Goal: Task Accomplishment & Management: Contribute content

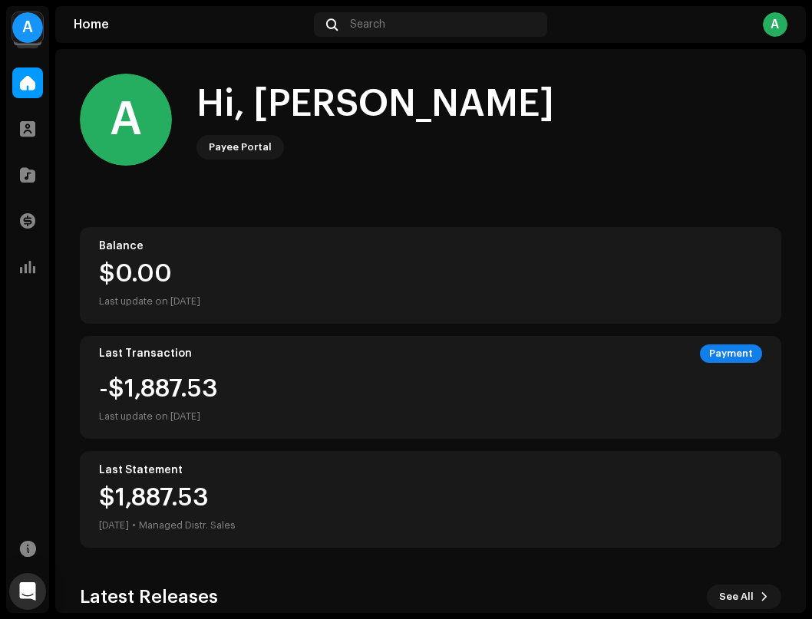
click at [28, 27] on div "A" at bounding box center [27, 27] width 31 height 31
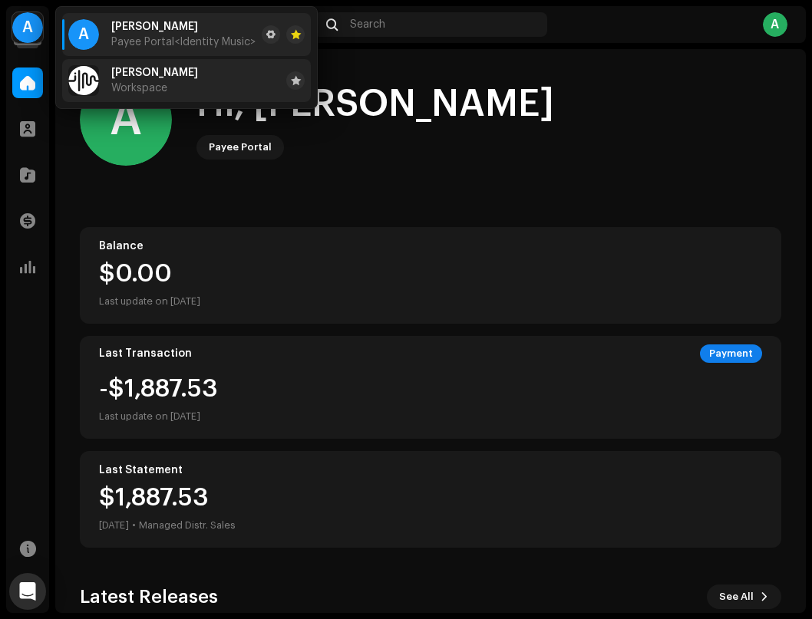
click at [133, 68] on span "[PERSON_NAME]" at bounding box center [154, 73] width 87 height 12
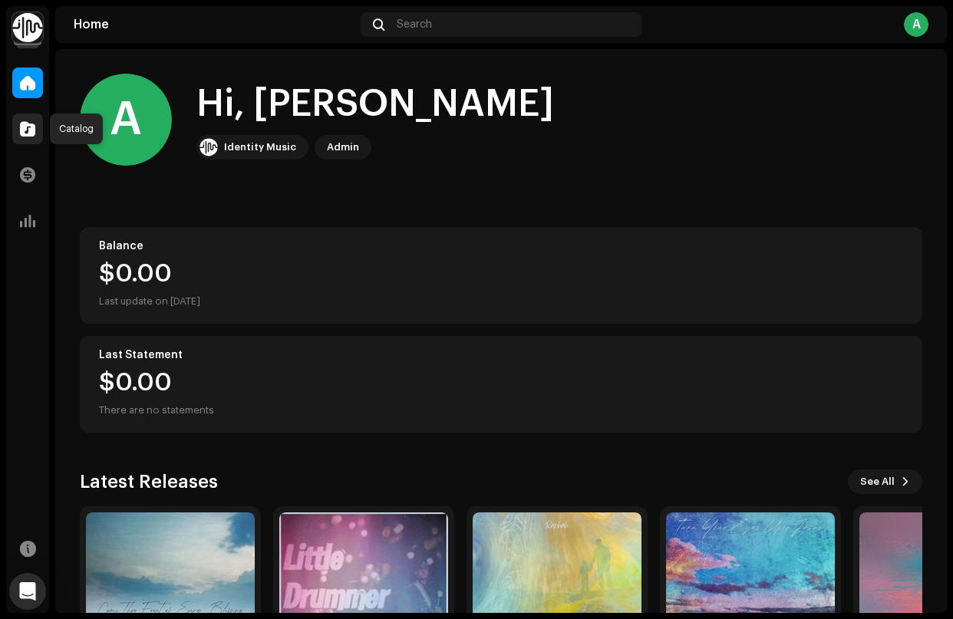
click at [27, 135] on span at bounding box center [27, 129] width 15 height 12
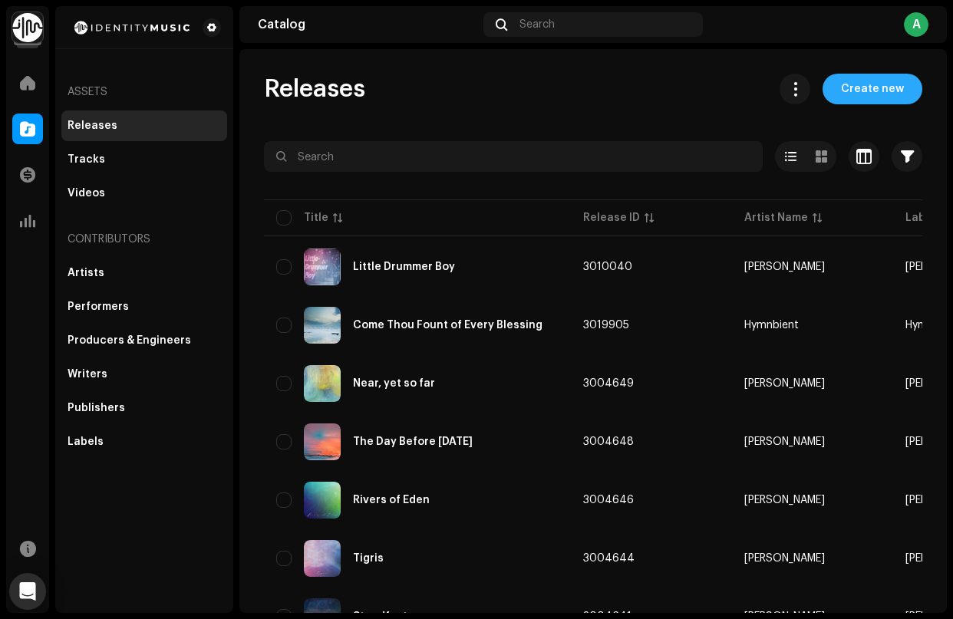
click at [811, 89] on span "Create new" at bounding box center [872, 89] width 63 height 31
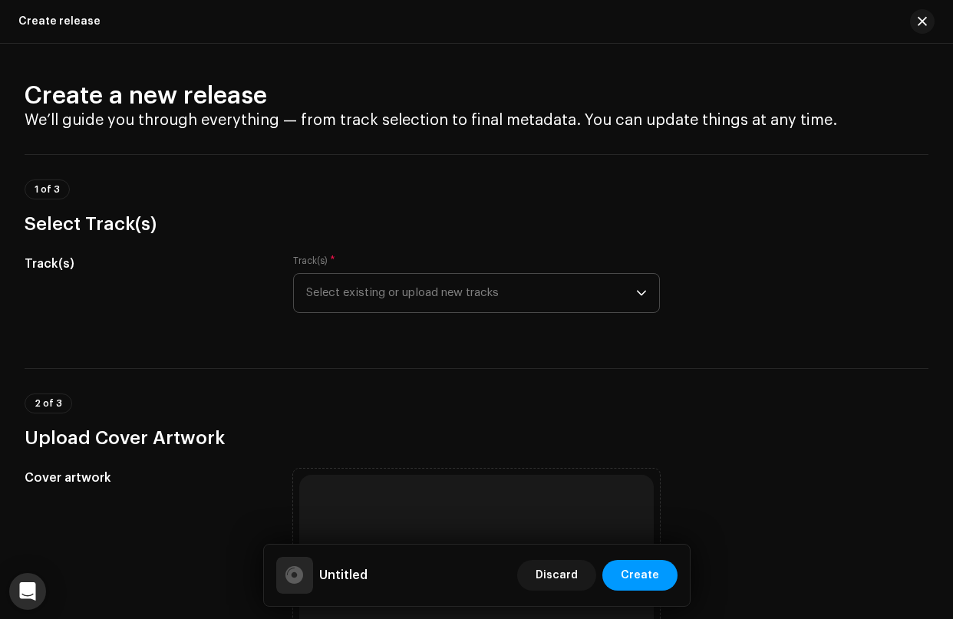
click at [636, 301] on div "dropdown trigger" at bounding box center [641, 293] width 11 height 38
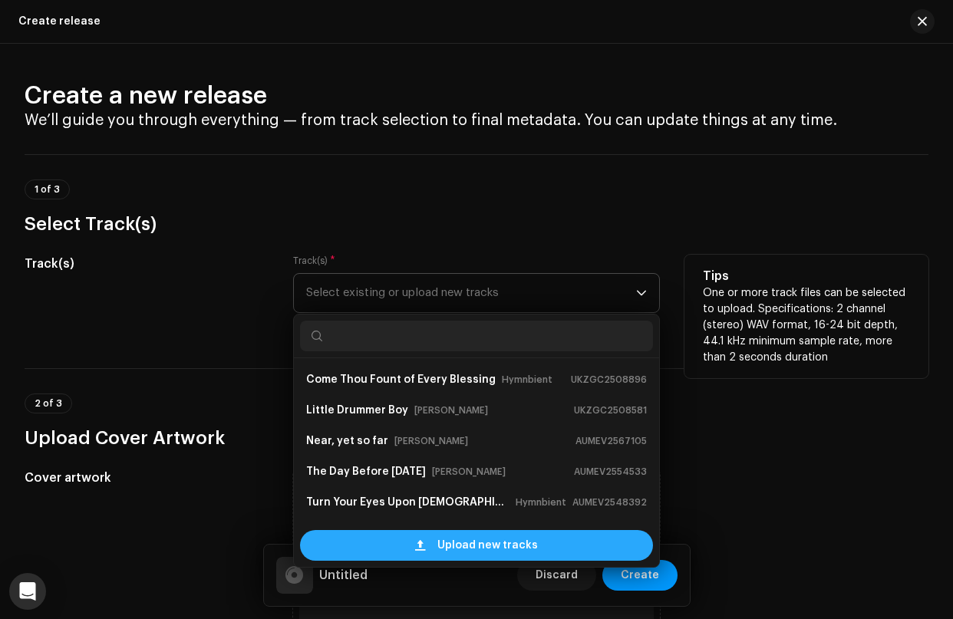
click at [437, 553] on div "Upload new tracks" at bounding box center [476, 545] width 352 height 31
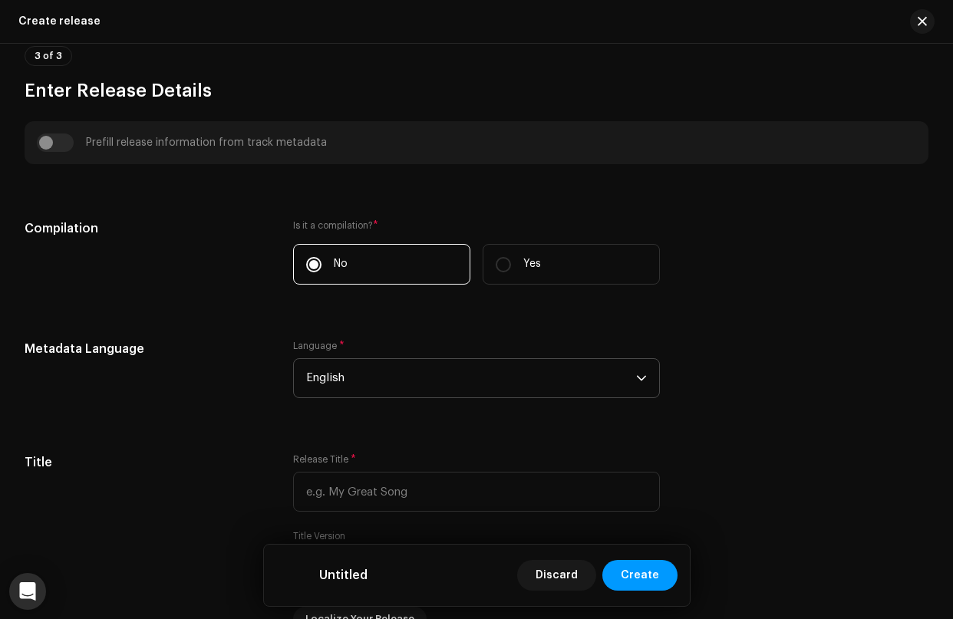
scroll to position [1083, 0]
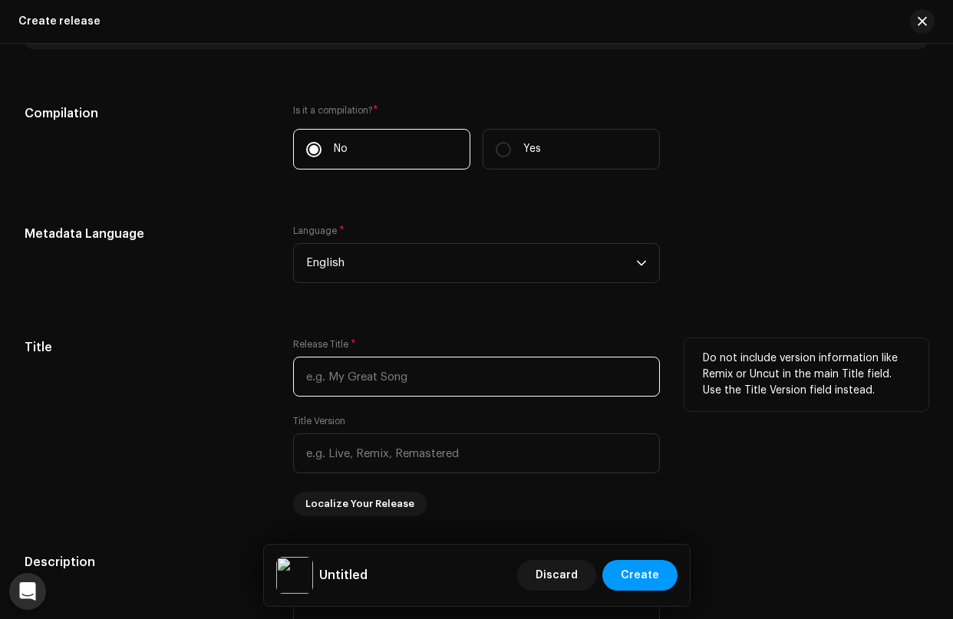
click at [355, 381] on input "text" at bounding box center [476, 377] width 366 height 40
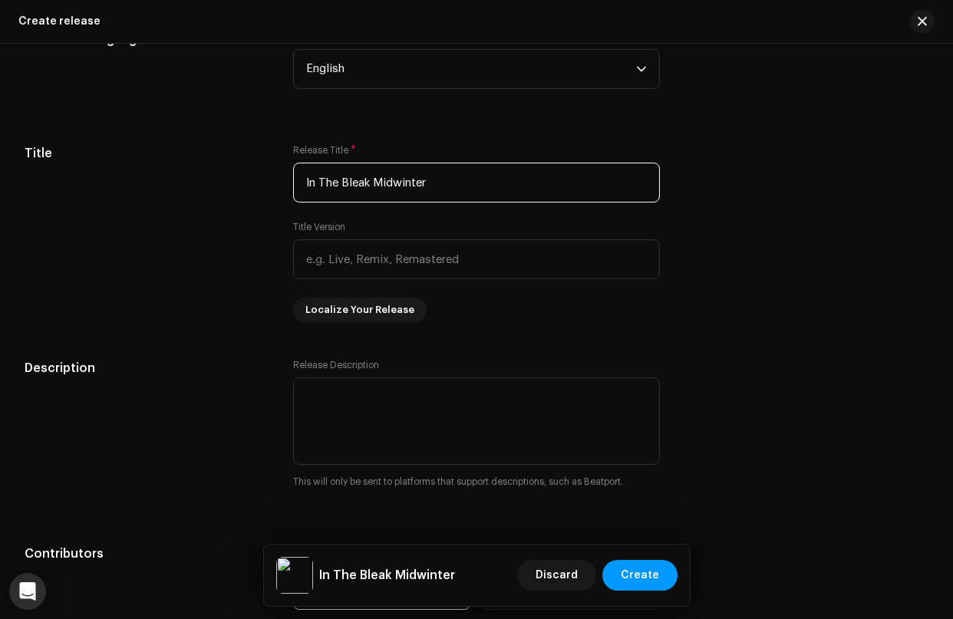
scroll to position [1346, 0]
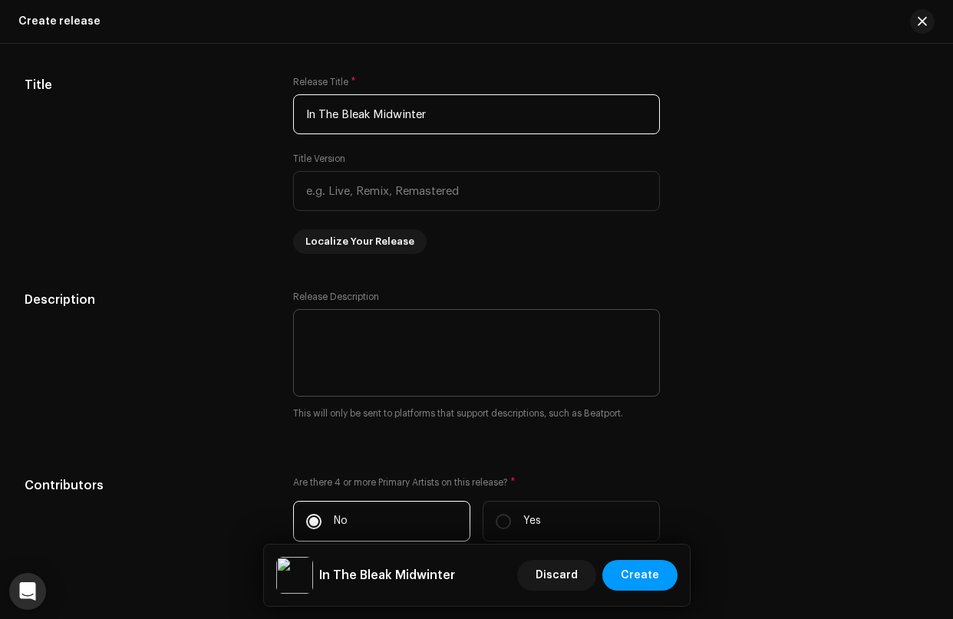
type input "In The Bleak Midwinter"
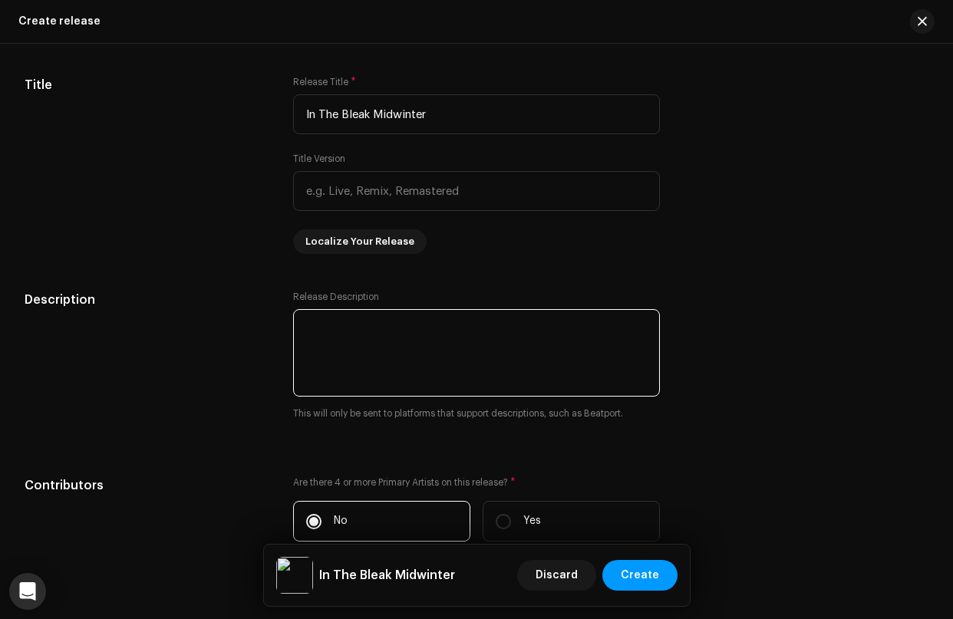
click at [362, 332] on textarea at bounding box center [476, 353] width 366 height 88
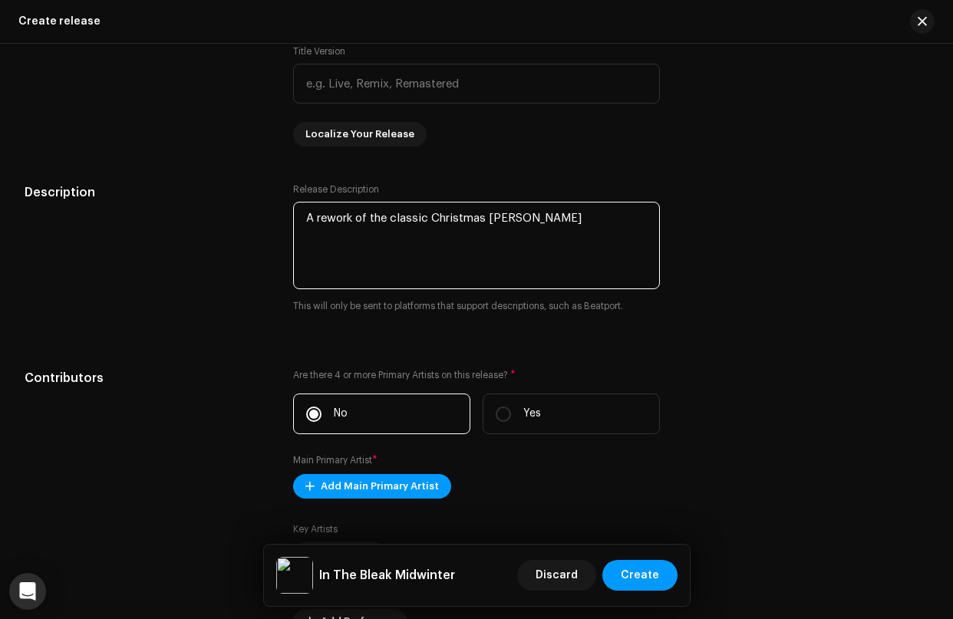
scroll to position [1577, 0]
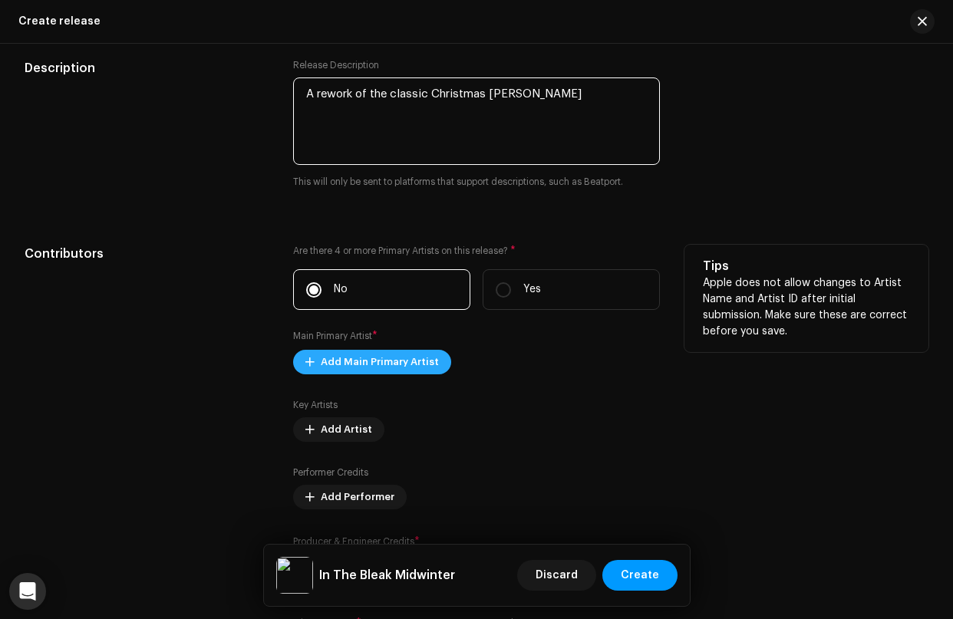
type textarea "A rework of the classic Christmas [PERSON_NAME]"
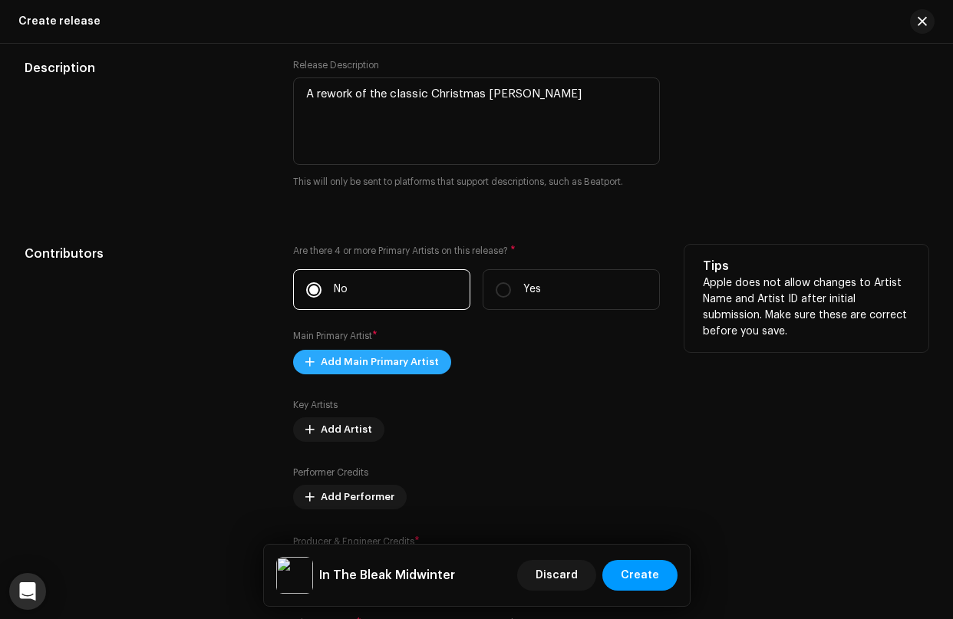
click at [401, 371] on span "Add Main Primary Artist" at bounding box center [380, 362] width 118 height 31
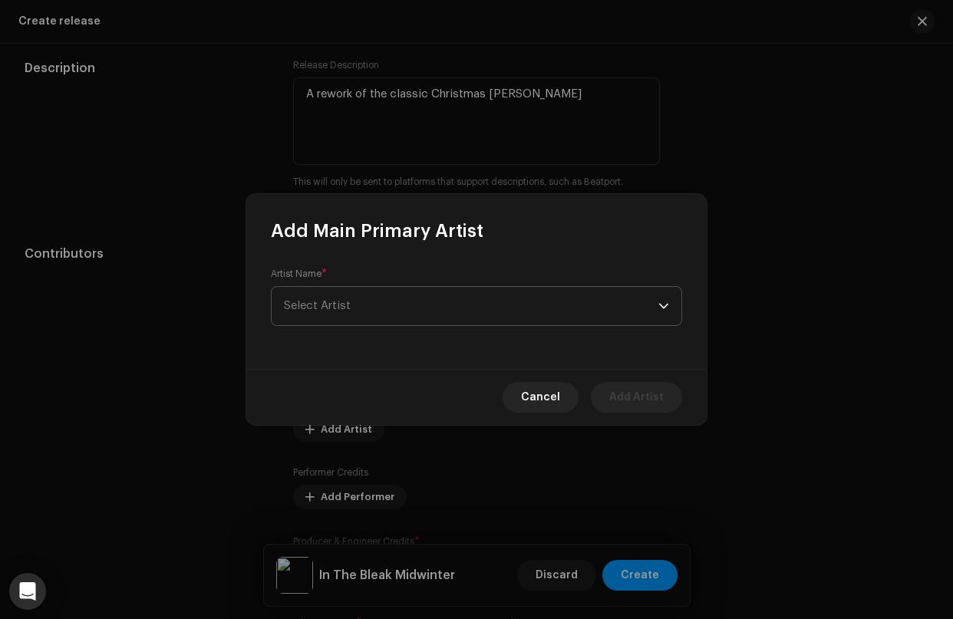
click at [389, 305] on span "Select Artist" at bounding box center [471, 306] width 375 height 38
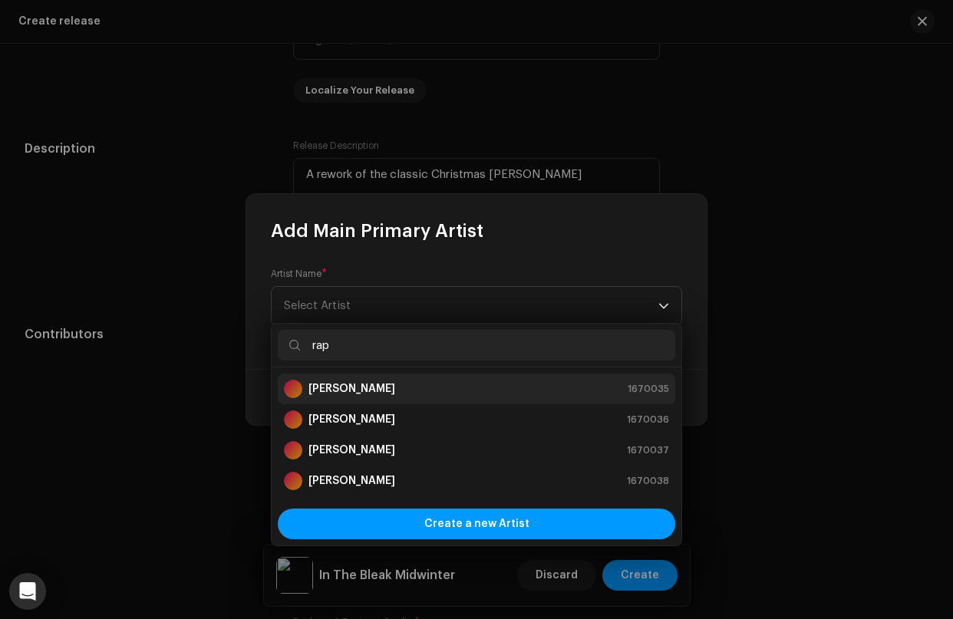
type input "rap"
click at [332, 386] on strong "[PERSON_NAME]" at bounding box center [352, 388] width 87 height 15
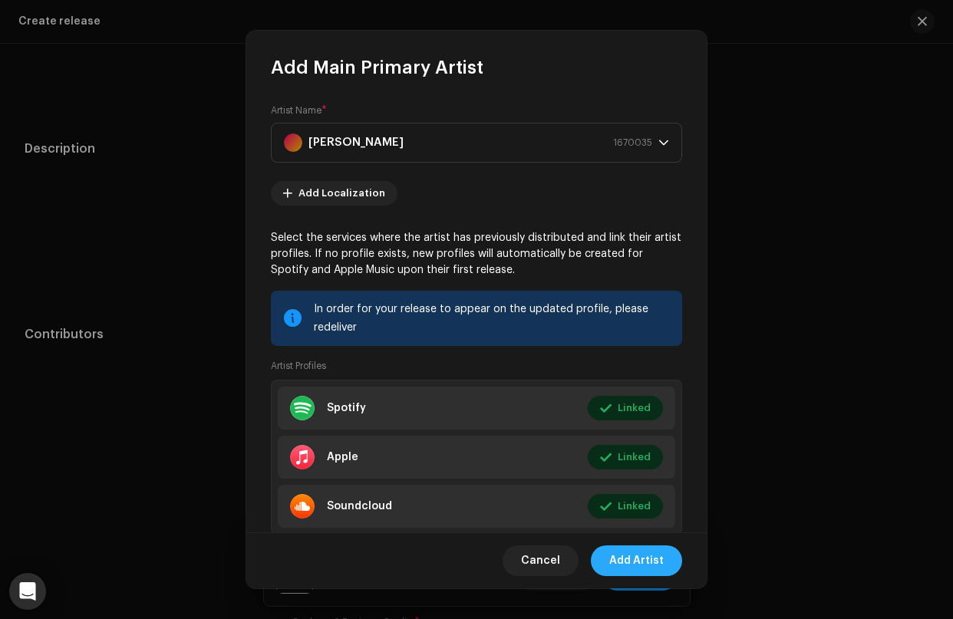
click at [645, 554] on span "Add Artist" at bounding box center [636, 561] width 54 height 31
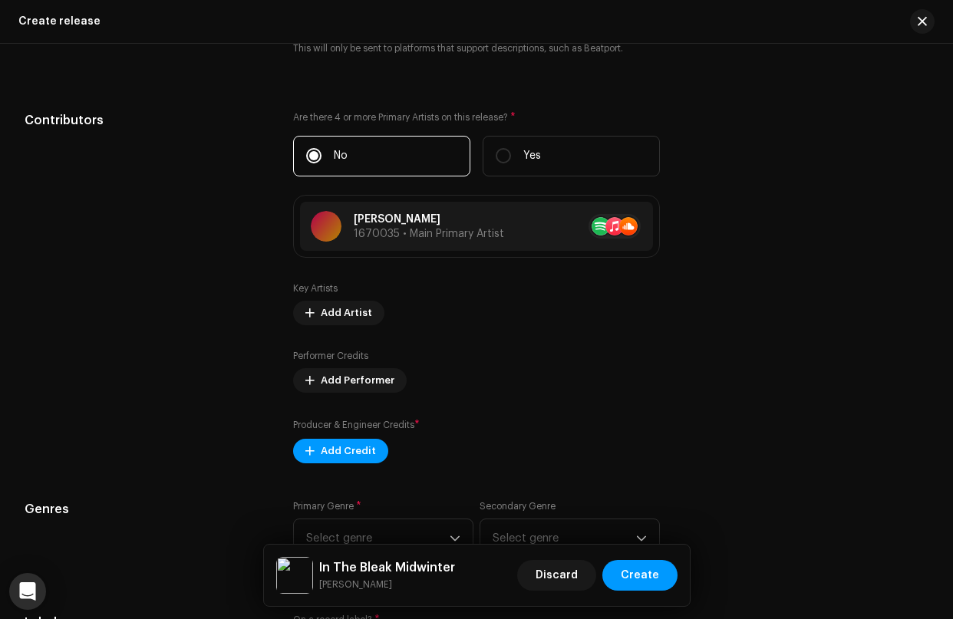
scroll to position [1901, 0]
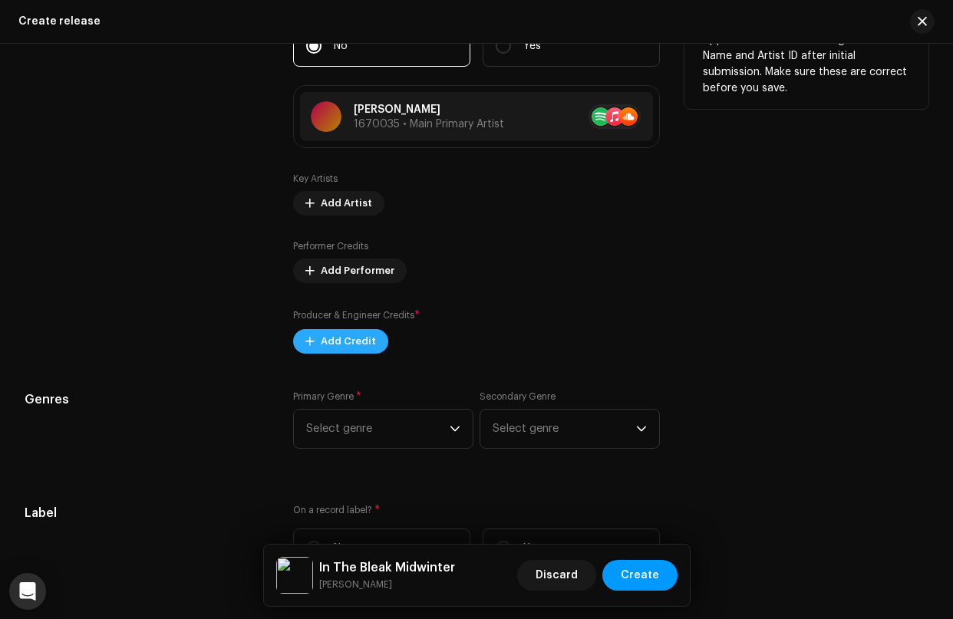
click at [322, 341] on span "Add Credit" at bounding box center [348, 341] width 55 height 31
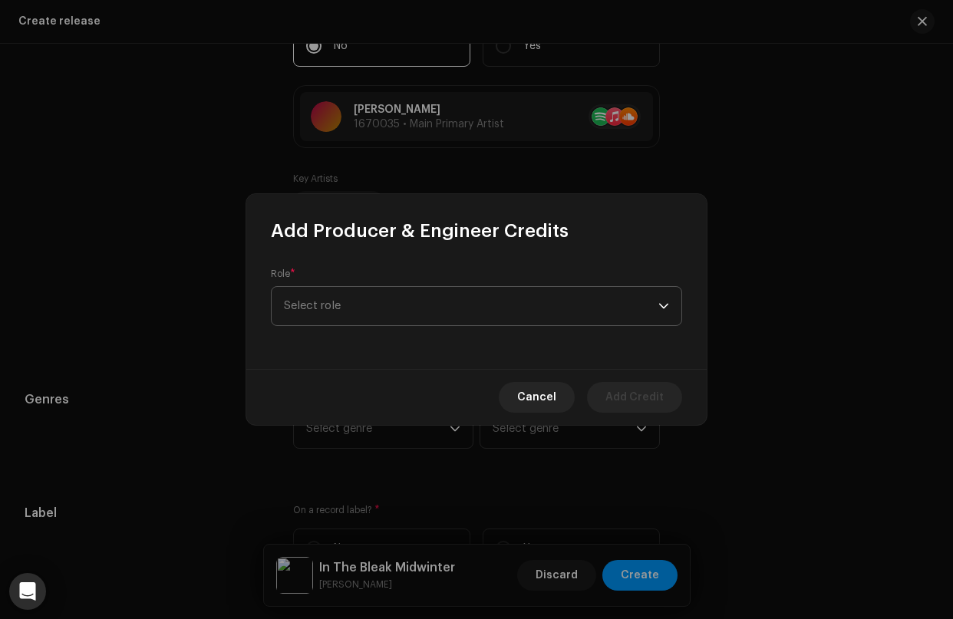
click at [336, 306] on span "Select role" at bounding box center [471, 306] width 375 height 38
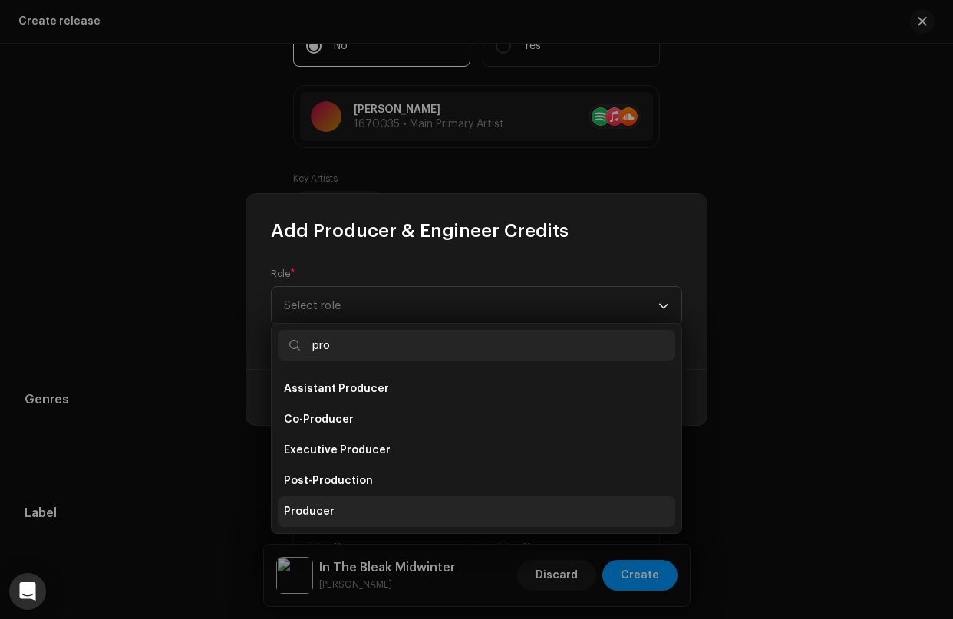
type input "pro"
click at [328, 500] on li "Producer" at bounding box center [477, 512] width 398 height 31
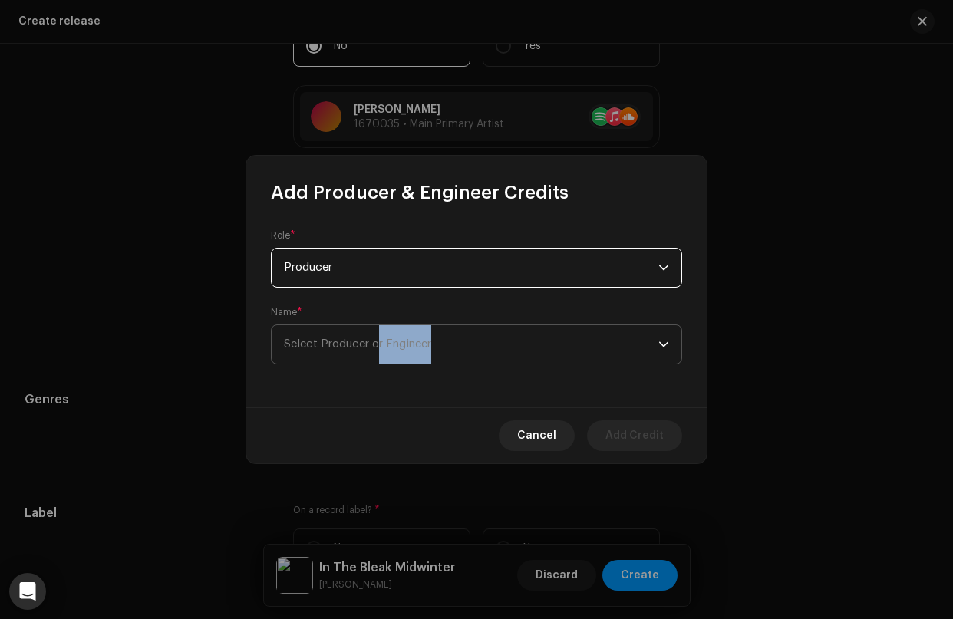
click at [377, 349] on span "Select Producer or Engineer" at bounding box center [471, 344] width 375 height 38
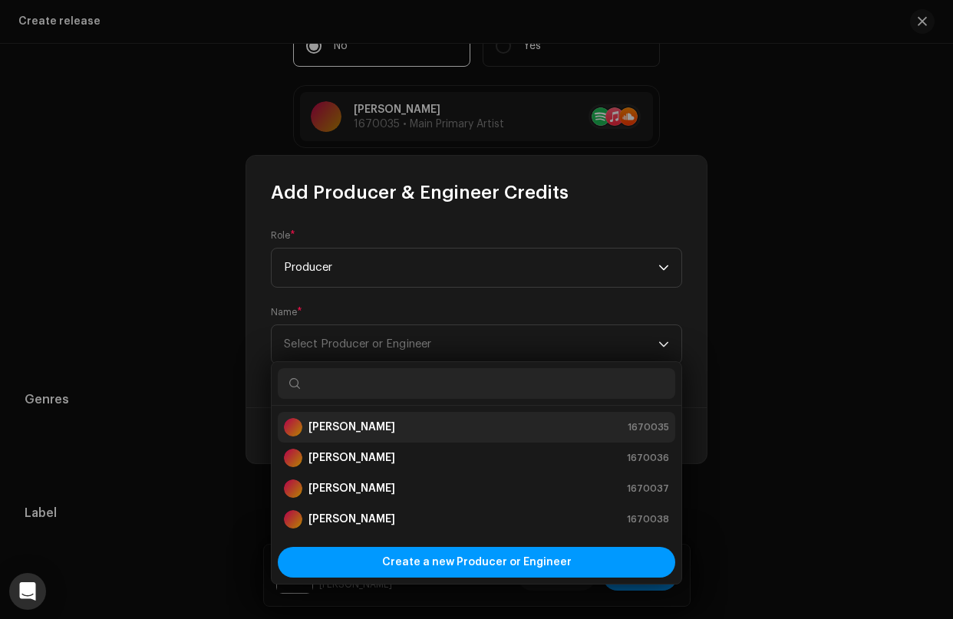
click at [372, 414] on li "[PERSON_NAME] 1670035" at bounding box center [477, 427] width 398 height 31
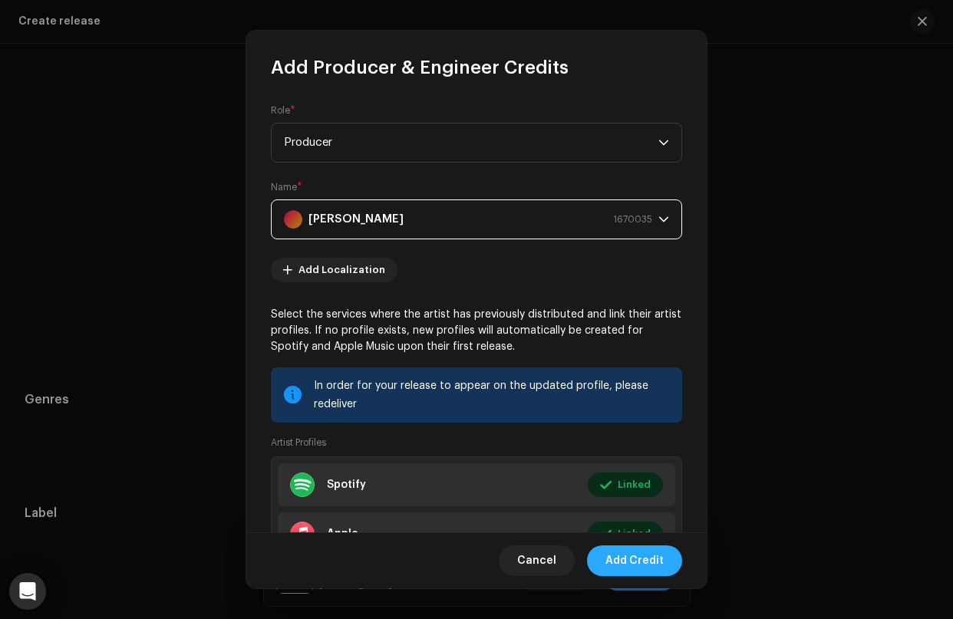
click at [642, 567] on span "Add Credit" at bounding box center [635, 561] width 58 height 31
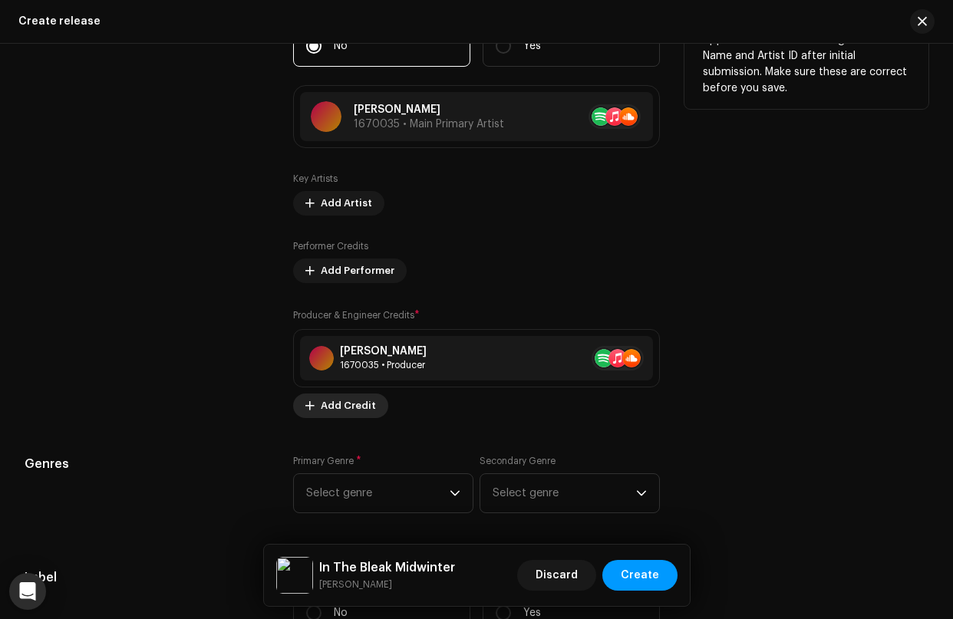
scroll to position [2013, 0]
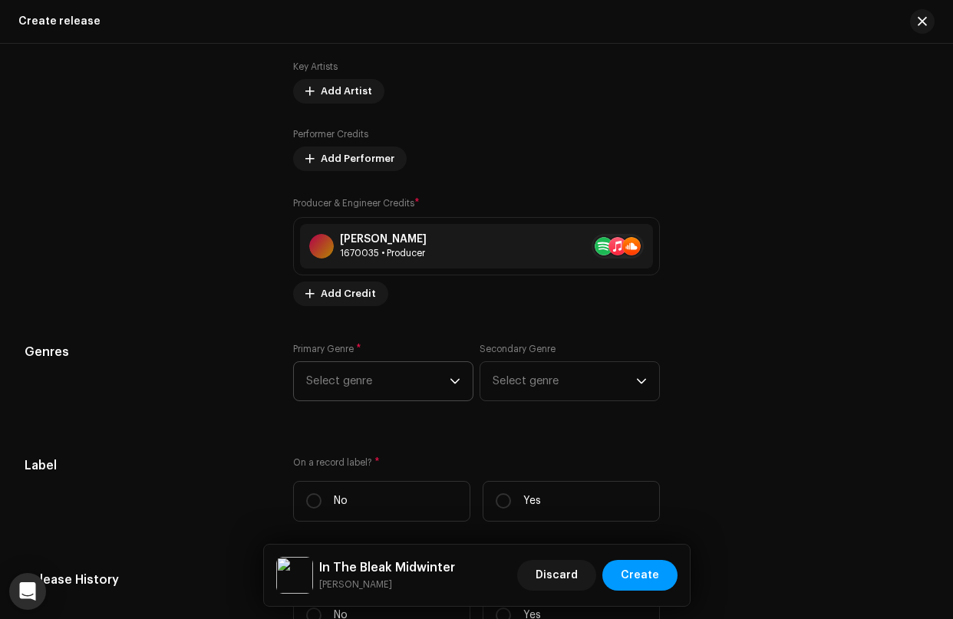
click at [442, 391] on span "Select genre" at bounding box center [378, 381] width 144 height 38
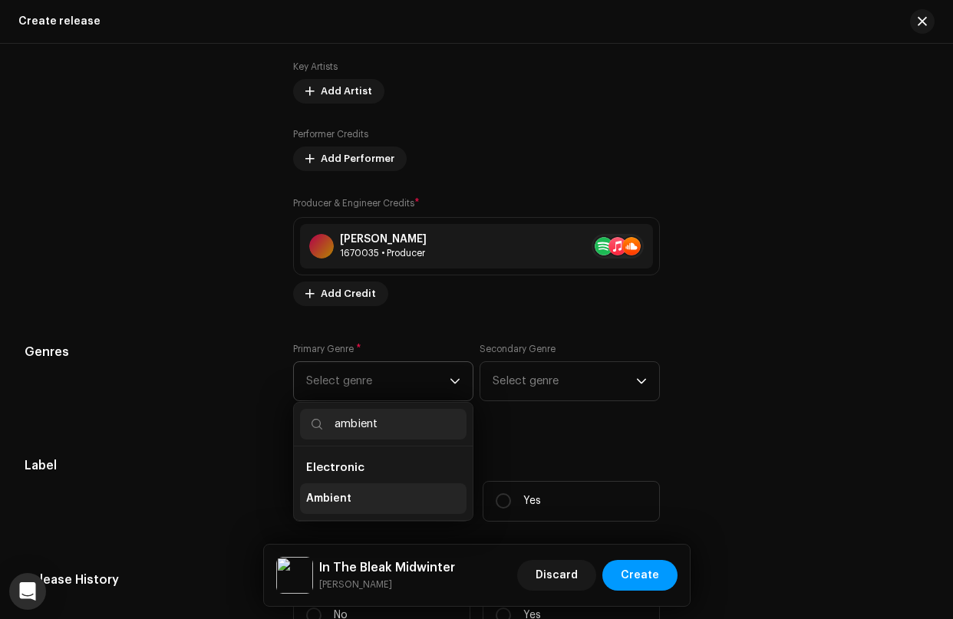
type input "ambient"
click at [341, 499] on span "Ambient" at bounding box center [328, 498] width 45 height 15
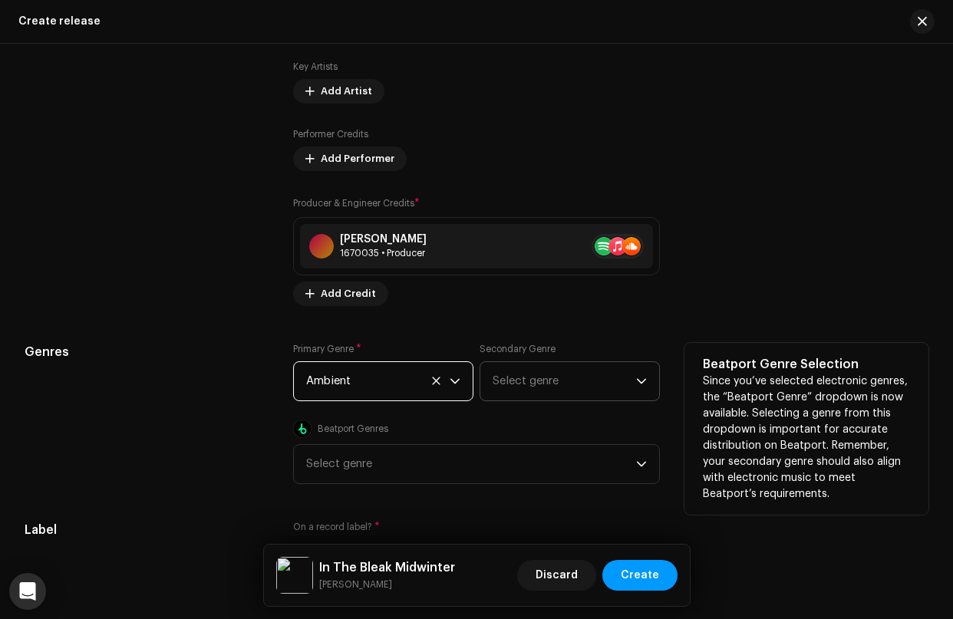
click at [607, 385] on span "Select genre" at bounding box center [565, 381] width 144 height 38
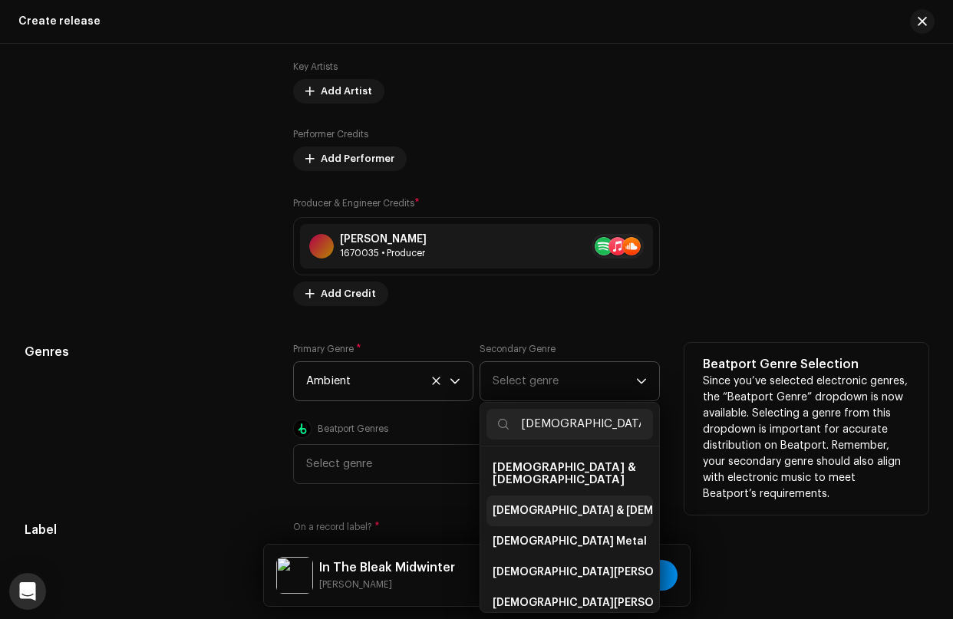
type input "[DEMOGRAPHIC_DATA]"
click at [547, 504] on span "[DEMOGRAPHIC_DATA] & [DEMOGRAPHIC_DATA]" at bounding box center [620, 511] width 255 height 15
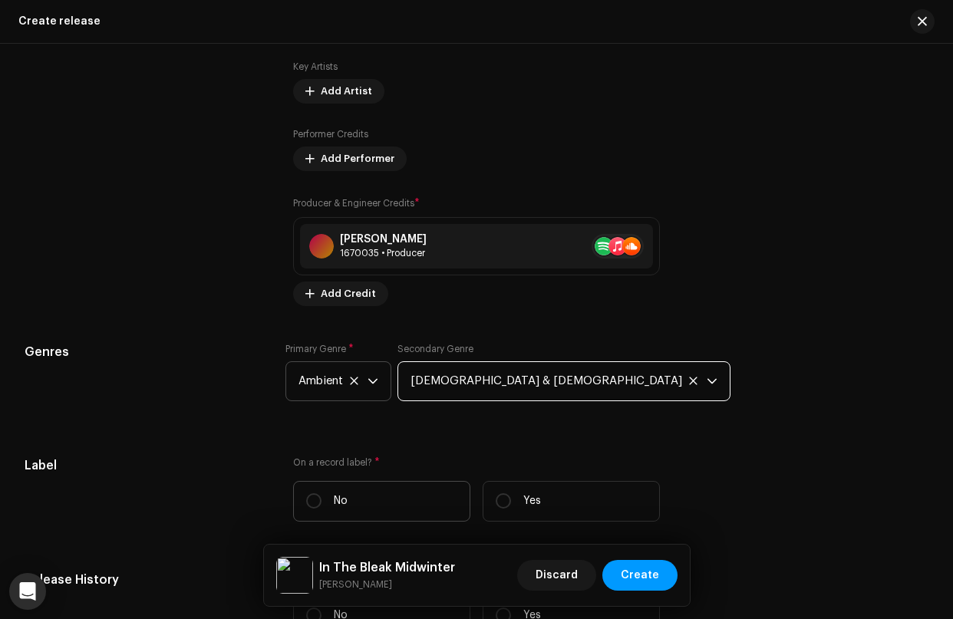
scroll to position [2157, 0]
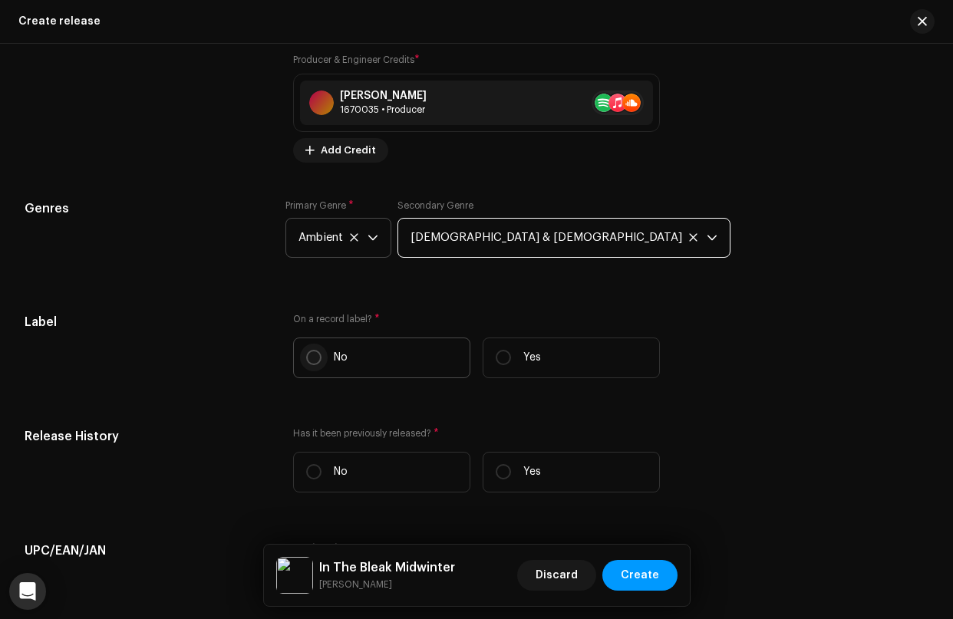
click at [315, 357] on input "No" at bounding box center [313, 357] width 15 height 15
radio input "true"
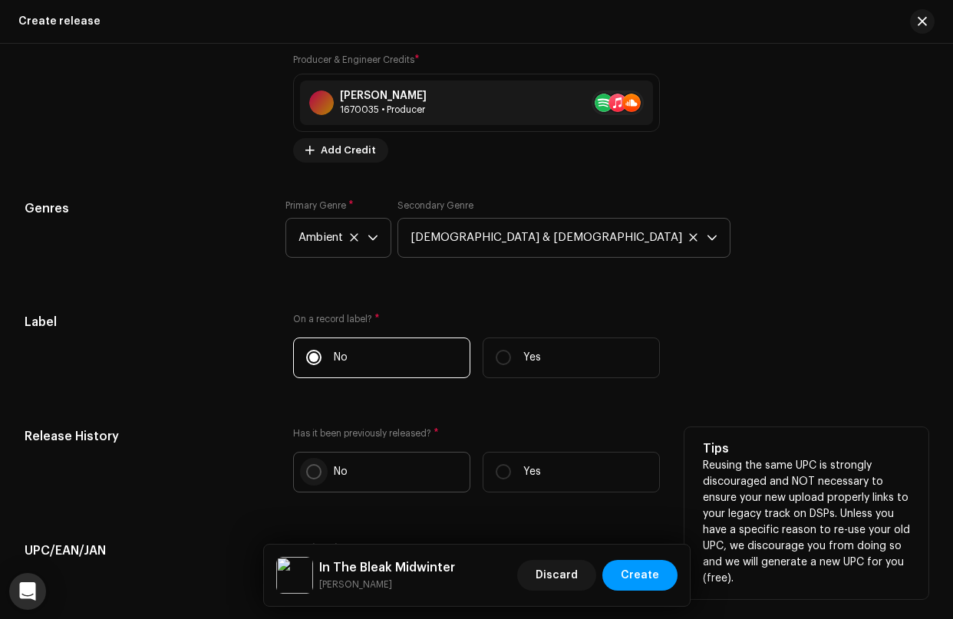
click at [312, 477] on input "No" at bounding box center [313, 471] width 15 height 15
radio input "true"
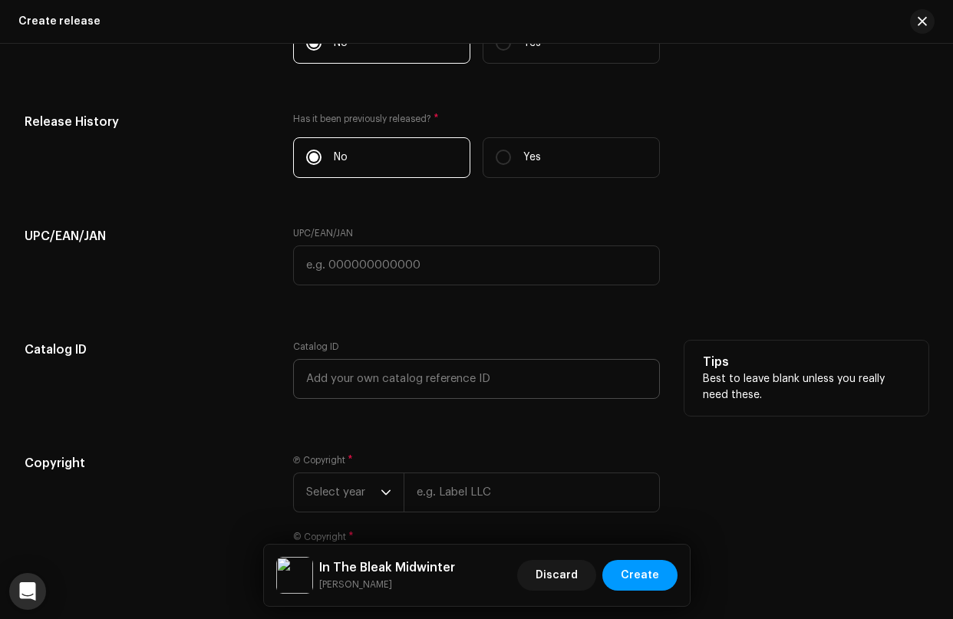
scroll to position [2597, 0]
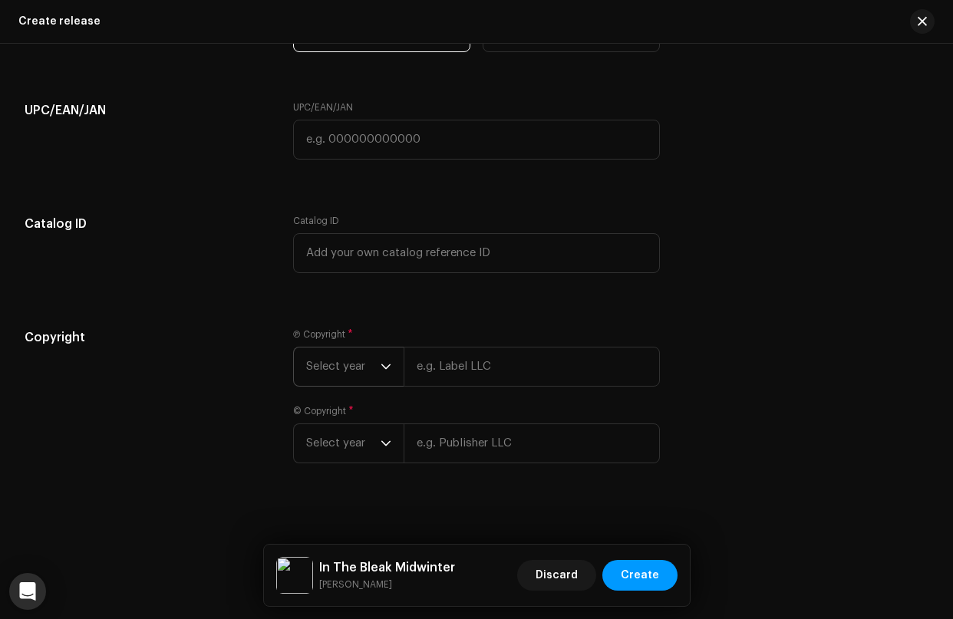
click at [365, 370] on span "Select year" at bounding box center [343, 367] width 74 height 38
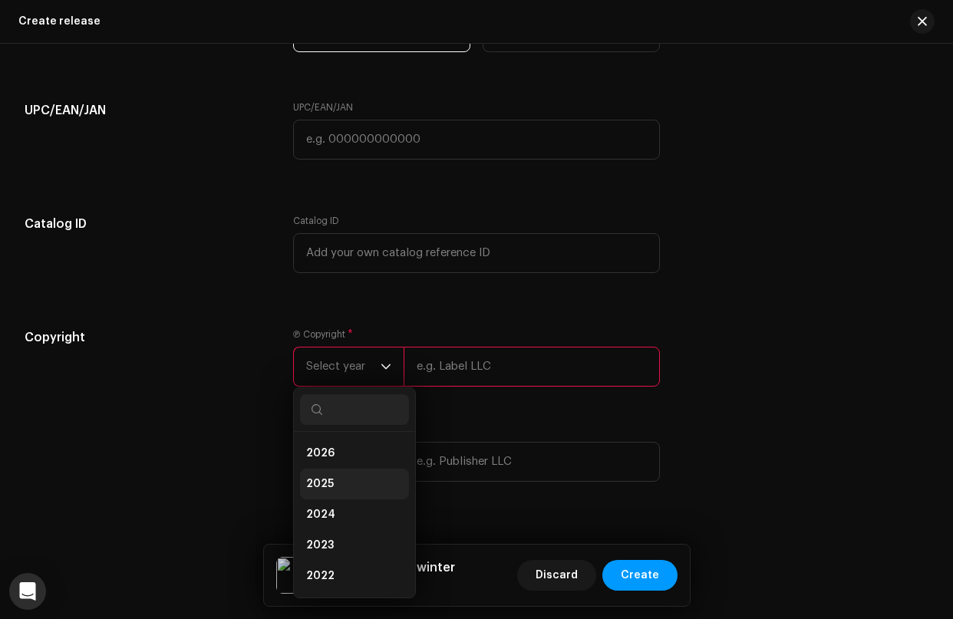
click at [335, 486] on li "2025" at bounding box center [354, 484] width 109 height 31
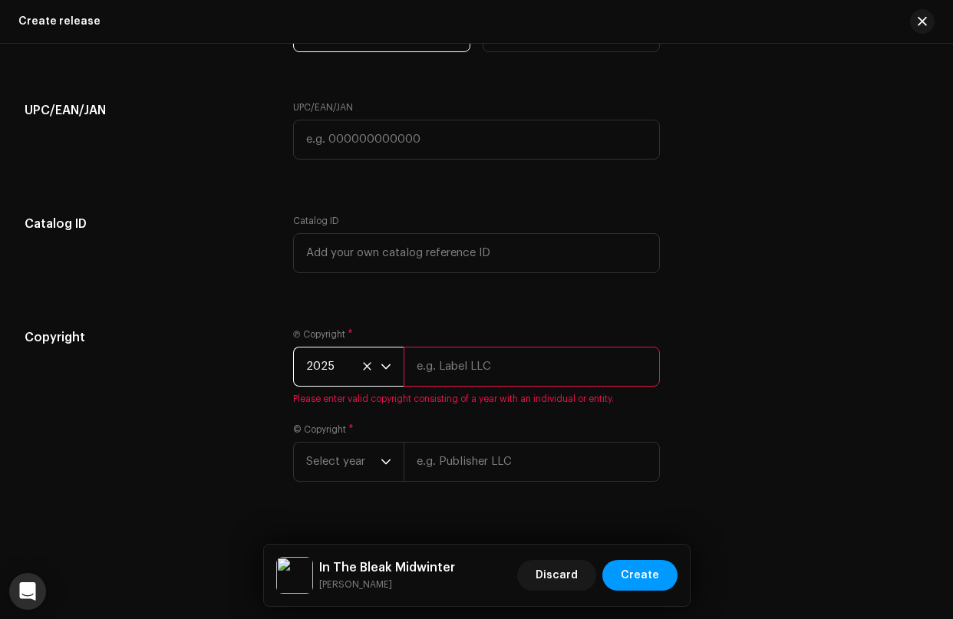
click at [461, 374] on input "text" at bounding box center [532, 367] width 256 height 40
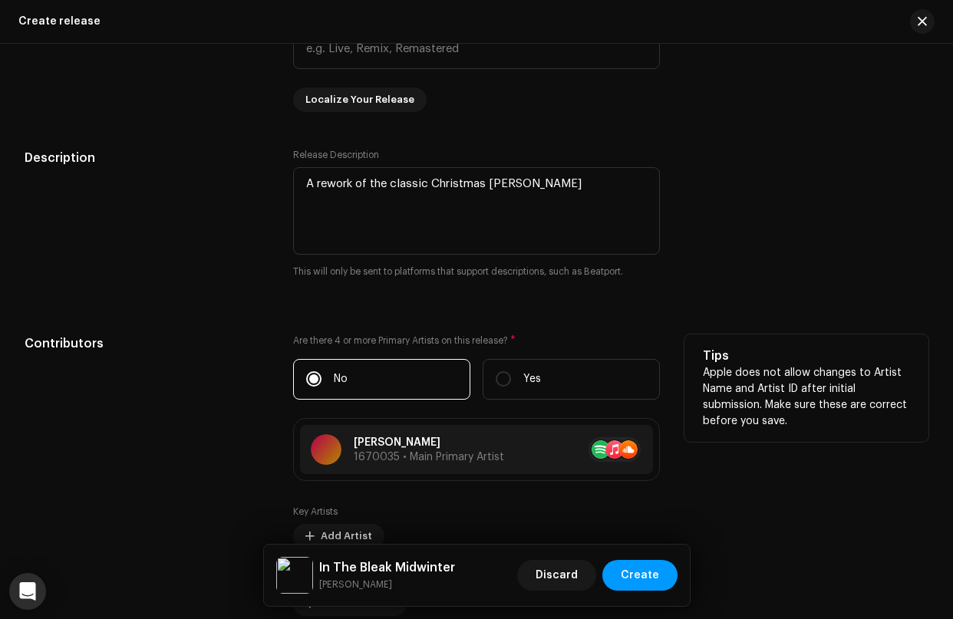
scroll to position [1676, 0]
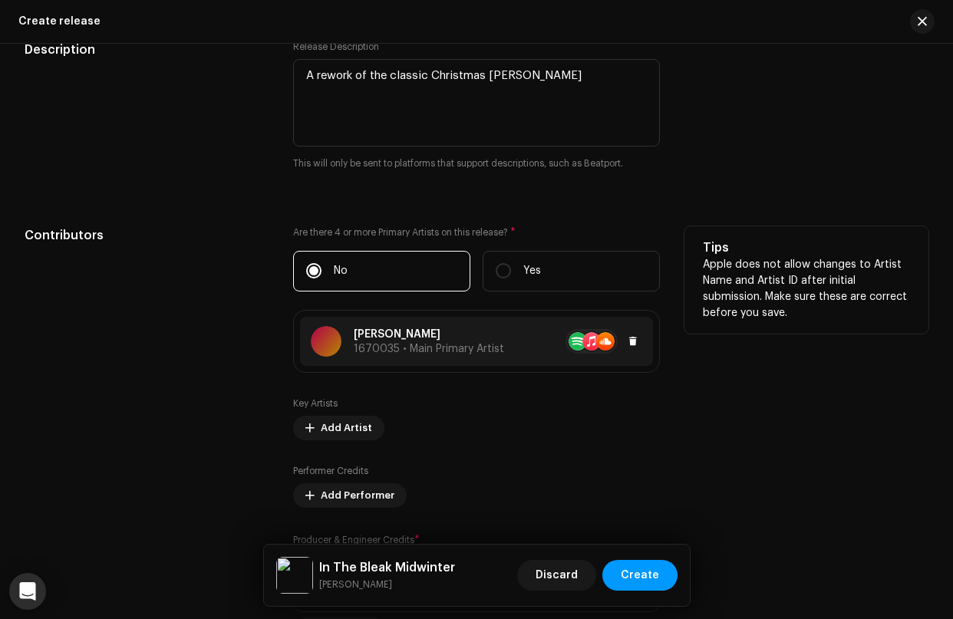
click at [348, 342] on div "[PERSON_NAME] 1670035 • Main Primary Artist" at bounding box center [407, 341] width 193 height 31
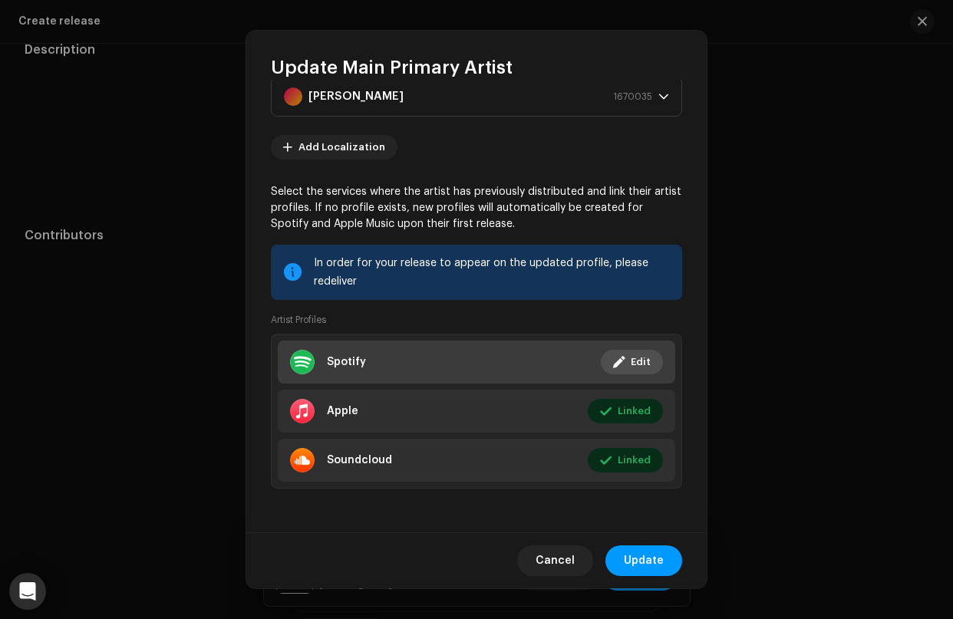
scroll to position [0, 0]
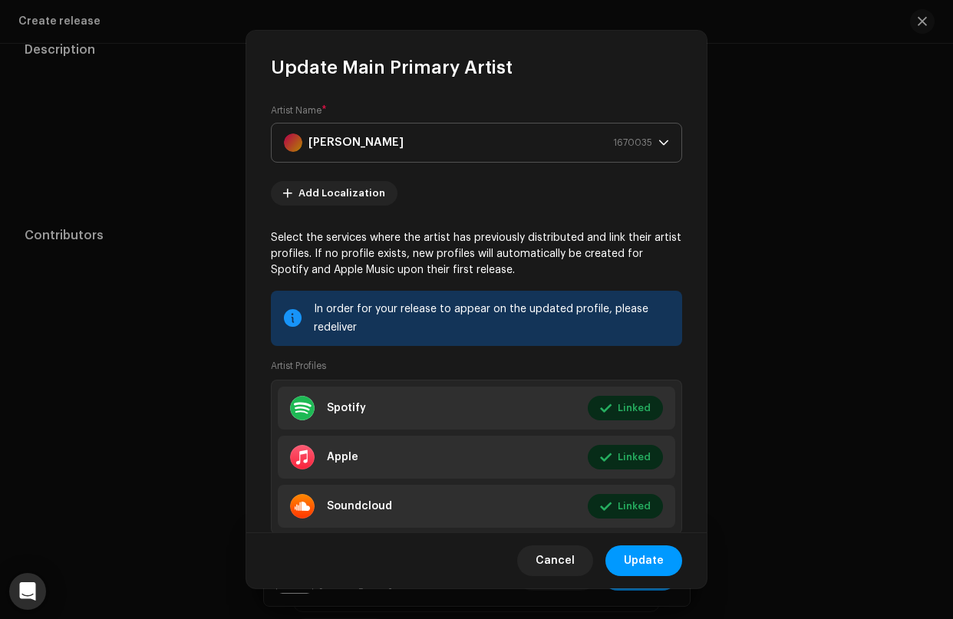
click at [649, 141] on span "[PERSON_NAME] 1670035" at bounding box center [471, 143] width 375 height 38
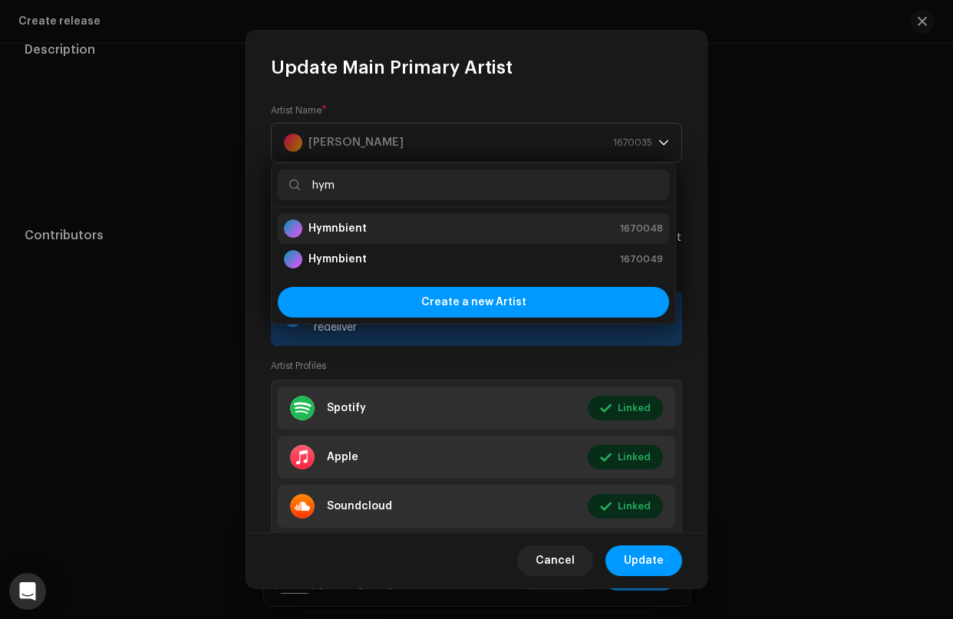
type input "hym"
click at [442, 234] on div "Hymnbient 1670048" at bounding box center [473, 229] width 379 height 18
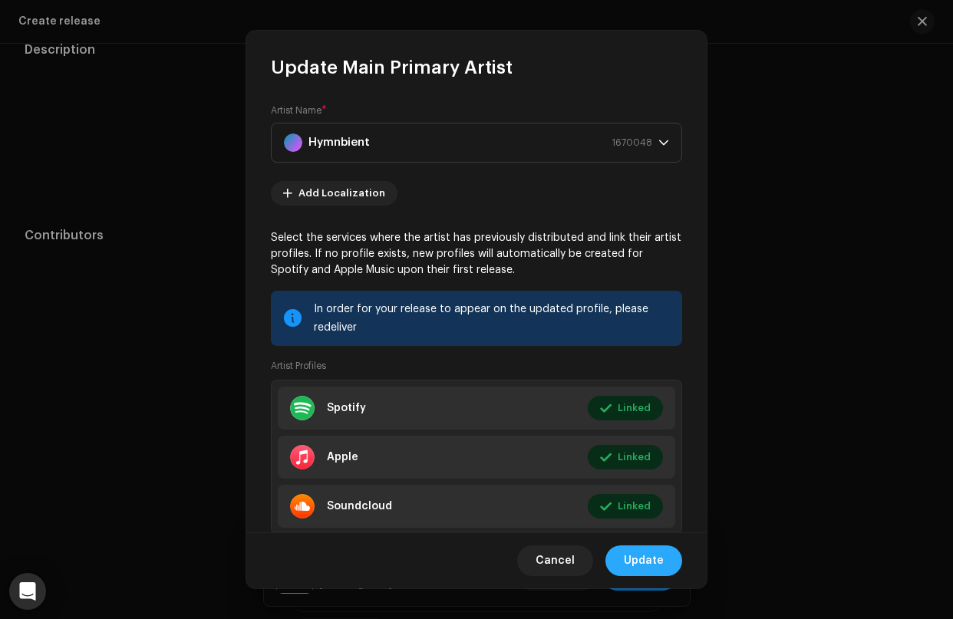
click at [645, 560] on span "Update" at bounding box center [644, 561] width 40 height 31
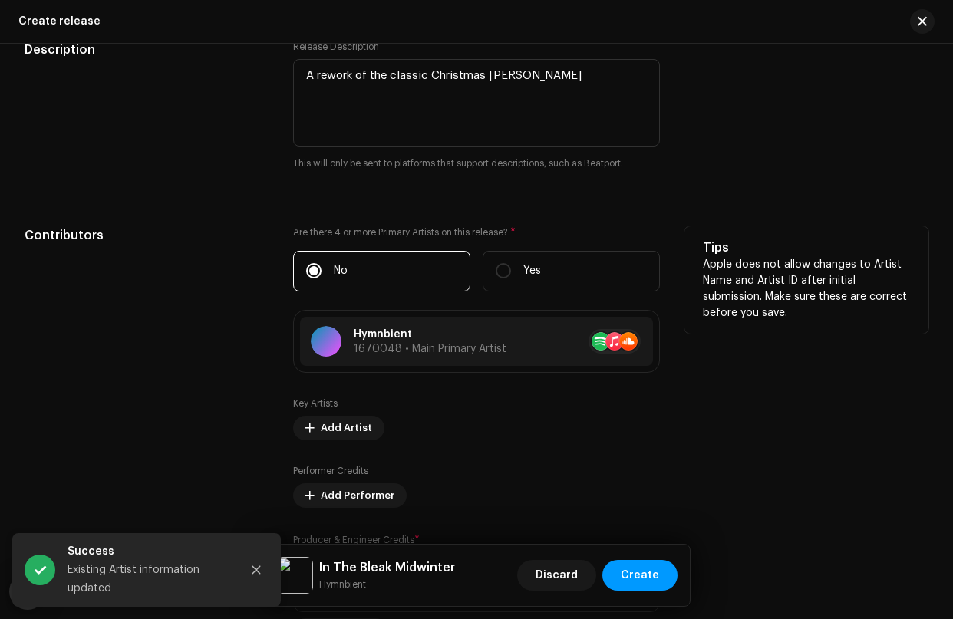
scroll to position [1805, 0]
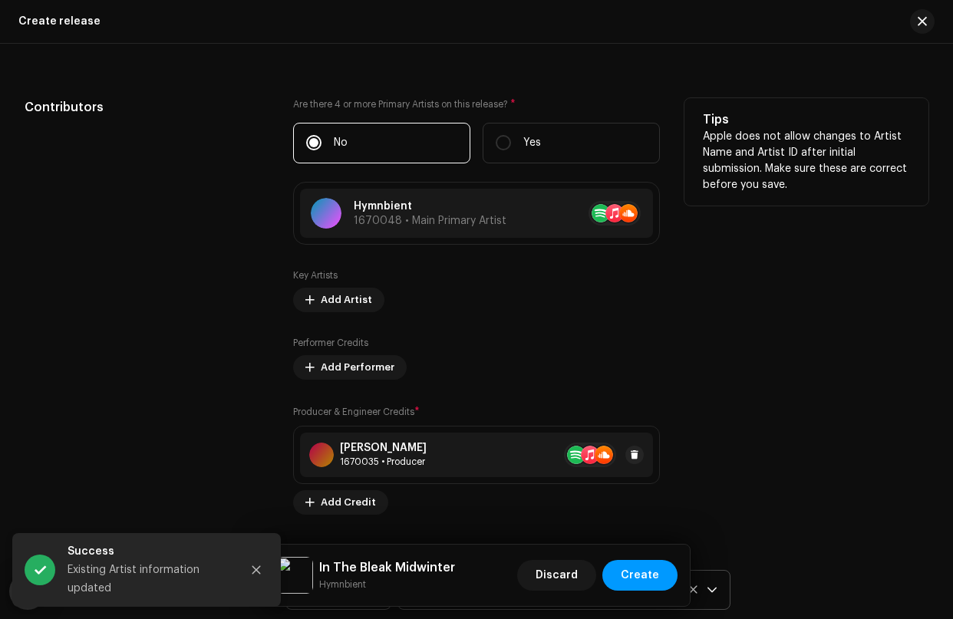
click at [441, 456] on div "[PERSON_NAME] 1670035 • Producer" at bounding box center [476, 455] width 352 height 45
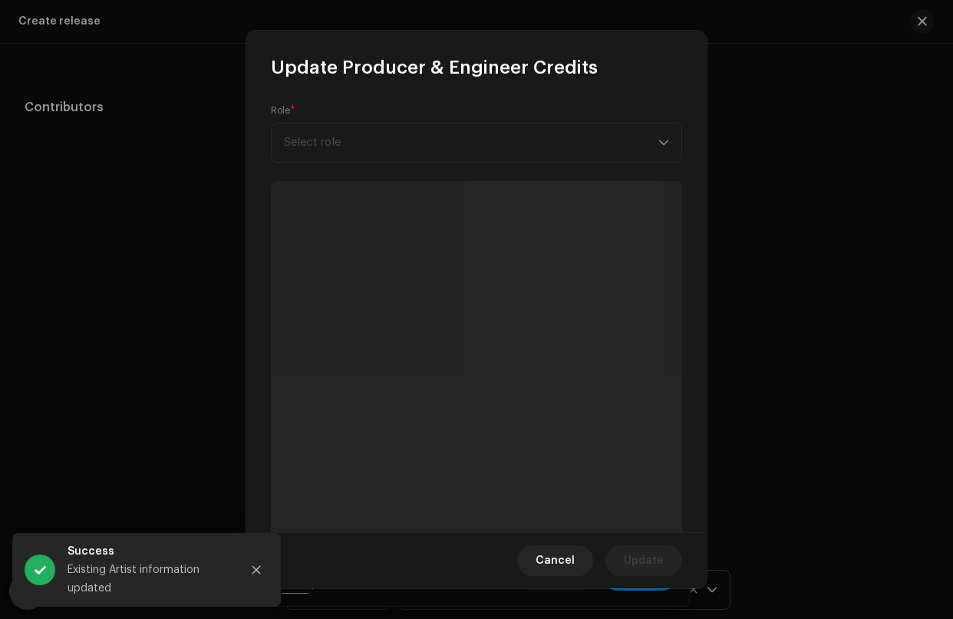
click at [449, 145] on span "Select role" at bounding box center [471, 143] width 375 height 38
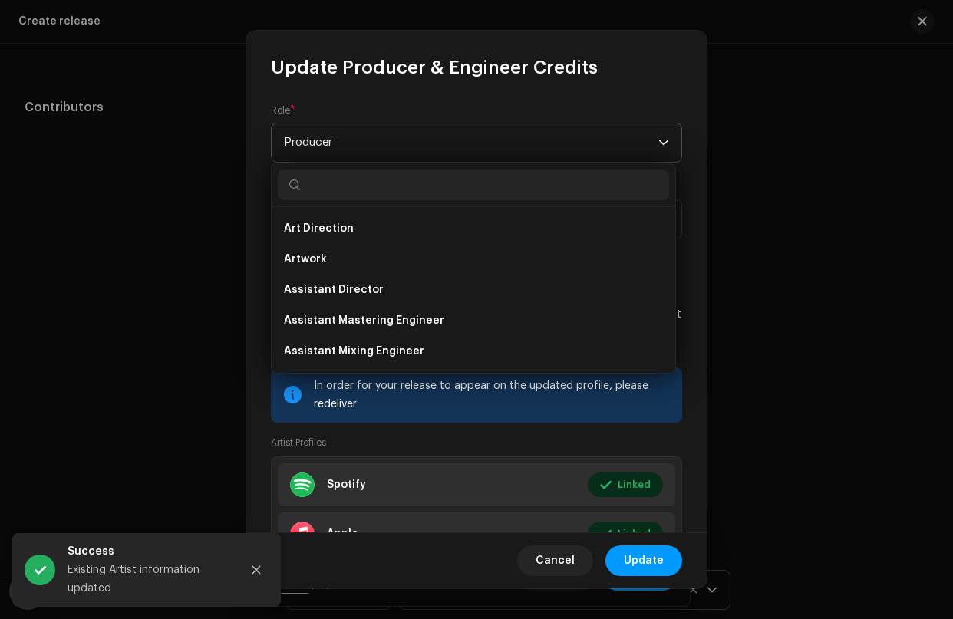
scroll to position [485, 0]
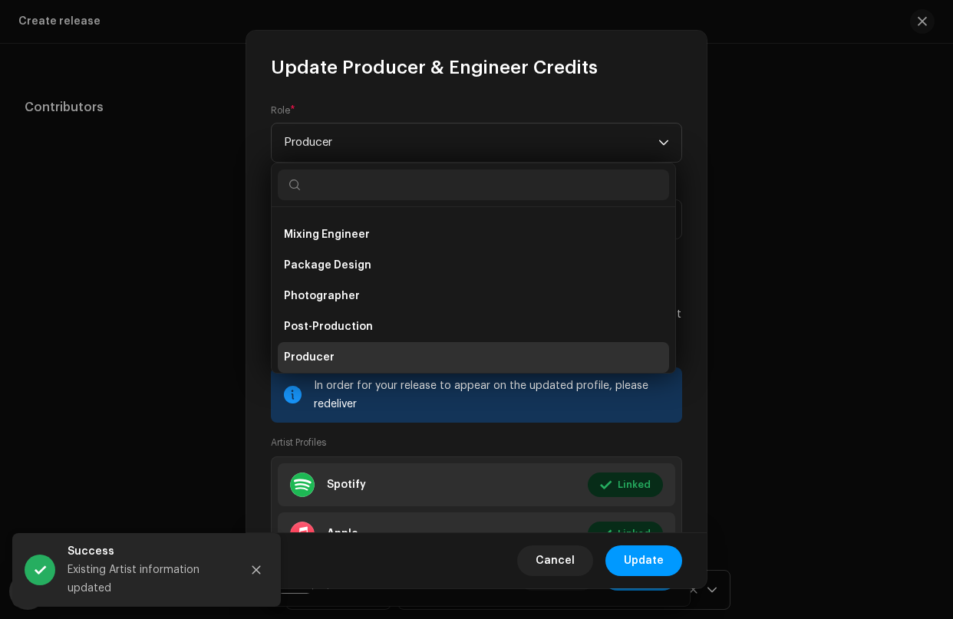
click at [335, 360] on li "Producer" at bounding box center [473, 357] width 391 height 31
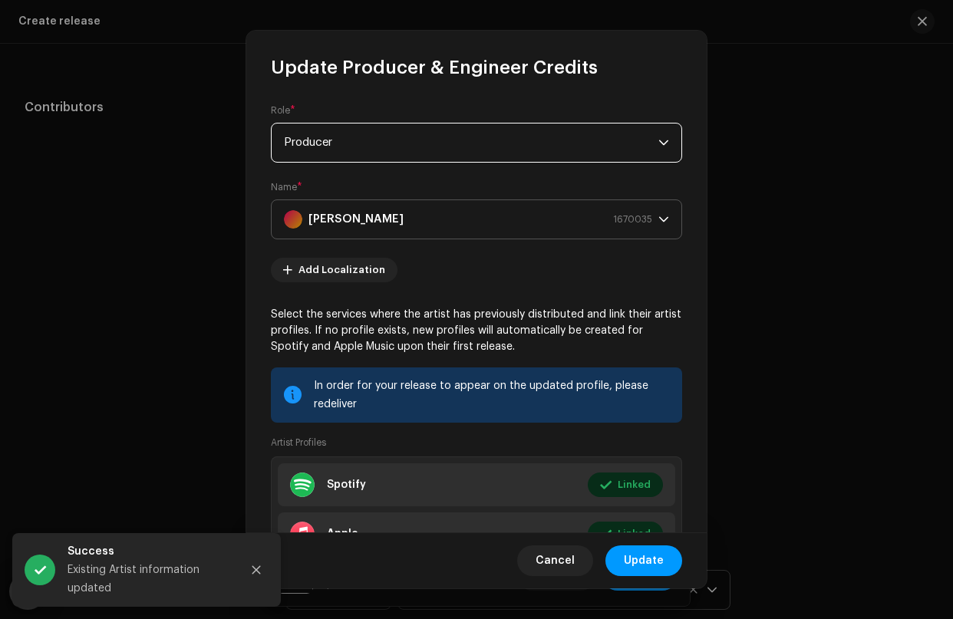
click at [415, 218] on div "[PERSON_NAME] 1670035" at bounding box center [468, 219] width 368 height 38
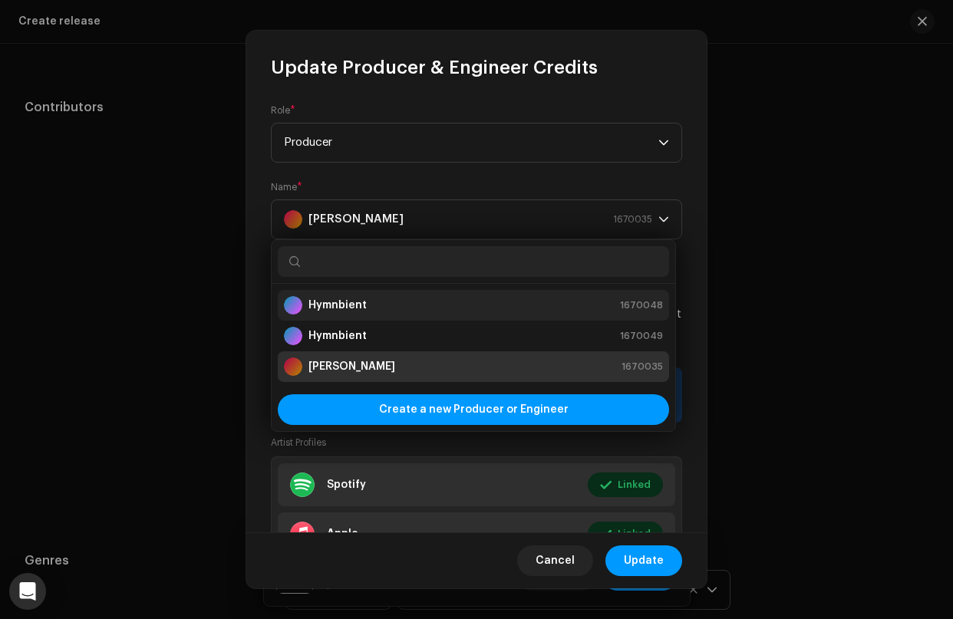
click at [375, 314] on div "Hymnbient 1670048" at bounding box center [473, 305] width 379 height 18
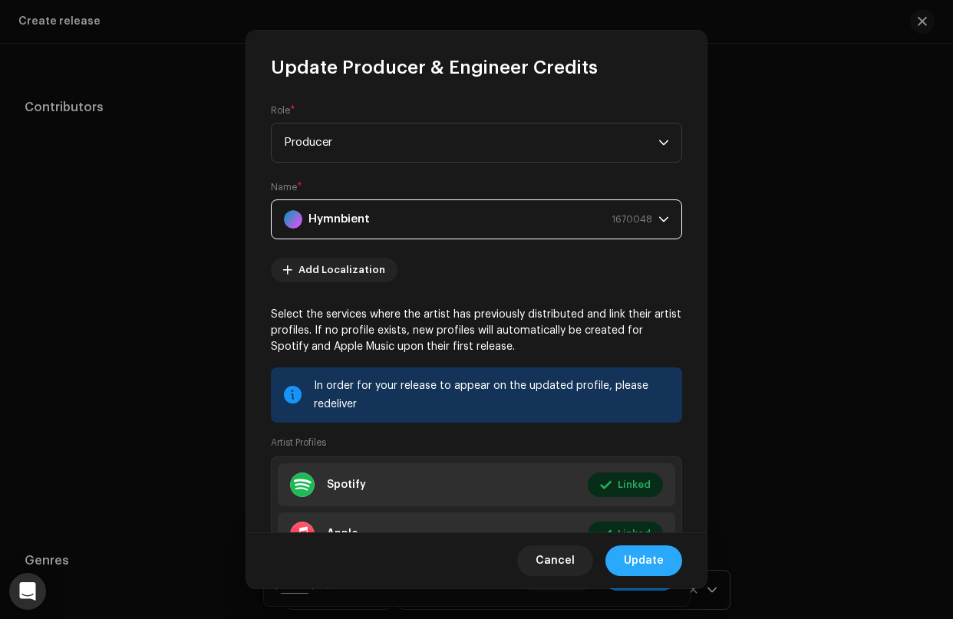
click at [646, 563] on span "Update" at bounding box center [644, 561] width 40 height 31
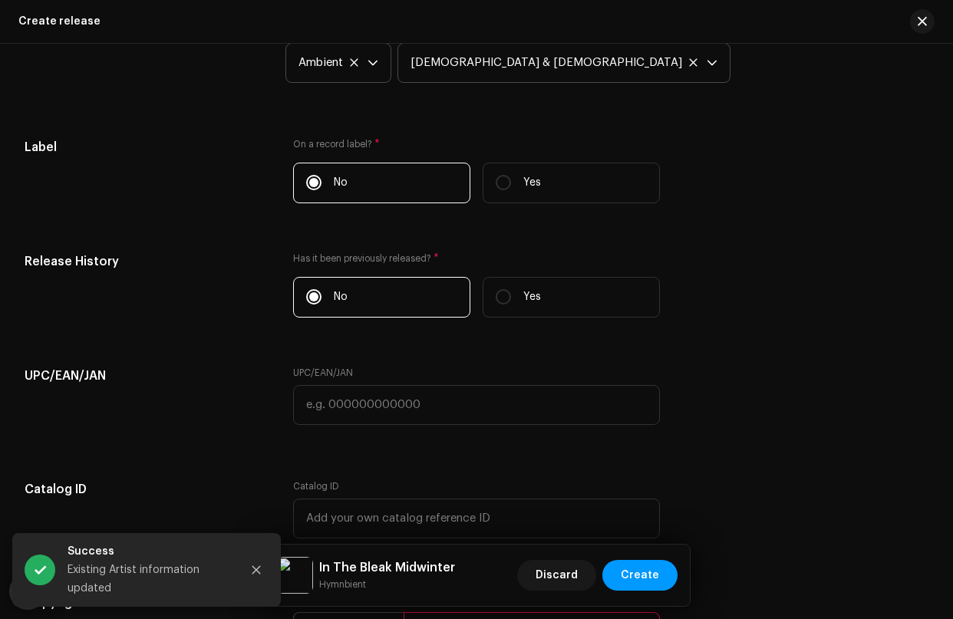
scroll to position [2590, 0]
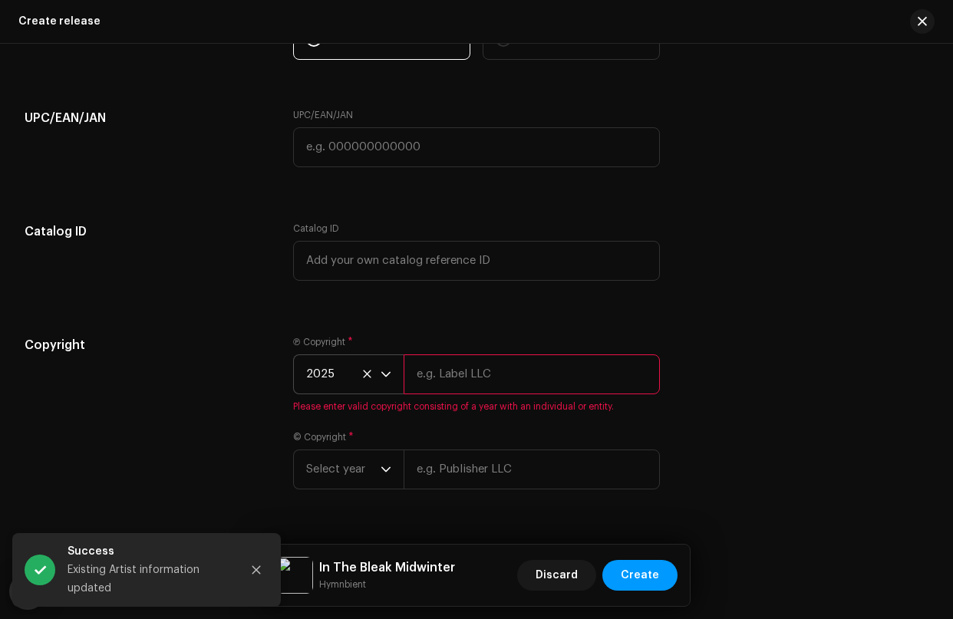
click at [501, 377] on input "text" at bounding box center [532, 375] width 256 height 40
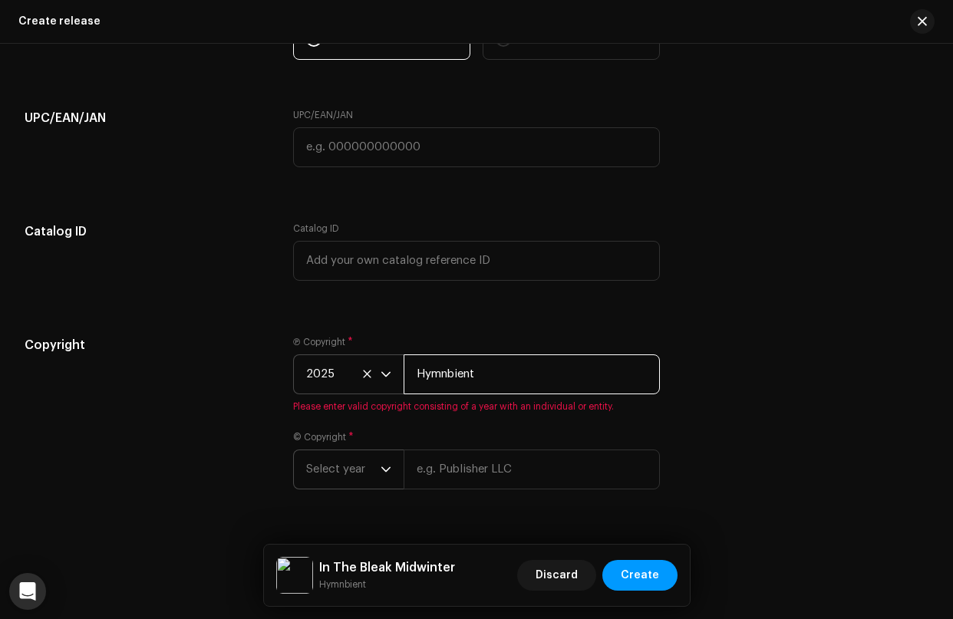
type input "Hymnbient"
click at [356, 476] on div "Ⓟ Copyright * 2025 Hymnbient Please enter valid copyright consisting of a year …" at bounding box center [476, 422] width 366 height 172
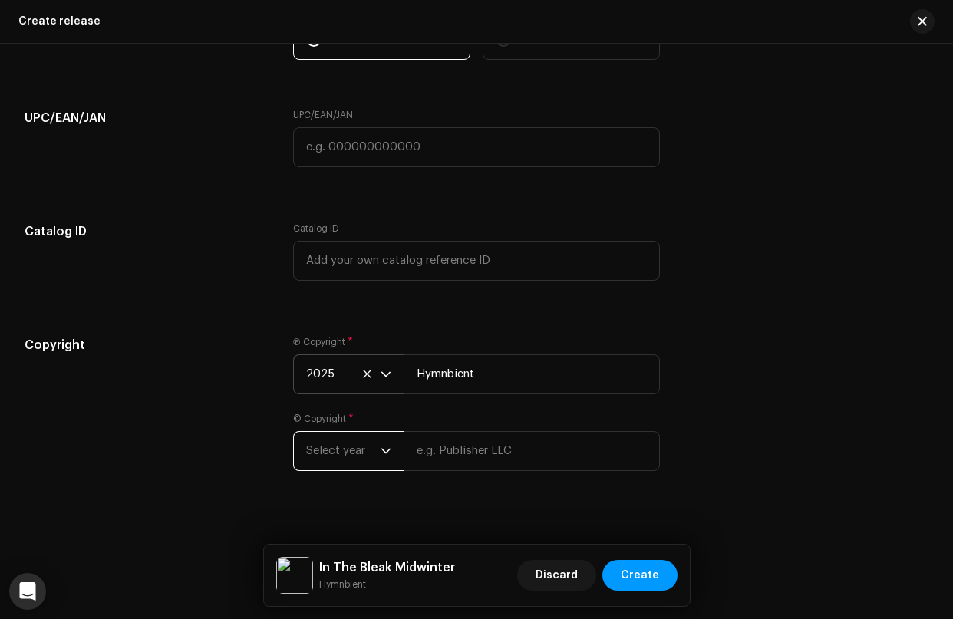
click at [391, 457] on p-select "Select year" at bounding box center [348, 451] width 111 height 40
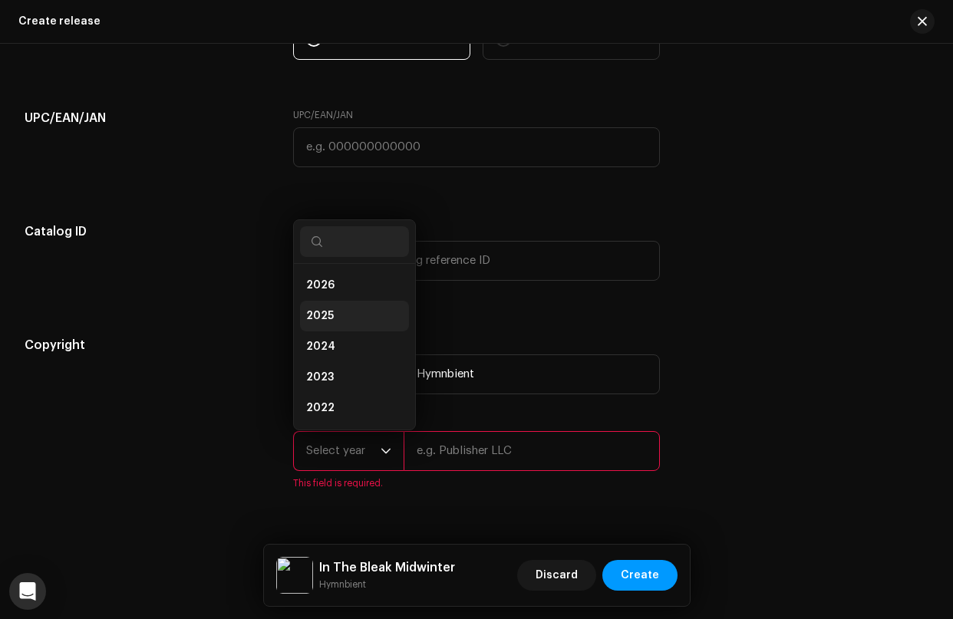
click at [342, 313] on li "2025" at bounding box center [354, 316] width 109 height 31
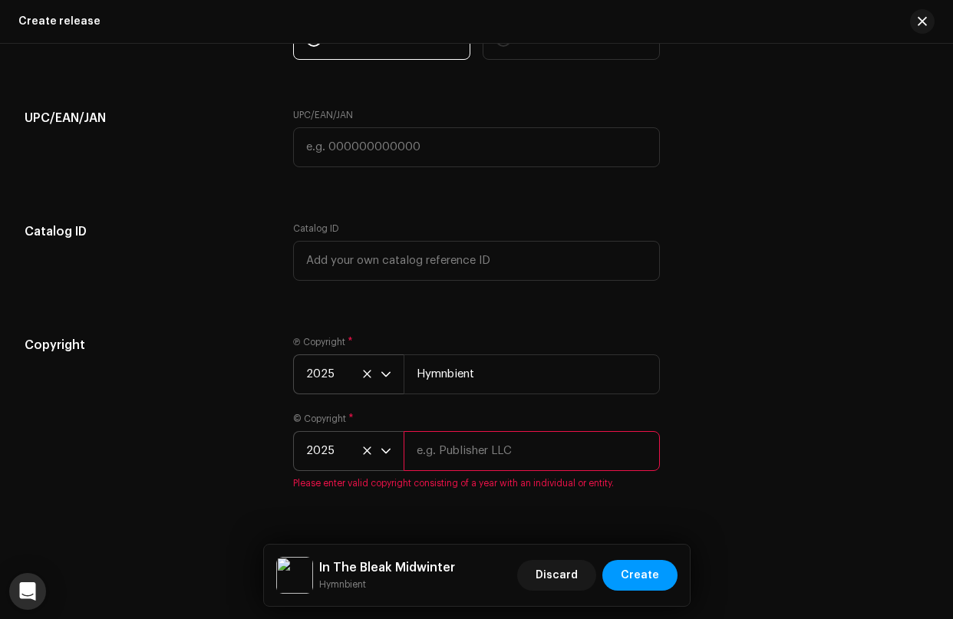
click at [523, 460] on input "text" at bounding box center [532, 451] width 256 height 40
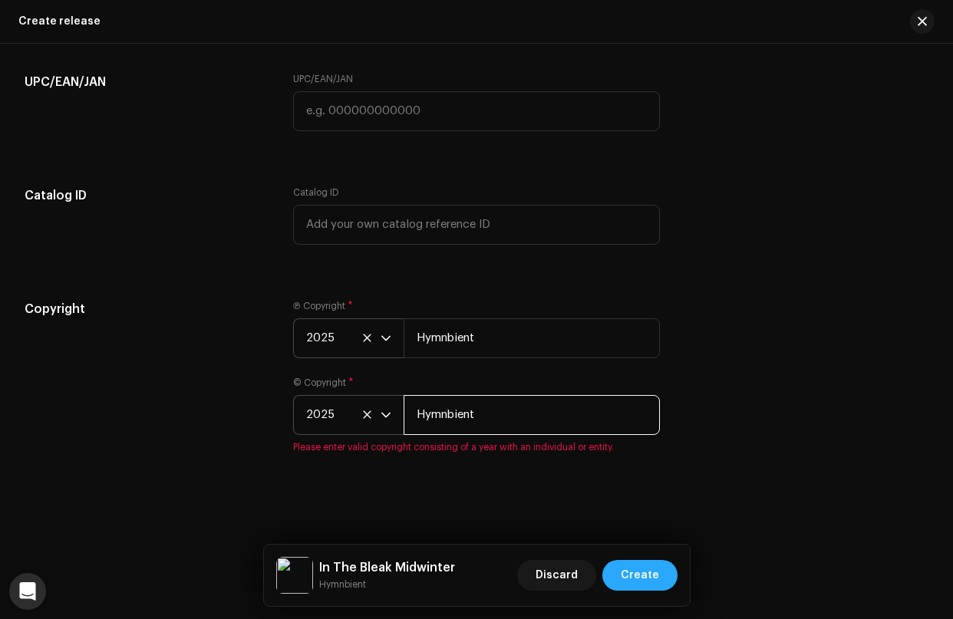
type input "Hymnbient"
click at [657, 576] on span "Create" at bounding box center [640, 575] width 38 height 31
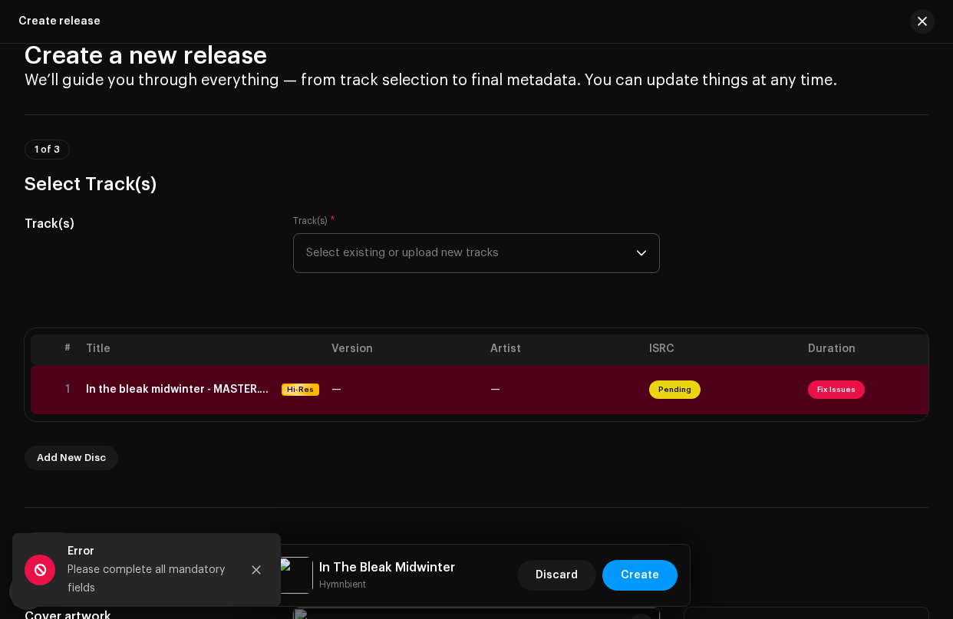
scroll to position [0, 0]
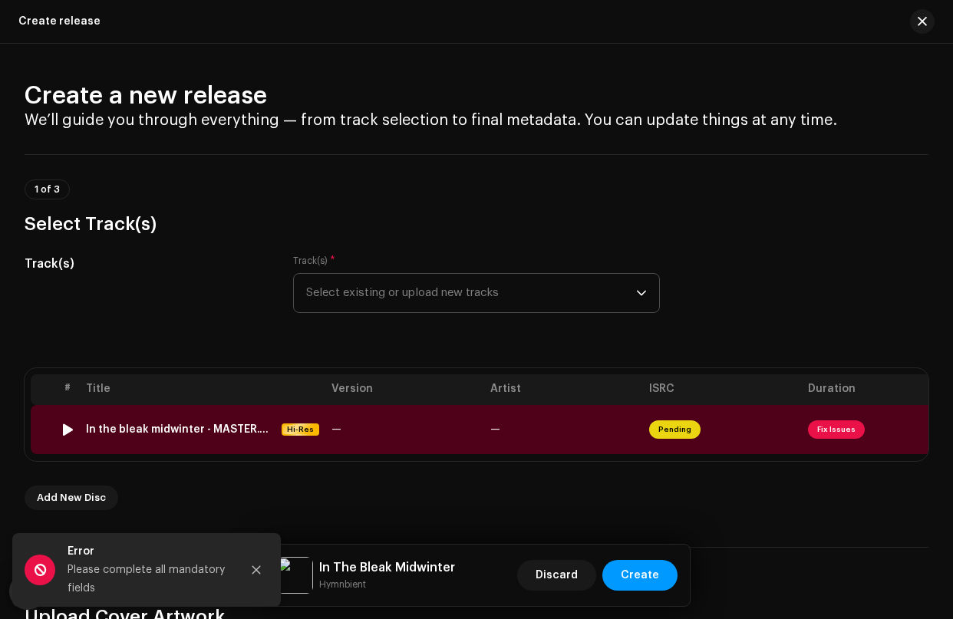
click at [811, 428] on span "Fix Issues" at bounding box center [836, 430] width 57 height 18
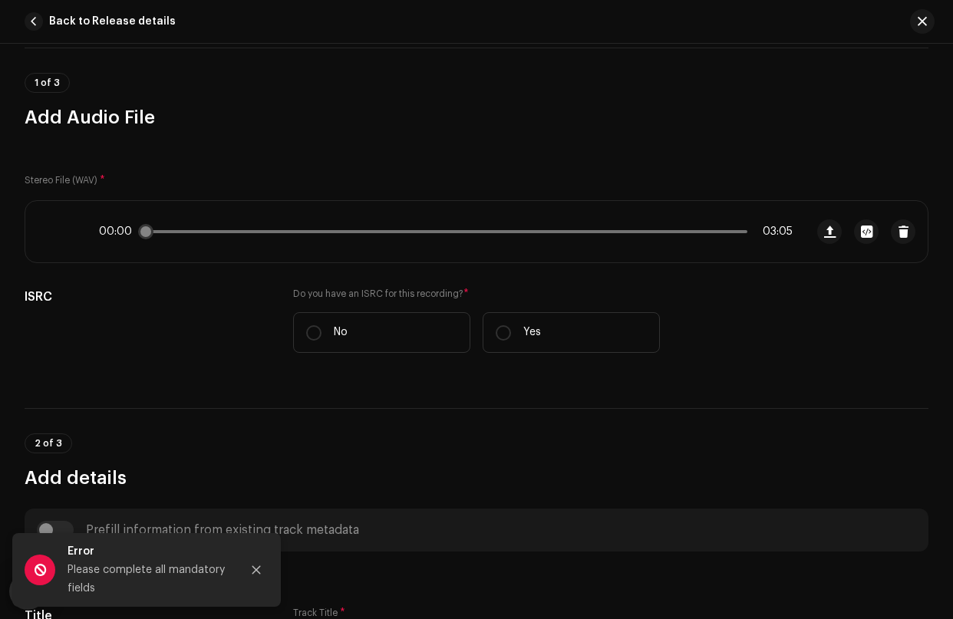
scroll to position [211, 0]
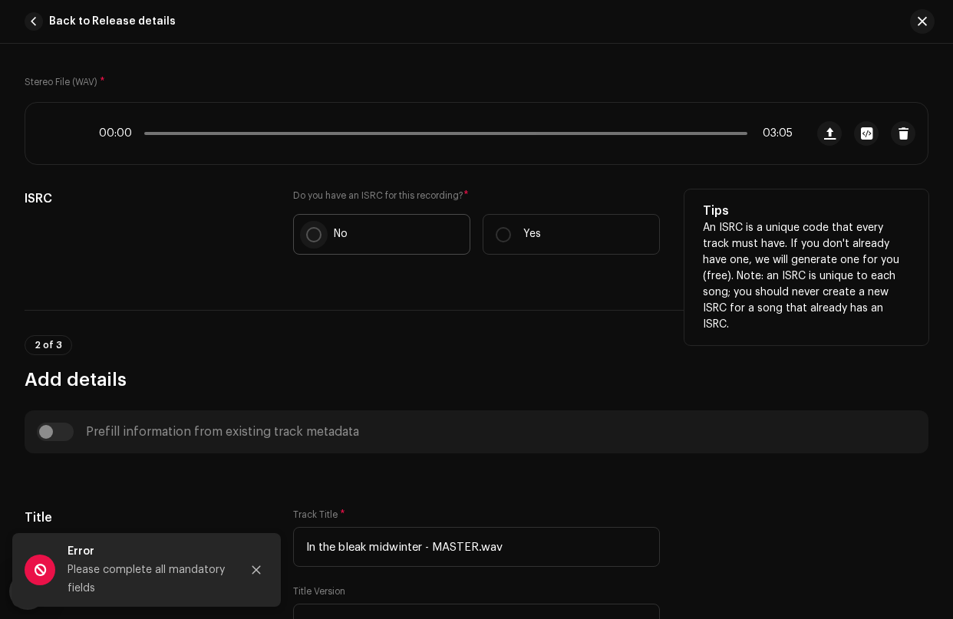
click at [310, 236] on input "No" at bounding box center [313, 234] width 15 height 15
radio input "true"
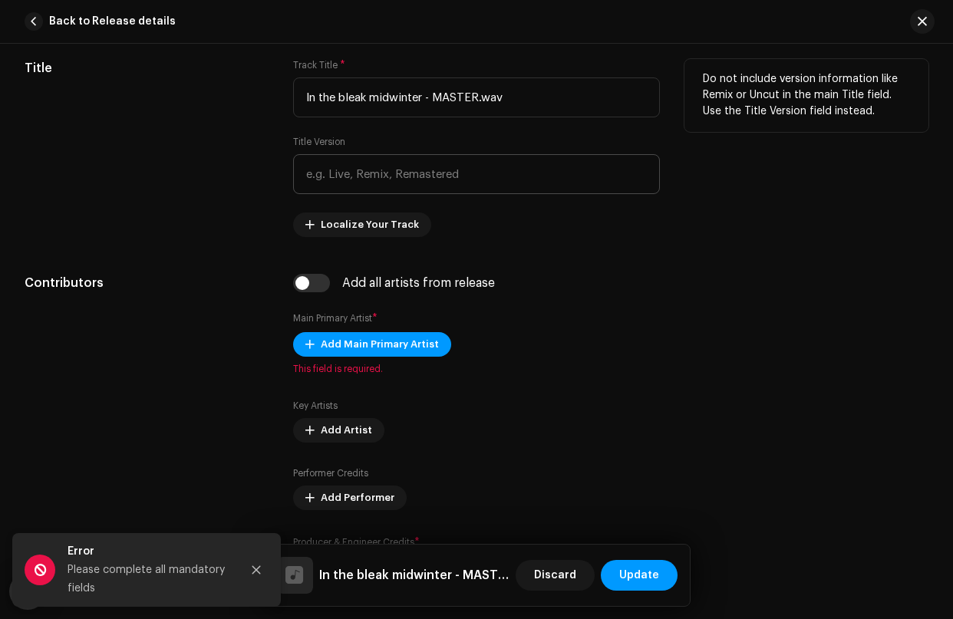
scroll to position [563, 0]
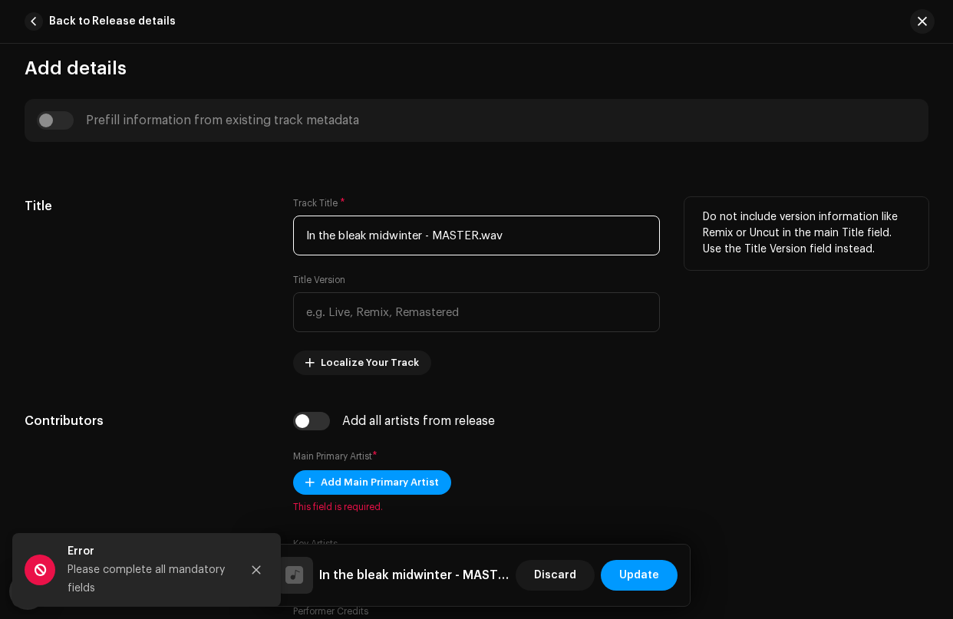
drag, startPoint x: 481, startPoint y: 232, endPoint x: 276, endPoint y: 213, distance: 206.6
click at [276, 213] on div "Title Track Title * In the bleak midwinter - MASTER.wav Title Version Localize …" at bounding box center [477, 286] width 904 height 178
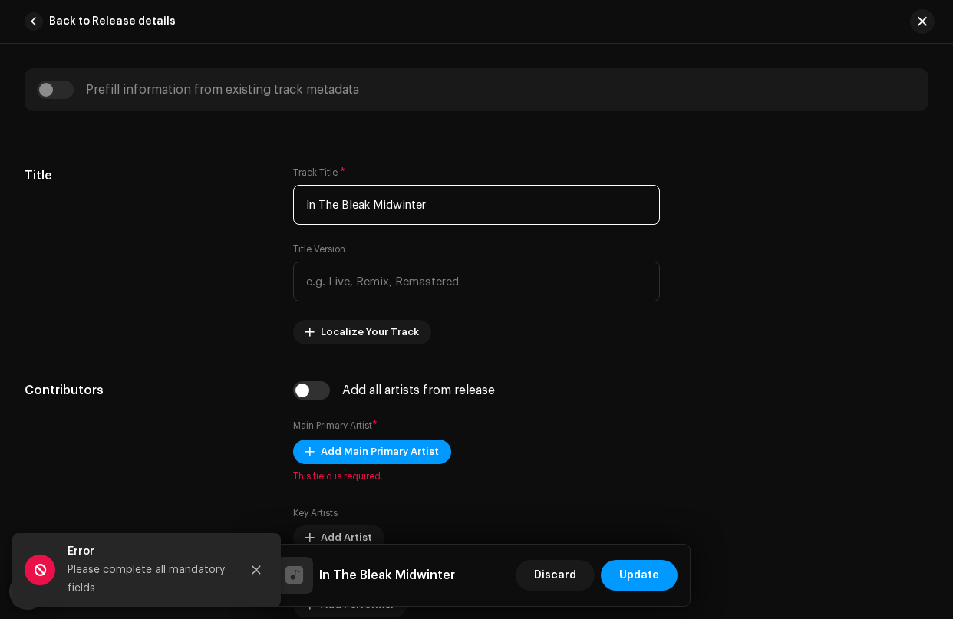
scroll to position [718, 0]
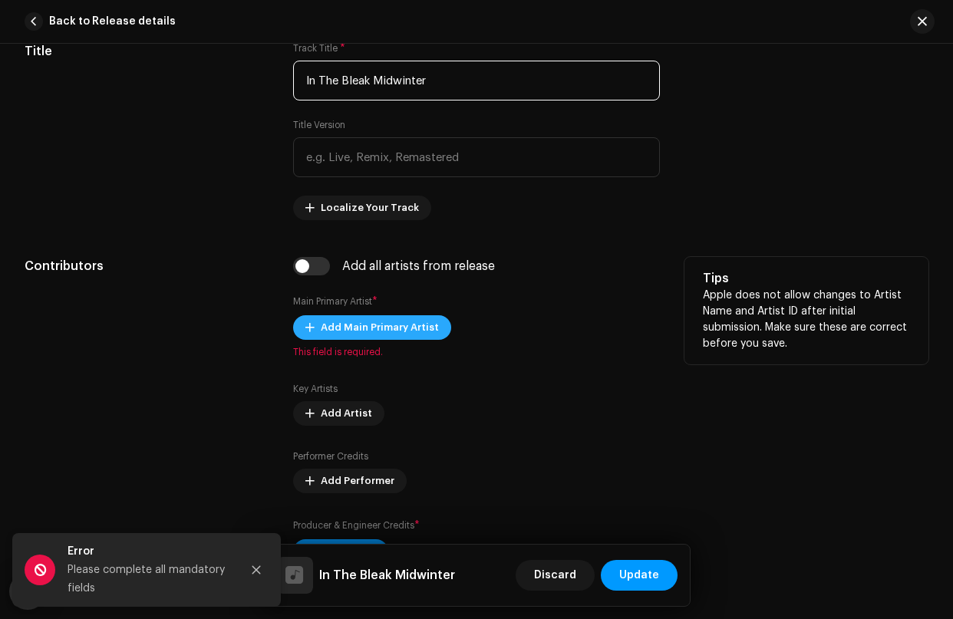
type input "In The Bleak Midwinter"
click at [353, 329] on span "Add Main Primary Artist" at bounding box center [380, 327] width 118 height 31
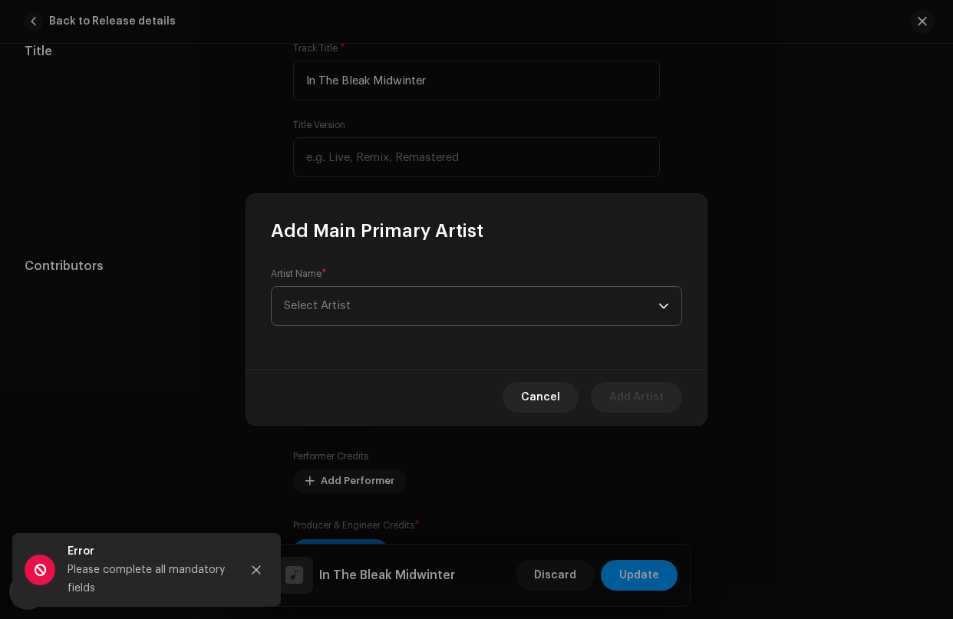
click at [358, 303] on span "Select Artist" at bounding box center [471, 306] width 375 height 38
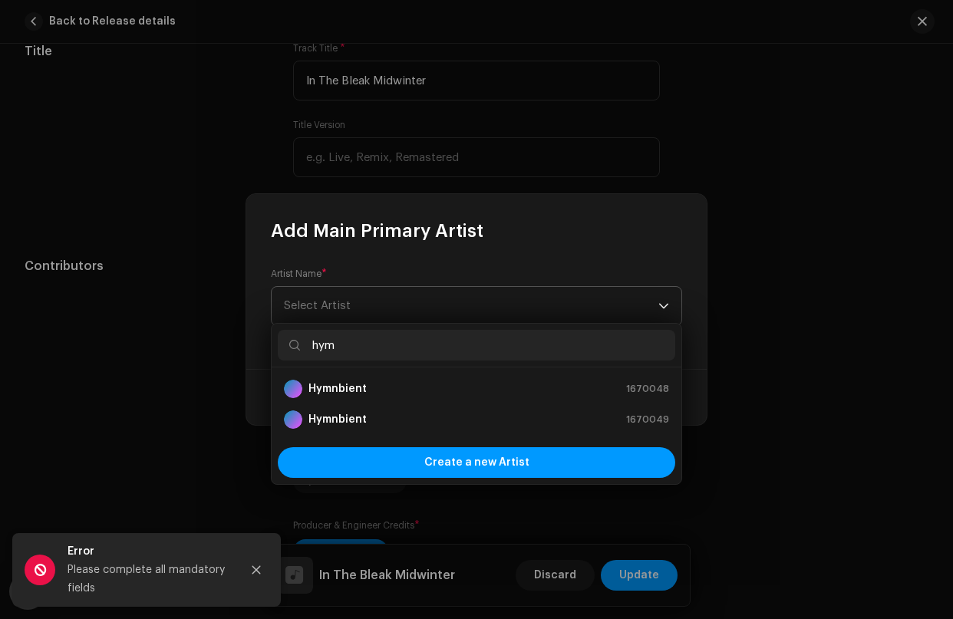
type input "hymn"
click at [332, 385] on strong "Hymnbient" at bounding box center [338, 388] width 58 height 15
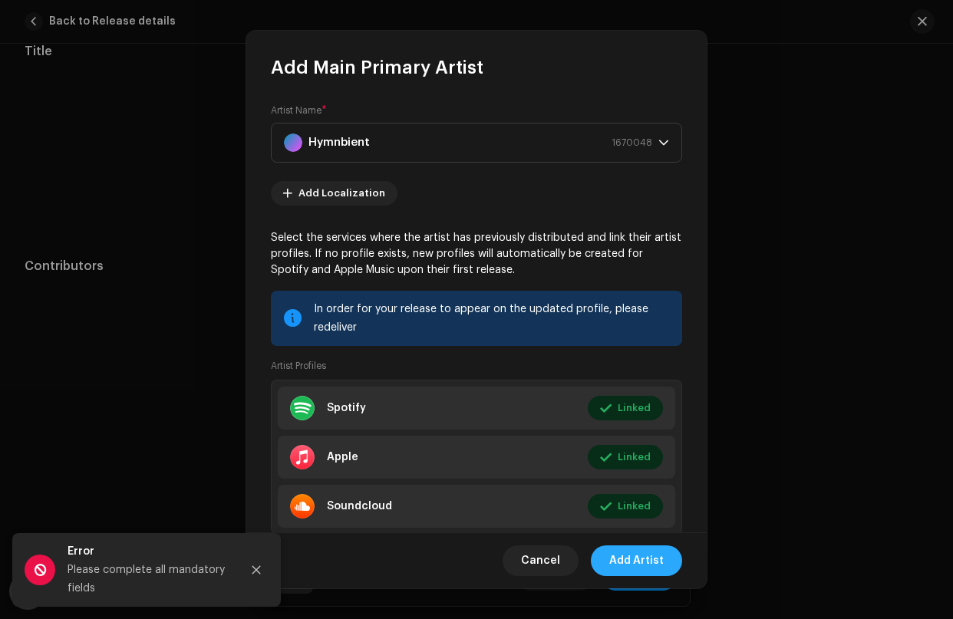
click at [642, 563] on span "Add Artist" at bounding box center [636, 561] width 54 height 31
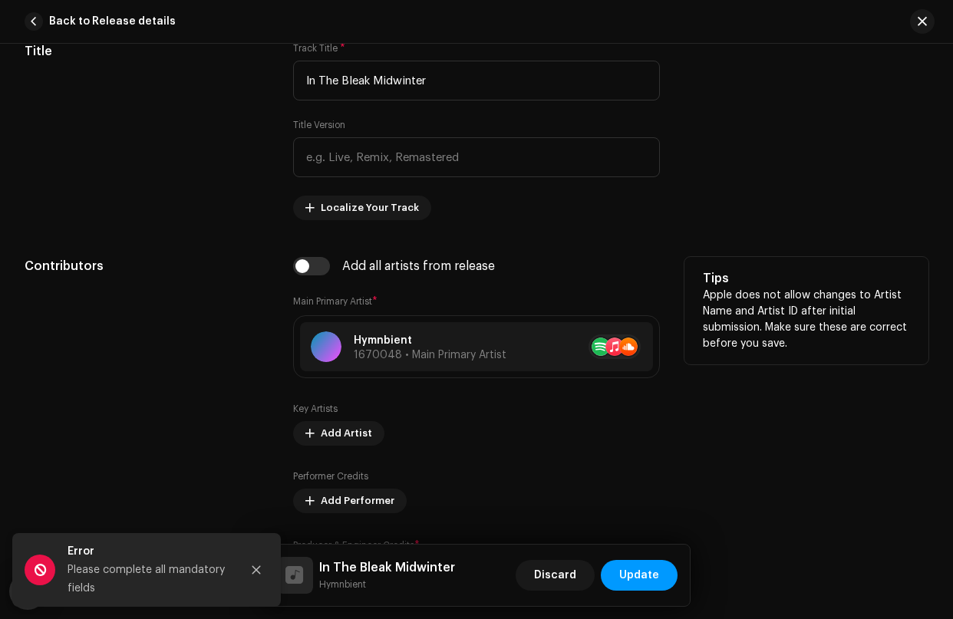
scroll to position [999, 0]
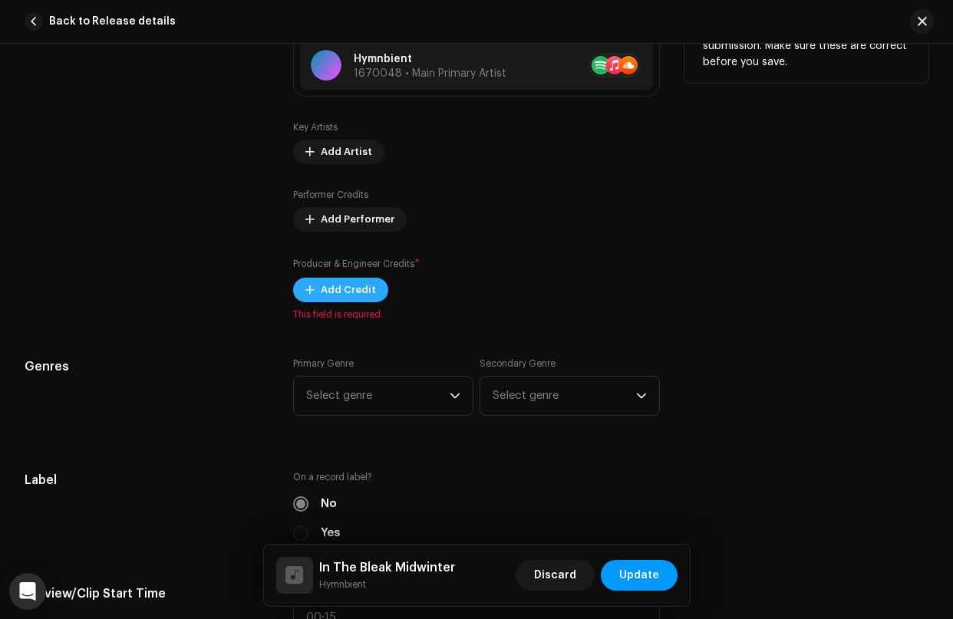
click at [357, 292] on span "Add Credit" at bounding box center [348, 290] width 55 height 31
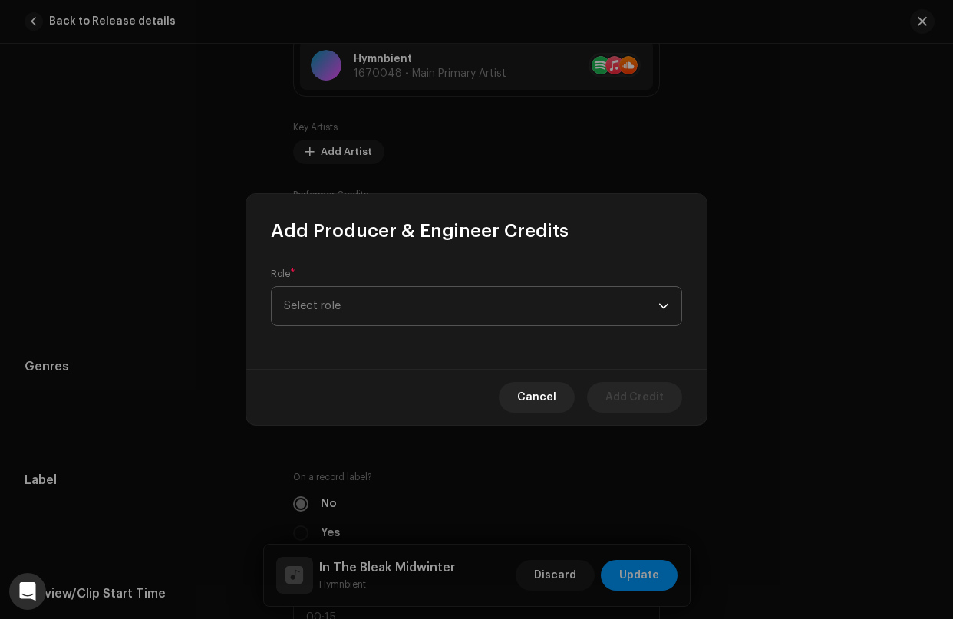
click at [358, 310] on span "Select role" at bounding box center [471, 306] width 375 height 38
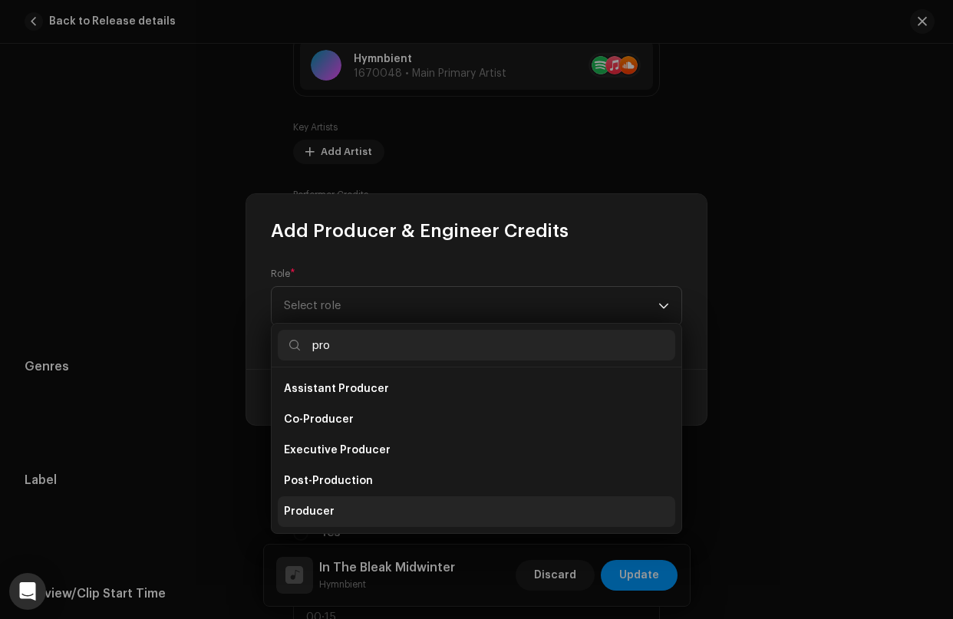
type input "pro"
click at [326, 511] on span "Producer" at bounding box center [309, 511] width 51 height 15
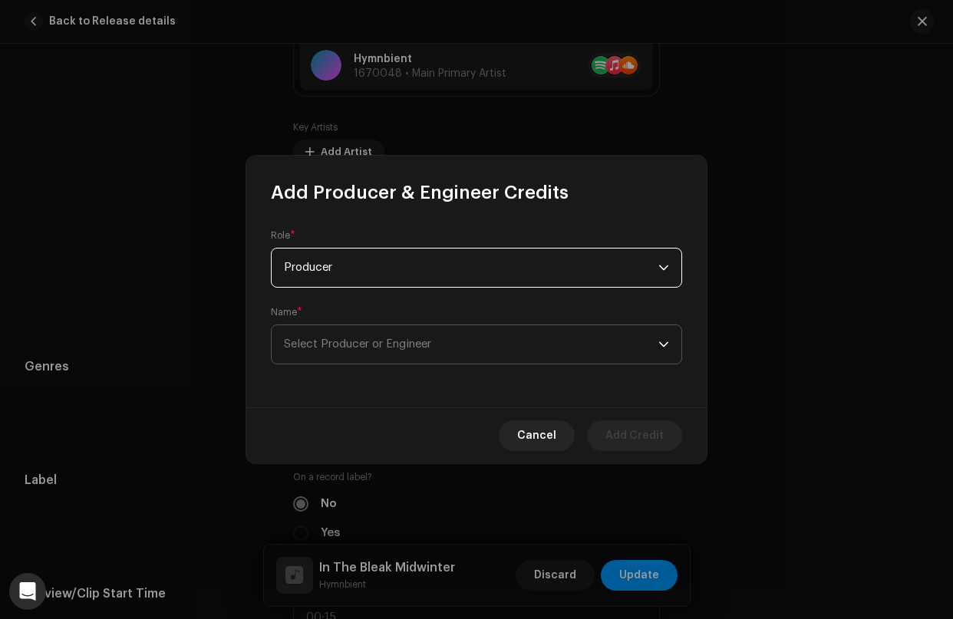
click at [365, 348] on span "Select Producer or Engineer" at bounding box center [357, 344] width 147 height 12
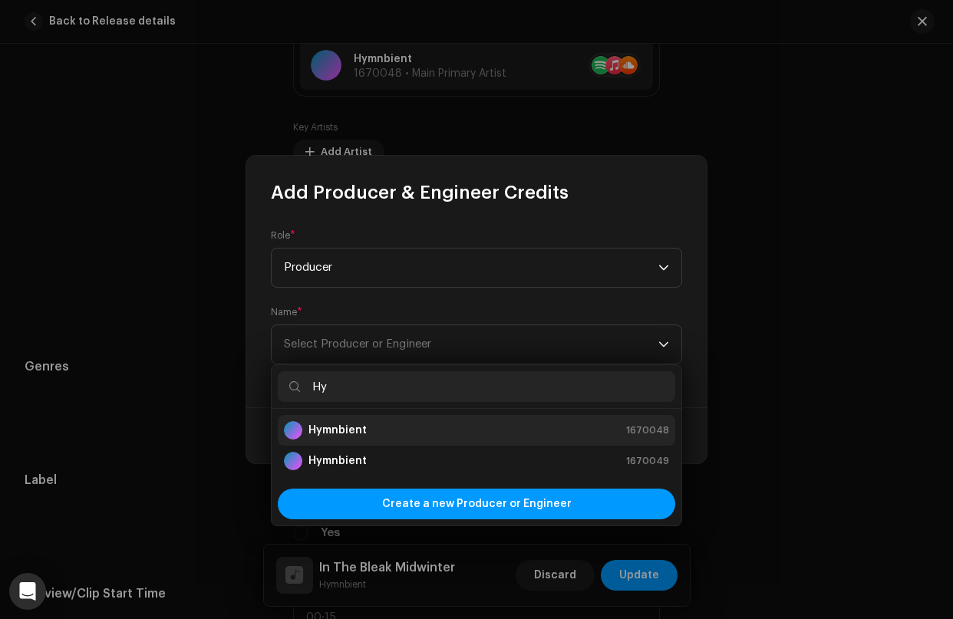
type input "Hy"
click at [335, 431] on strong "Hymnbient" at bounding box center [338, 430] width 58 height 15
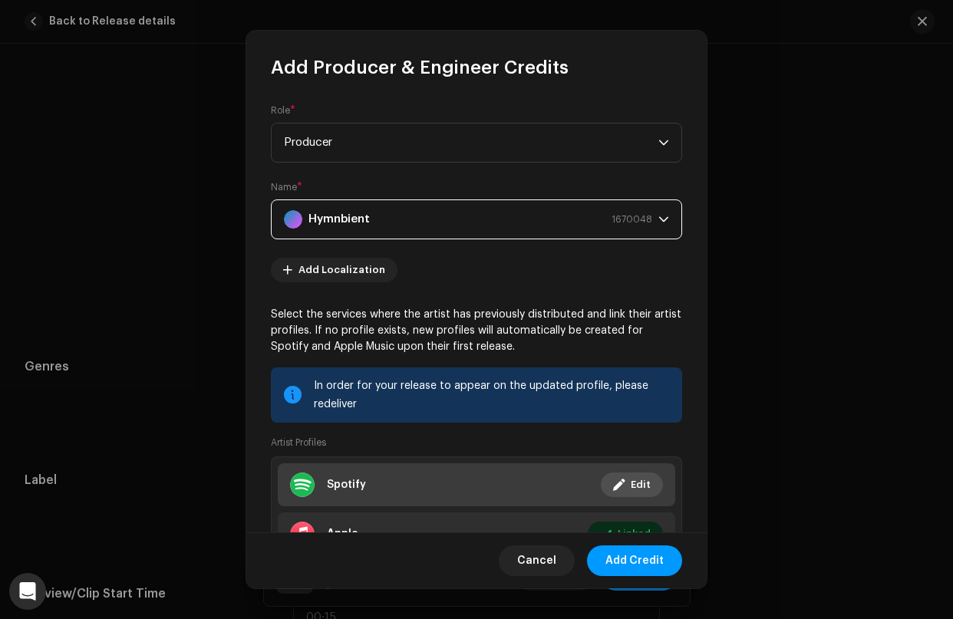
scroll to position [123, 0]
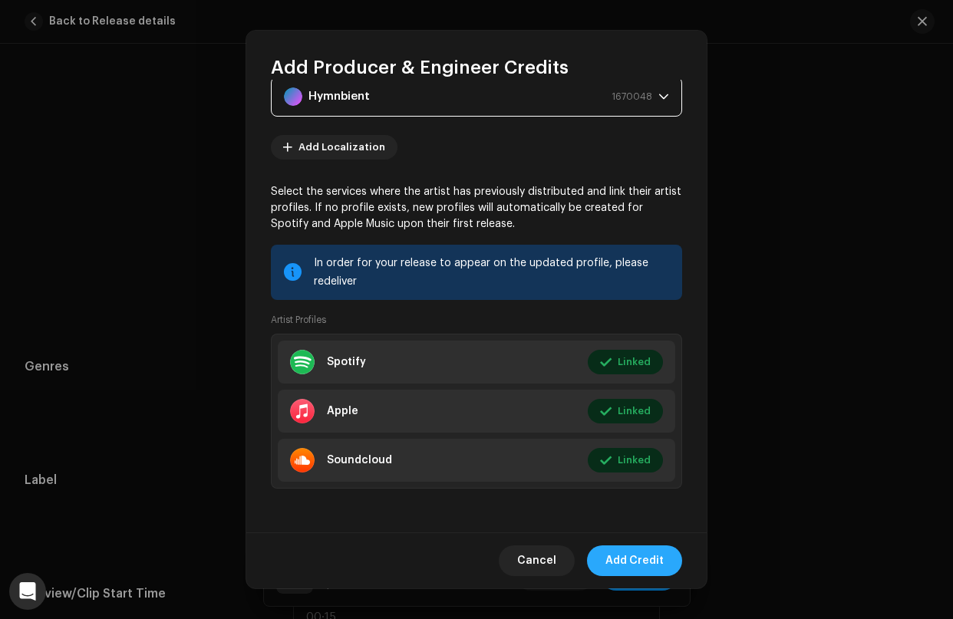
click at [626, 562] on span "Add Credit" at bounding box center [635, 561] width 58 height 31
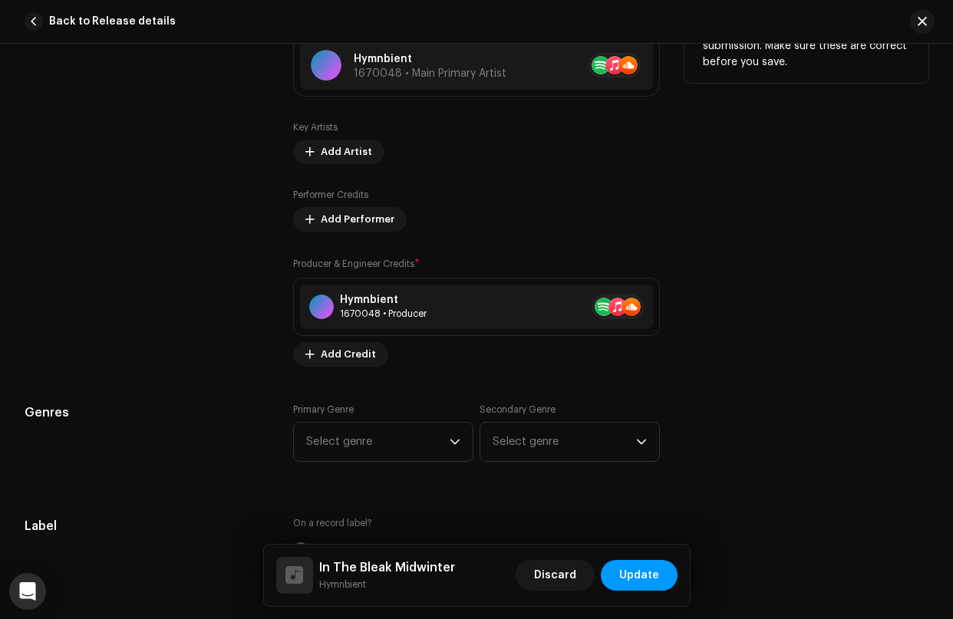
scroll to position [1097, 0]
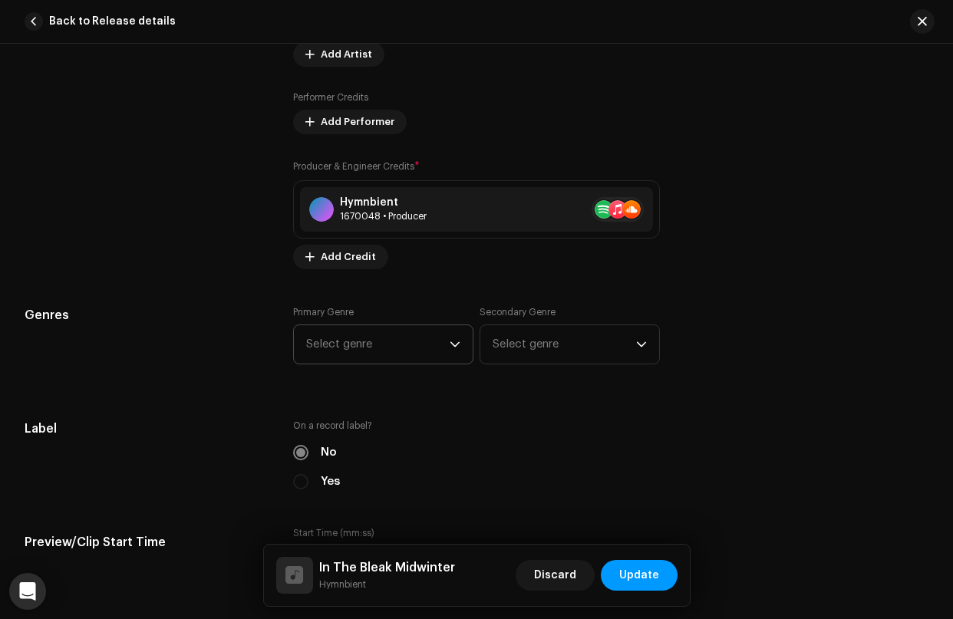
click at [436, 346] on span "Select genre" at bounding box center [378, 344] width 144 height 38
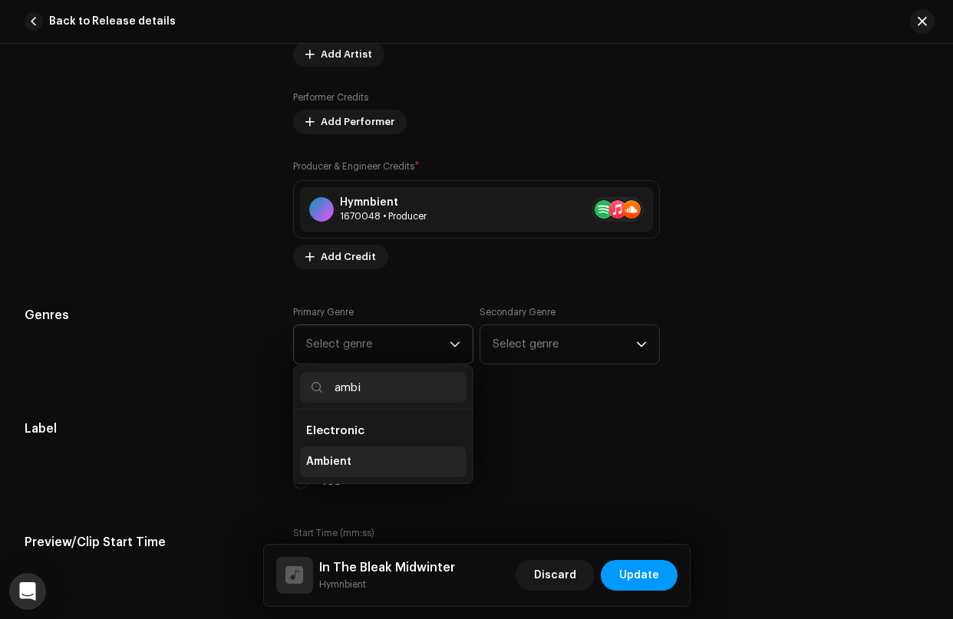
type input "ambi"
click at [339, 467] on span "Ambient" at bounding box center [328, 461] width 45 height 15
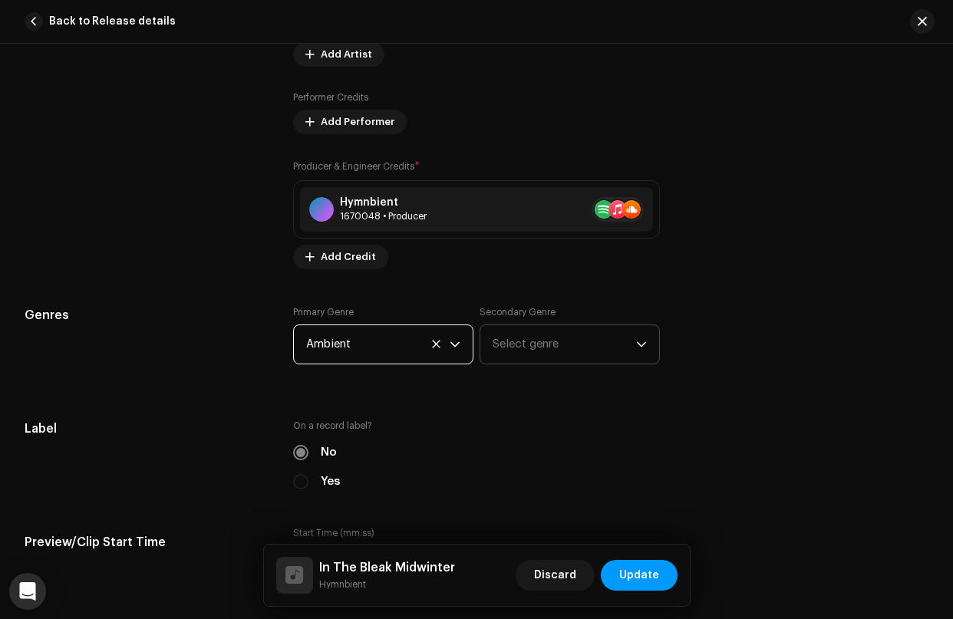
click at [507, 342] on span "Select genre" at bounding box center [565, 344] width 144 height 38
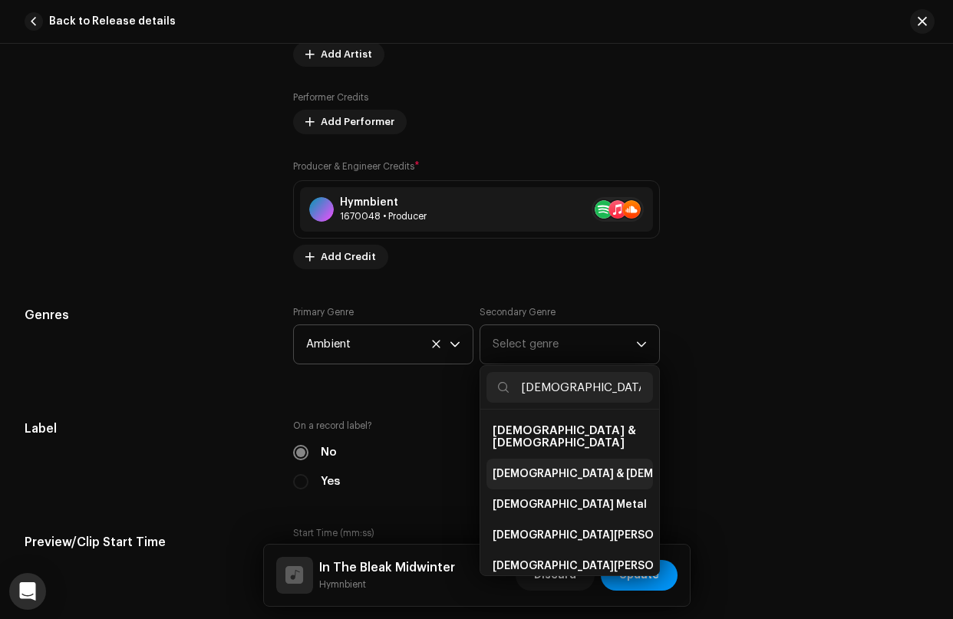
type input "[DEMOGRAPHIC_DATA]"
click at [519, 467] on span "[DEMOGRAPHIC_DATA] & [DEMOGRAPHIC_DATA]" at bounding box center [620, 474] width 255 height 15
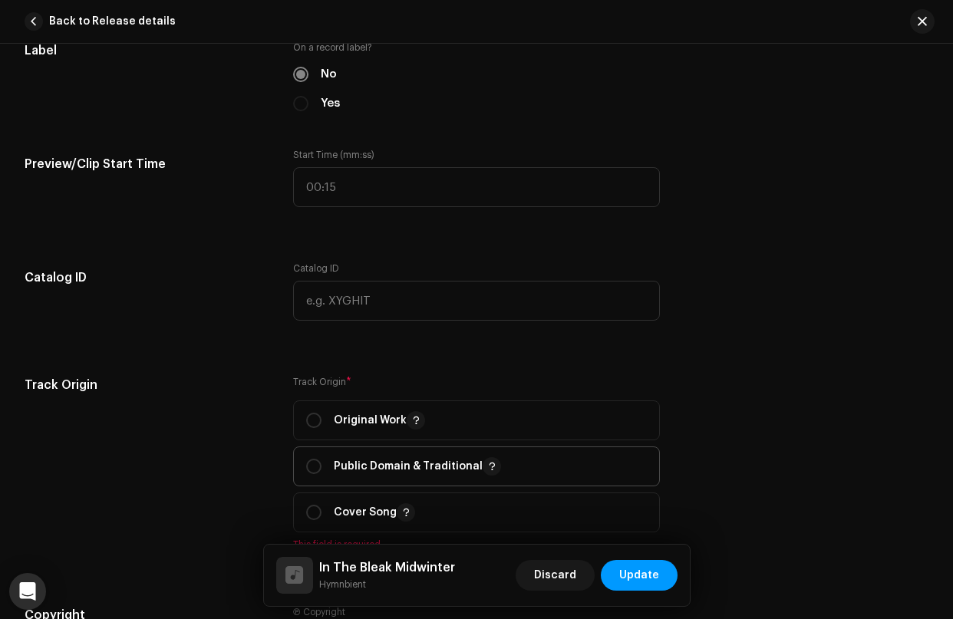
scroll to position [1580, 0]
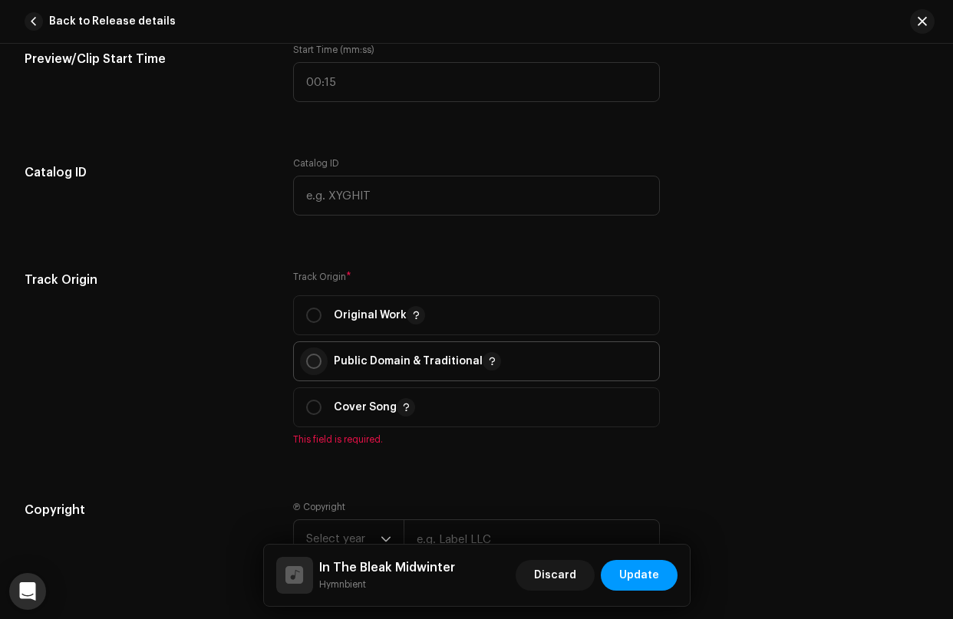
click at [312, 364] on input "radio" at bounding box center [313, 361] width 15 height 15
radio input "true"
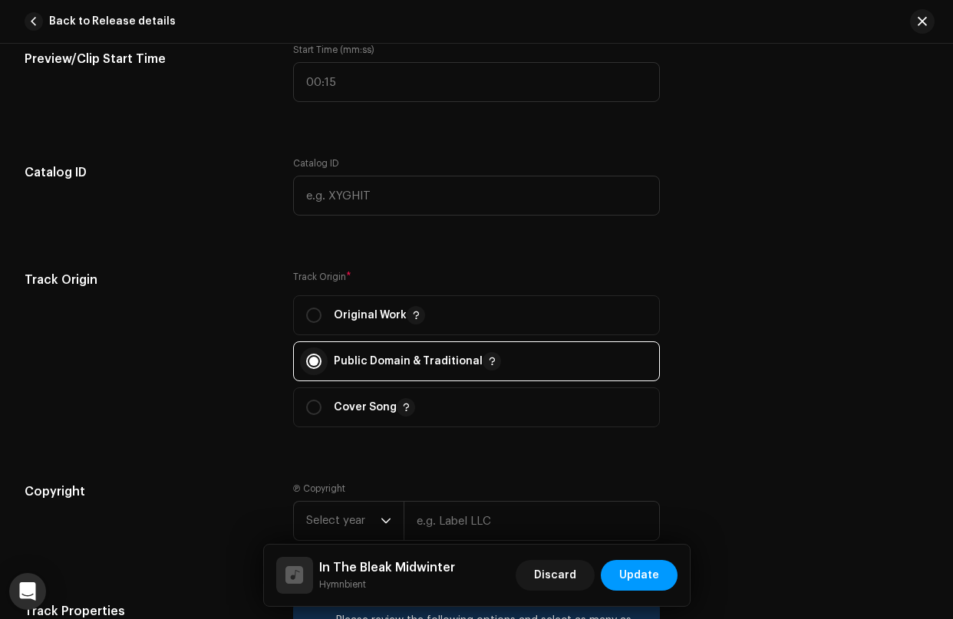
scroll to position [1712, 0]
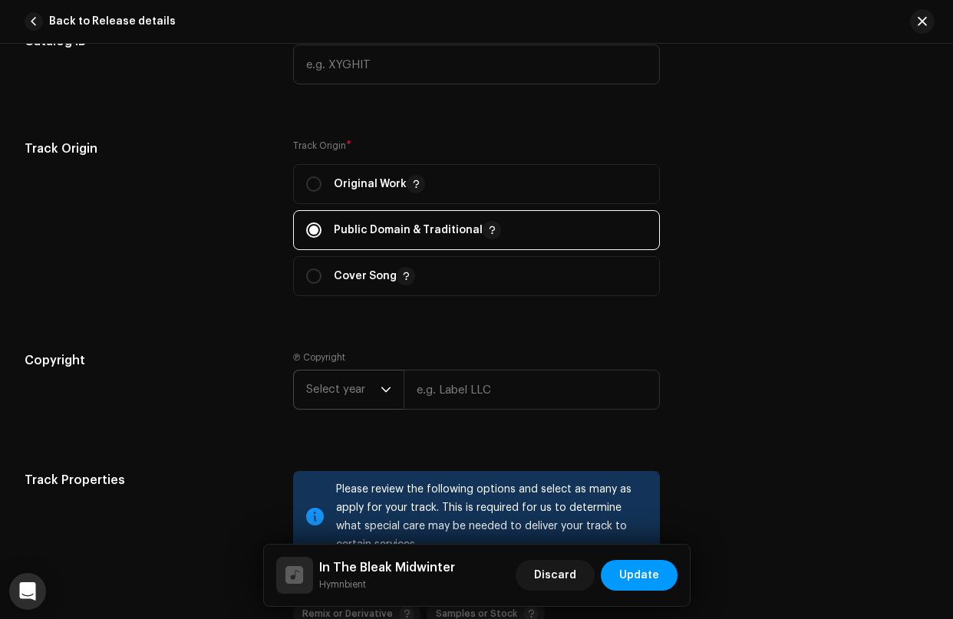
click at [368, 401] on span "Select year" at bounding box center [343, 390] width 74 height 38
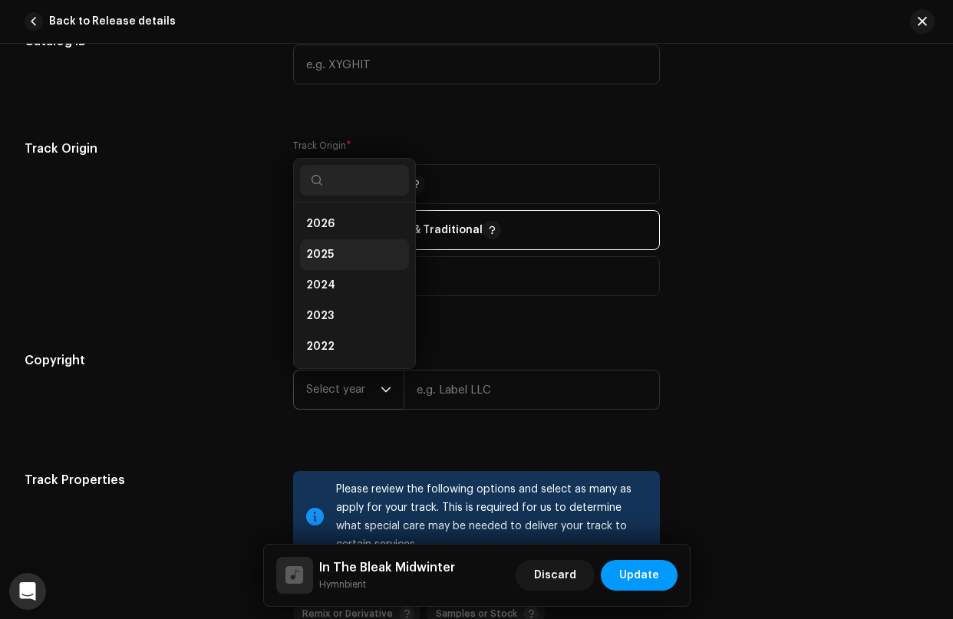
click at [361, 246] on li "2025" at bounding box center [354, 254] width 109 height 31
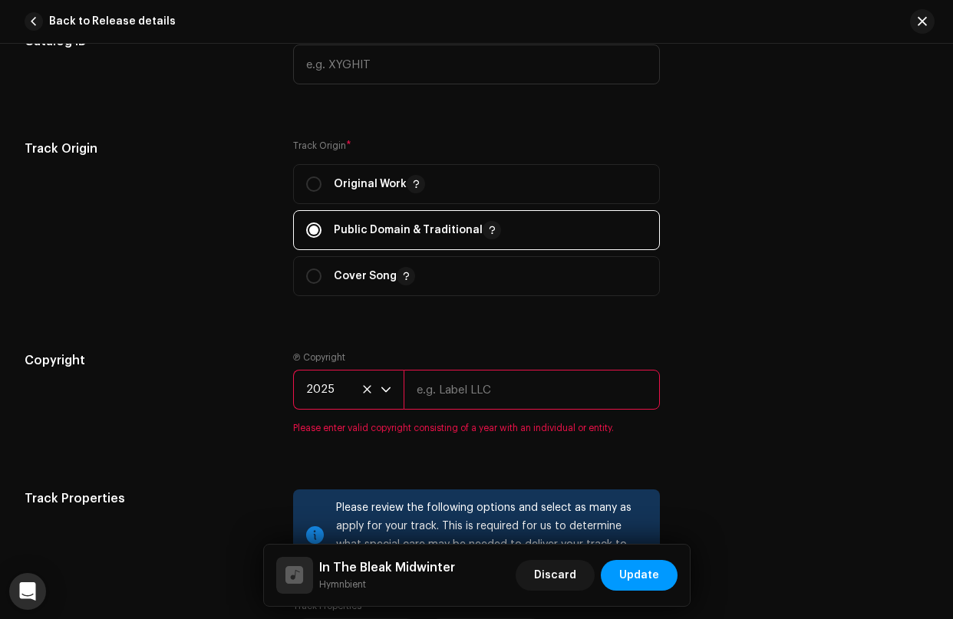
click at [486, 391] on input "text" at bounding box center [532, 390] width 256 height 40
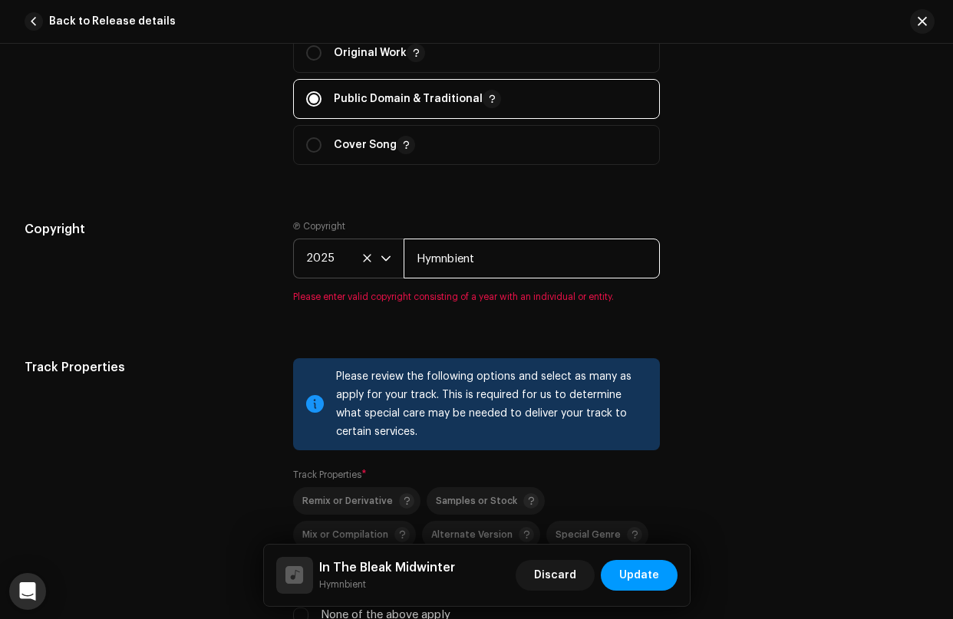
scroll to position [2136, 0]
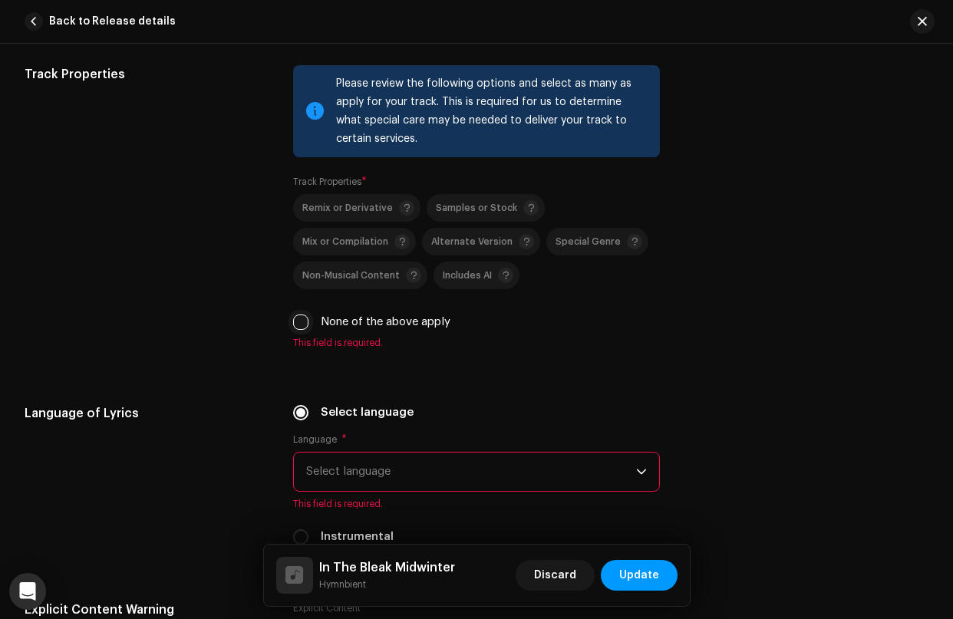
type input "Hymnbient"
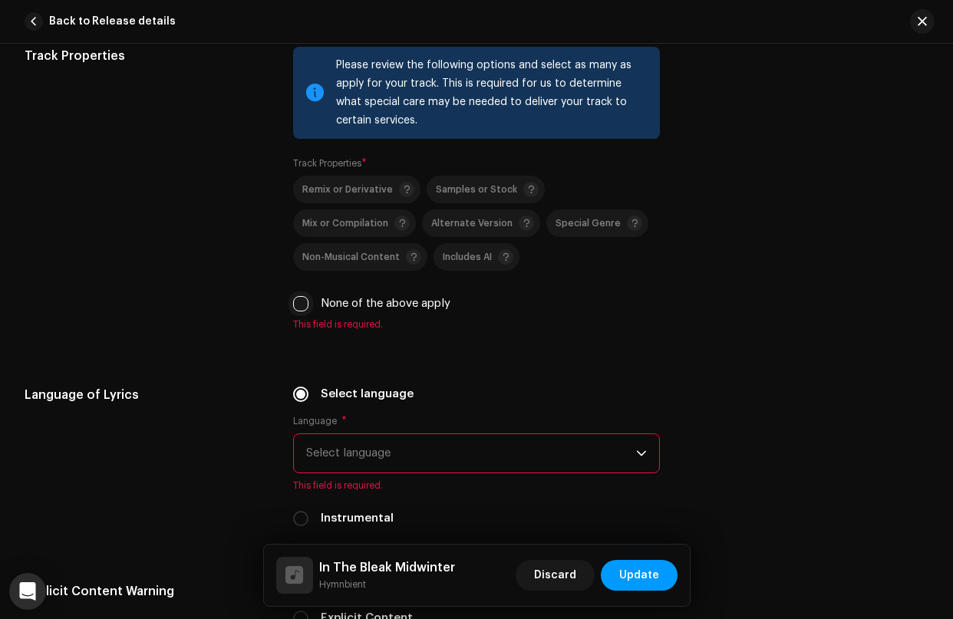
click at [295, 322] on div "Please review the following options and select as many as apply for your track.…" at bounding box center [476, 189] width 366 height 284
click at [299, 291] on div "Remix or Derivative Samples or Stock Mix or Compilation Alternate Version Speci…" at bounding box center [476, 244] width 366 height 137
click at [298, 299] on input "None of the above apply" at bounding box center [300, 303] width 15 height 15
checkbox input "true"
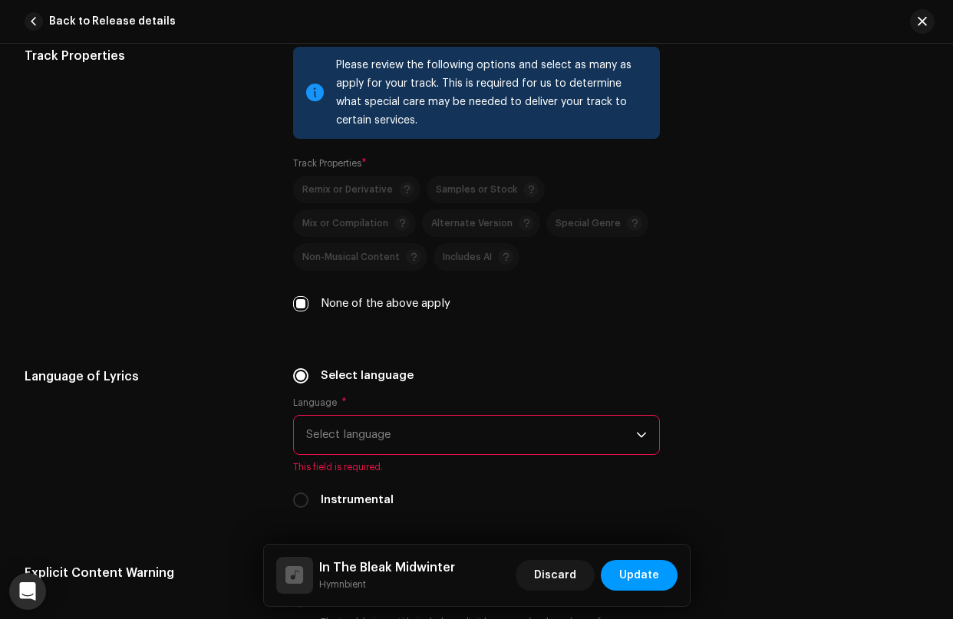
scroll to position [2269, 0]
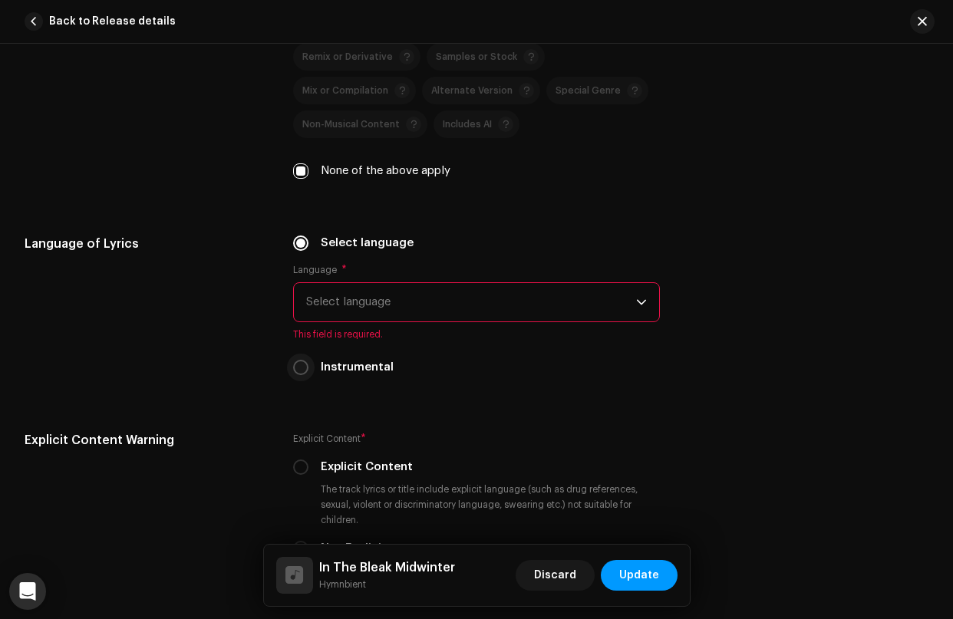
click at [302, 365] on input "Instrumental" at bounding box center [300, 367] width 15 height 15
radio input "true"
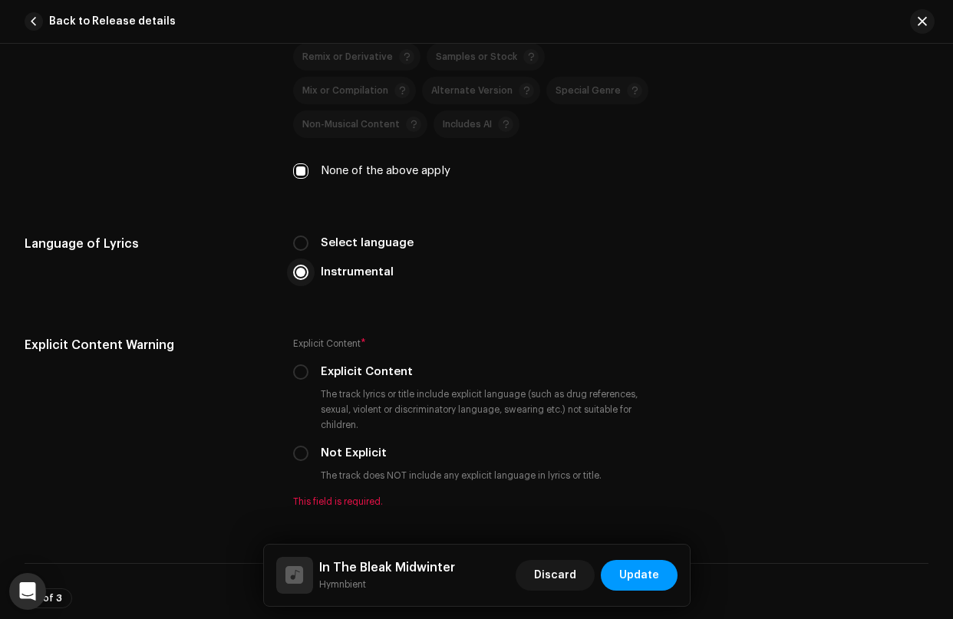
scroll to position [2386, 0]
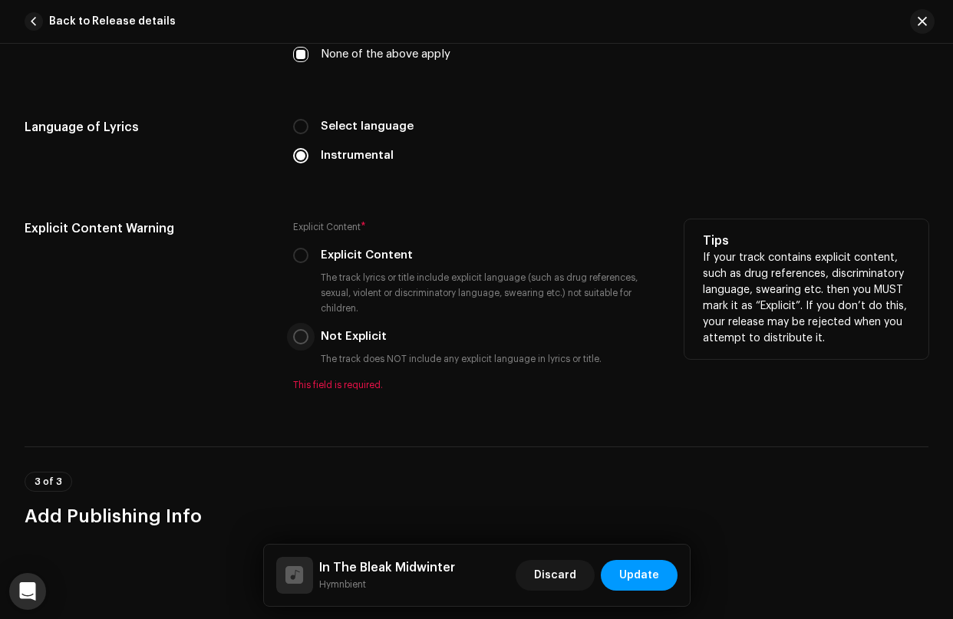
click at [299, 342] on input "Not Explicit" at bounding box center [300, 336] width 15 height 15
radio input "true"
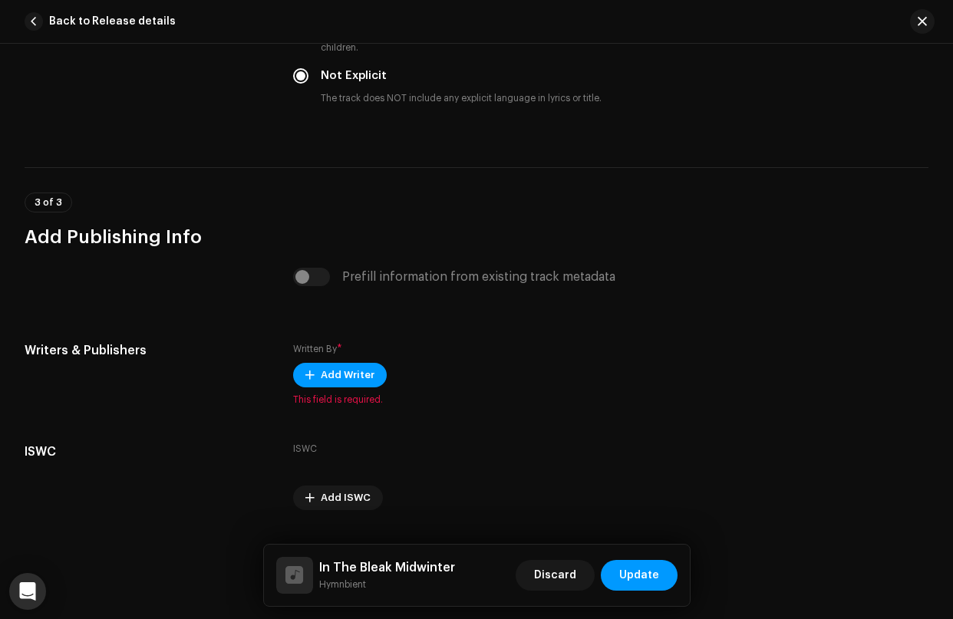
scroll to position [2670, 0]
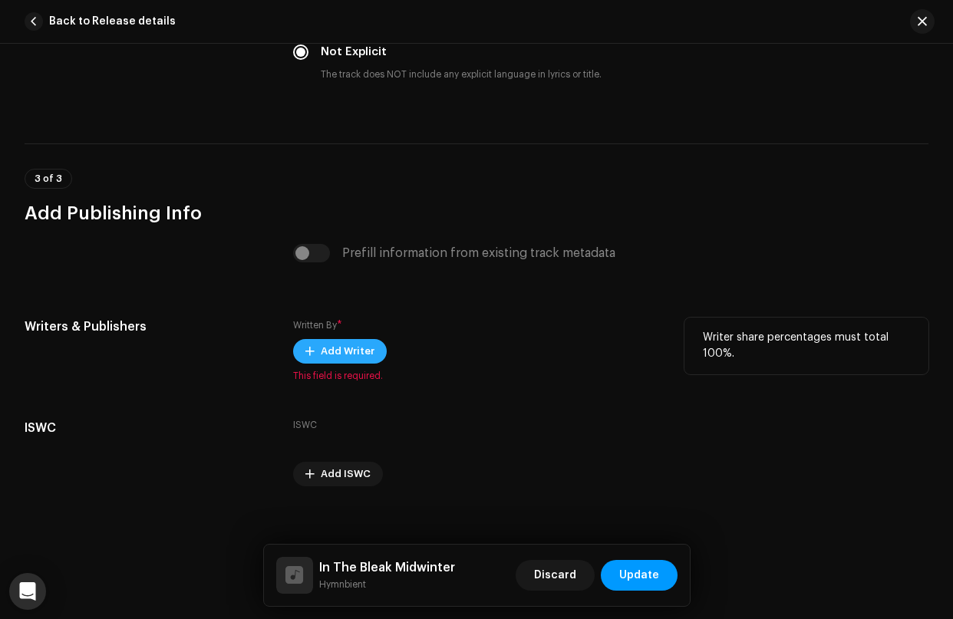
click at [358, 361] on span "Add Writer" at bounding box center [348, 351] width 54 height 31
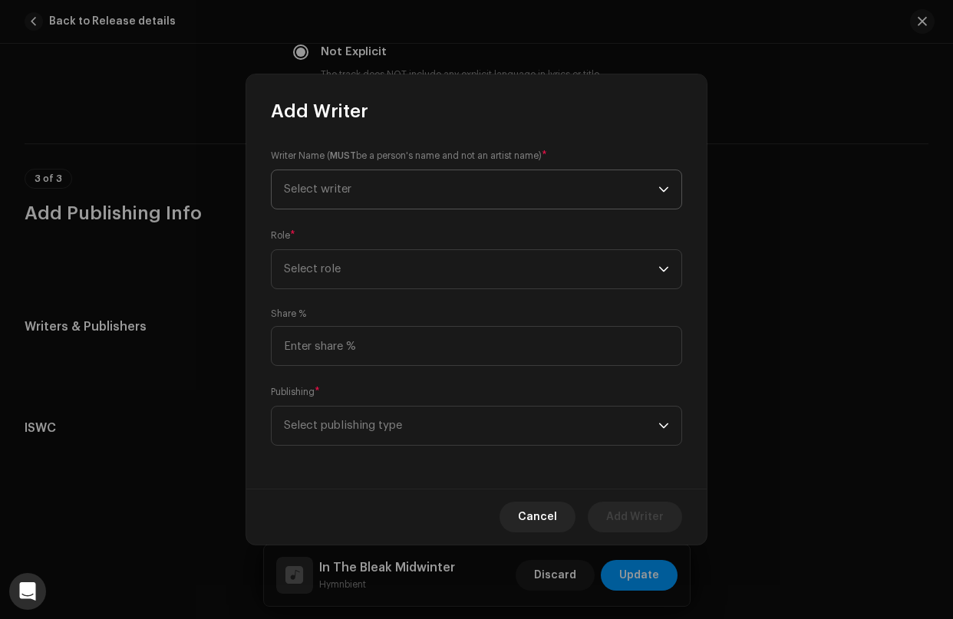
click at [441, 185] on span "Select writer" at bounding box center [471, 189] width 375 height 38
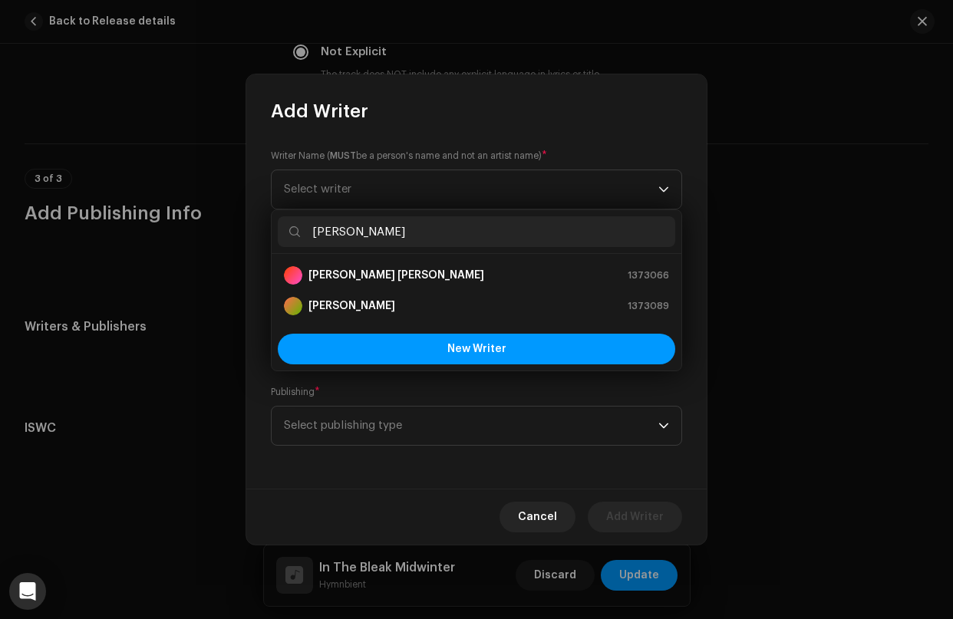
type input "[PERSON_NAME]"
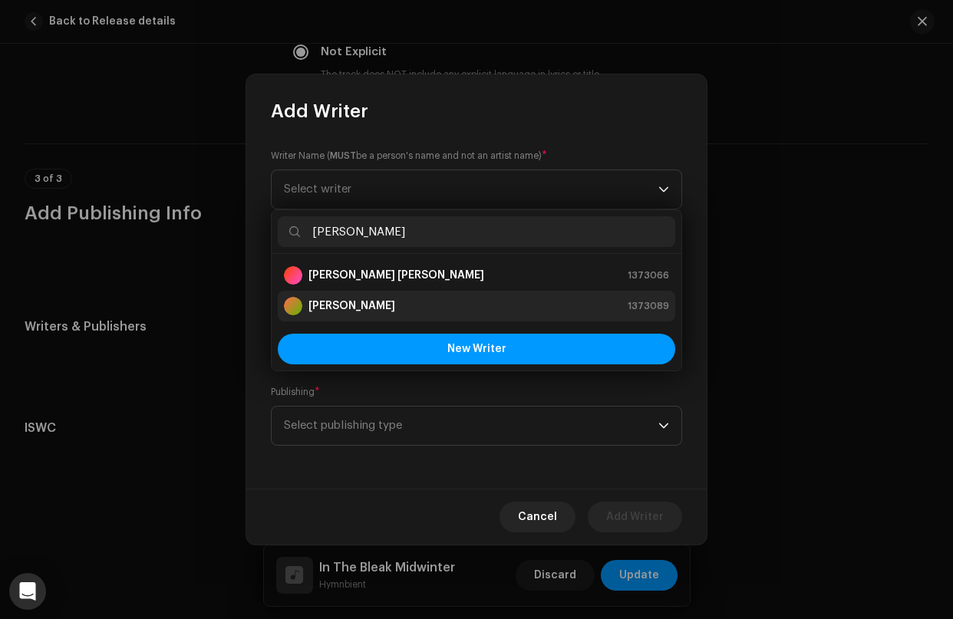
drag, startPoint x: 411, startPoint y: 232, endPoint x: 373, endPoint y: 308, distance: 85.1
click at [373, 308] on strong "[PERSON_NAME]" at bounding box center [352, 306] width 87 height 15
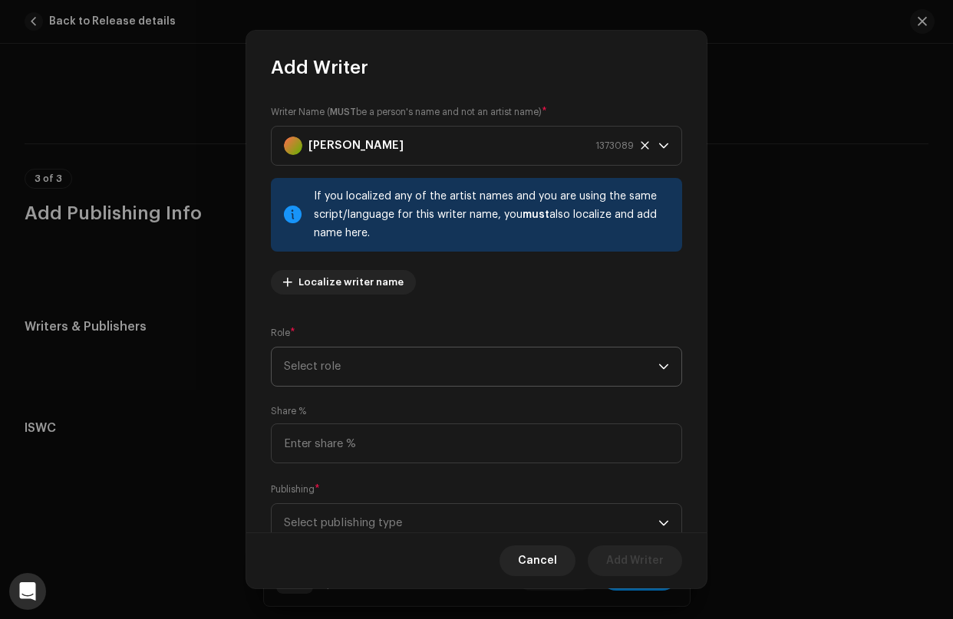
click at [345, 367] on span "Select role" at bounding box center [471, 367] width 375 height 38
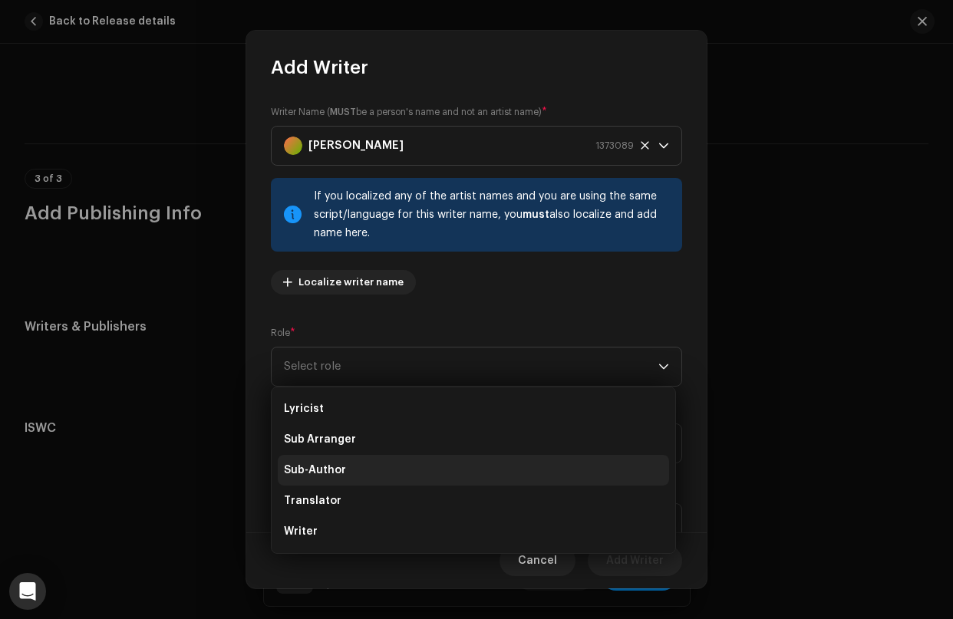
scroll to position [0, 0]
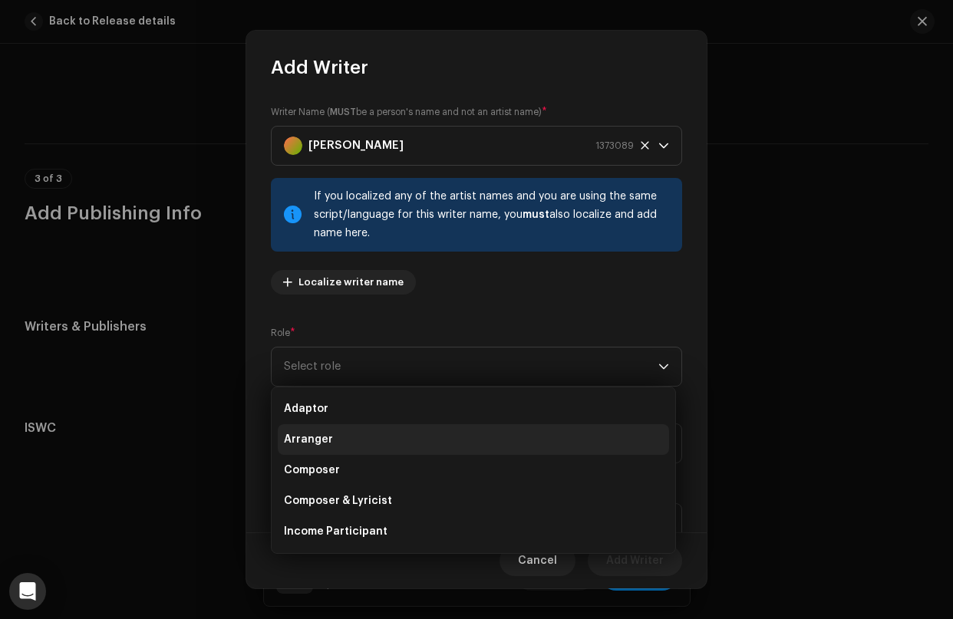
click at [313, 441] on span "Arranger" at bounding box center [308, 439] width 49 height 15
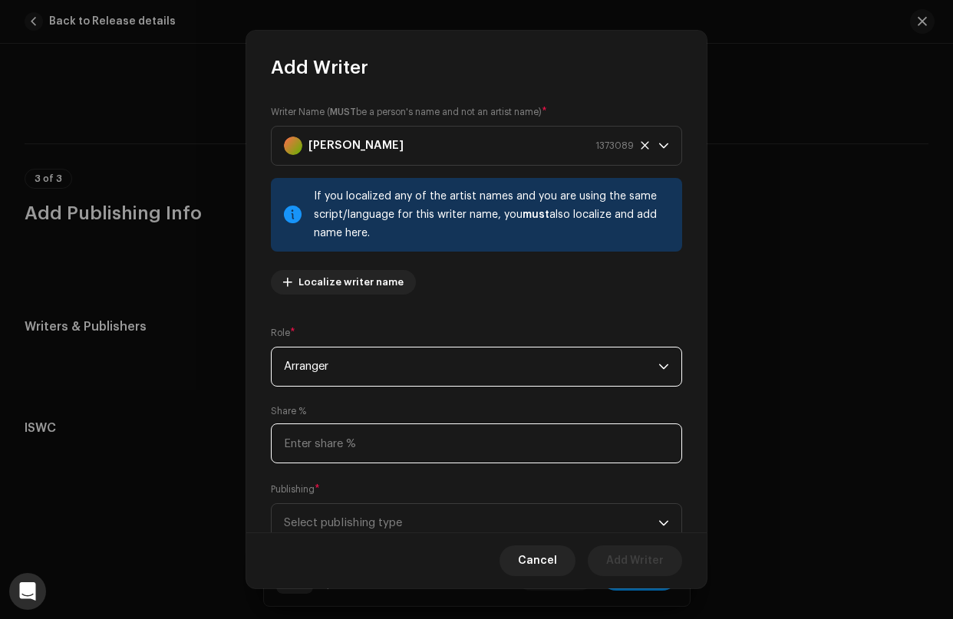
click at [368, 448] on input at bounding box center [476, 444] width 411 height 40
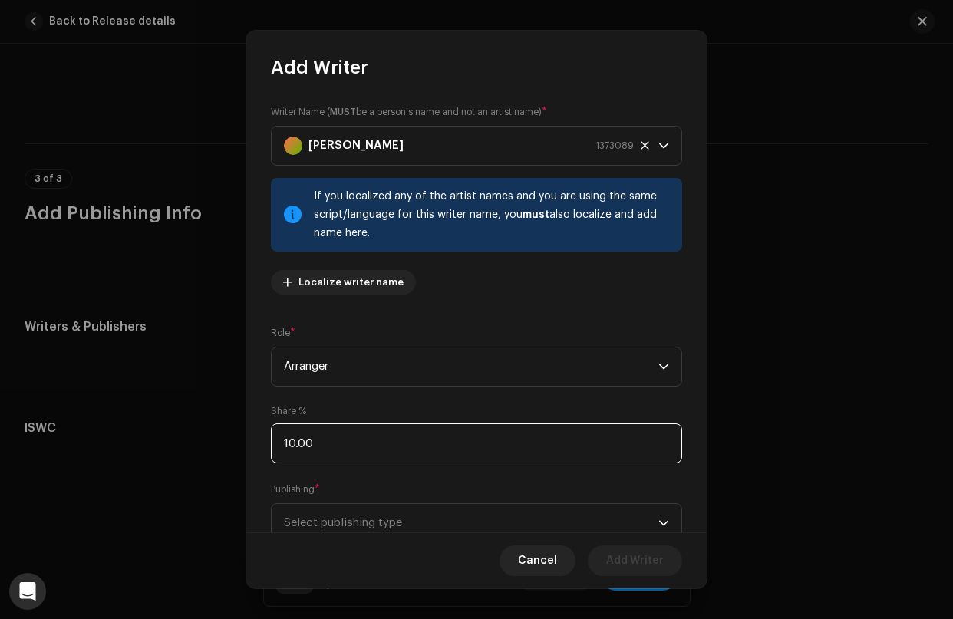
type input "100.00"
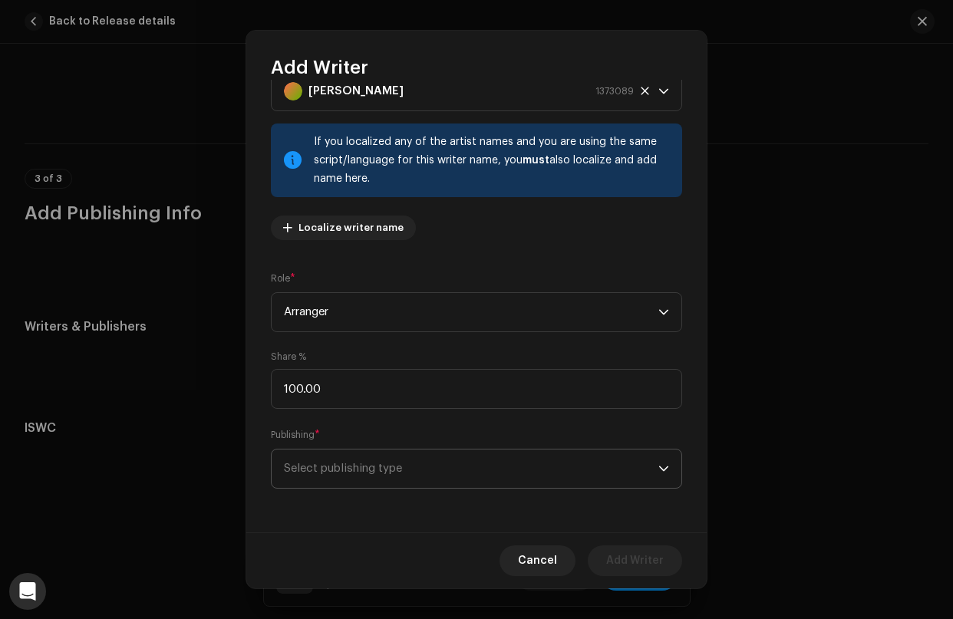
click at [366, 477] on span "Select publishing type" at bounding box center [471, 469] width 375 height 38
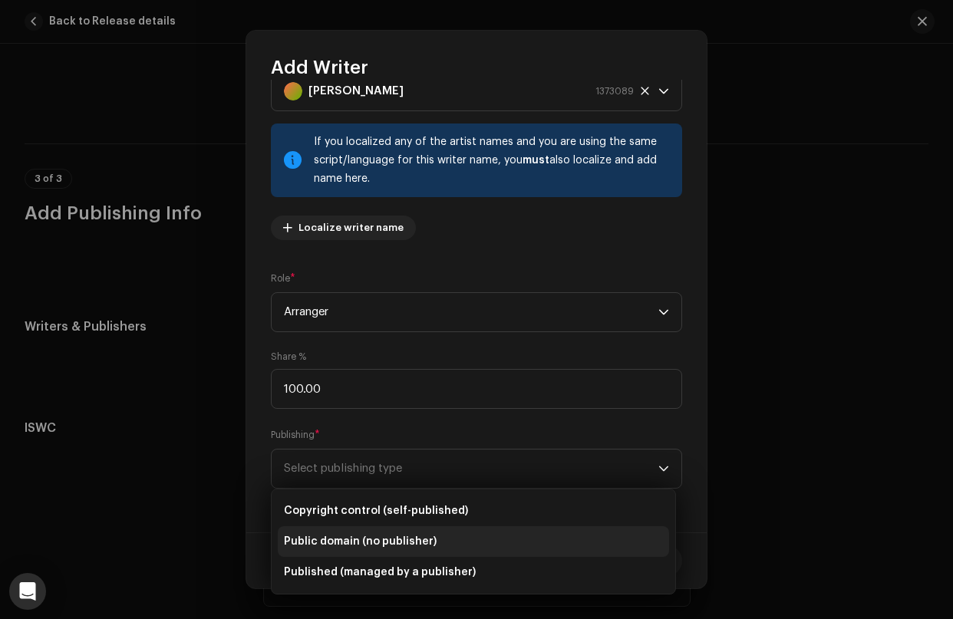
click at [348, 541] on span "Public domain (no publisher)" at bounding box center [360, 541] width 153 height 15
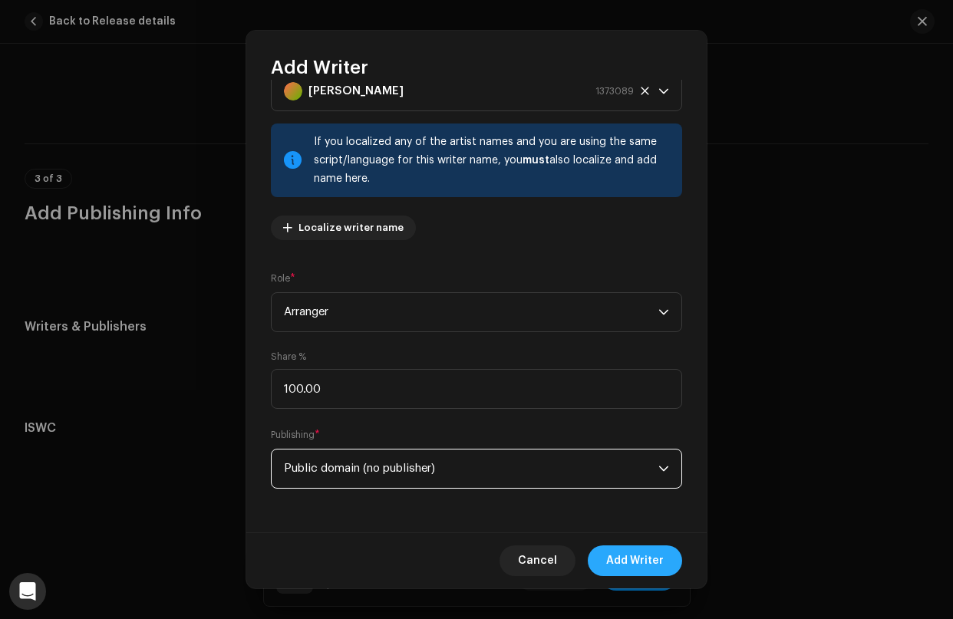
click at [643, 556] on span "Add Writer" at bounding box center [635, 561] width 58 height 31
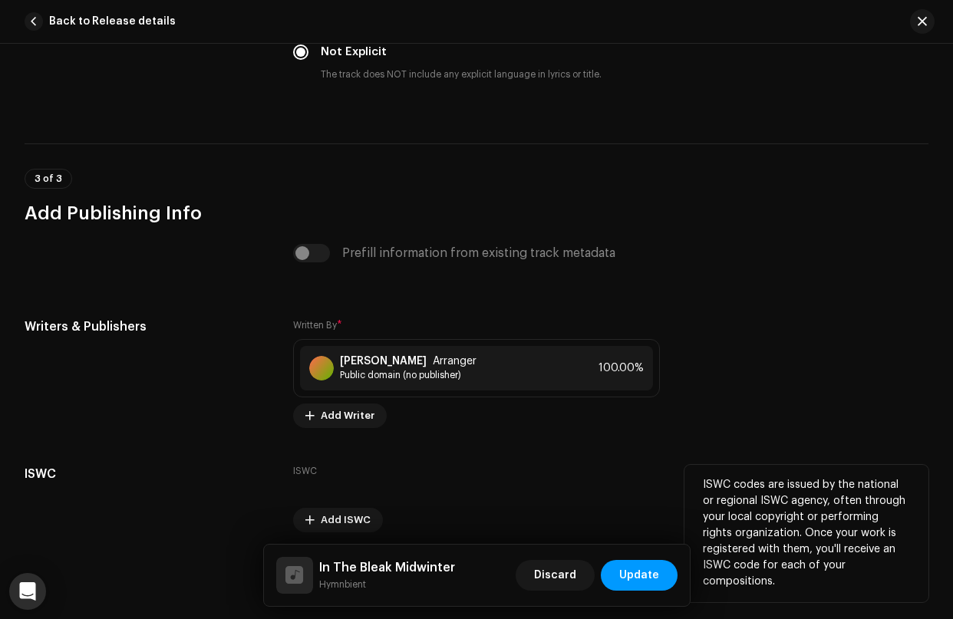
scroll to position [2731, 0]
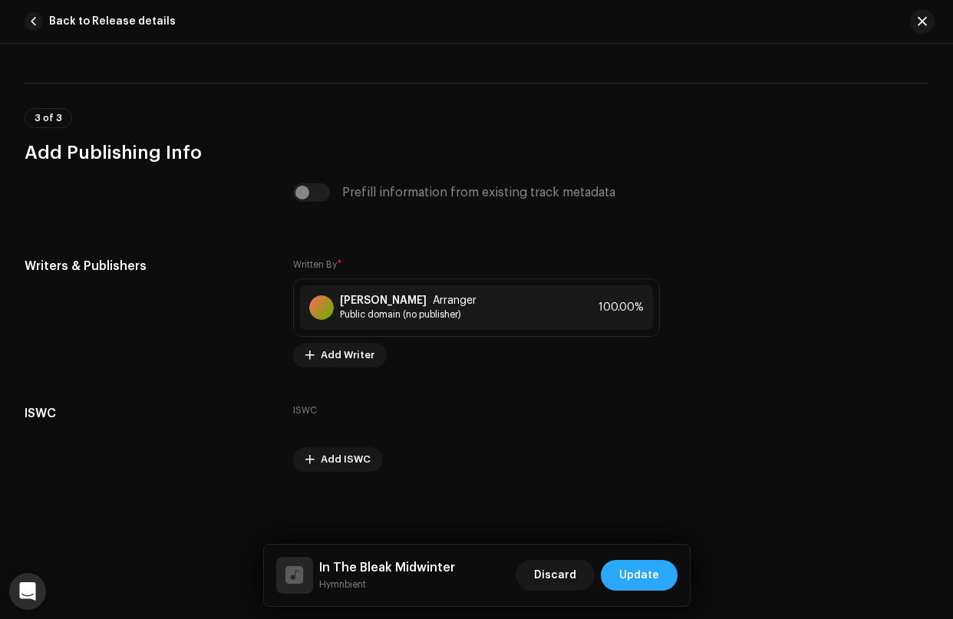
click at [641, 576] on span "Update" at bounding box center [639, 575] width 40 height 31
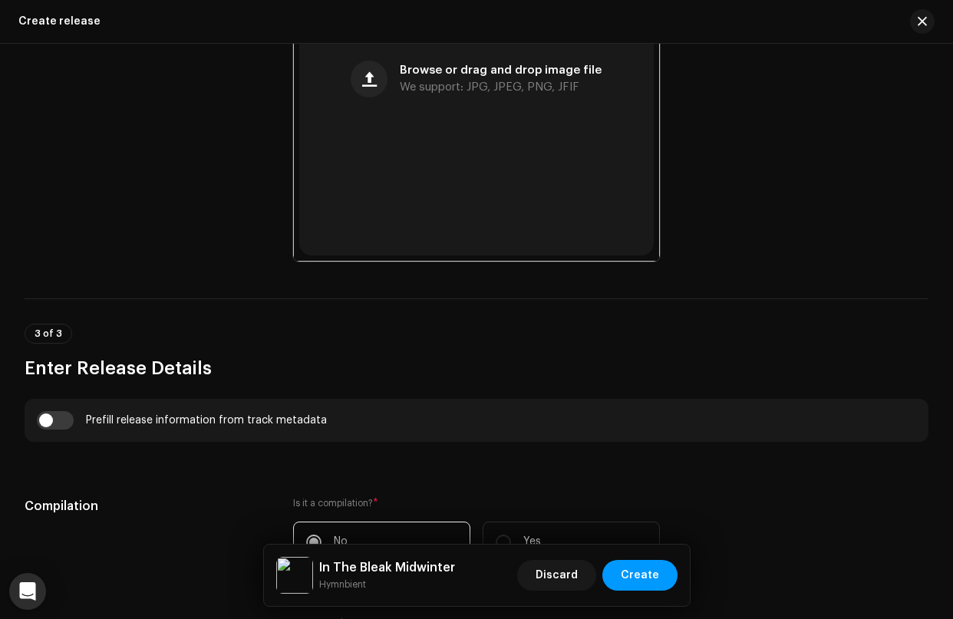
scroll to position [1753, 0]
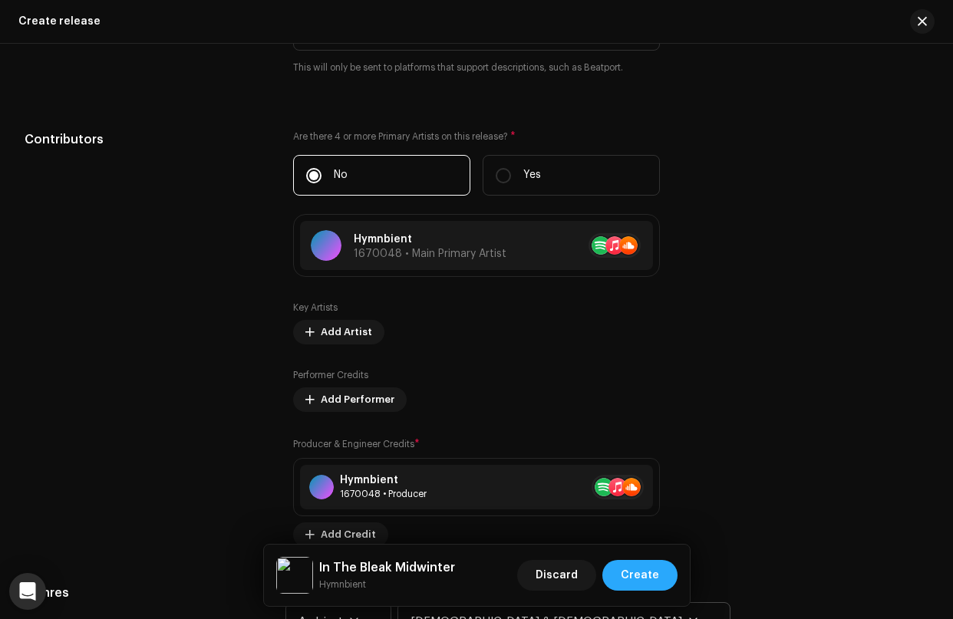
click at [636, 576] on span "Create" at bounding box center [640, 575] width 38 height 31
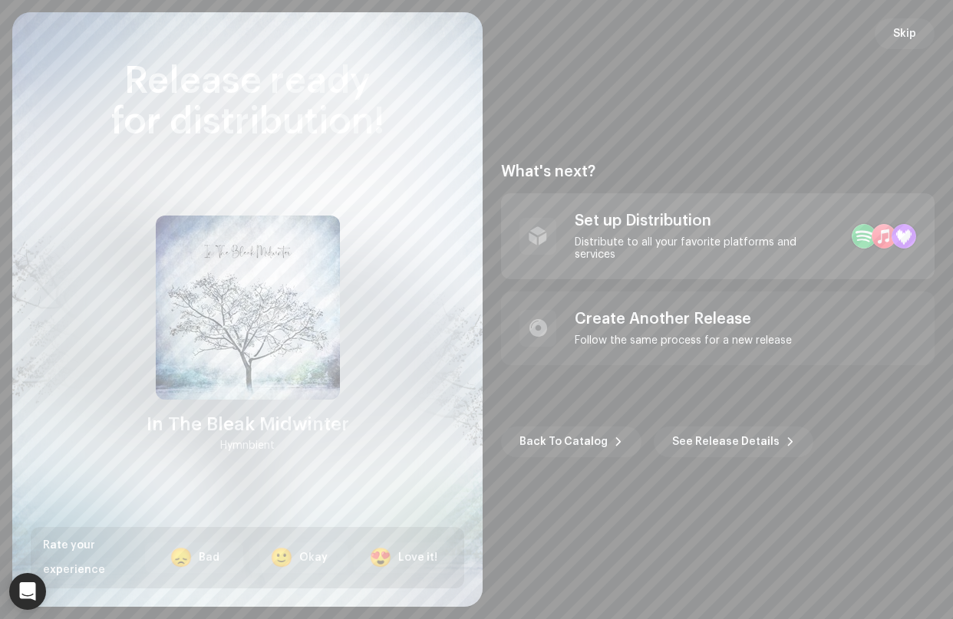
click at [634, 222] on div "Set up Distribution" at bounding box center [707, 221] width 265 height 18
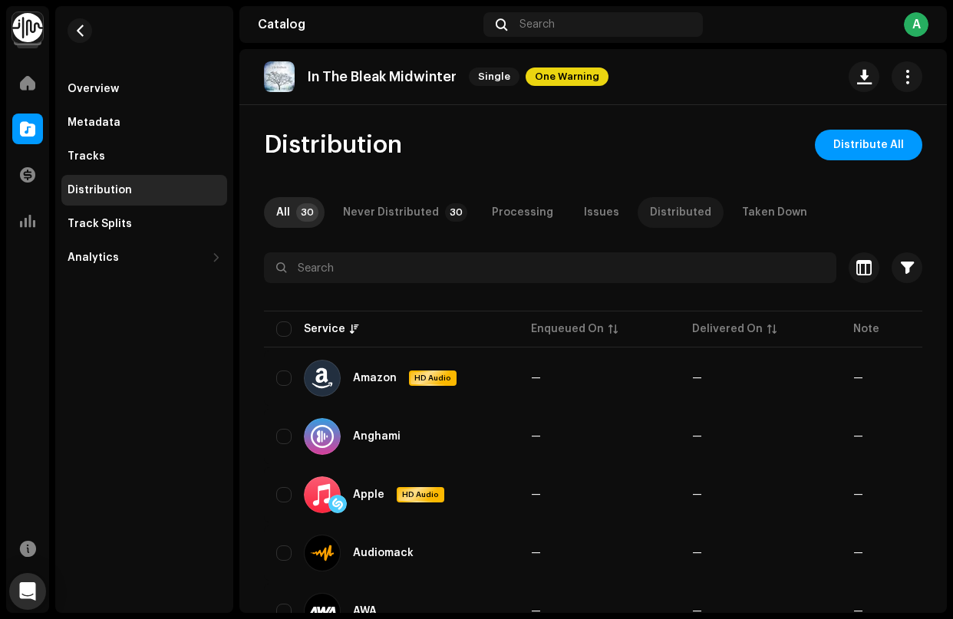
click at [676, 211] on div "Distributed" at bounding box center [680, 212] width 61 height 31
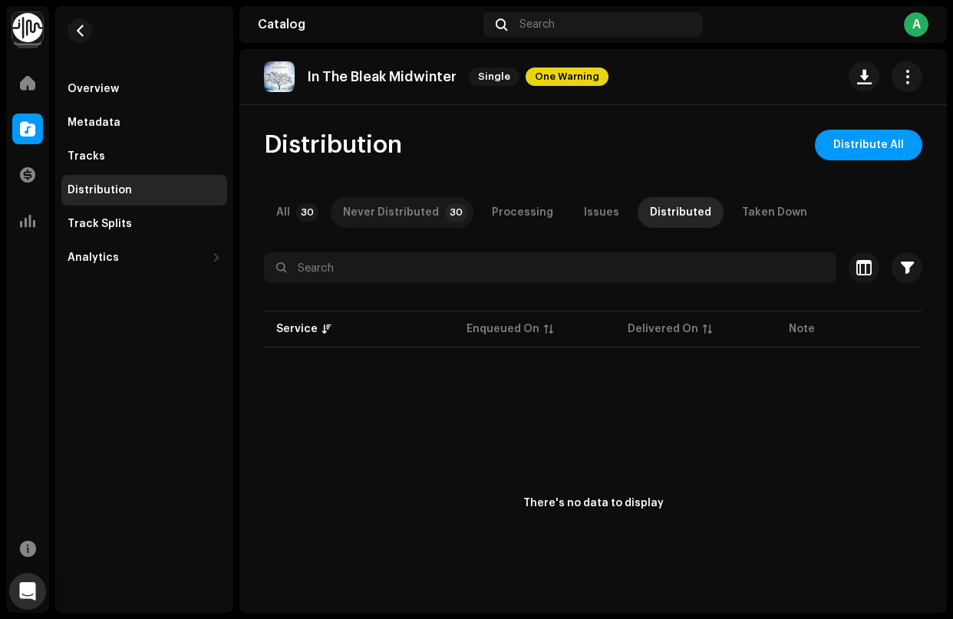
click at [395, 209] on div "Never Distributed" at bounding box center [391, 212] width 96 height 31
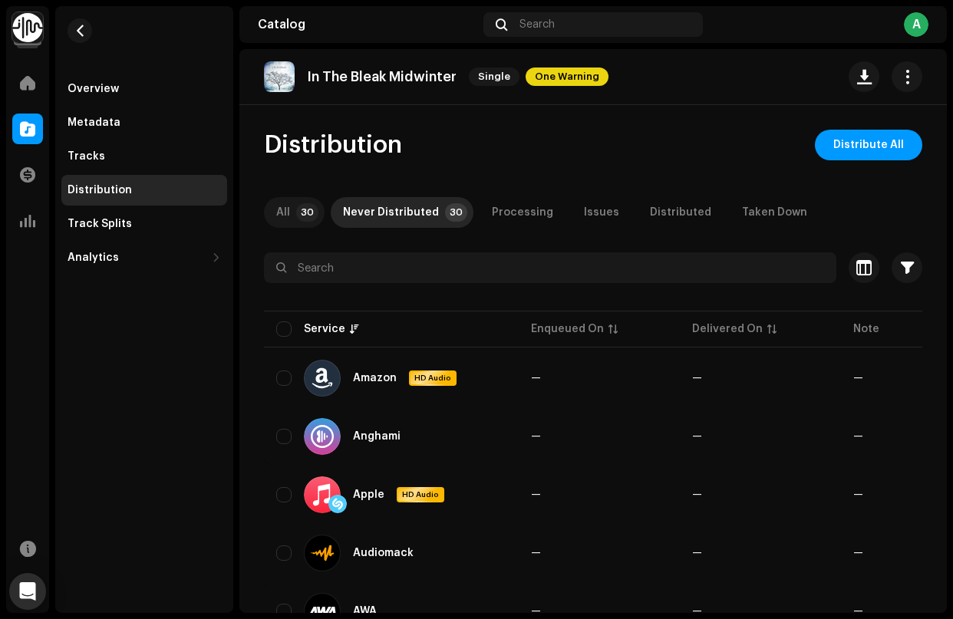
click at [292, 214] on p-tab "All 30" at bounding box center [294, 212] width 61 height 31
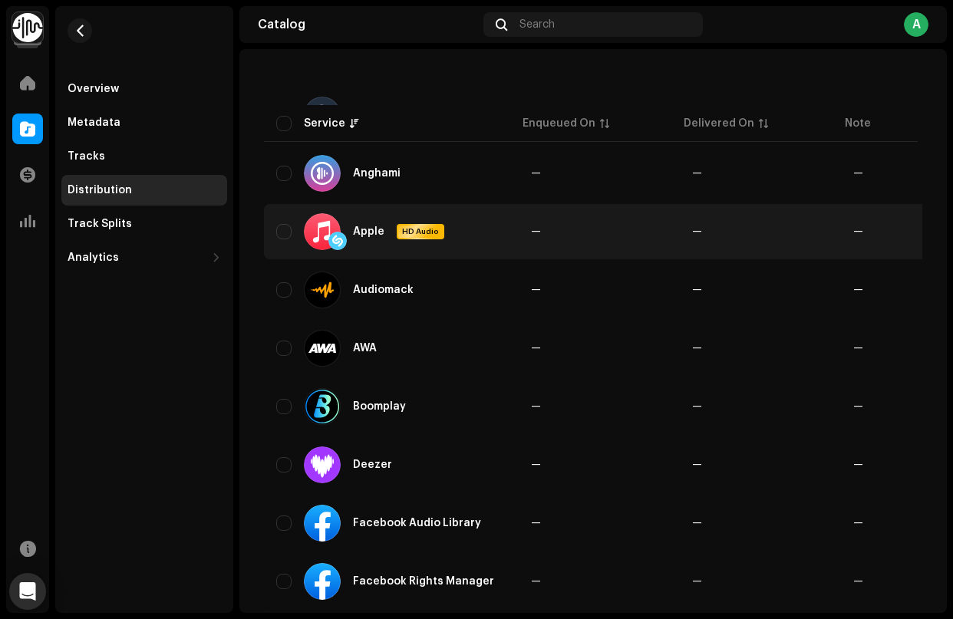
scroll to position [144, 0]
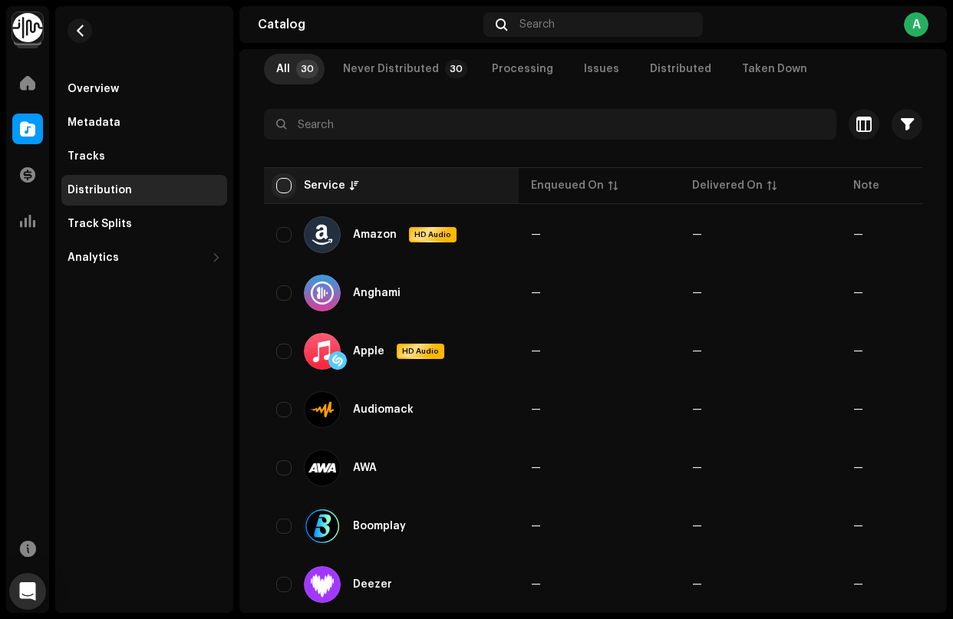
click at [286, 187] on input "checkbox" at bounding box center [283, 185] width 15 height 15
checkbox input "true"
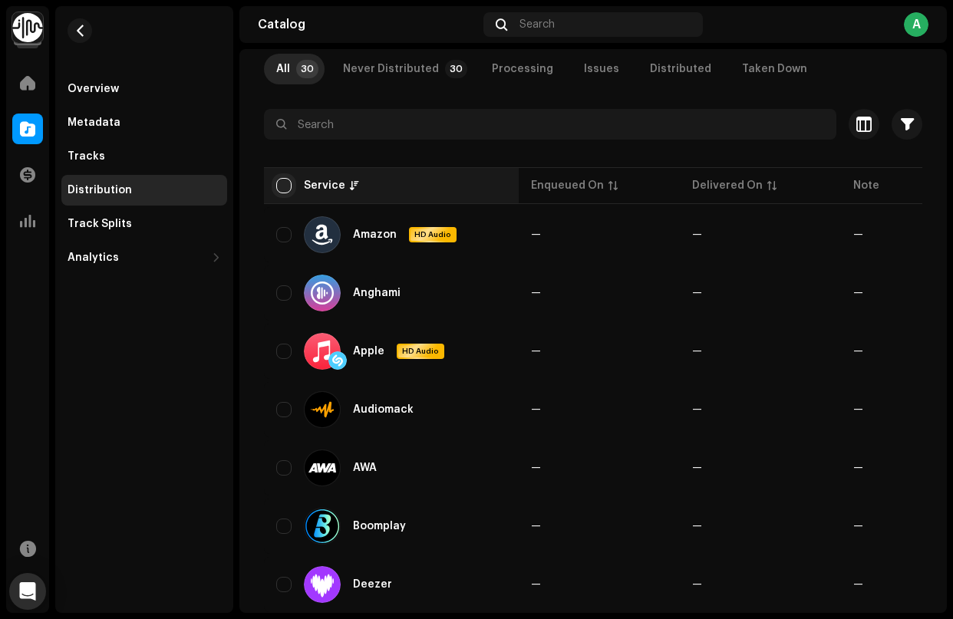
checkbox input "true"
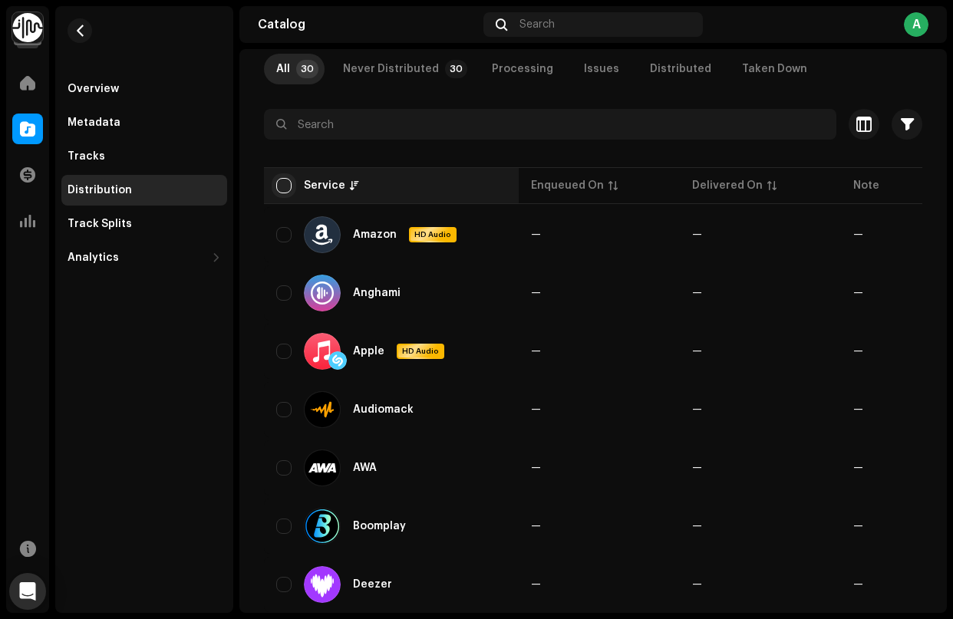
checkbox input "true"
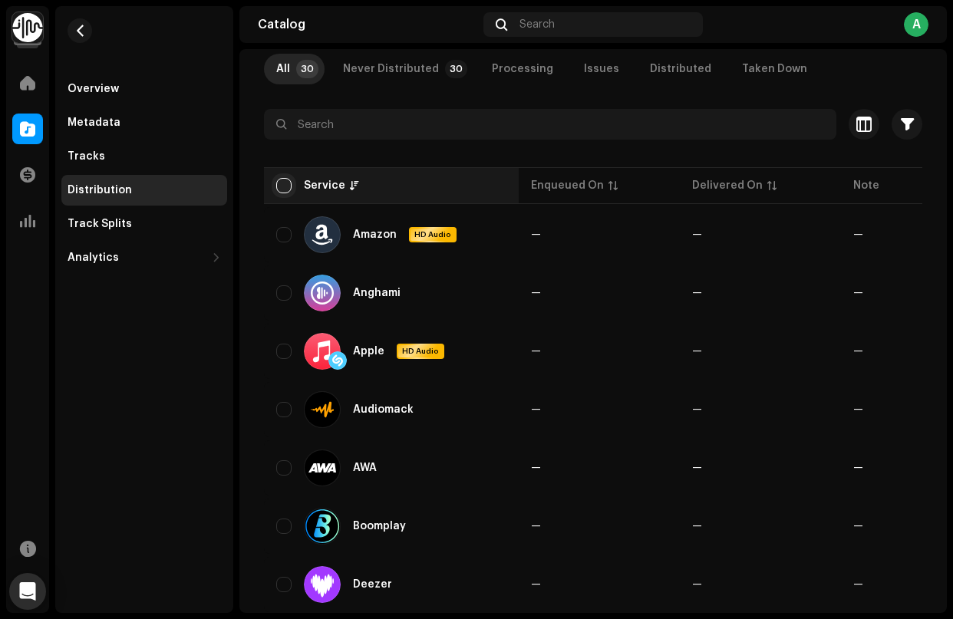
checkbox input "true"
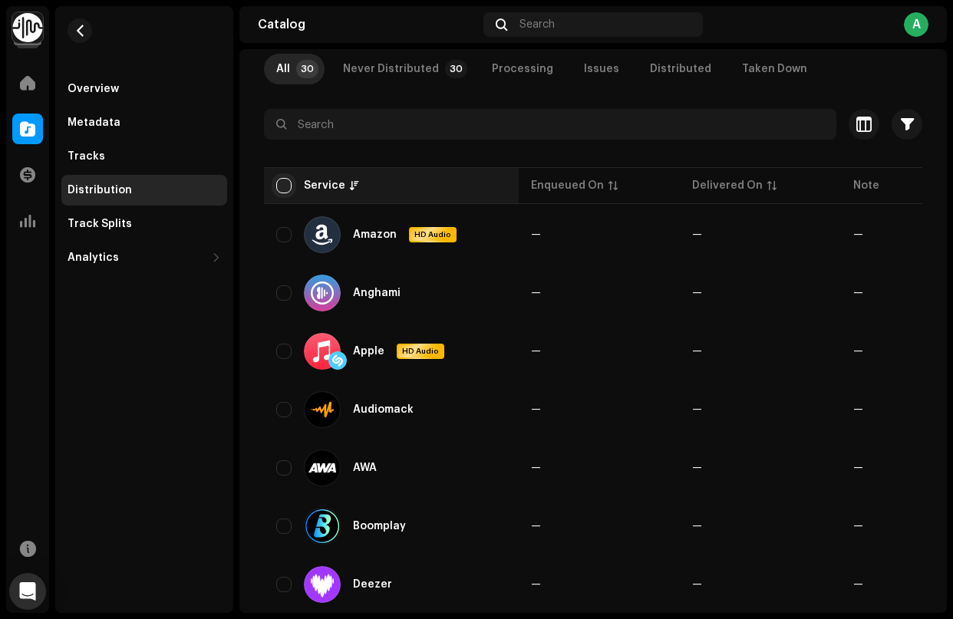
checkbox input "true"
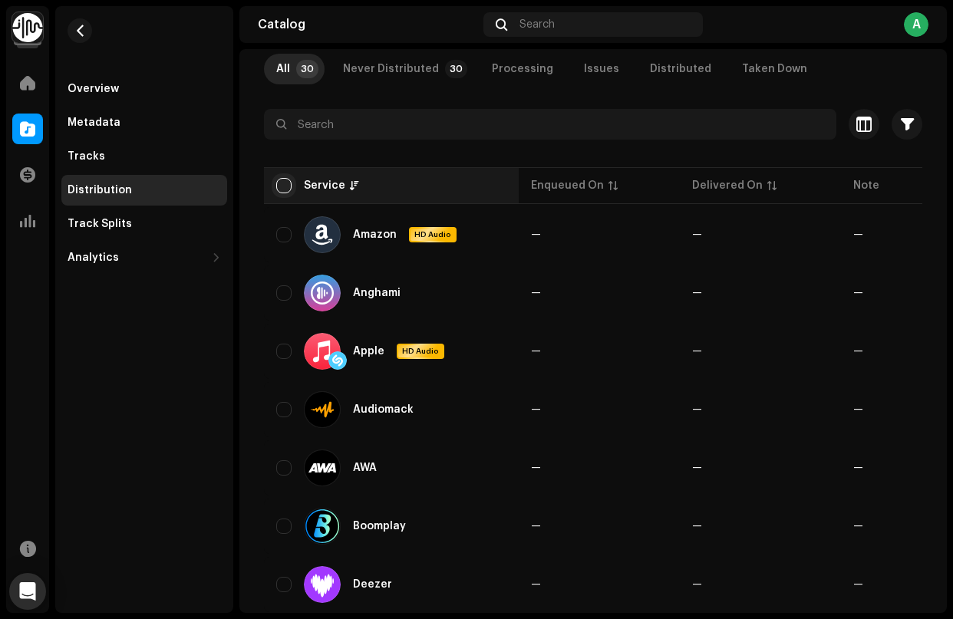
checkbox input "true"
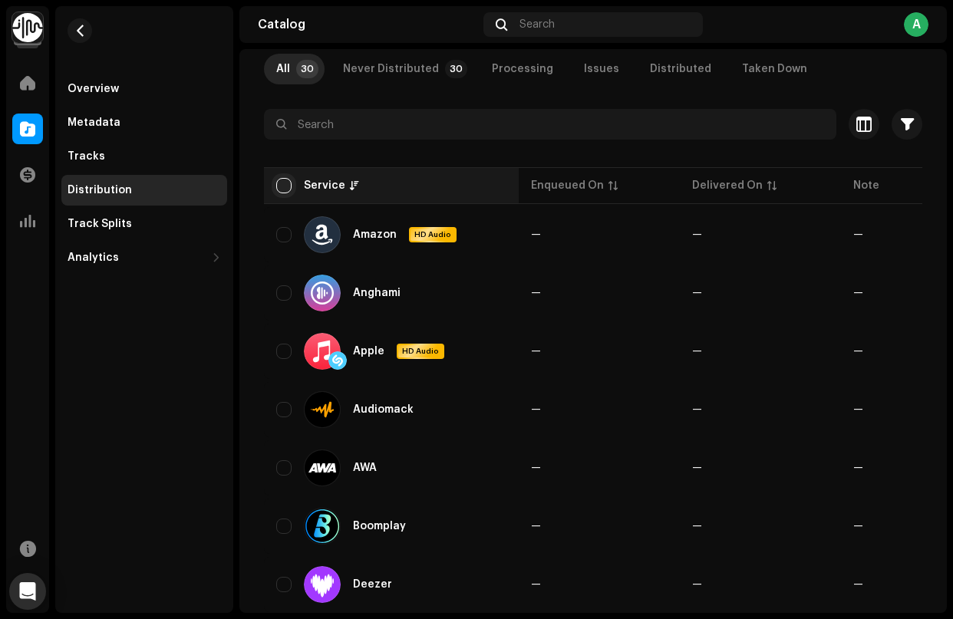
checkbox input "true"
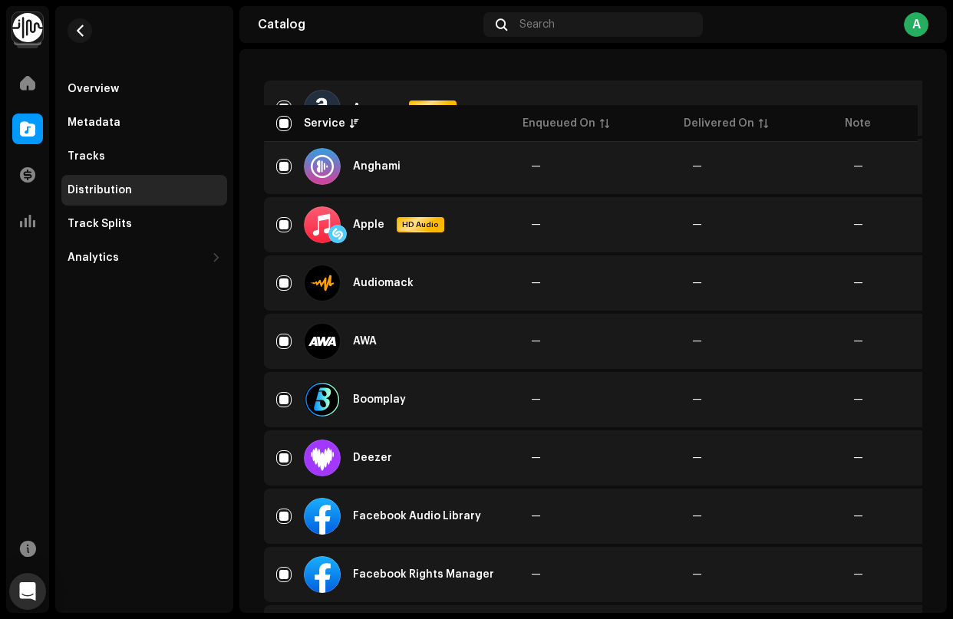
scroll to position [302, 0]
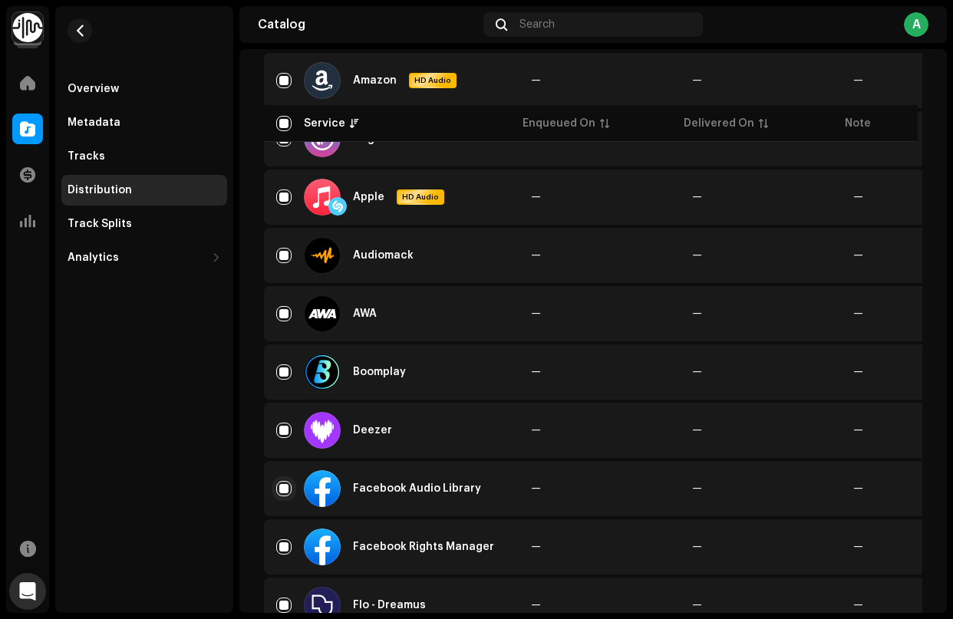
click at [284, 490] on input "Row Selected" at bounding box center [283, 488] width 15 height 15
checkbox input "false"
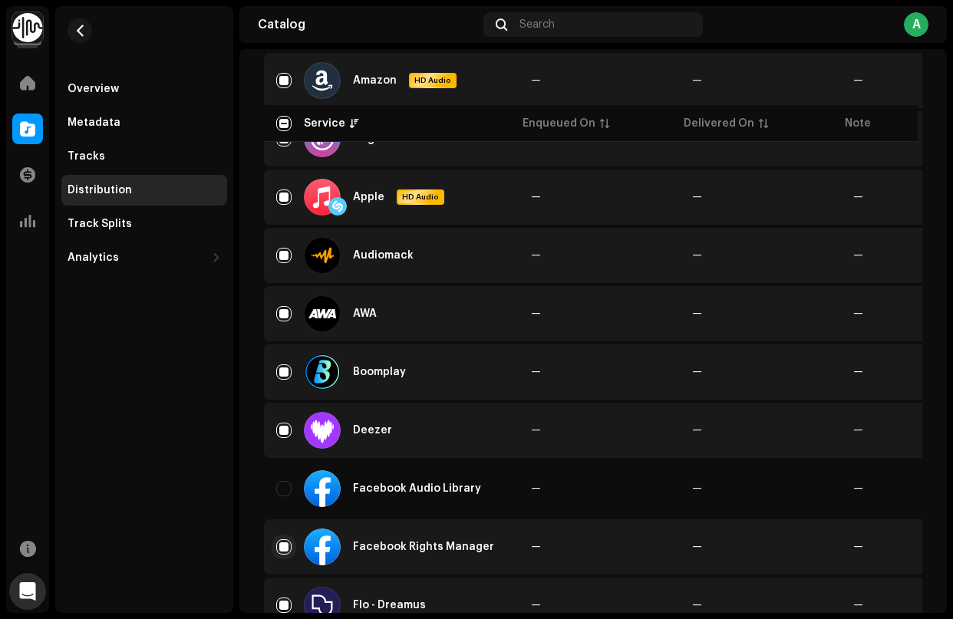
click at [281, 545] on input "Row Selected" at bounding box center [283, 547] width 15 height 15
checkbox input "false"
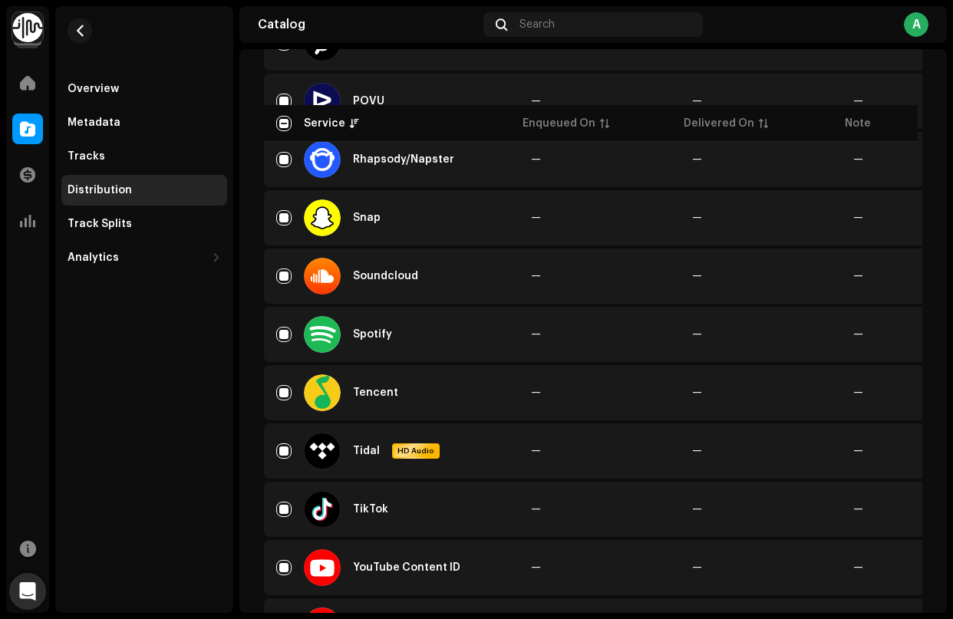
scroll to position [1465, 0]
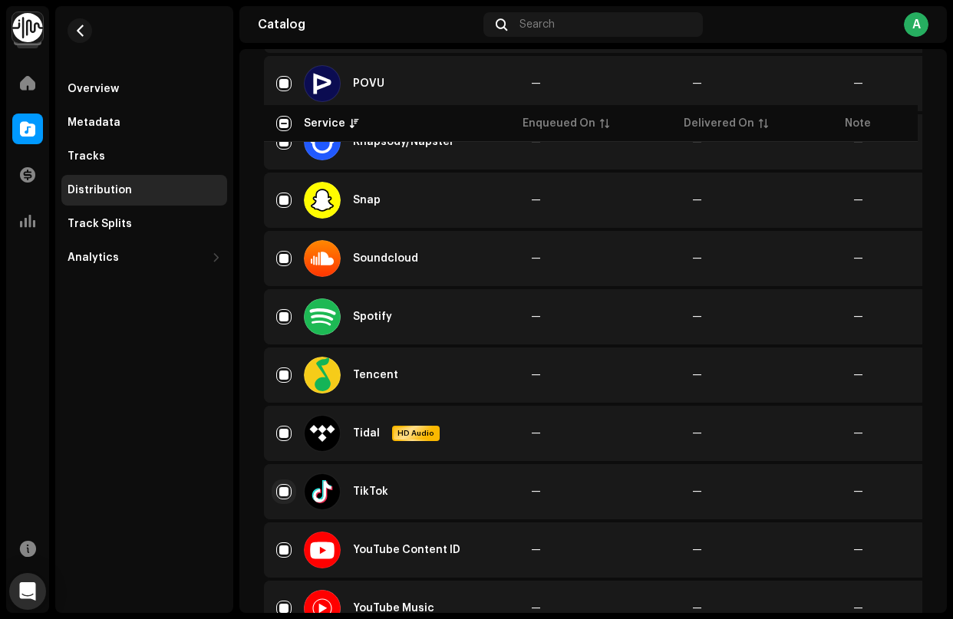
click at [288, 490] on input "Row Selected" at bounding box center [283, 491] width 15 height 15
checkbox input "false"
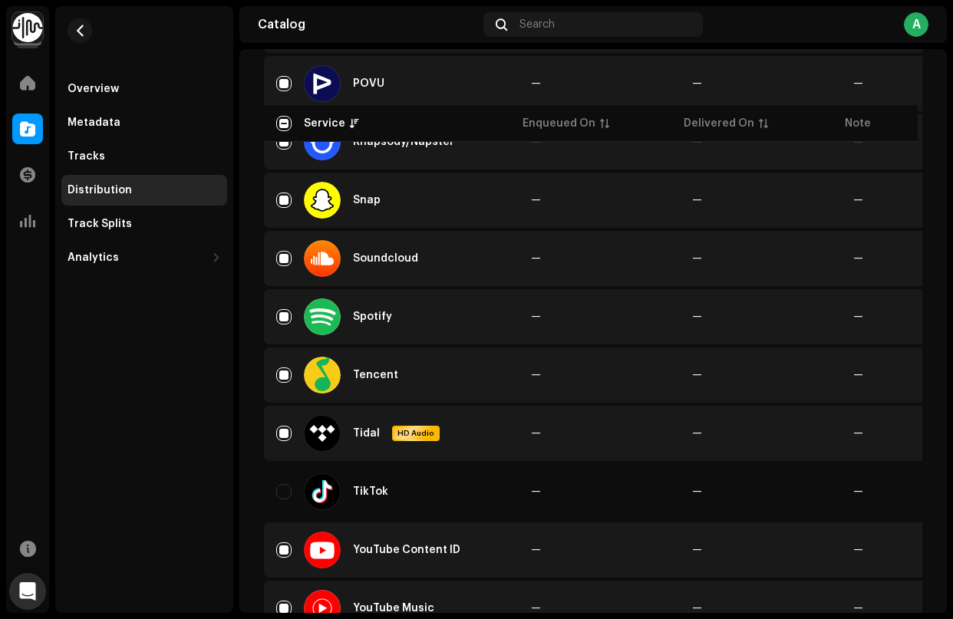
click at [286, 542] on div "YouTube Content ID" at bounding box center [391, 550] width 230 height 37
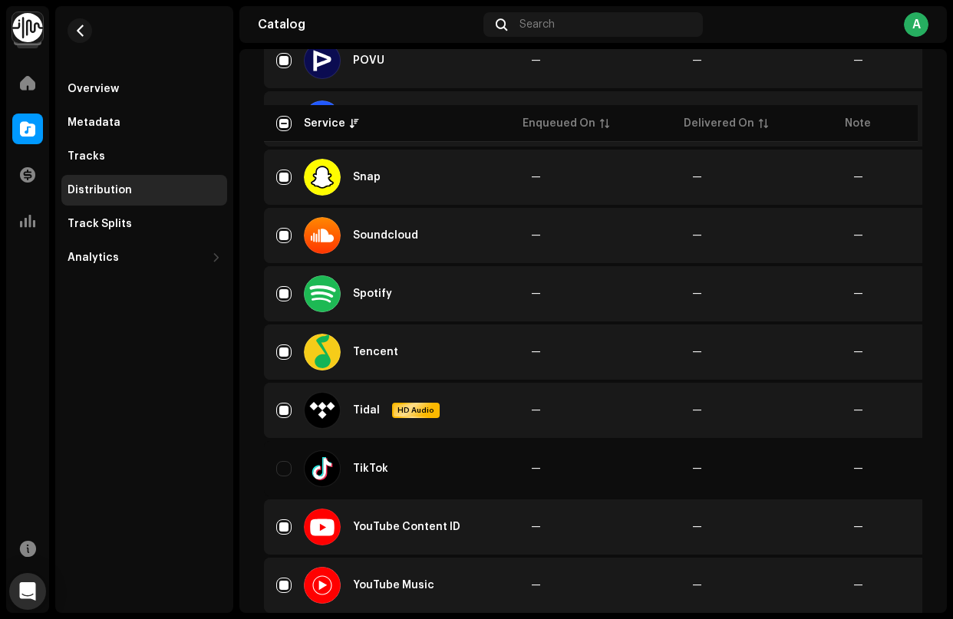
scroll to position [1528, 0]
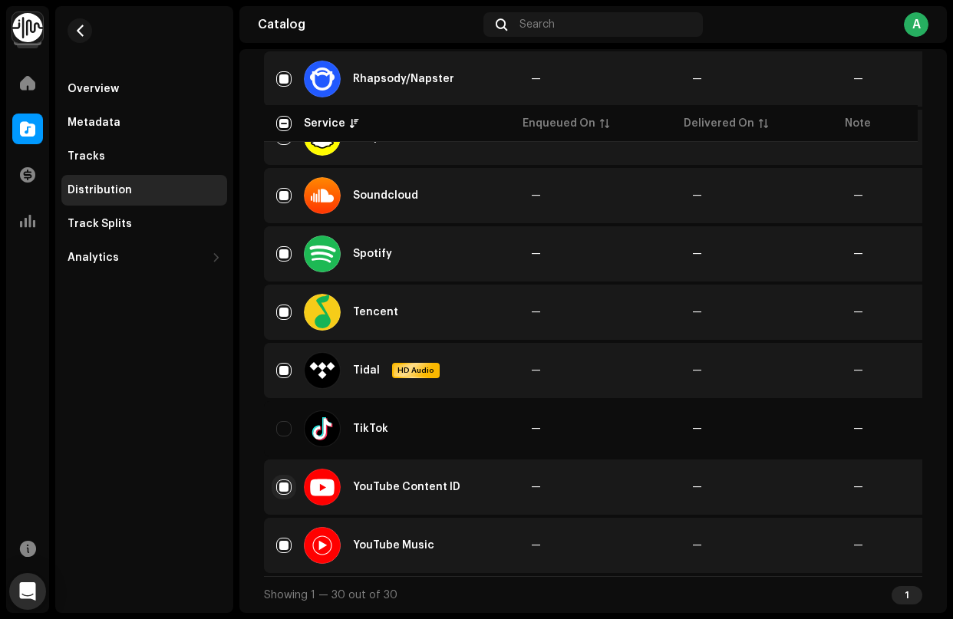
click at [286, 486] on input "Row Selected" at bounding box center [283, 487] width 15 height 15
checkbox input "false"
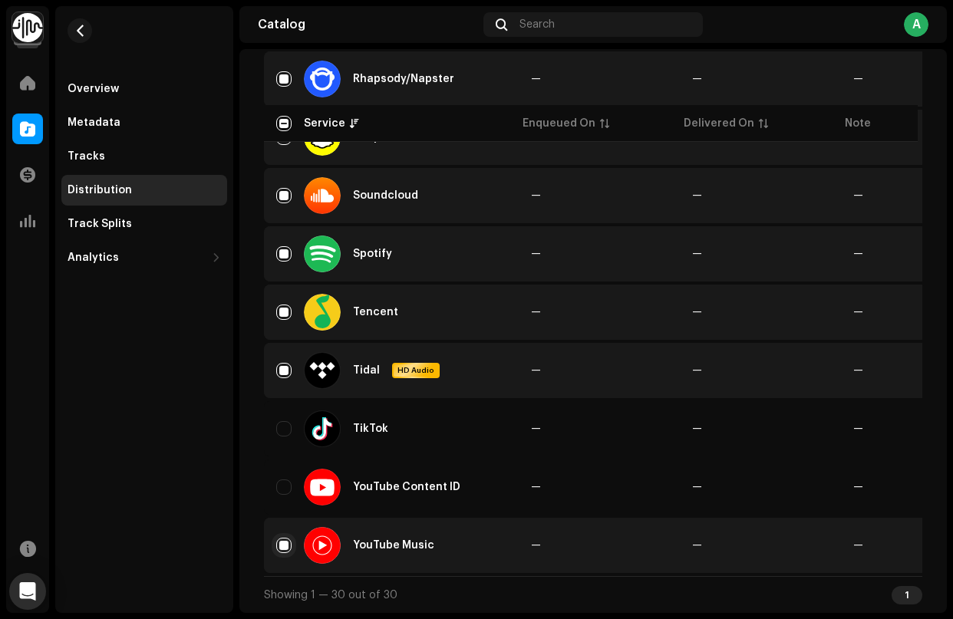
click at [283, 550] on input "Row Selected" at bounding box center [283, 545] width 15 height 15
checkbox input "false"
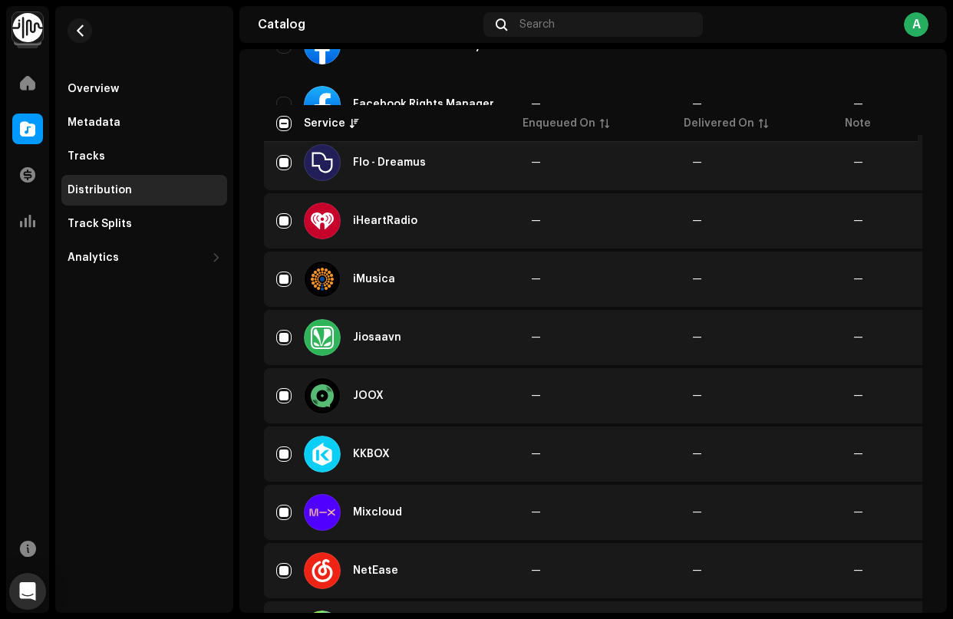
scroll to position [0, 0]
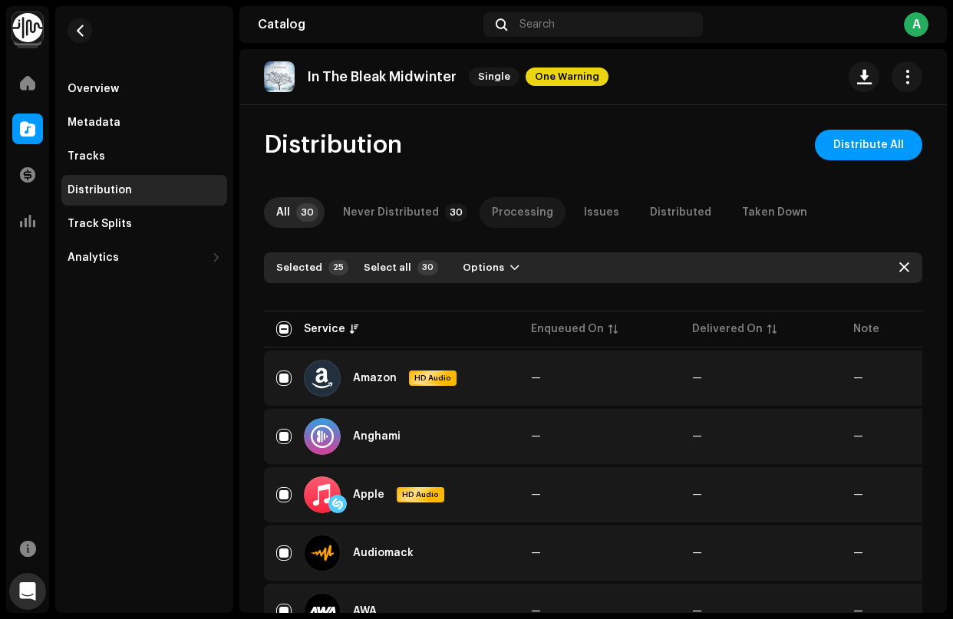
click at [511, 207] on div "Processing" at bounding box center [522, 212] width 61 height 31
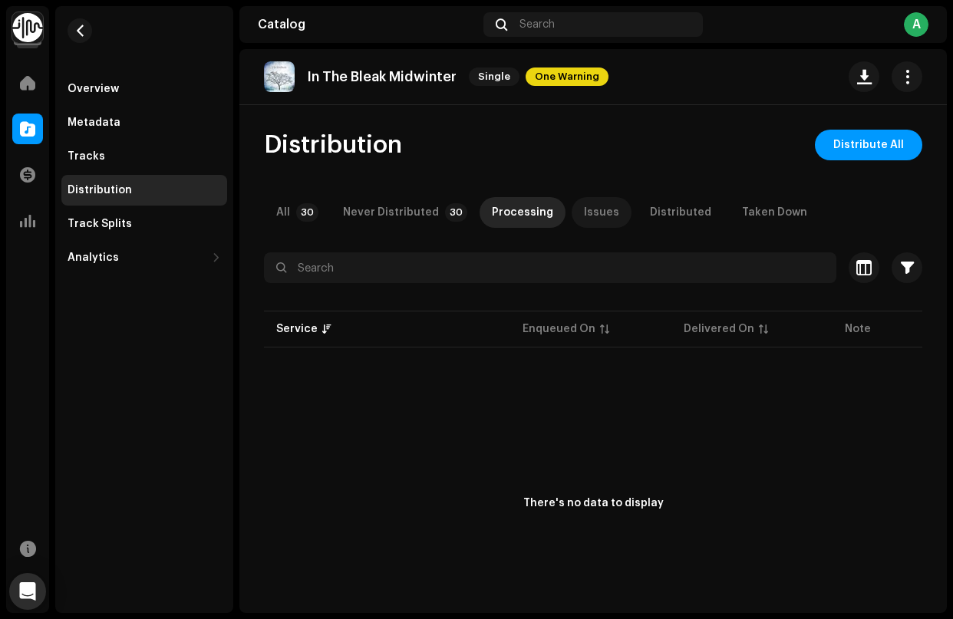
click at [595, 211] on div "Issues" at bounding box center [601, 212] width 35 height 31
click at [655, 209] on div "Distributed" at bounding box center [680, 212] width 61 height 31
click at [742, 210] on div "Taken Down" at bounding box center [774, 212] width 65 height 31
click at [301, 216] on p-badge "30" at bounding box center [307, 212] width 22 height 18
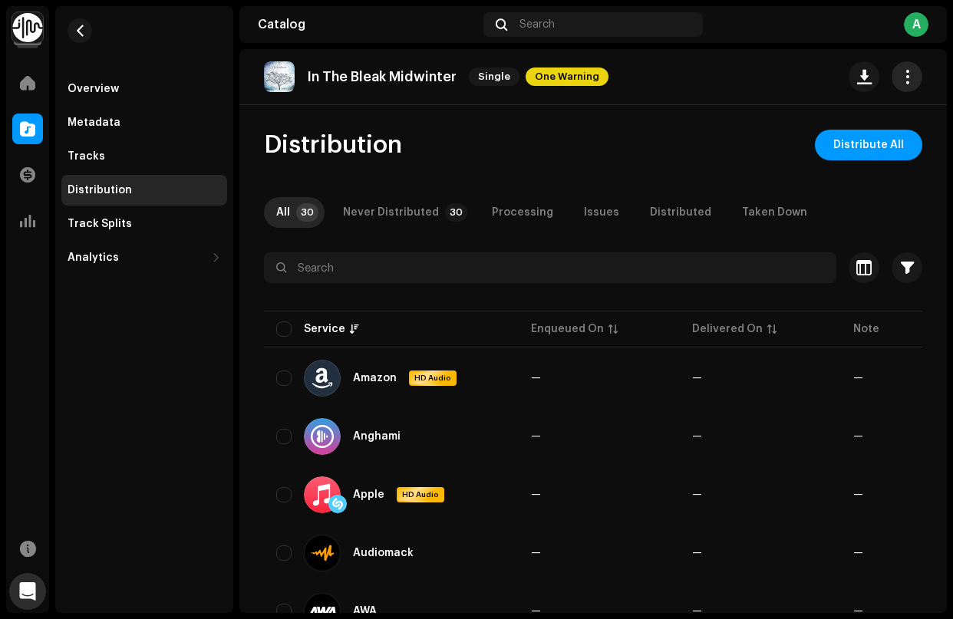
click at [811, 78] on button "button" at bounding box center [907, 76] width 31 height 31
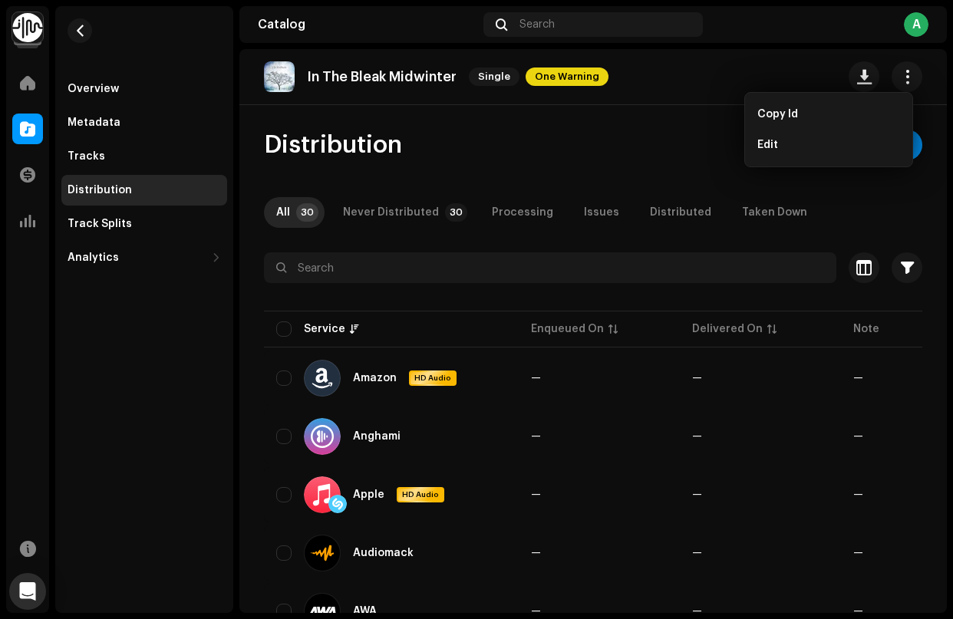
click at [629, 134] on div "Distribution Distribute All" at bounding box center [593, 145] width 659 height 31
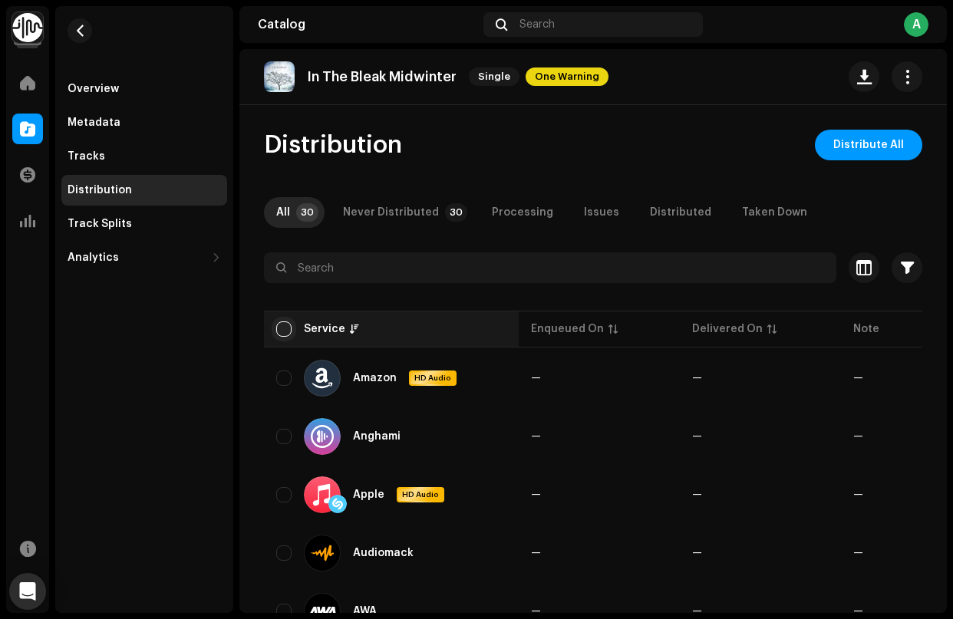
click at [287, 332] on input "checkbox" at bounding box center [283, 329] width 15 height 15
checkbox input "true"
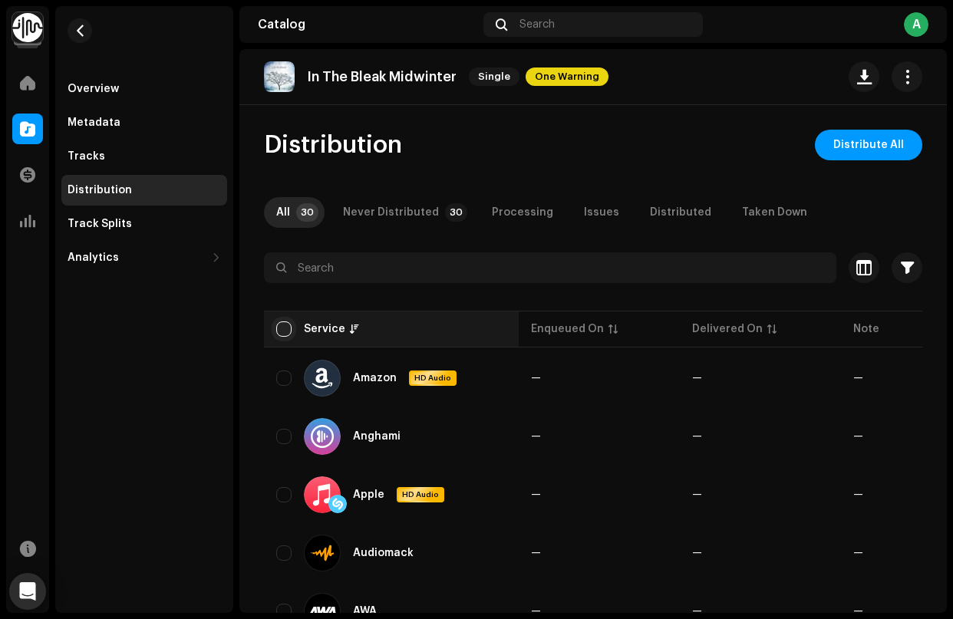
checkbox input "true"
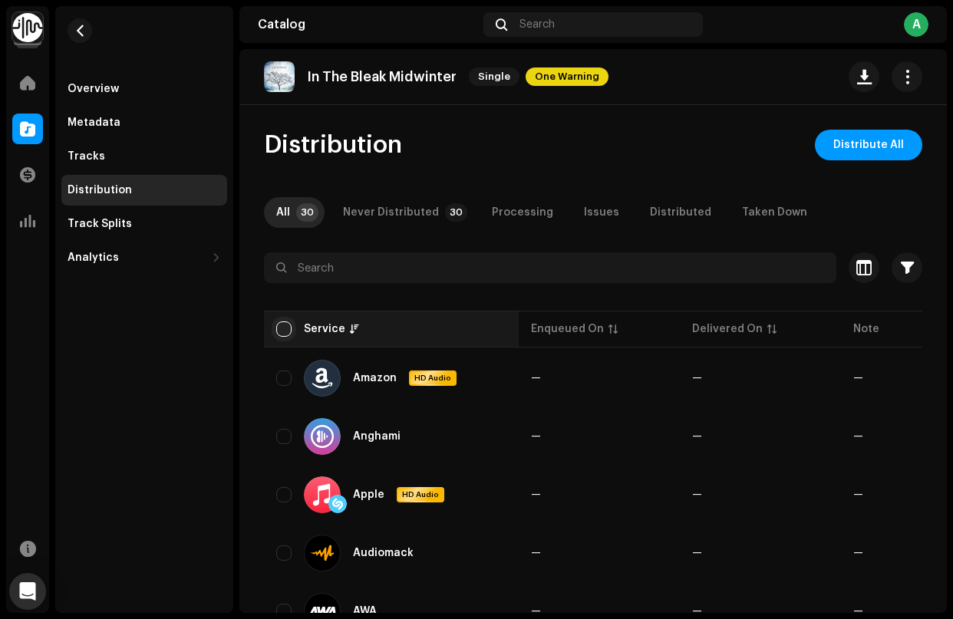
checkbox input "true"
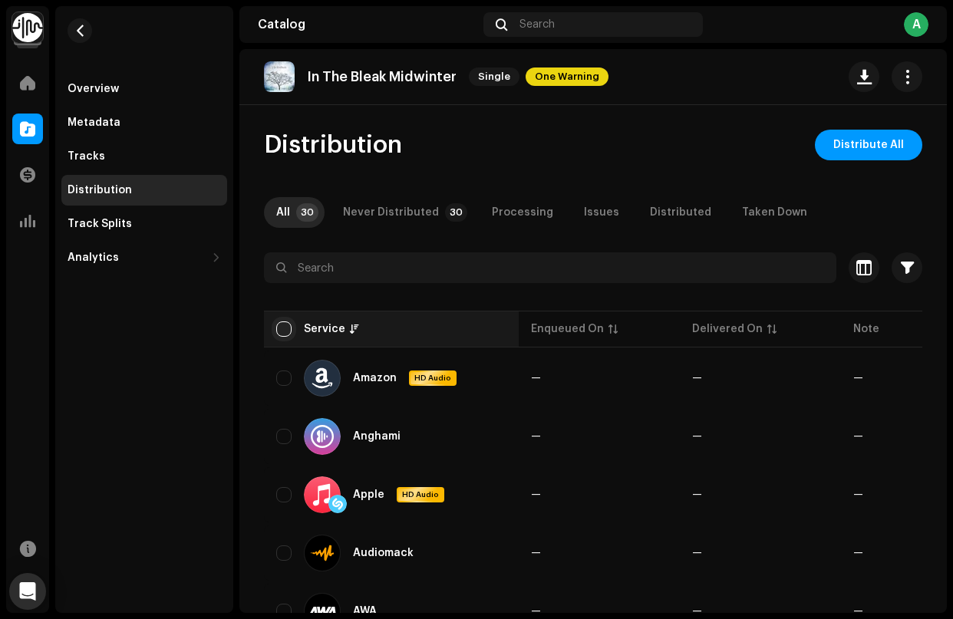
checkbox input "true"
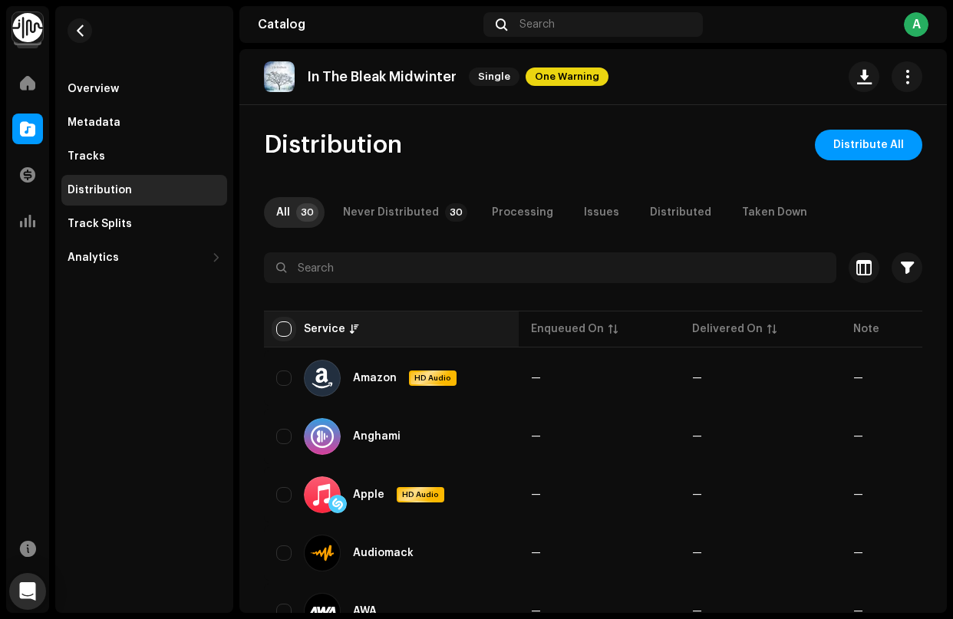
checkbox input "true"
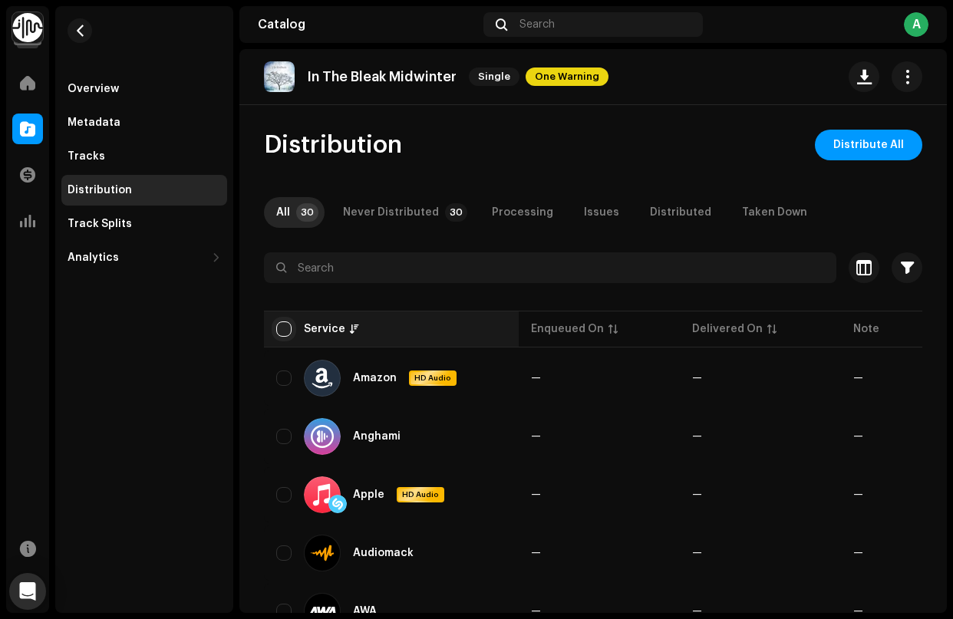
checkbox input "true"
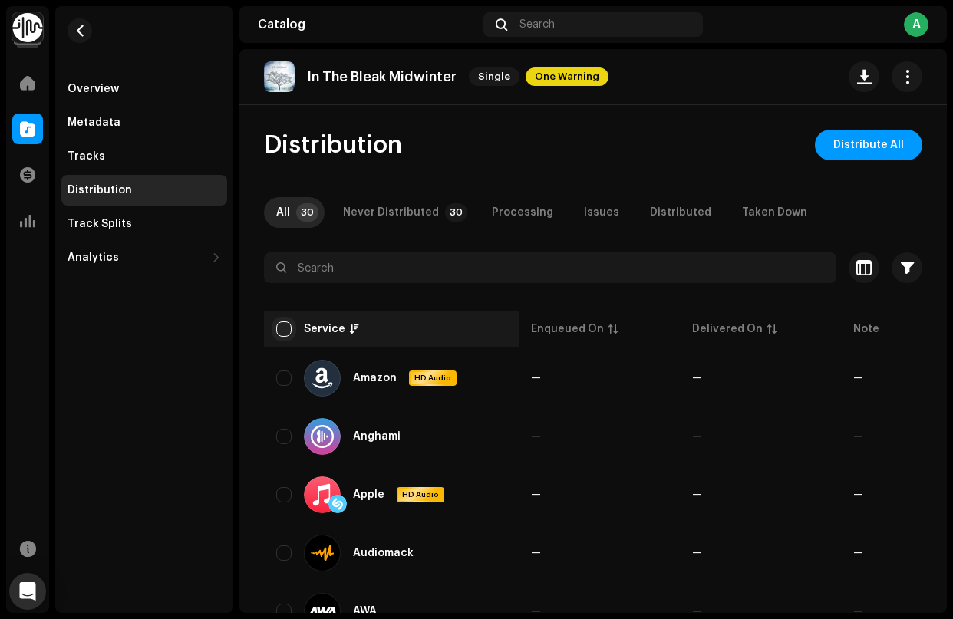
checkbox input "true"
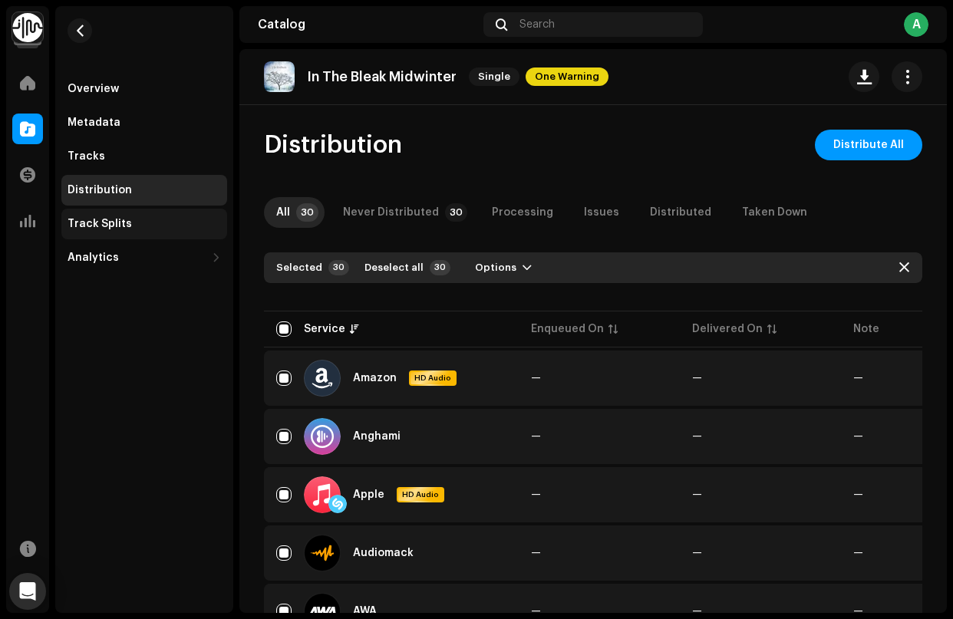
click at [101, 226] on div "Track Splits" at bounding box center [100, 224] width 64 height 12
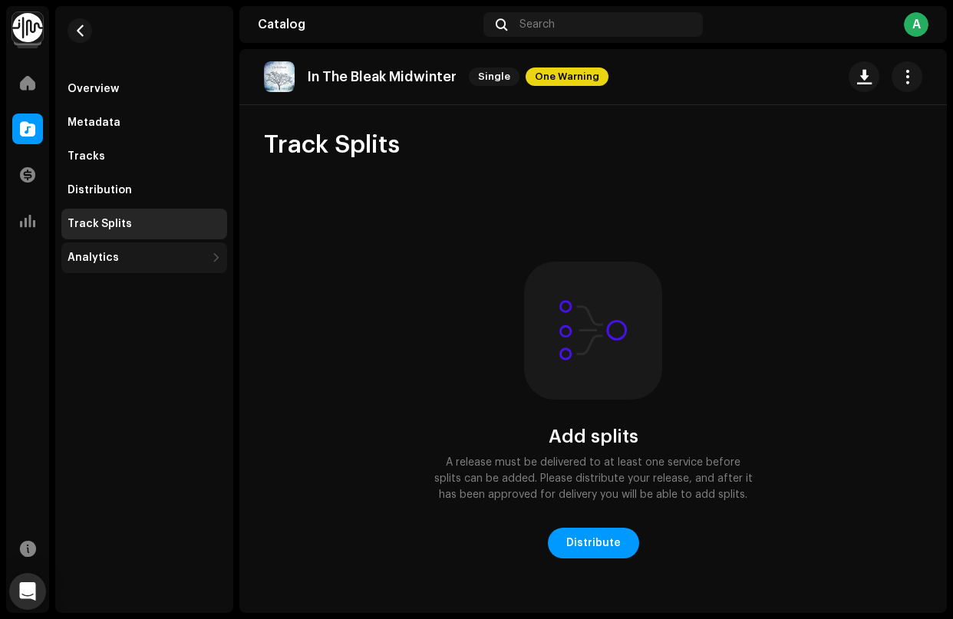
click at [97, 259] on div "Analytics" at bounding box center [93, 258] width 51 height 12
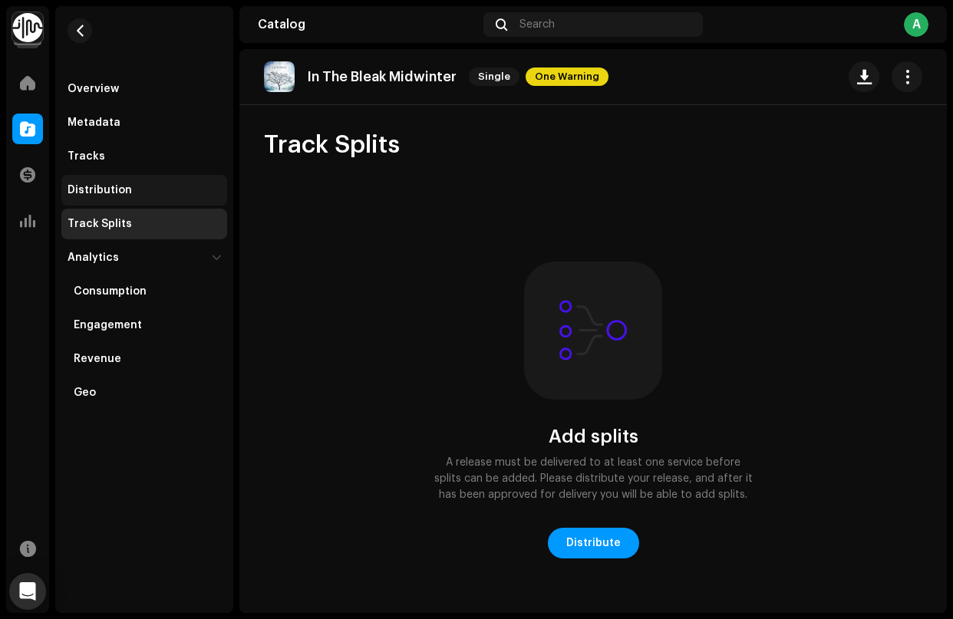
click at [98, 190] on div "Distribution" at bounding box center [100, 190] width 64 height 12
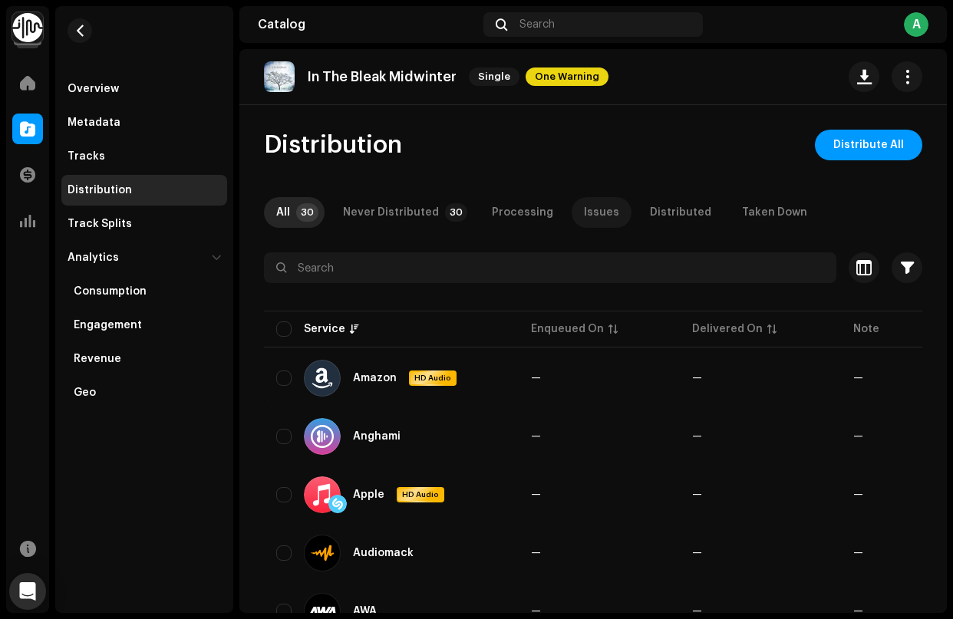
click at [584, 208] on div "Issues" at bounding box center [601, 212] width 35 height 31
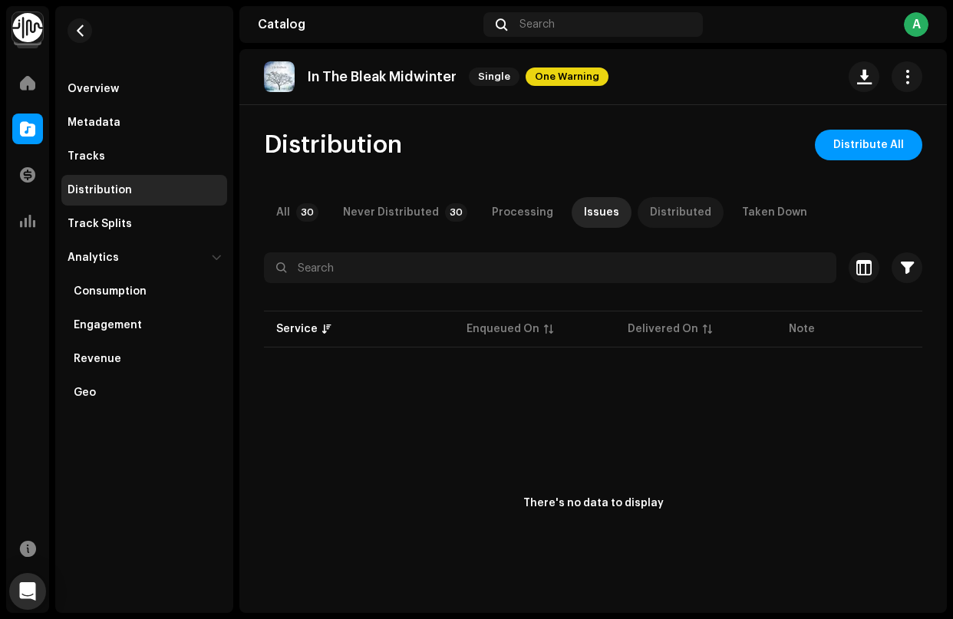
click at [672, 212] on div "Distributed" at bounding box center [680, 212] width 61 height 31
click at [751, 215] on div "Taken Down" at bounding box center [774, 212] width 65 height 31
click at [811, 81] on span "button" at bounding box center [907, 77] width 15 height 12
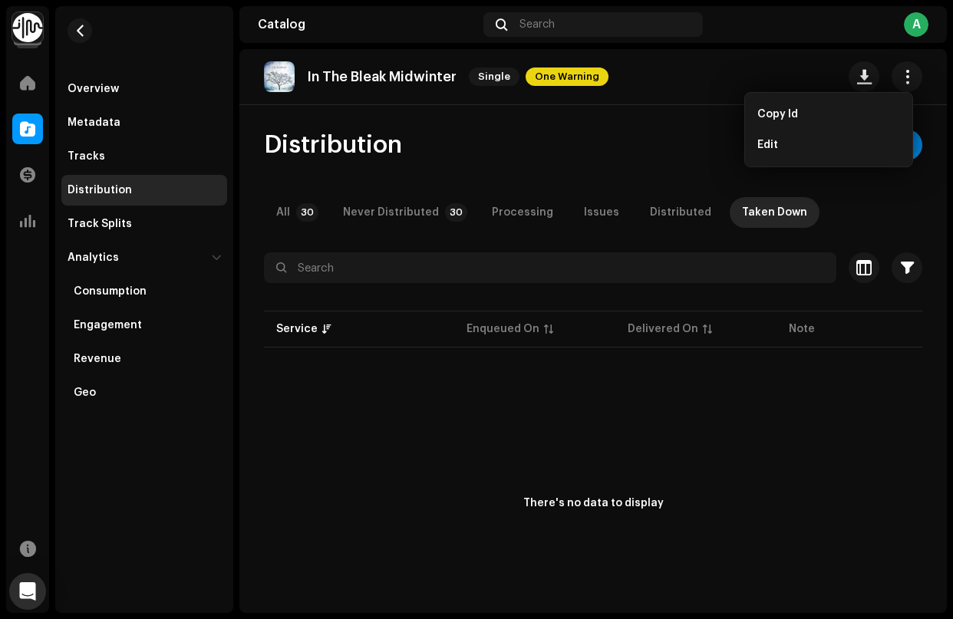
click at [664, 120] on div "In The Bleak Midwinter Single One Warning Distribution Distribute All All 30 Ne…" at bounding box center [593, 331] width 708 height 564
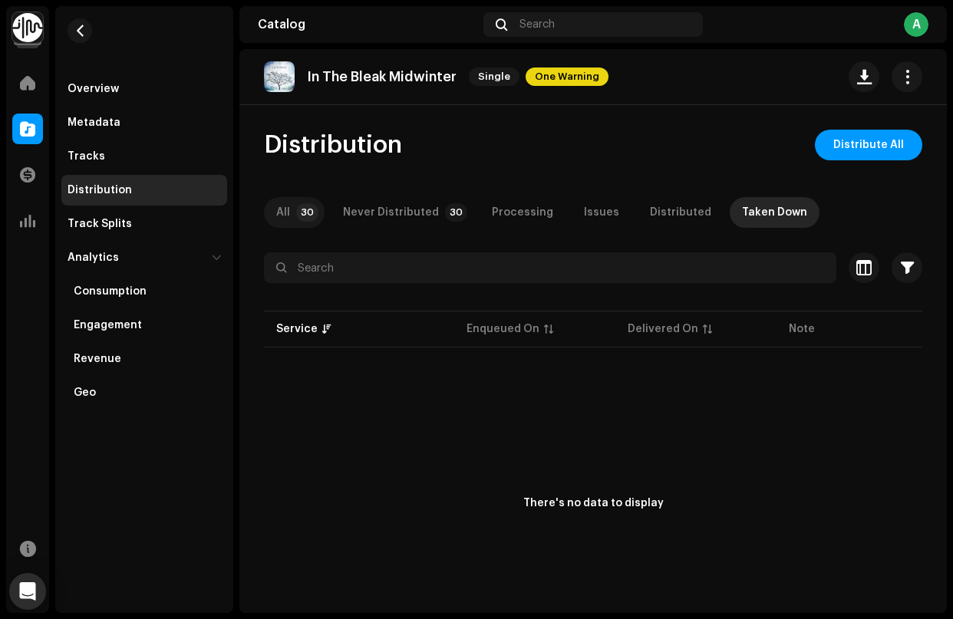
click at [300, 216] on p-badge "30" at bounding box center [307, 212] width 22 height 18
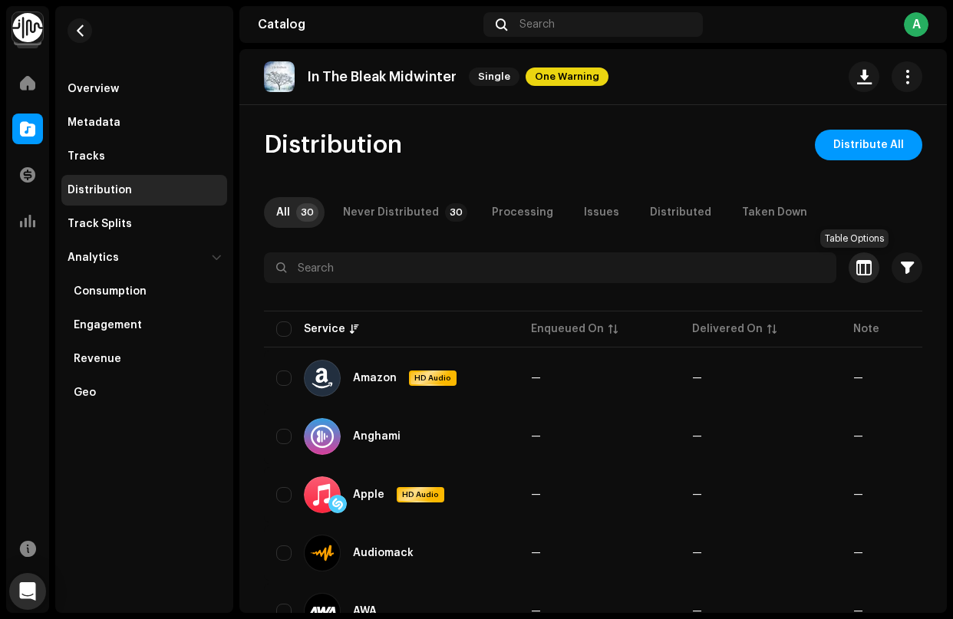
click at [811, 267] on span "button" at bounding box center [864, 268] width 15 height 12
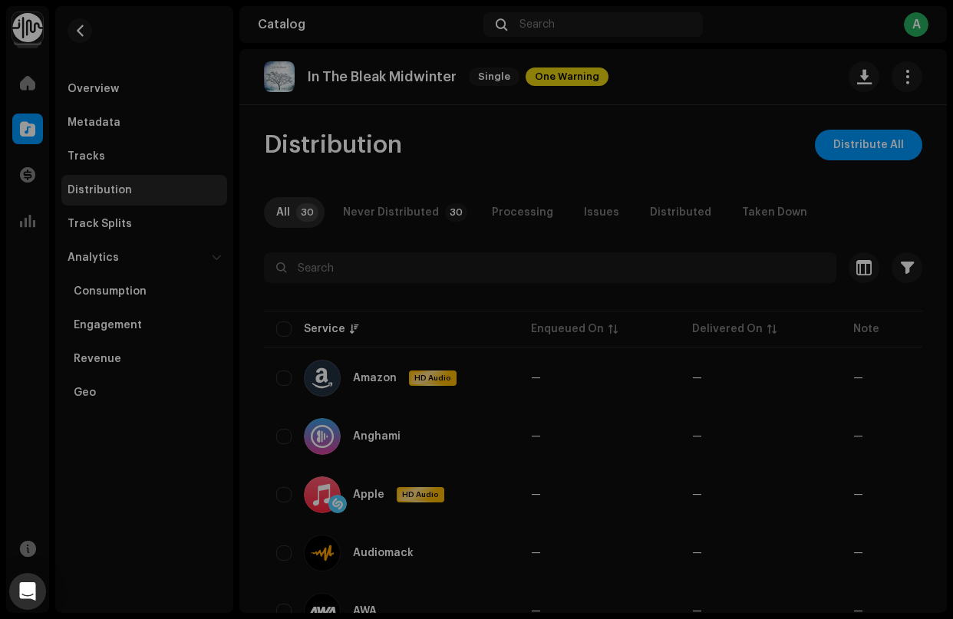
click at [764, 46] on div "Customize your view Reset Rows Compact Comfortable Columns Enqueued On Delivere…" at bounding box center [476, 309] width 953 height 619
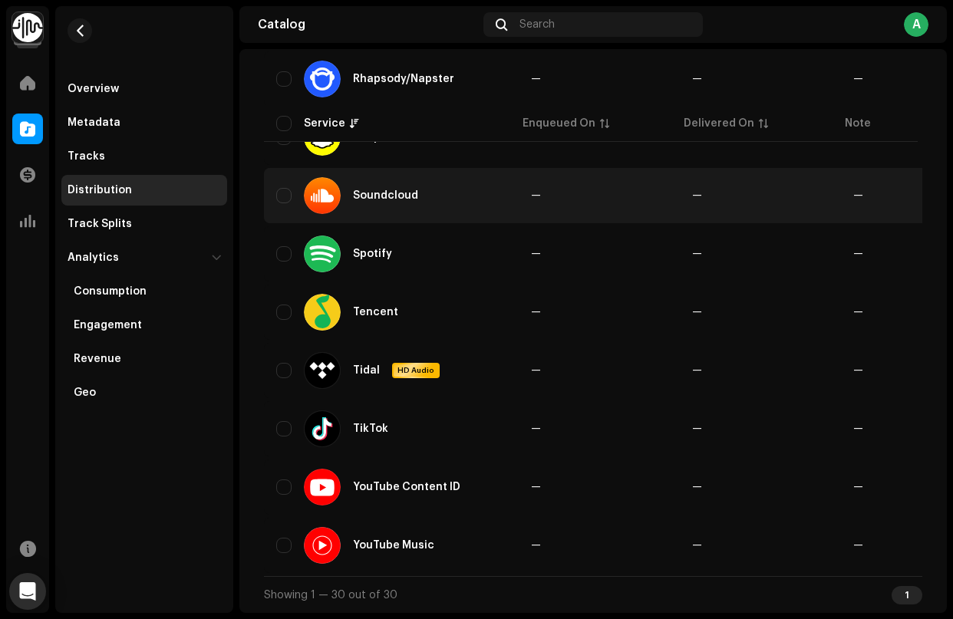
scroll to position [522, 0]
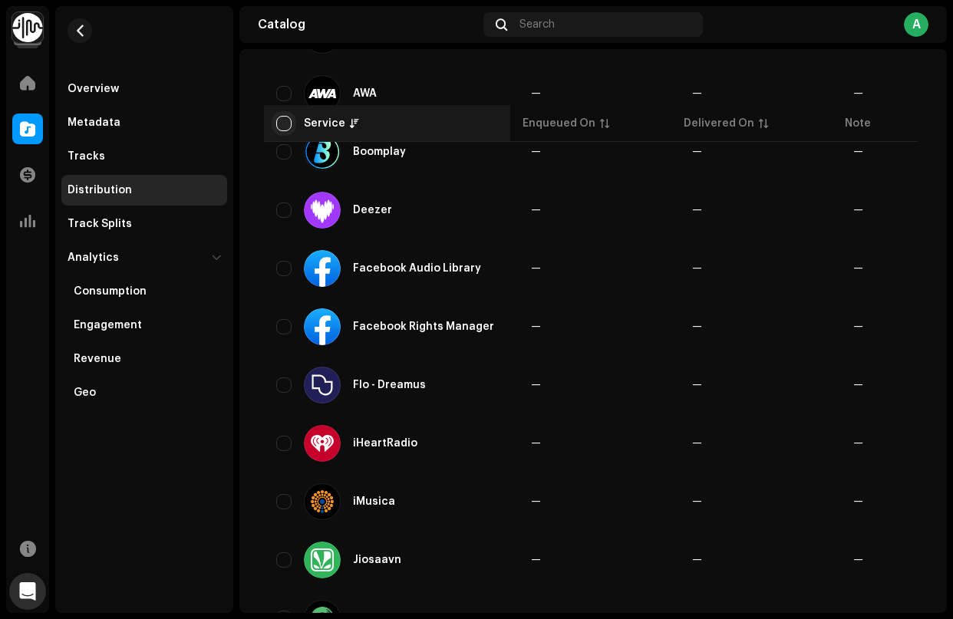
click at [282, 125] on input "checkbox" at bounding box center [283, 123] width 15 height 15
checkbox input "true"
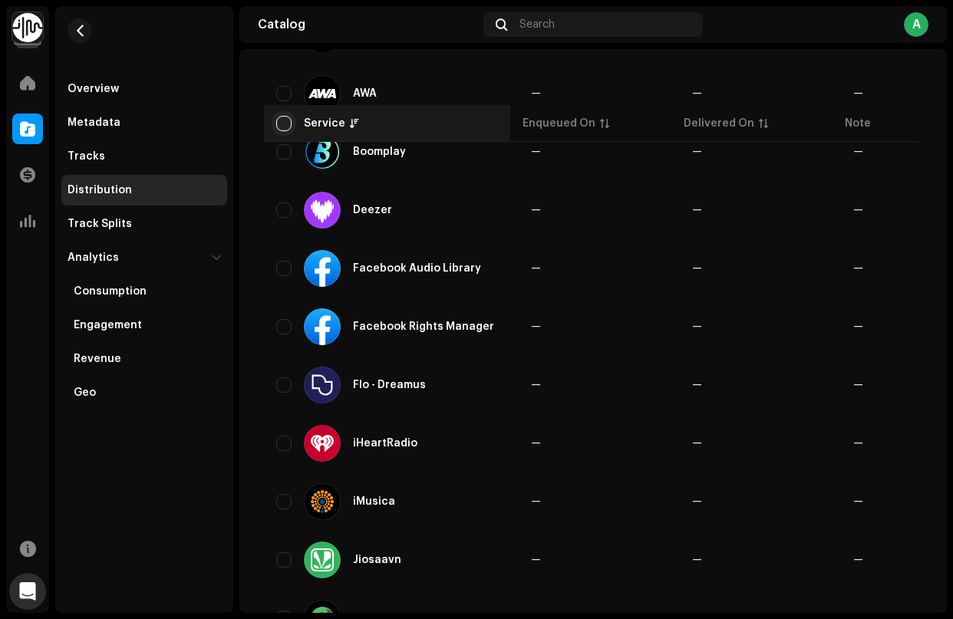
checkbox input "true"
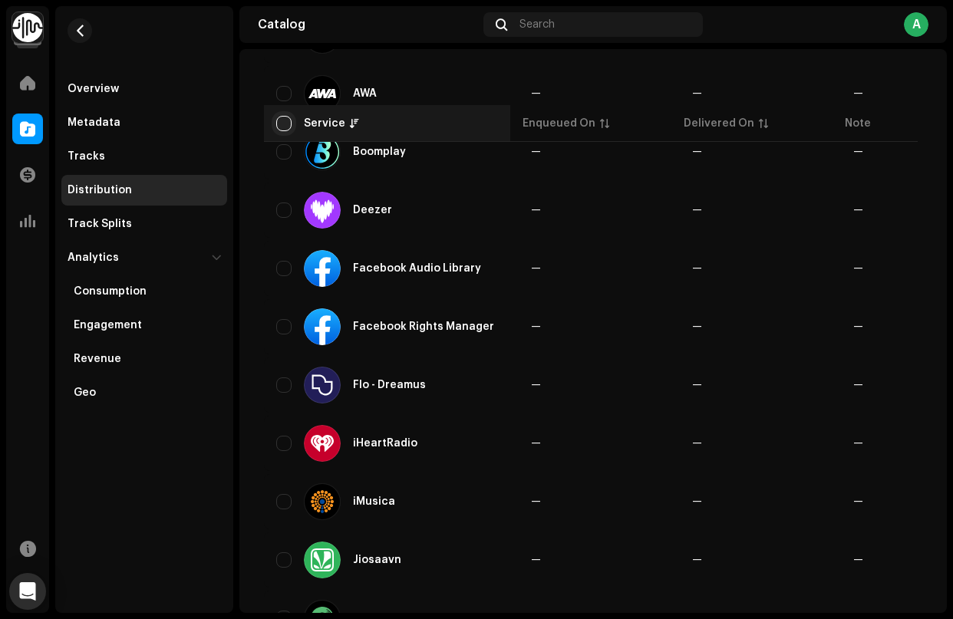
checkbox input "true"
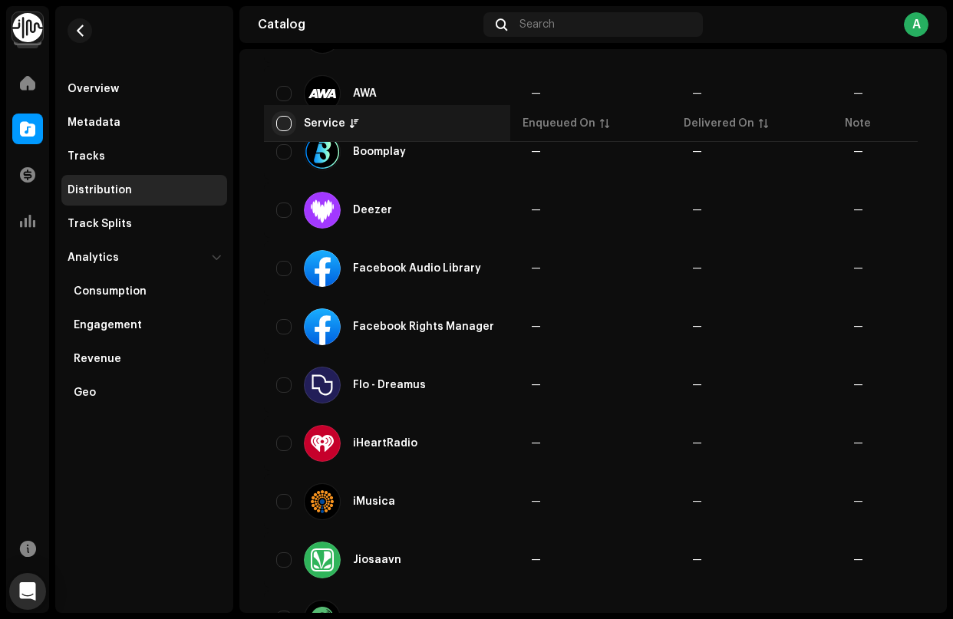
checkbox input "true"
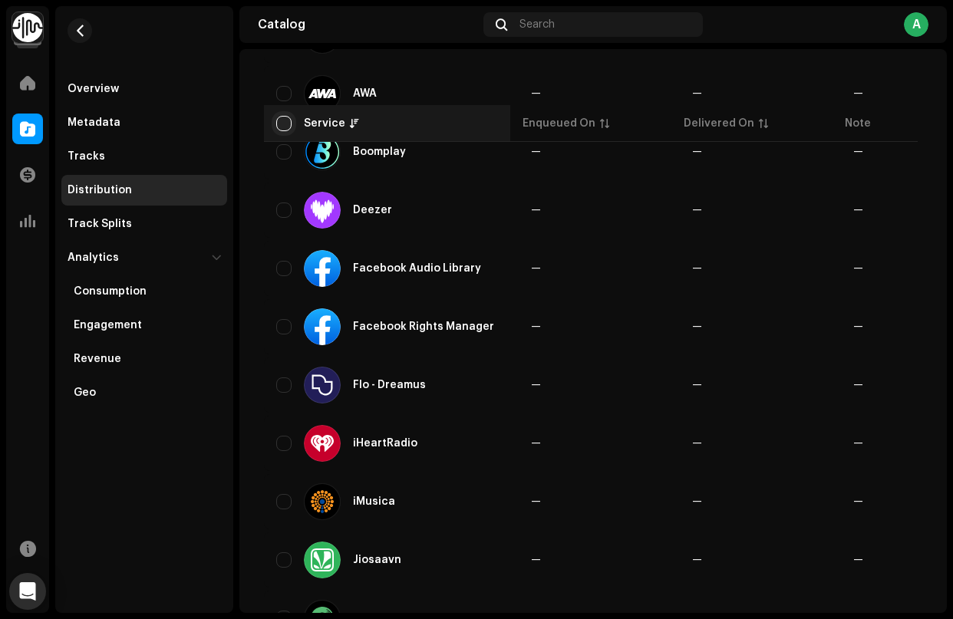
checkbox input "true"
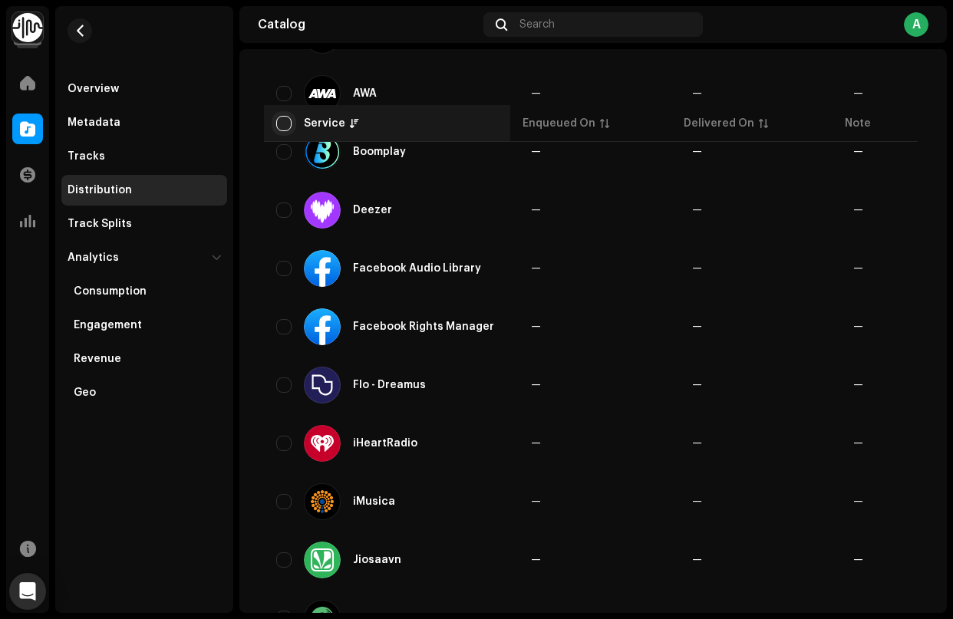
checkbox input "true"
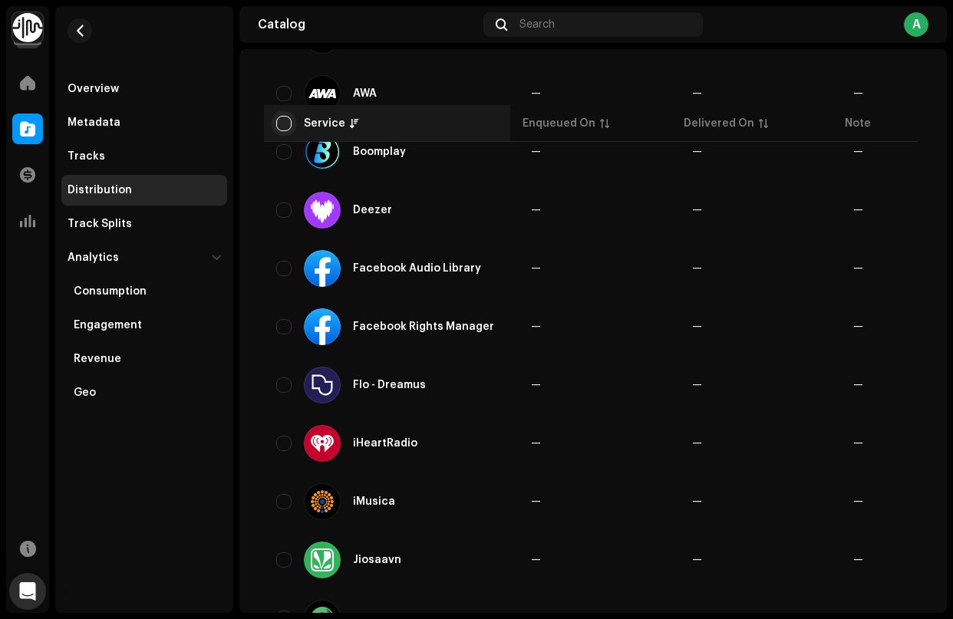
checkbox input "true"
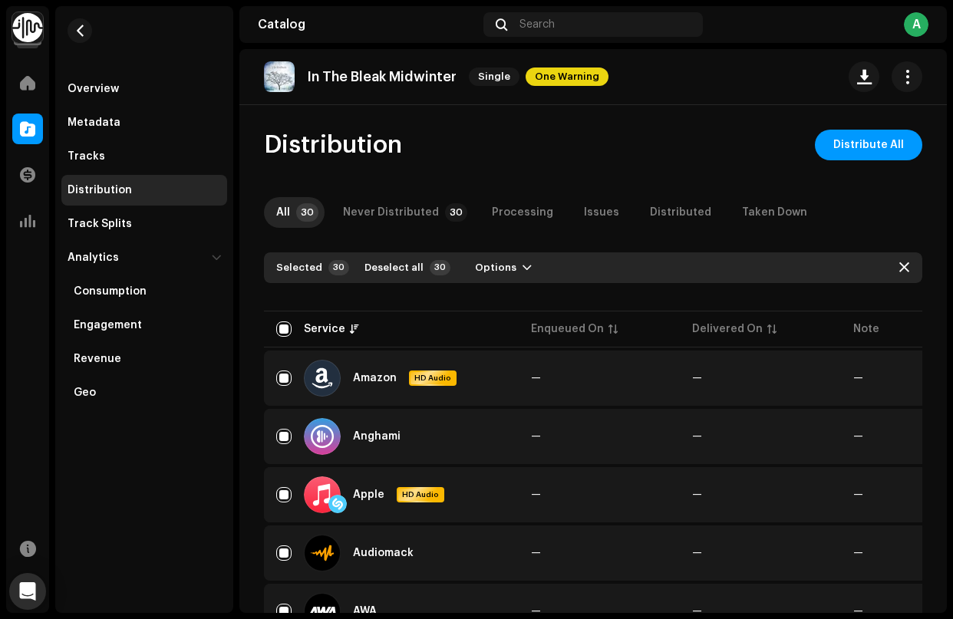
scroll to position [311, 0]
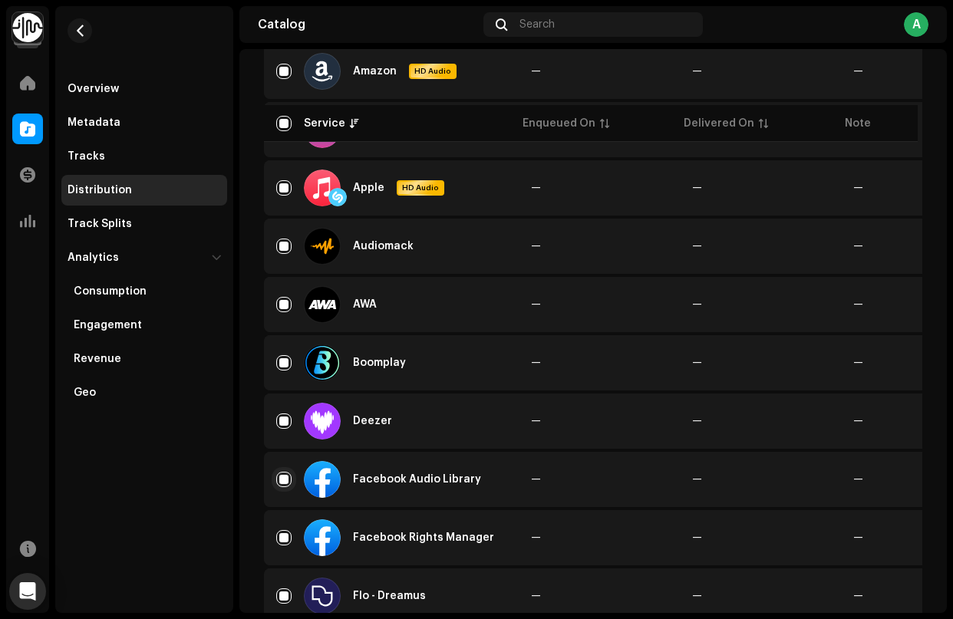
click at [282, 479] on input "Row Selected" at bounding box center [283, 479] width 15 height 15
checkbox input "false"
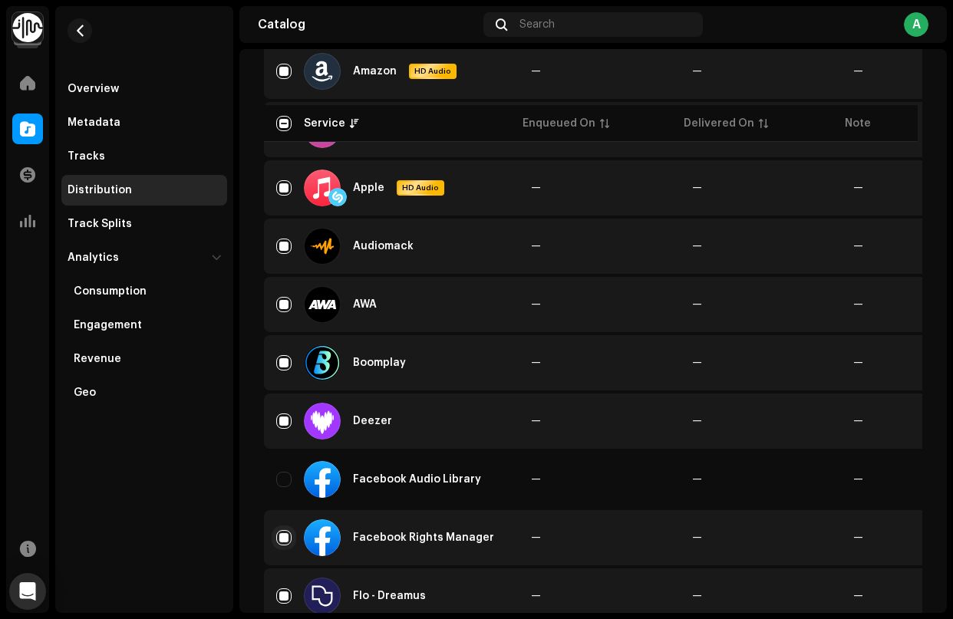
click at [286, 540] on input "Row Selected" at bounding box center [283, 537] width 15 height 15
checkbox input "false"
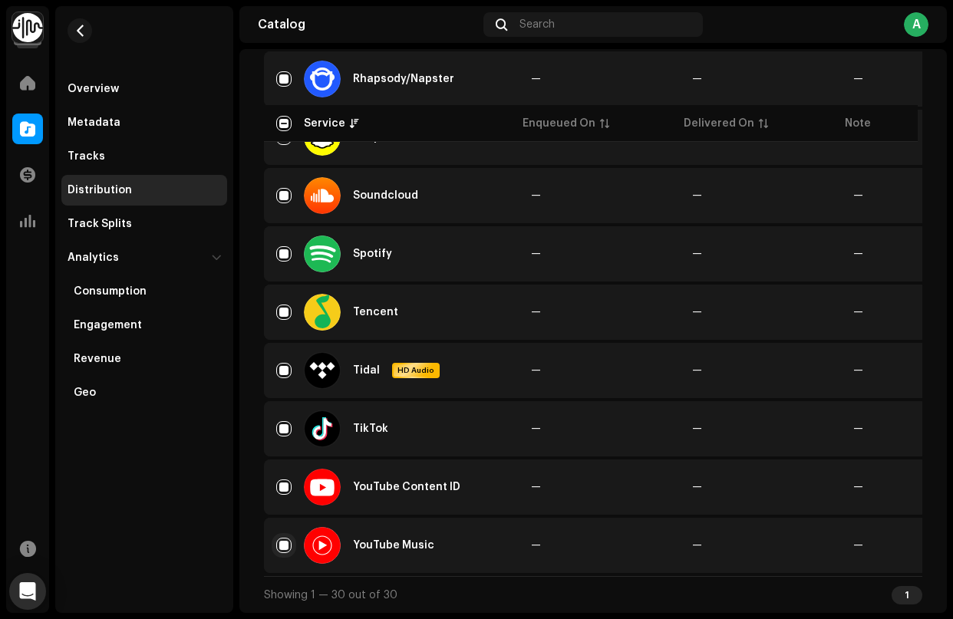
scroll to position [1528, 0]
drag, startPoint x: 277, startPoint y: 543, endPoint x: 279, endPoint y: 528, distance: 15.4
click at [277, 542] on input "Row Selected" at bounding box center [283, 545] width 15 height 15
checkbox input "false"
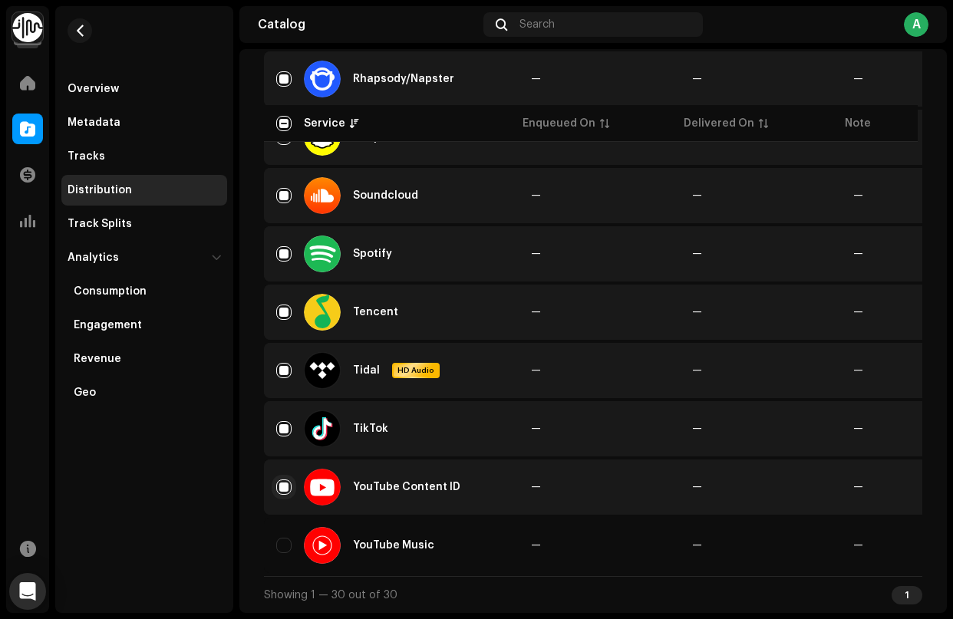
click at [286, 480] on input "Row Selected" at bounding box center [283, 487] width 15 height 15
checkbox input "false"
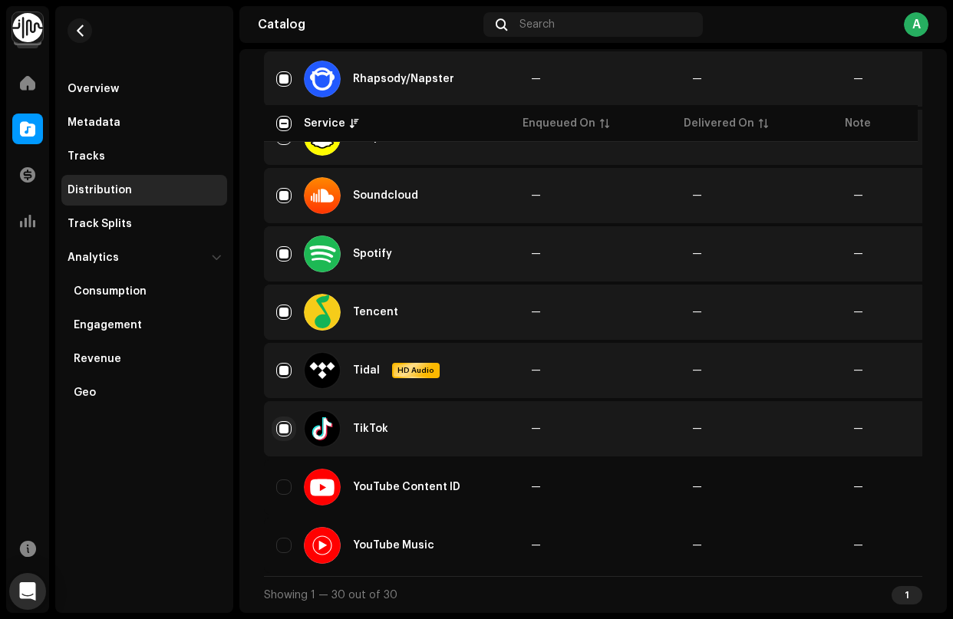
click at [286, 430] on input "Row Selected" at bounding box center [283, 428] width 15 height 15
checkbox input "false"
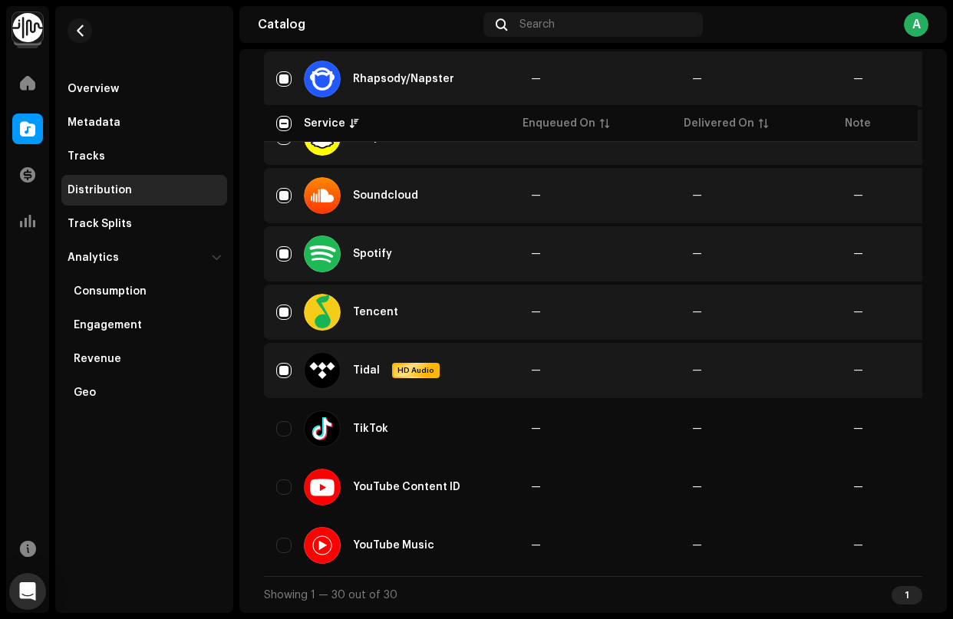
scroll to position [0, 0]
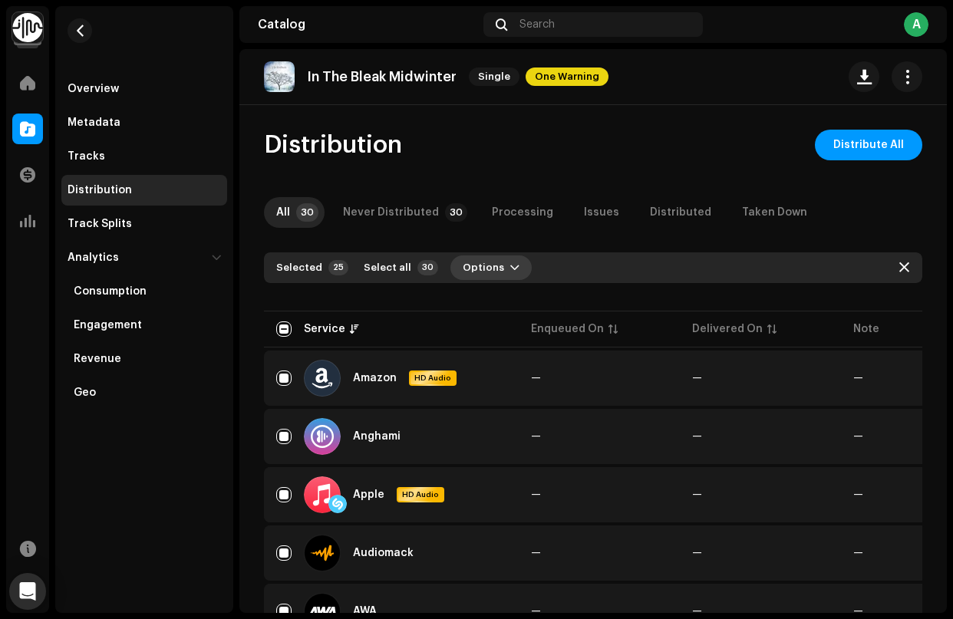
click at [486, 266] on span "Options" at bounding box center [483, 268] width 41 height 31
click at [483, 299] on span "Distribute" at bounding box center [481, 302] width 54 height 12
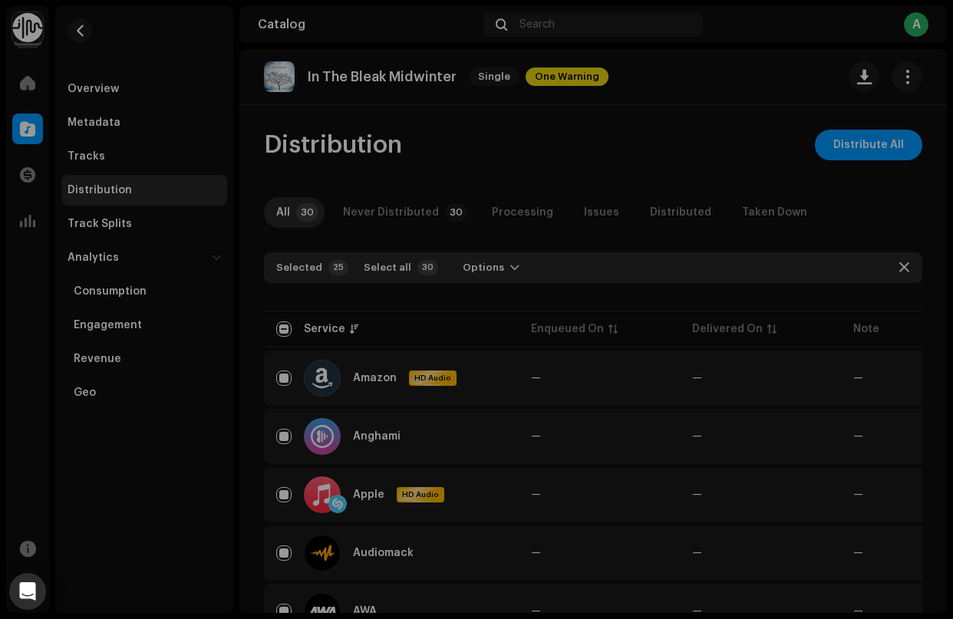
click at [722, 172] on div "Errors & Warnings Error Warnings 1 Please review these warnings to see if you n…" at bounding box center [476, 309] width 953 height 619
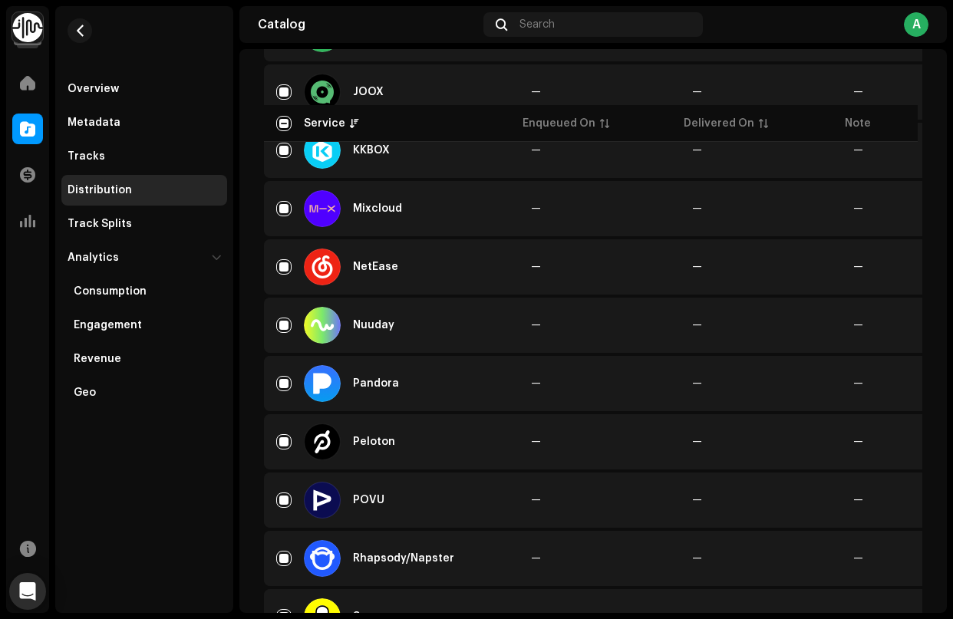
scroll to position [1078, 0]
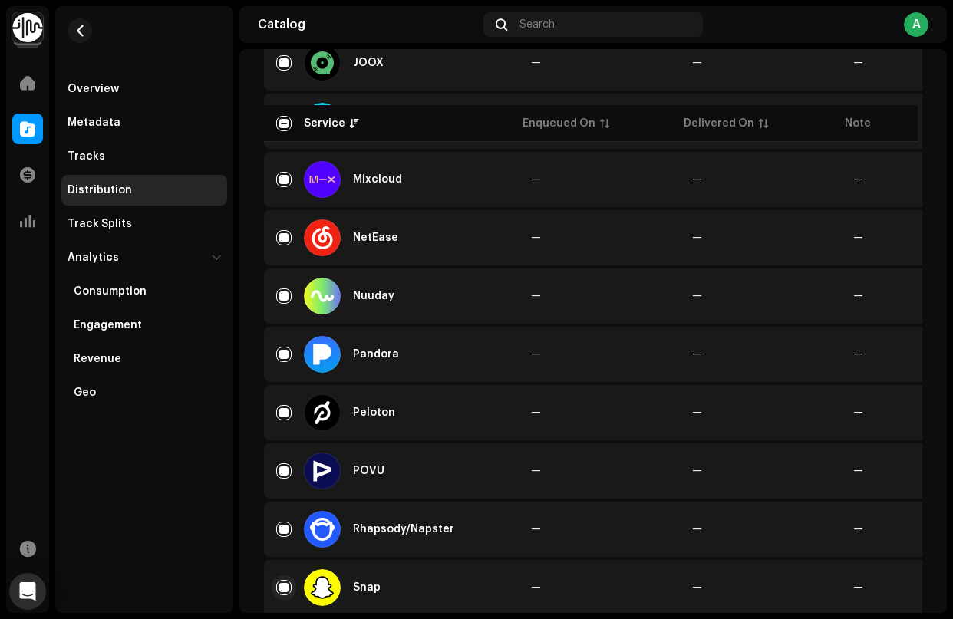
click at [280, 589] on input "Row Selected" at bounding box center [283, 587] width 15 height 15
checkbox input "false"
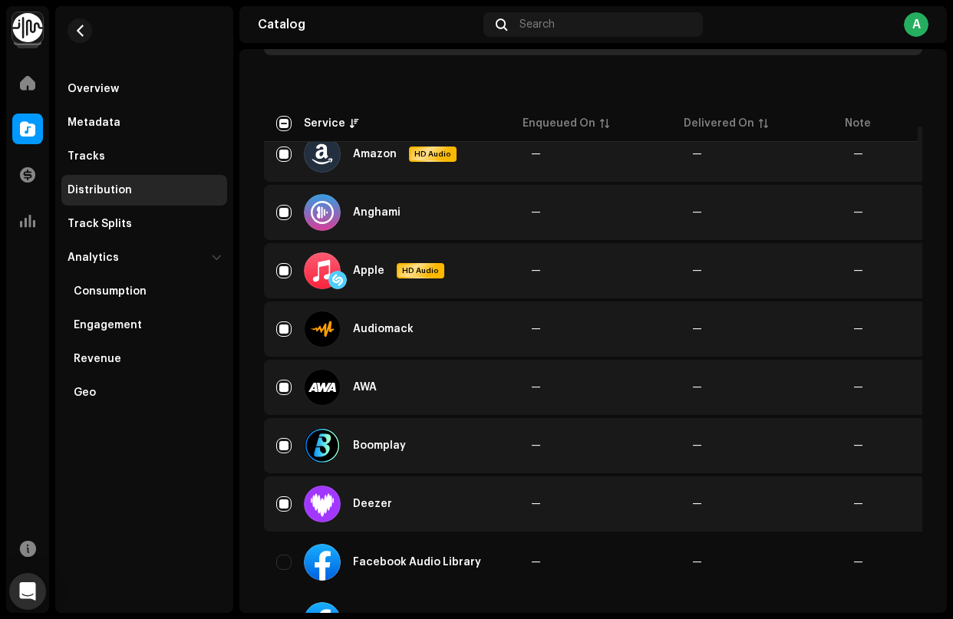
scroll to position [0, 0]
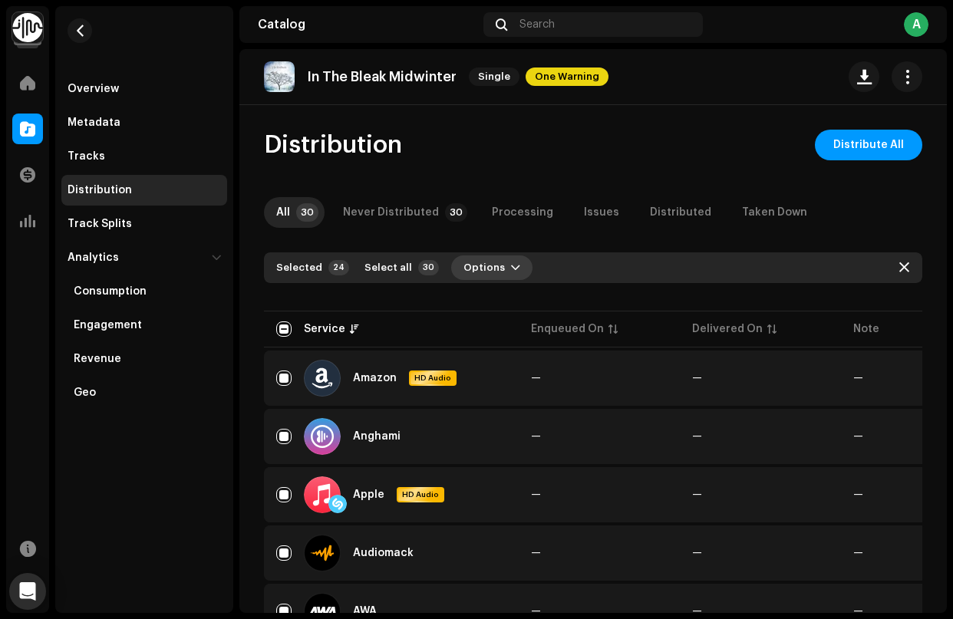
click at [482, 268] on span "Options" at bounding box center [484, 268] width 41 height 31
click at [487, 301] on span "Distribute" at bounding box center [481, 302] width 54 height 12
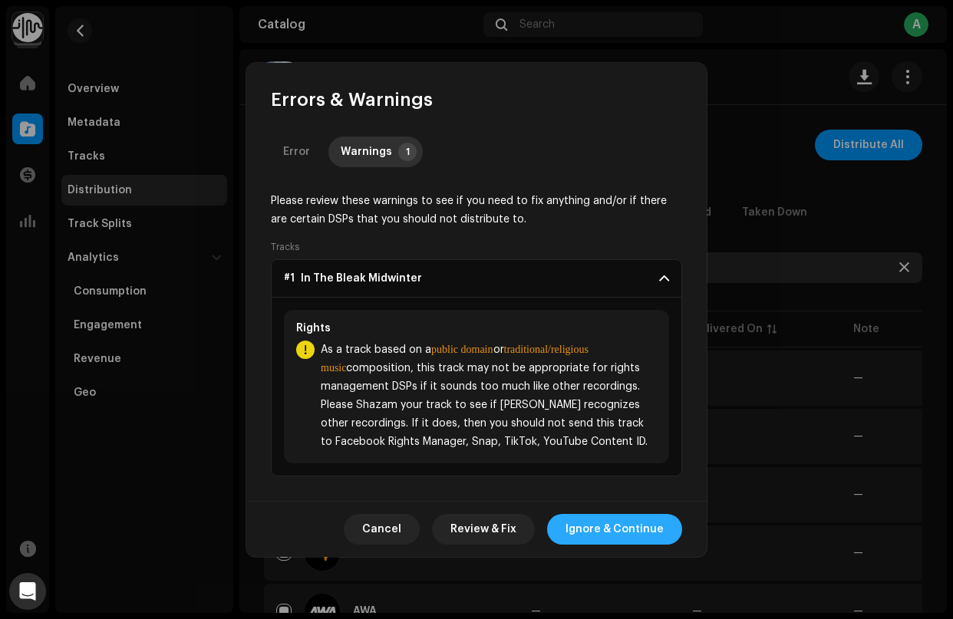
click at [616, 530] on span "Ignore & Continue" at bounding box center [615, 529] width 98 height 31
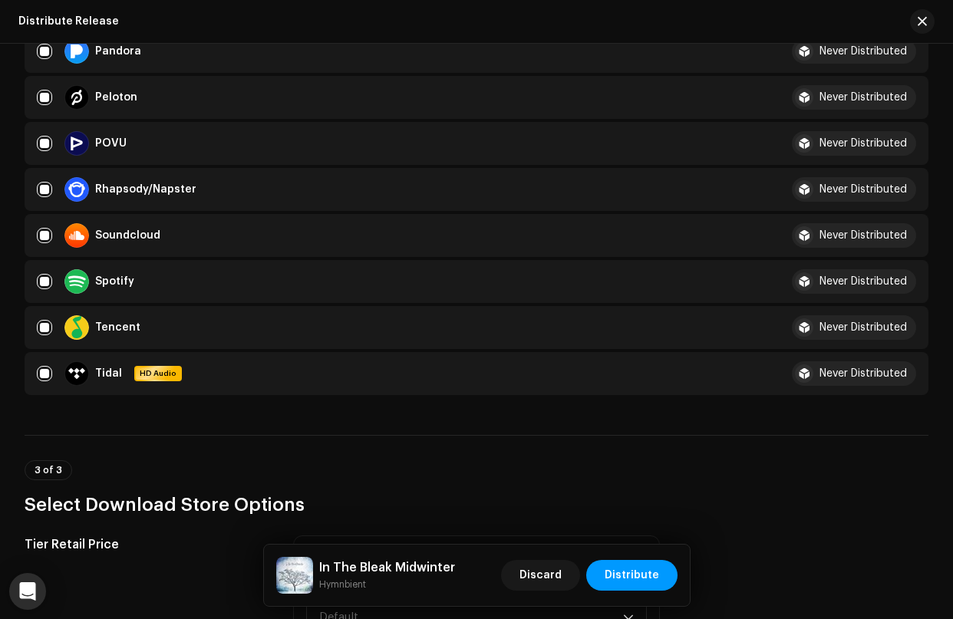
scroll to position [1582, 0]
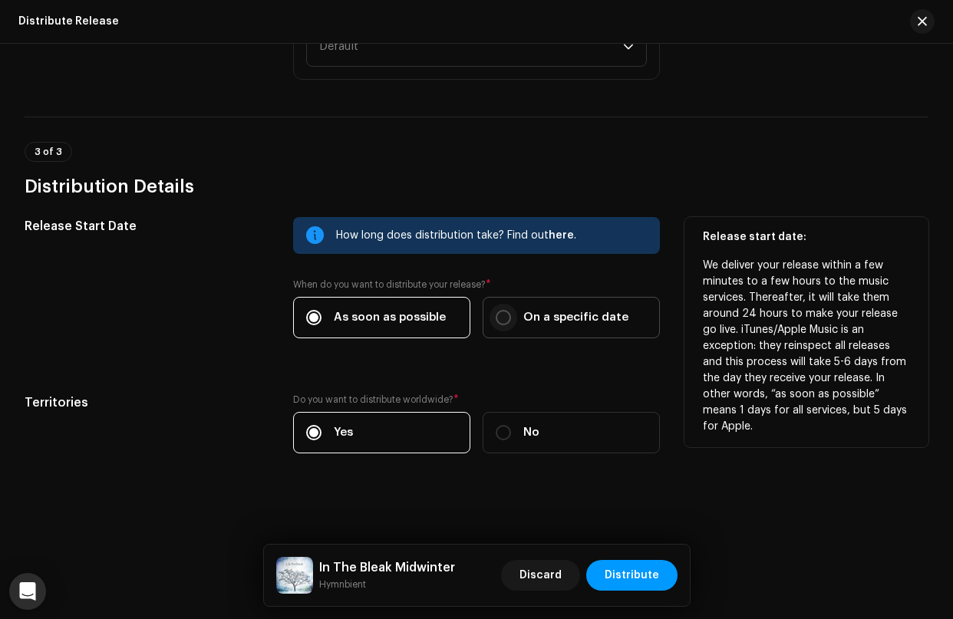
click at [503, 319] on input "On a specific date" at bounding box center [503, 317] width 15 height 15
radio input "true"
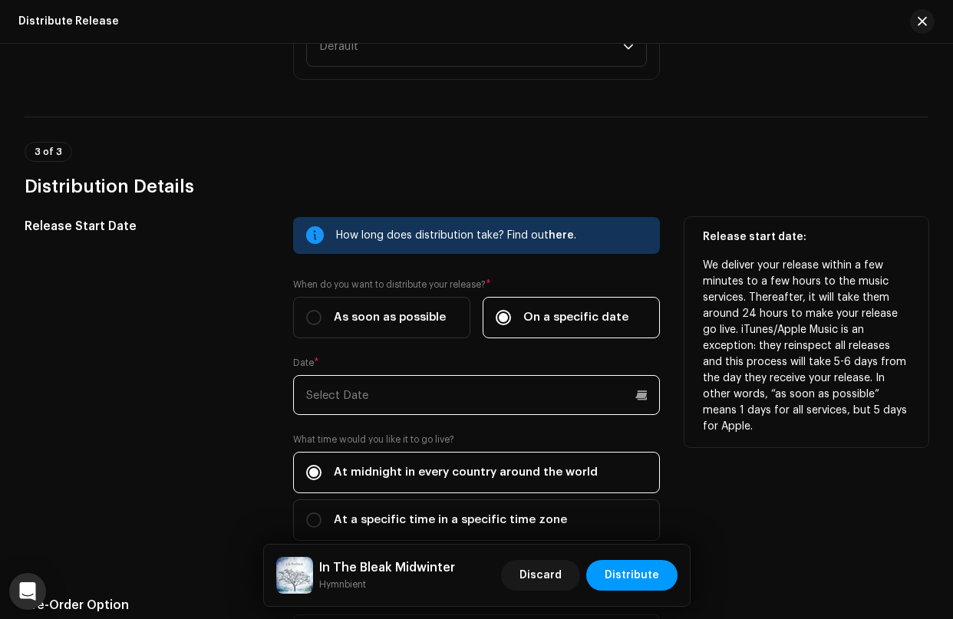
click at [388, 401] on input "text" at bounding box center [476, 395] width 366 height 40
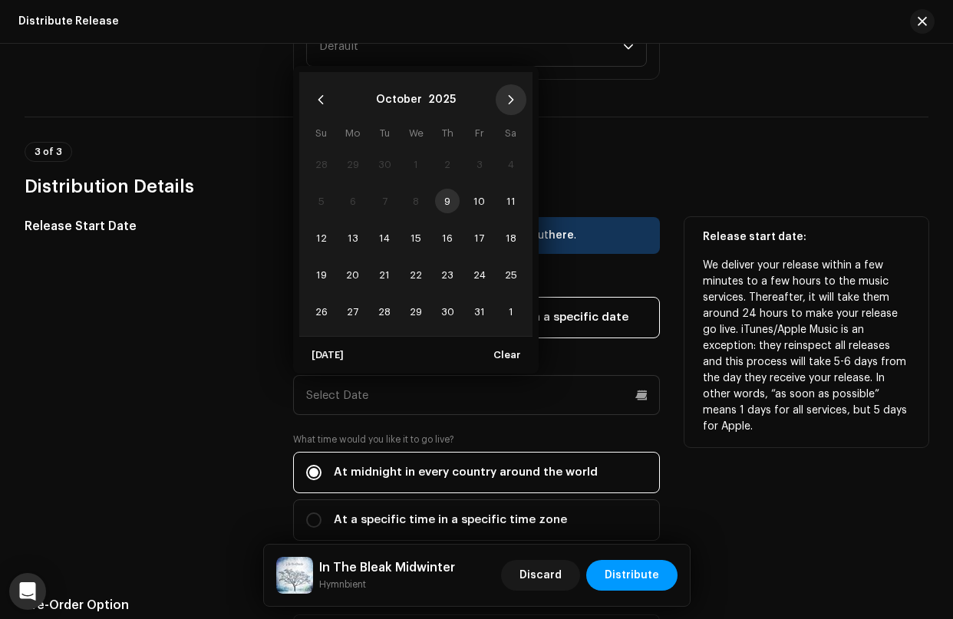
click at [501, 95] on button "Next Month" at bounding box center [511, 99] width 31 height 31
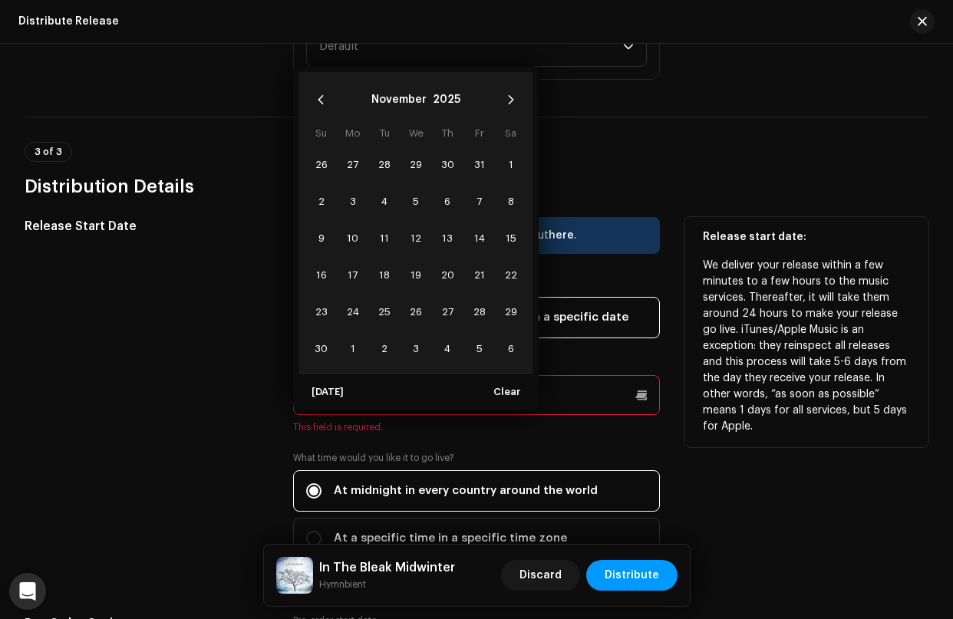
click at [501, 95] on button "Next Month" at bounding box center [511, 99] width 31 height 31
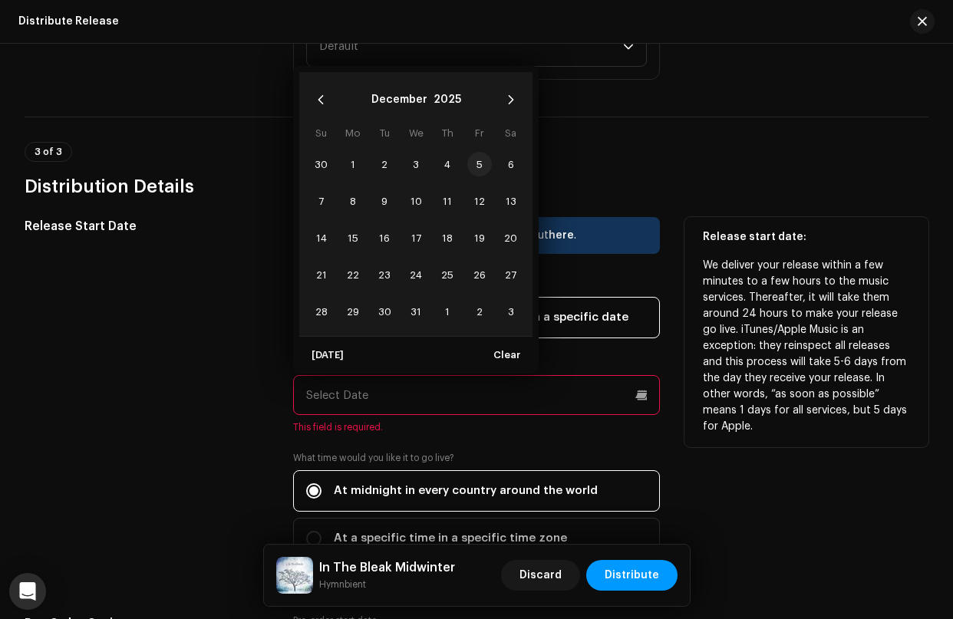
click at [478, 163] on span "5" at bounding box center [479, 164] width 25 height 25
type input "[DATE]"
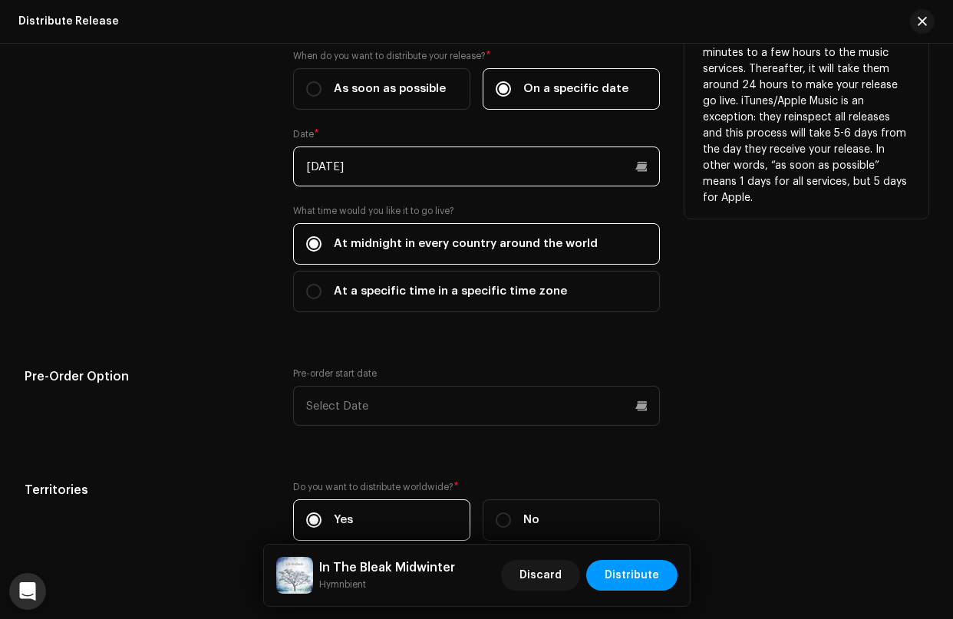
scroll to position [1898, 0]
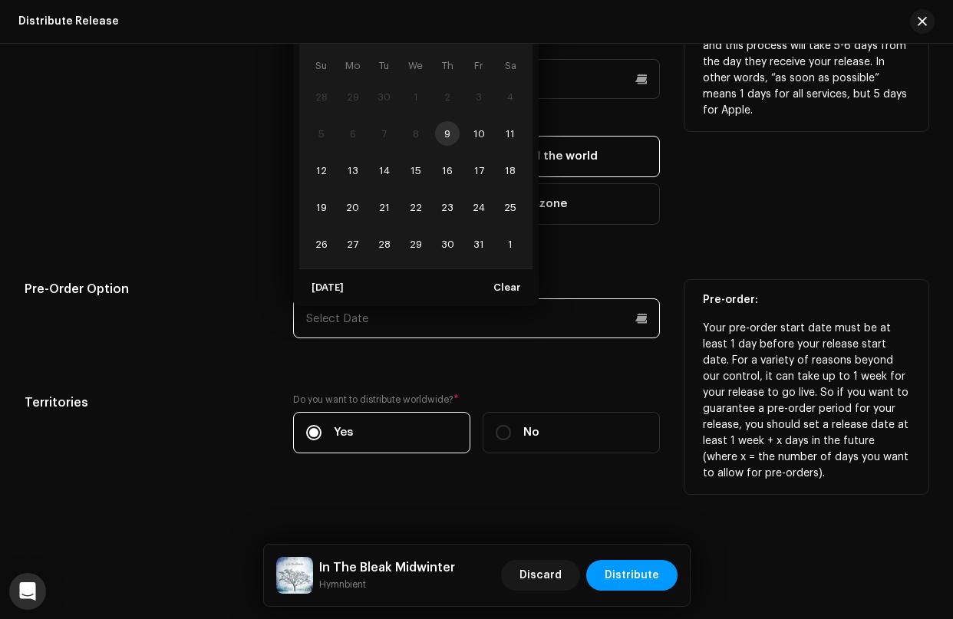
click at [634, 320] on input "text" at bounding box center [476, 319] width 366 height 40
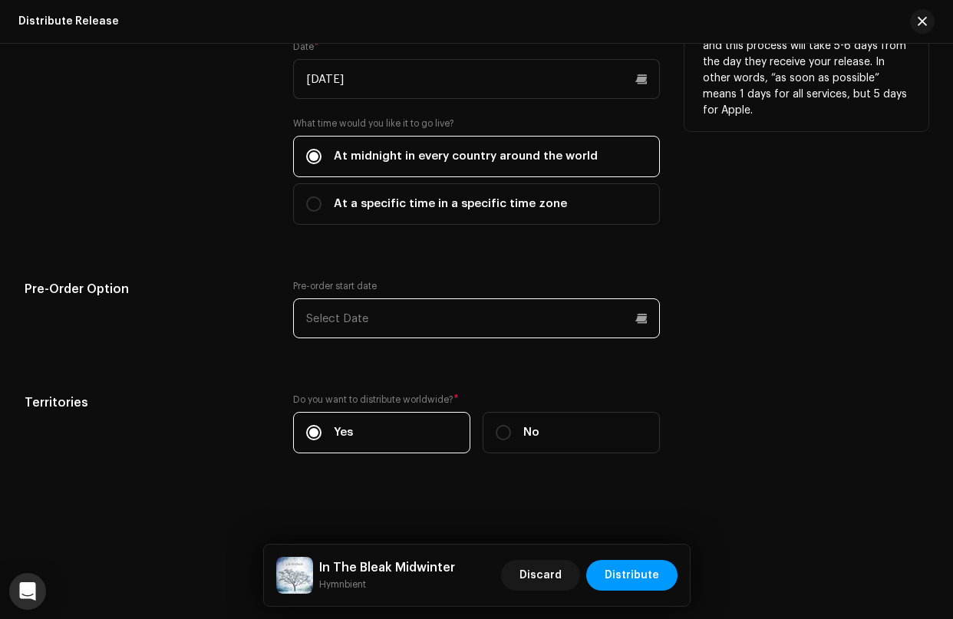
scroll to position [1895, 0]
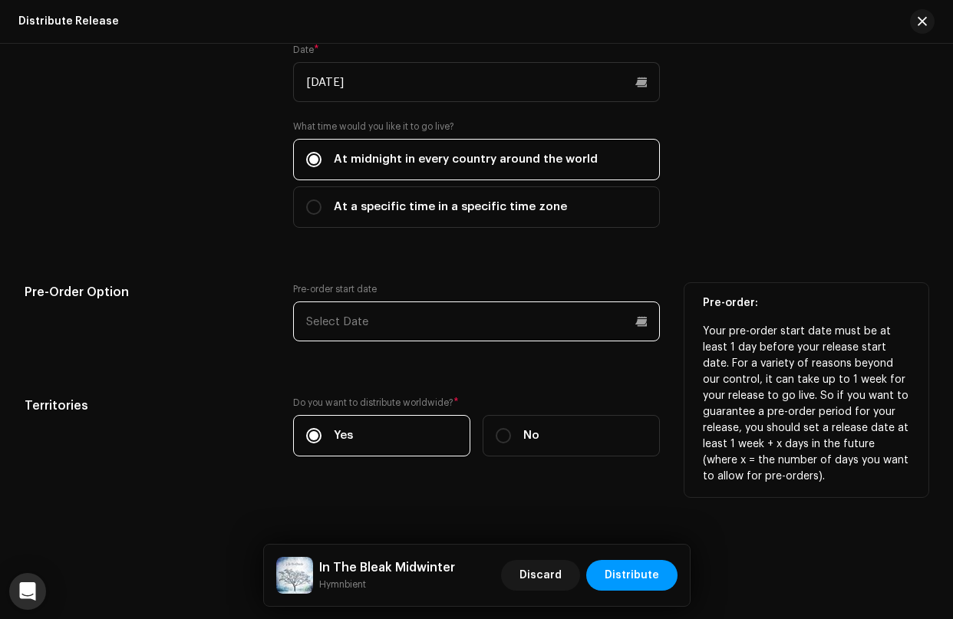
click at [566, 340] on input "text" at bounding box center [476, 322] width 366 height 40
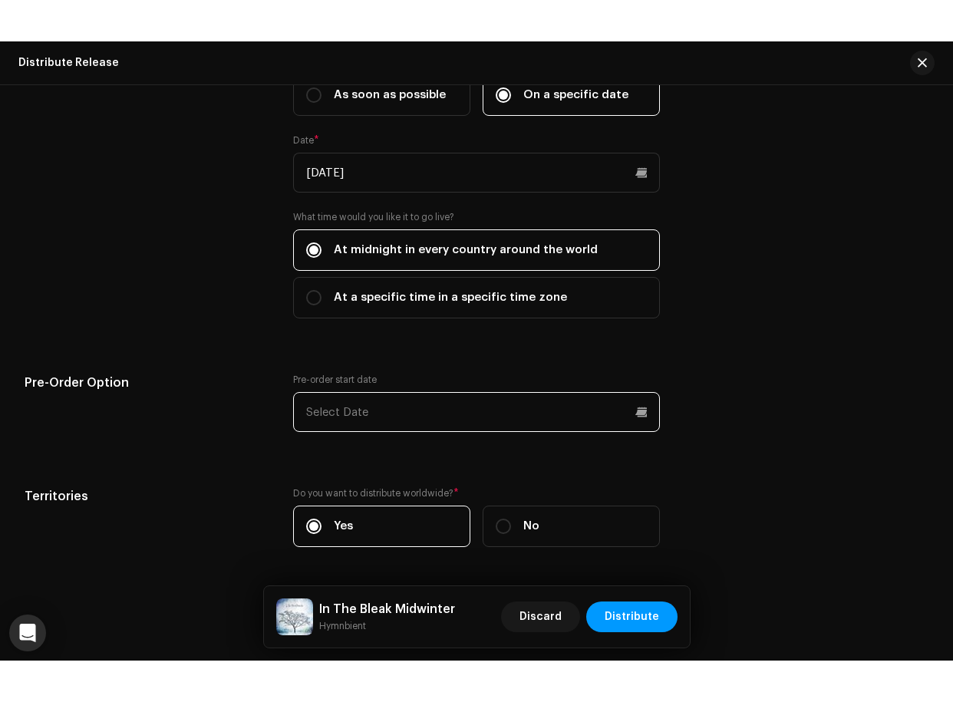
scroll to position [1815, 0]
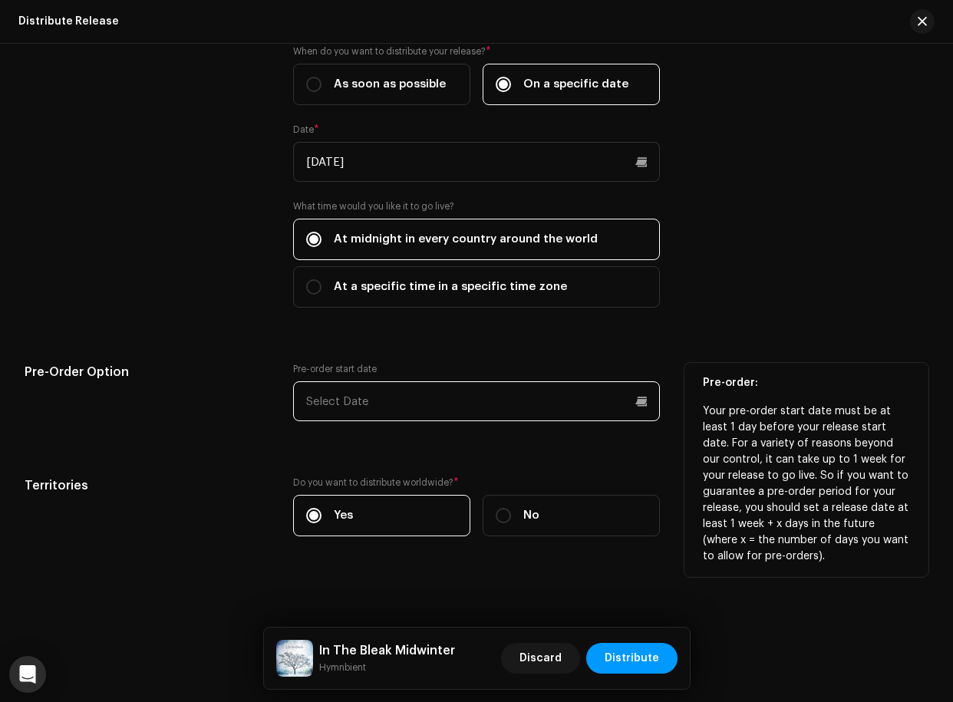
click at [637, 400] on input "text" at bounding box center [476, 401] width 366 height 40
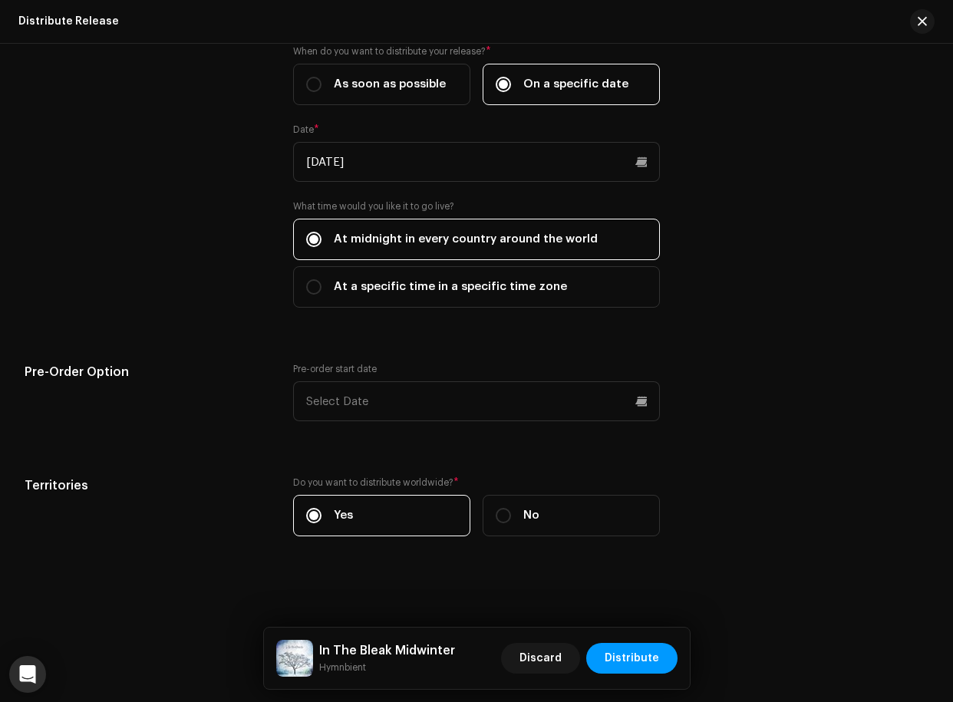
click at [597, 340] on div "Release Start Date How long does distribution take? Find out here . When do you…" at bounding box center [477, 269] width 904 height 571
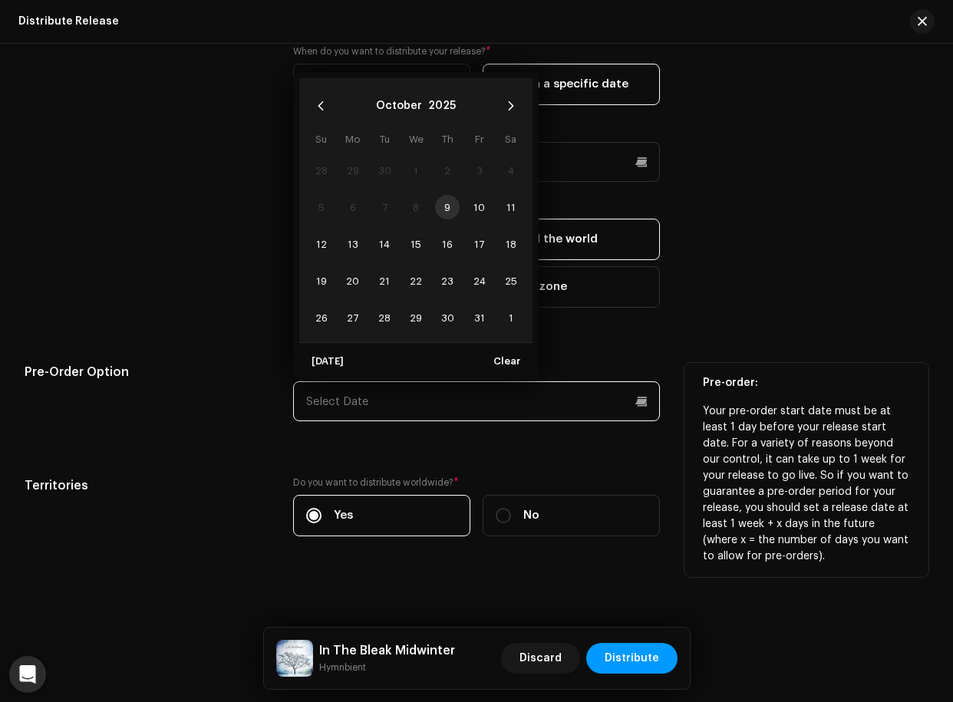
click at [634, 392] on input "text" at bounding box center [476, 401] width 366 height 40
click at [514, 107] on icon "Next Month" at bounding box center [511, 106] width 11 height 11
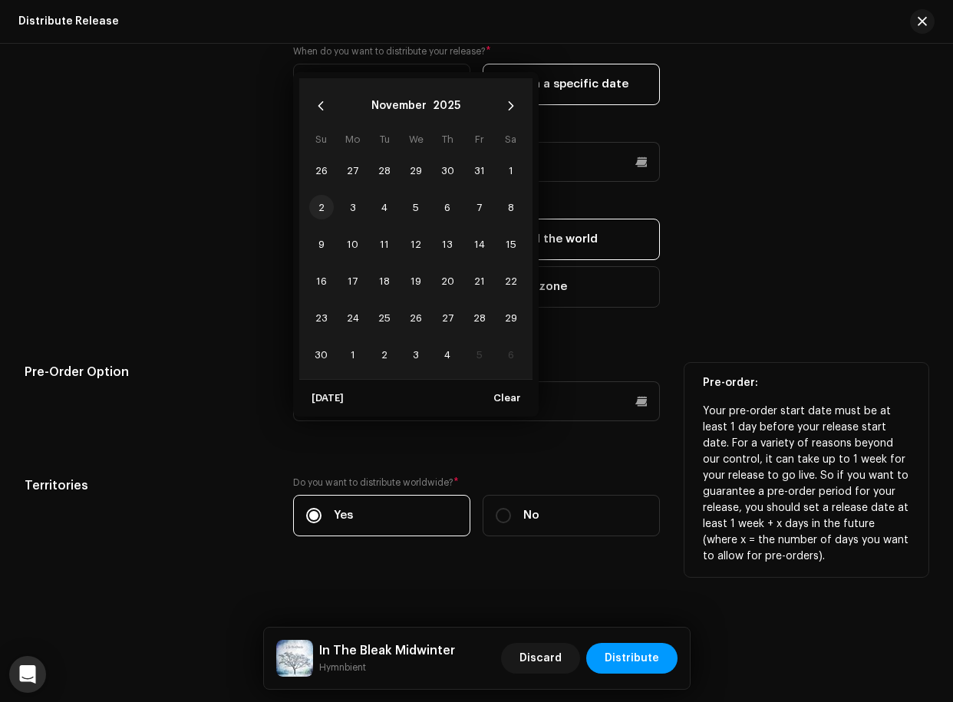
click at [327, 210] on span "2" at bounding box center [321, 207] width 25 height 25
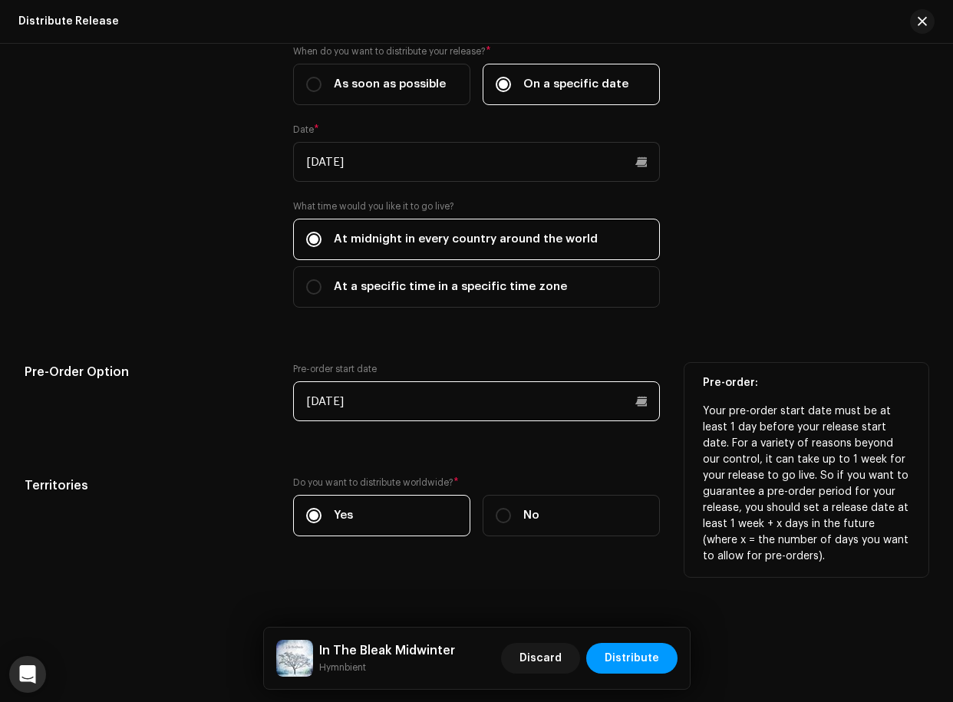
click at [640, 405] on input "[DATE]" at bounding box center [476, 401] width 366 height 40
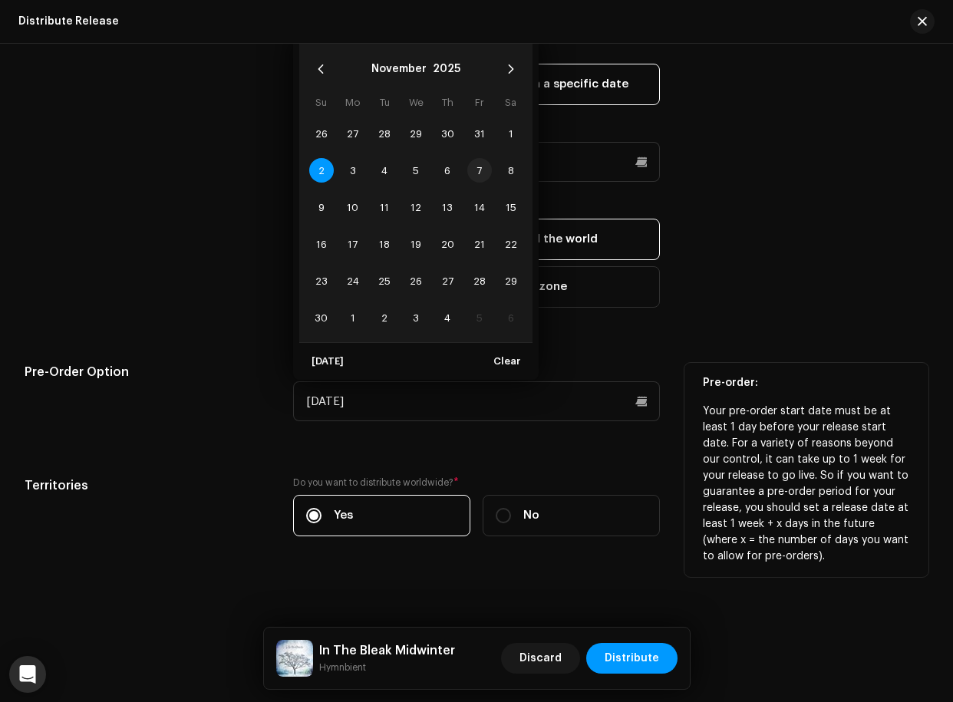
click at [480, 167] on span "7" at bounding box center [479, 170] width 25 height 25
type input "[DATE]"
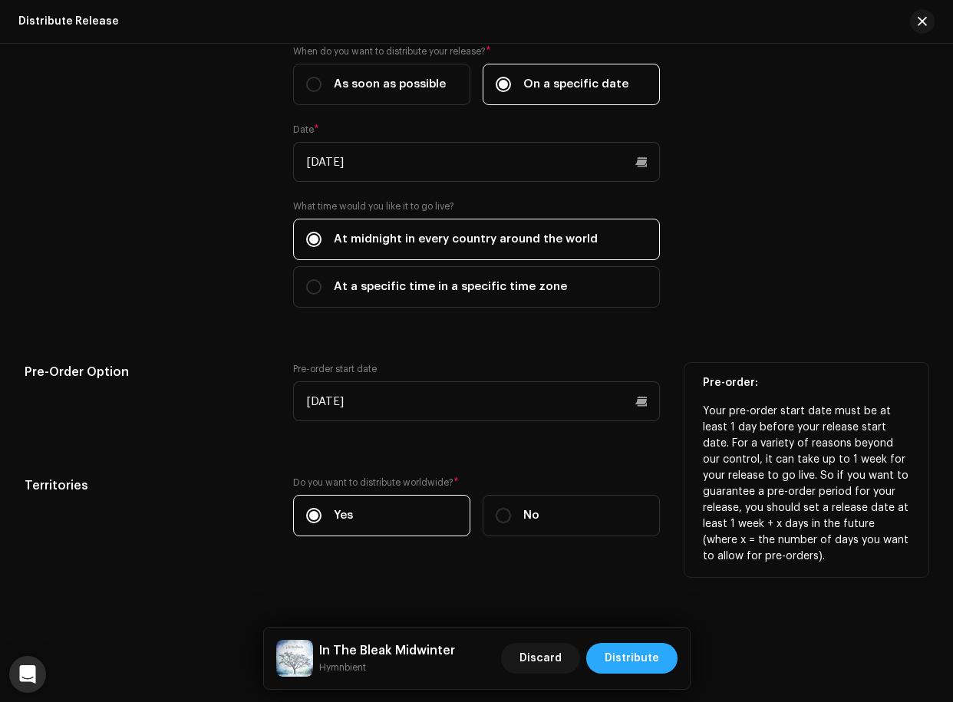
click at [647, 619] on span "Distribute" at bounding box center [632, 658] width 54 height 31
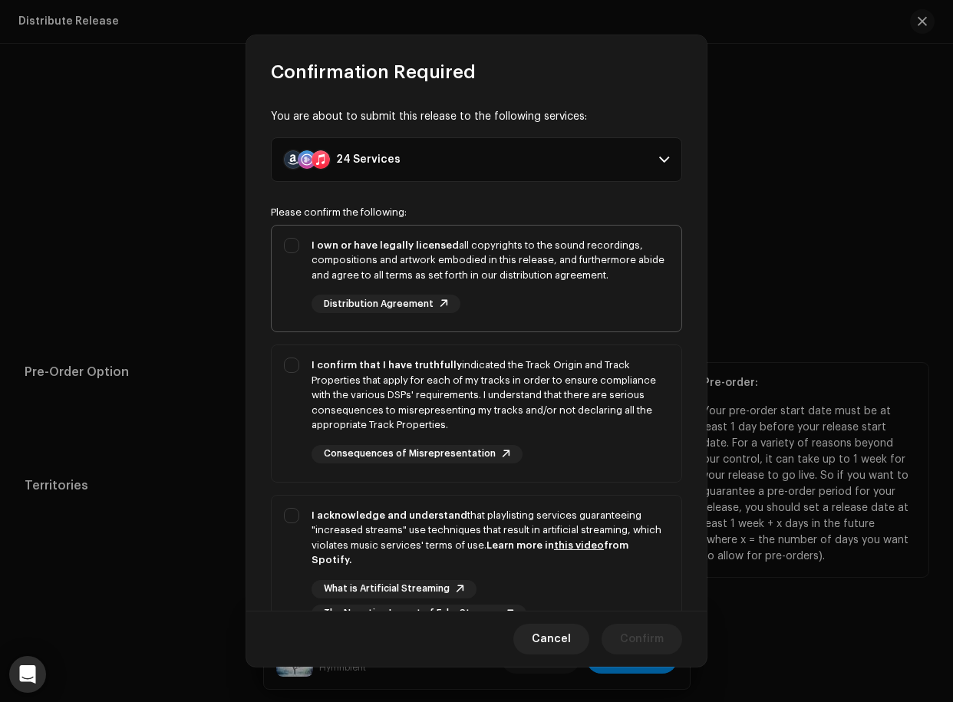
click at [295, 239] on div "I own or have legally licensed all copyrights to the sound recordings, composit…" at bounding box center [477, 276] width 410 height 101
checkbox input "true"
click at [286, 366] on div "I confirm that I have truthfully indicated the Track Origin and Track Propertie…" at bounding box center [477, 410] width 410 height 130
checkbox input "true"
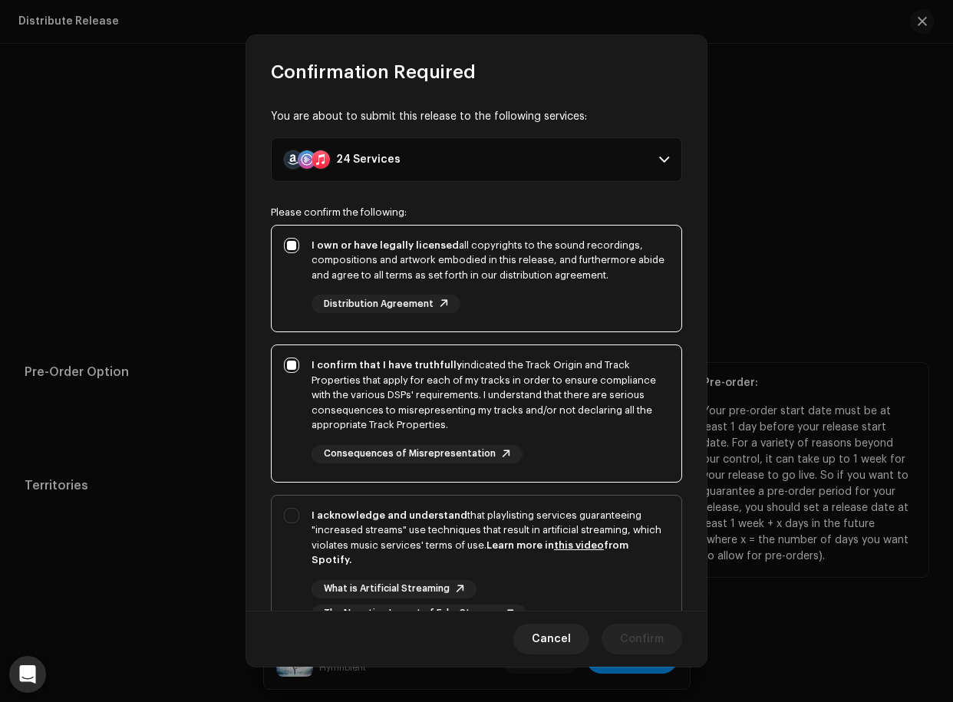
click at [296, 501] on div "I acknowledge and understand that playlisting services guaranteeing "increased …" at bounding box center [477, 566] width 410 height 140
checkbox input "true"
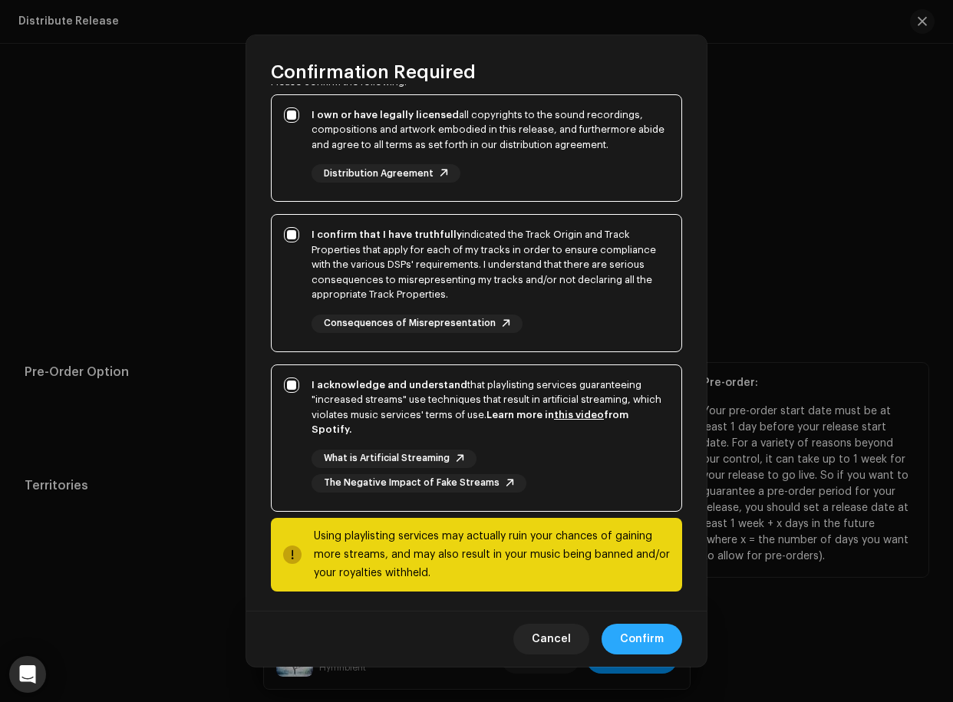
click at [649, 619] on span "Confirm" at bounding box center [642, 639] width 44 height 31
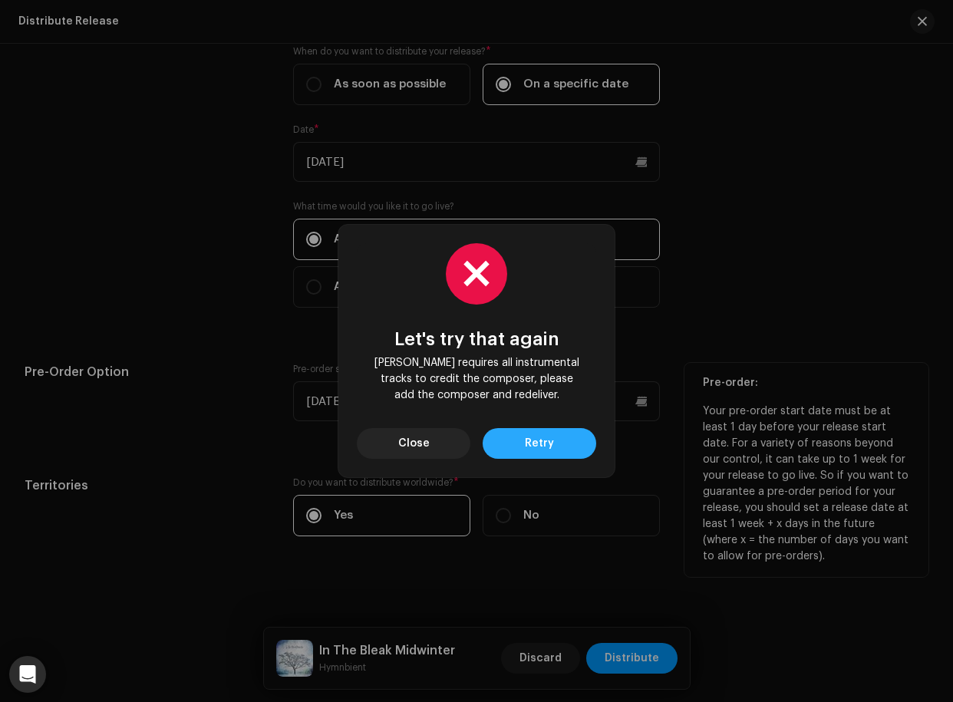
click at [543, 451] on span "Retry" at bounding box center [539, 443] width 29 height 31
click at [408, 440] on span "Close" at bounding box center [413, 443] width 31 height 31
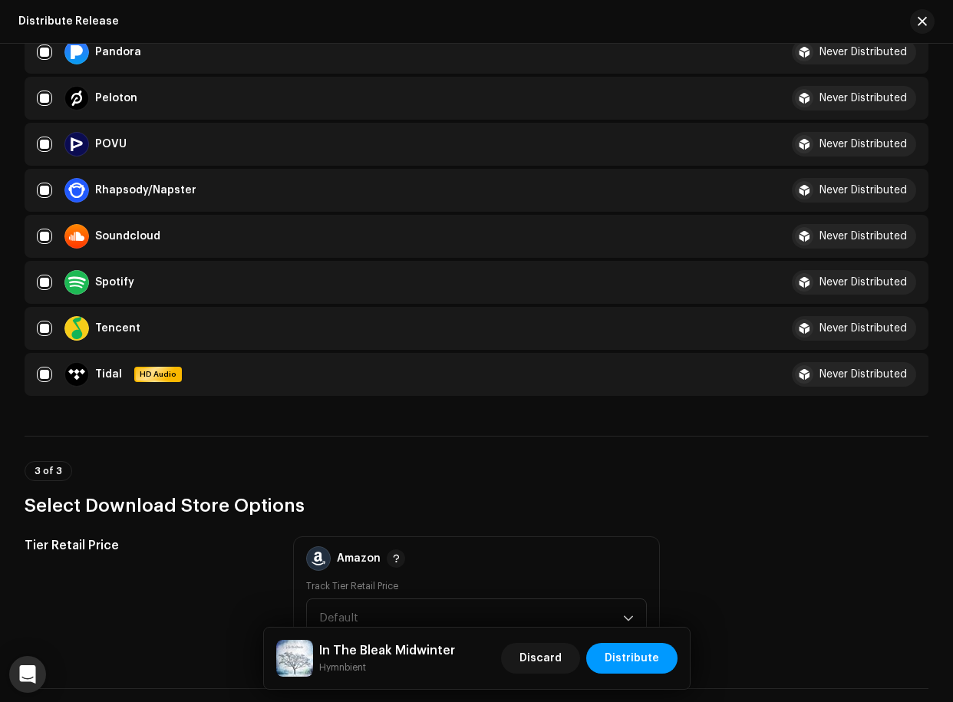
scroll to position [0, 0]
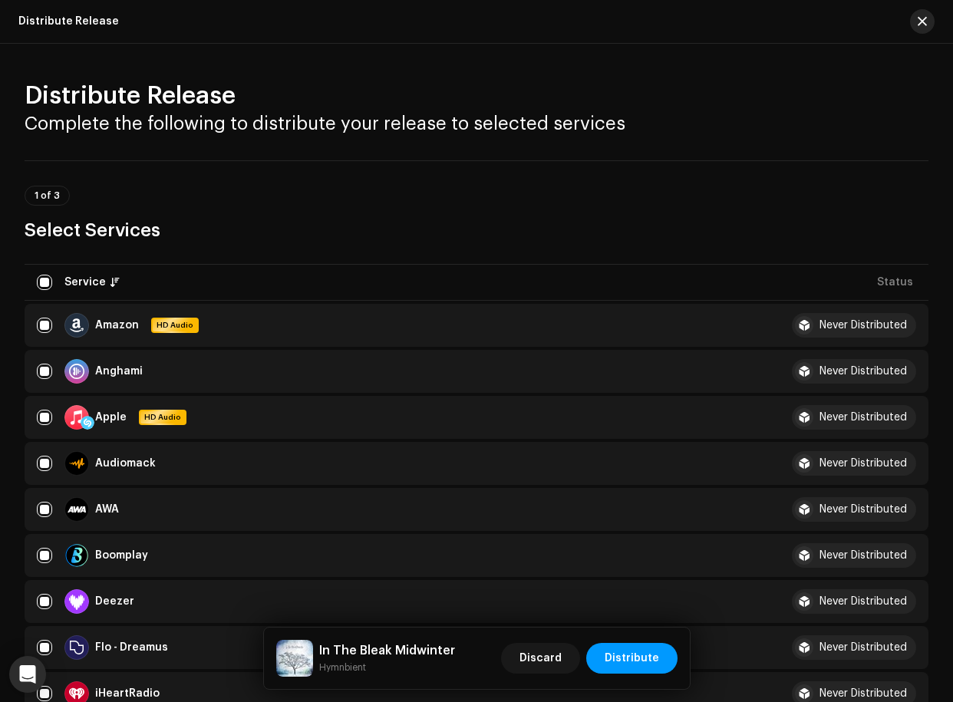
click at [811, 23] on button "button" at bounding box center [922, 21] width 25 height 25
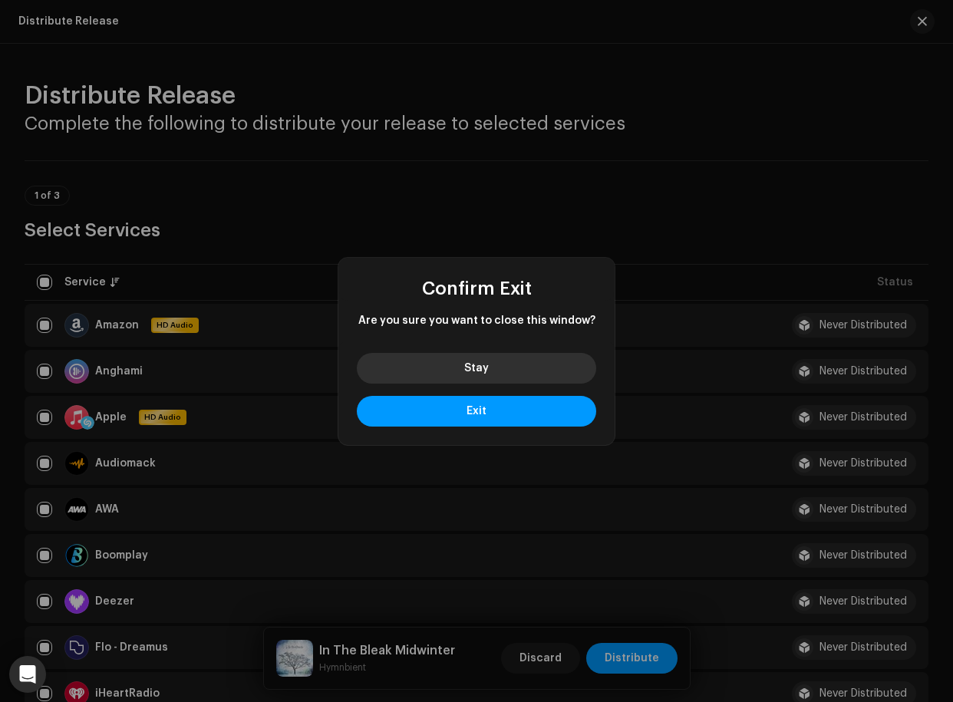
click at [475, 363] on span "Stay" at bounding box center [476, 368] width 25 height 11
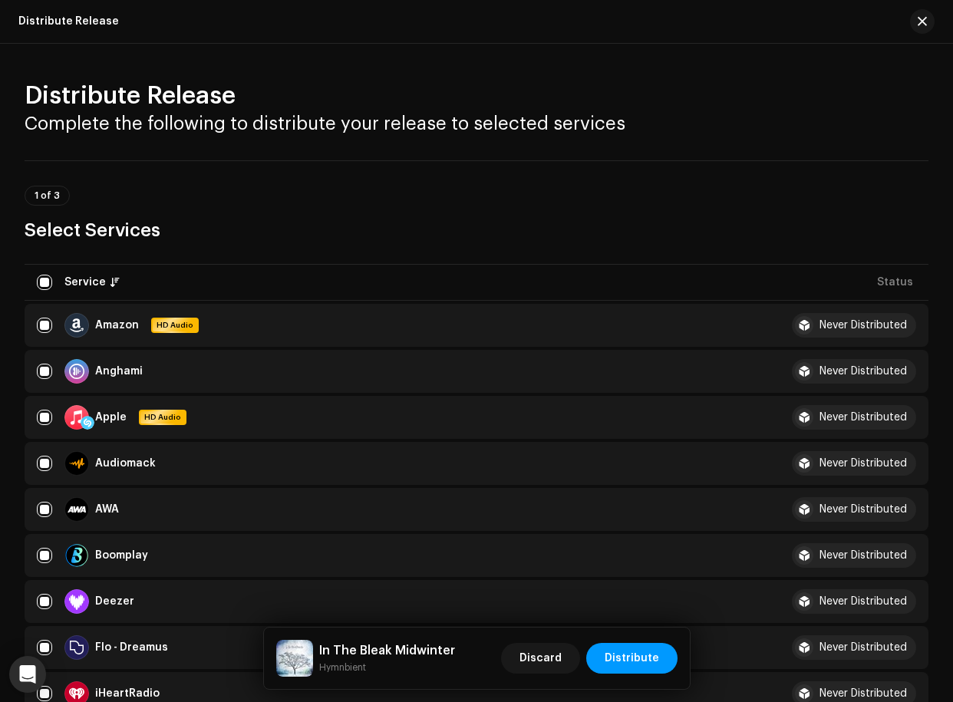
click at [37, 201] on p-tag "1 of 3" at bounding box center [47, 196] width 45 height 20
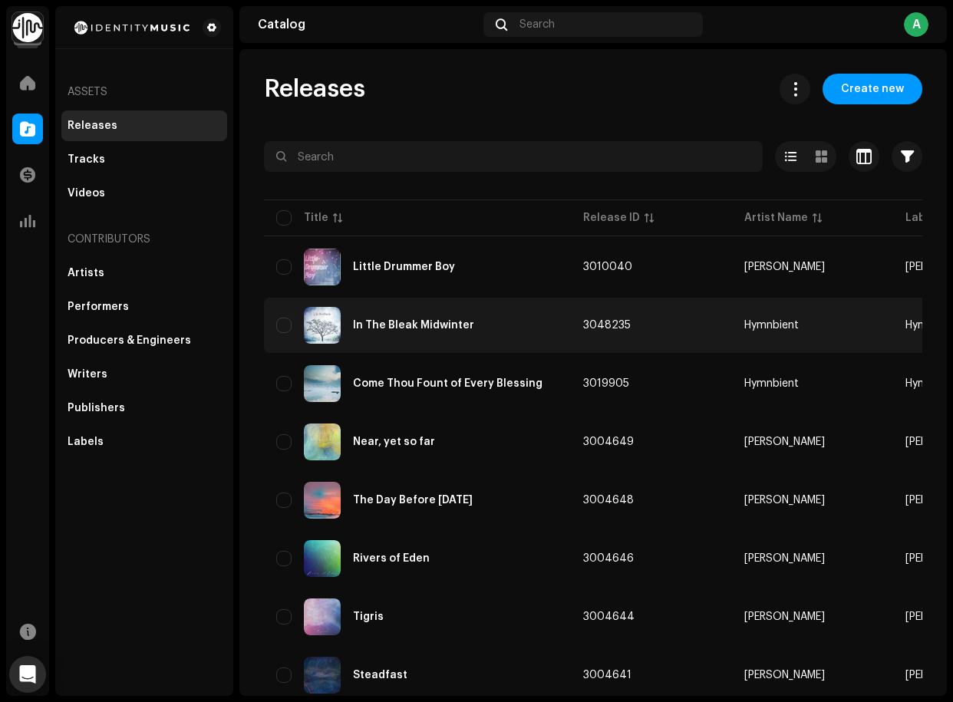
click at [438, 335] on div "In The Bleak Midwinter" at bounding box center [417, 325] width 282 height 37
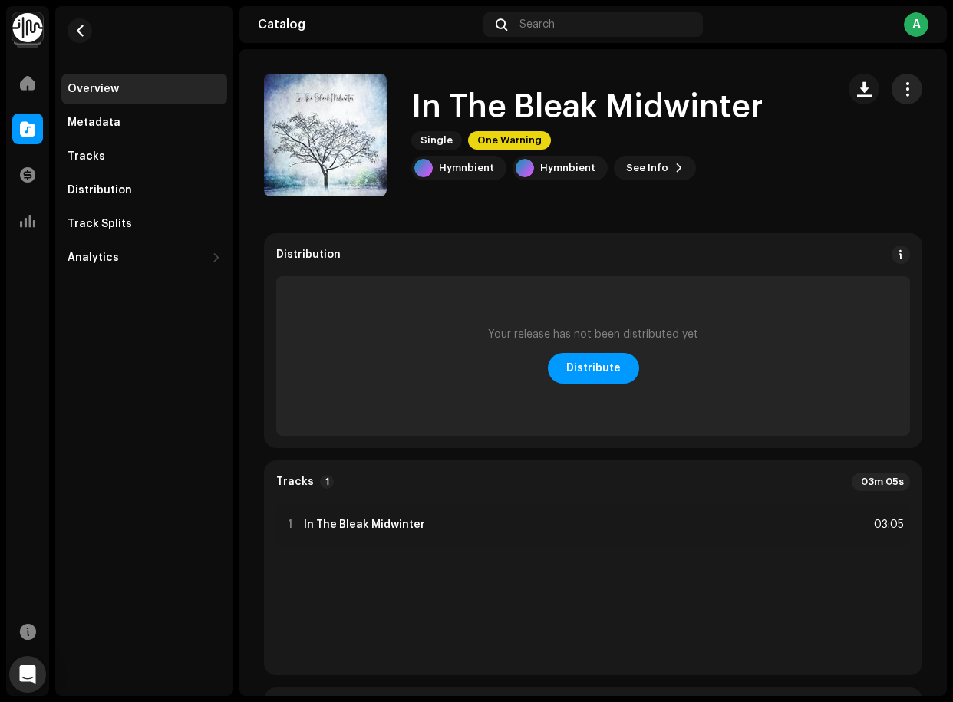
click at [811, 84] on button "button" at bounding box center [907, 89] width 31 height 31
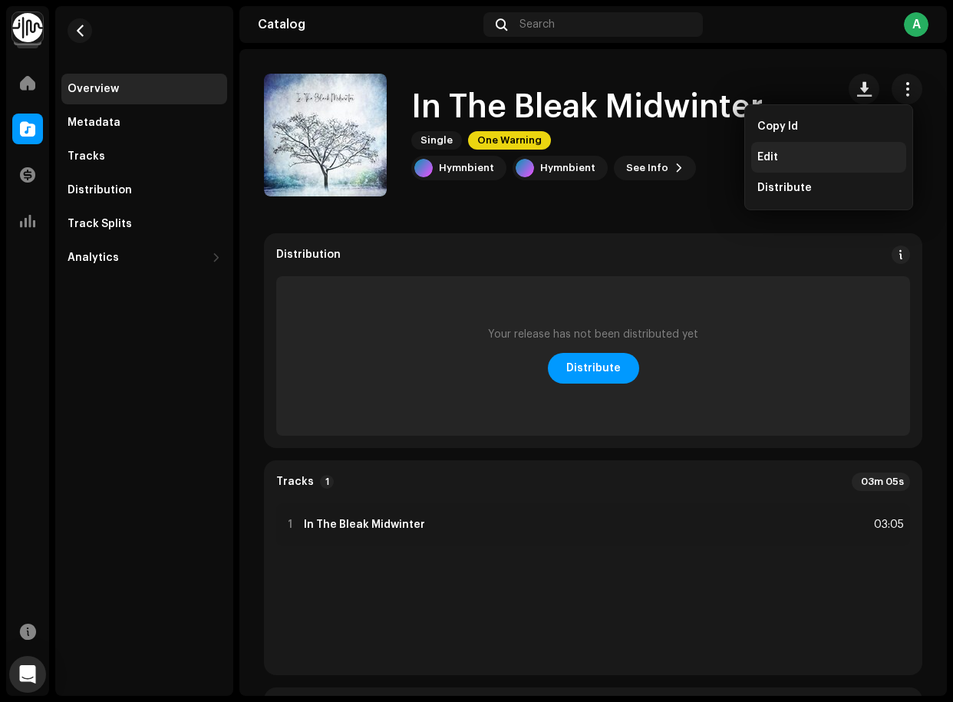
click at [779, 156] on div "Edit" at bounding box center [829, 157] width 143 height 12
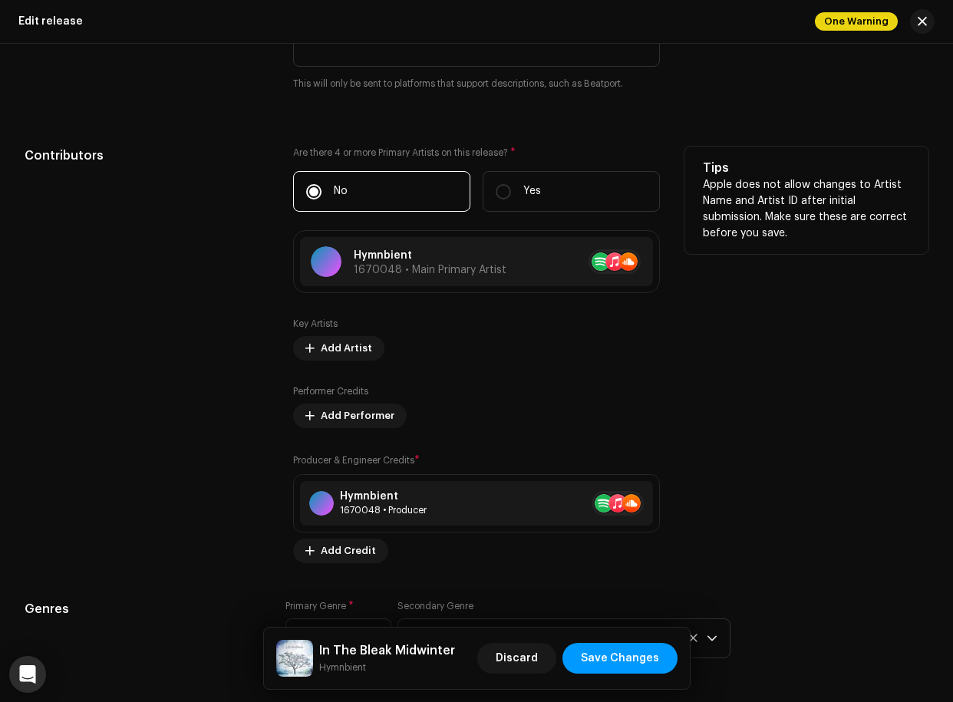
scroll to position [1978, 0]
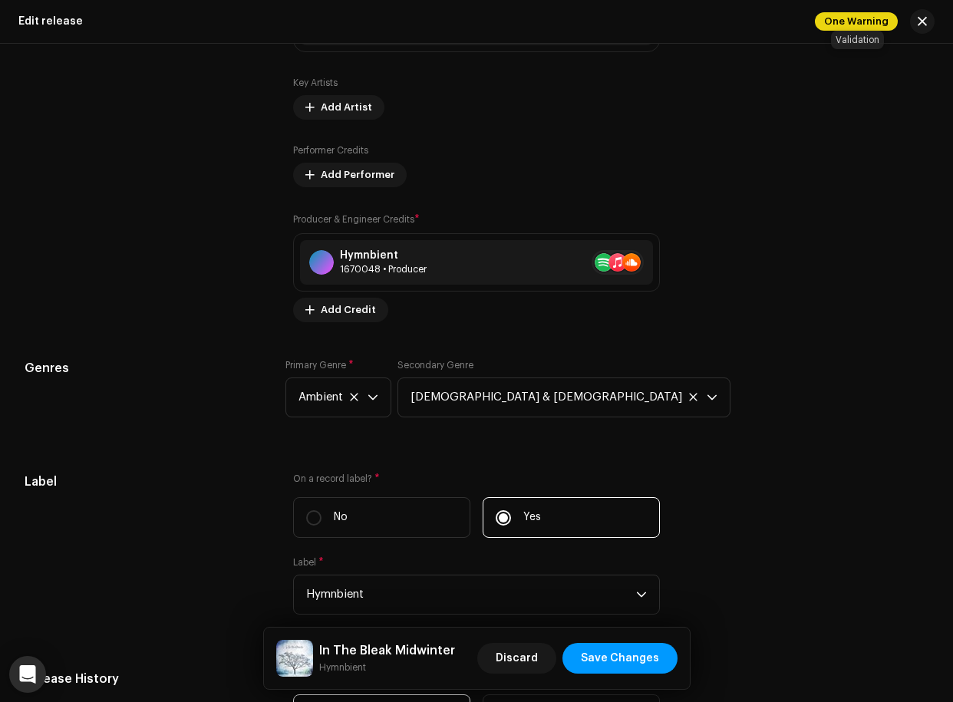
click at [811, 26] on span "One Warning" at bounding box center [856, 21] width 83 height 18
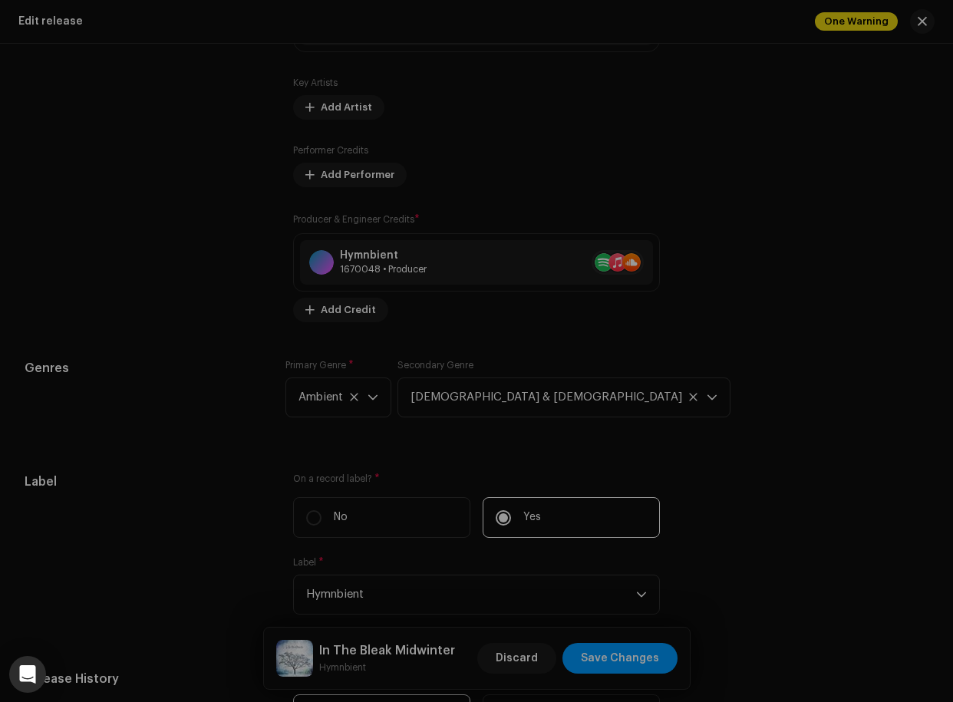
click at [811, 345] on div "Warnings Please review these warnings to see if you need to fix anything and/or…" at bounding box center [476, 351] width 953 height 702
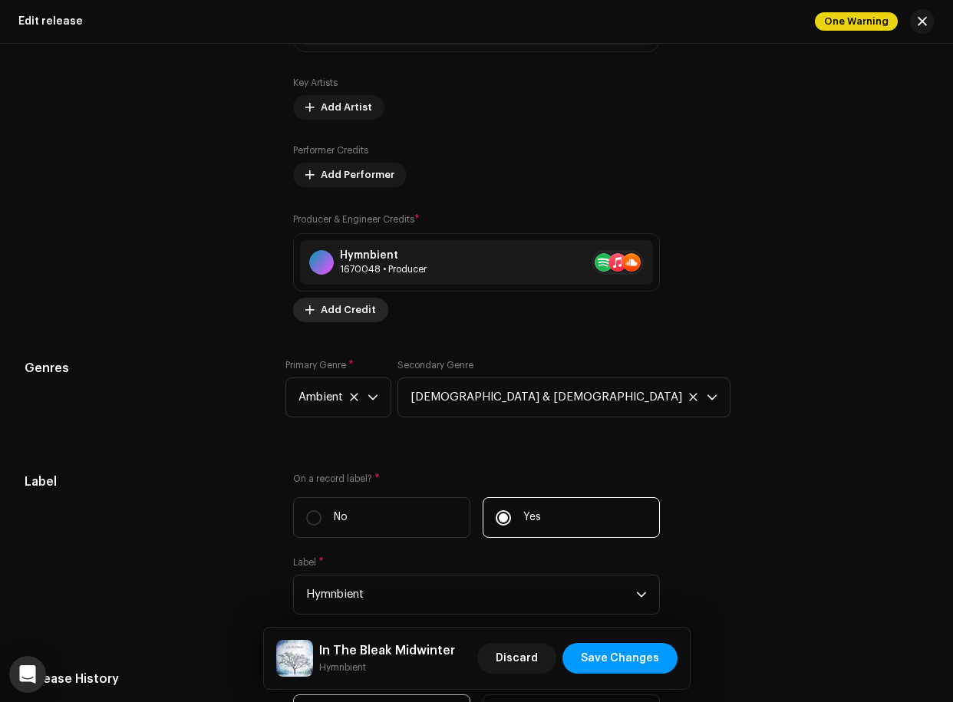
click at [353, 314] on span "Add Credit" at bounding box center [348, 310] width 55 height 31
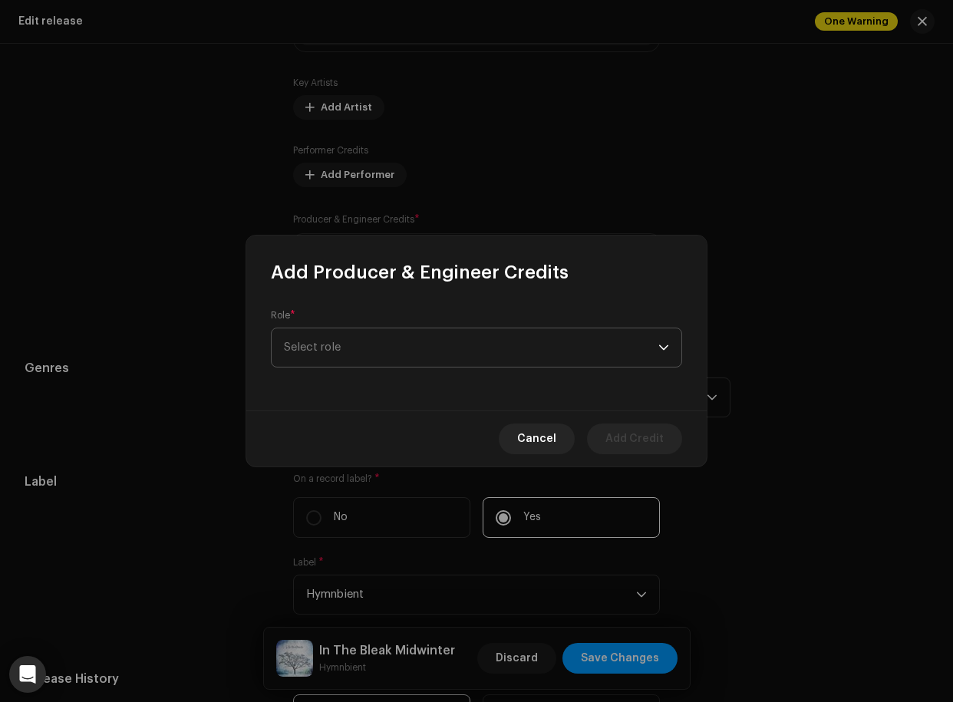
click at [370, 361] on span "Select role" at bounding box center [471, 348] width 375 height 38
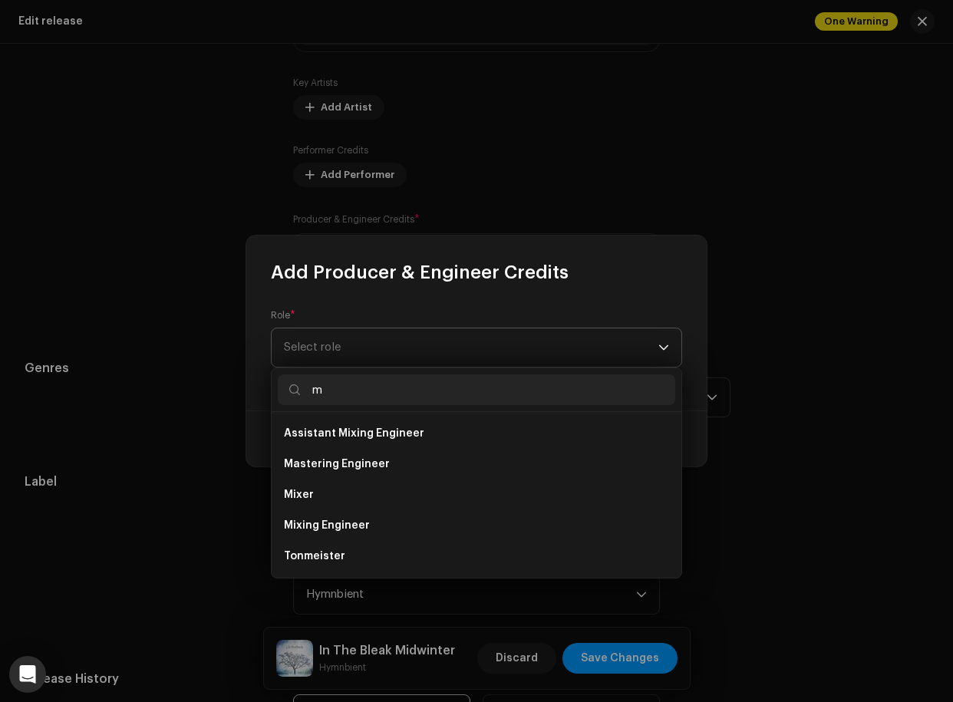
scroll to position [0, 0]
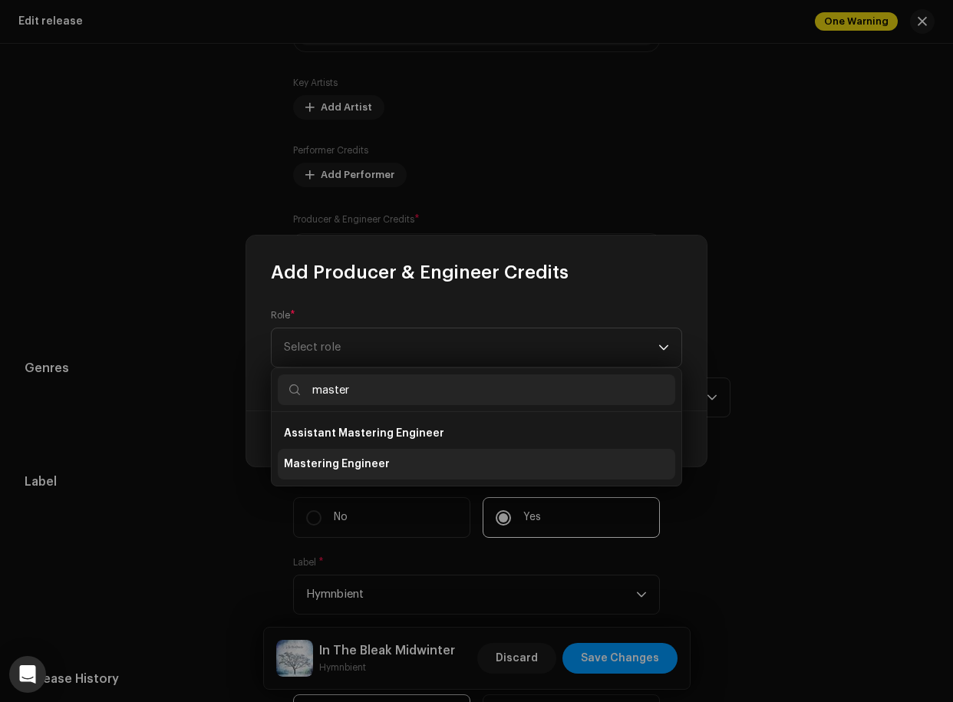
type input "master"
click at [351, 457] on span "Mastering Engineer" at bounding box center [337, 464] width 106 height 15
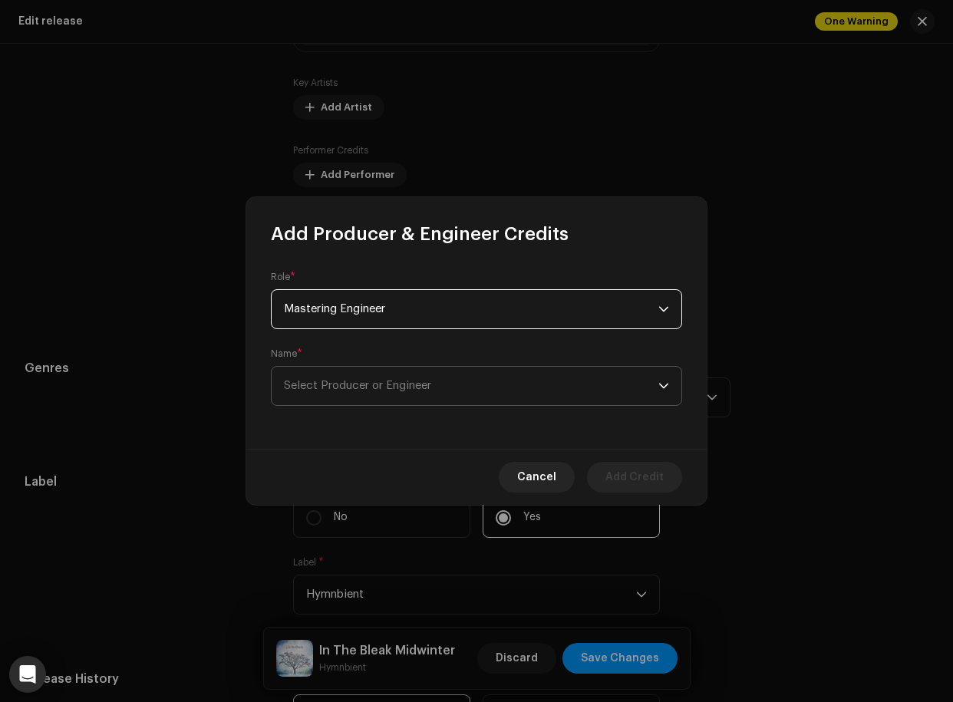
click at [400, 386] on span "Select Producer or Engineer" at bounding box center [357, 386] width 147 height 12
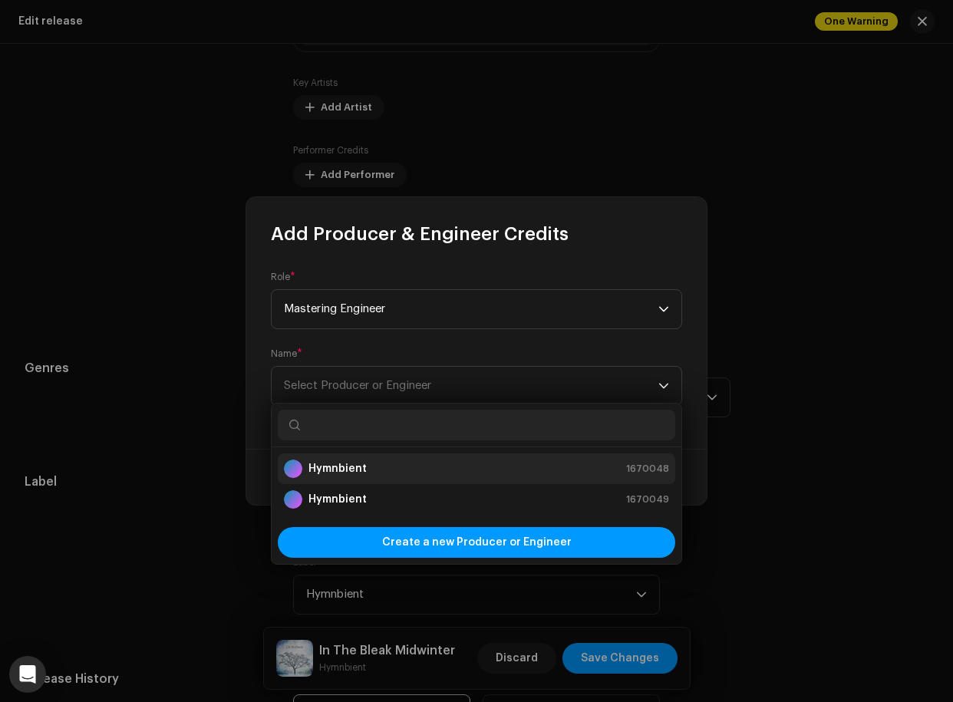
click at [350, 466] on strong "Hymnbient" at bounding box center [338, 468] width 58 height 15
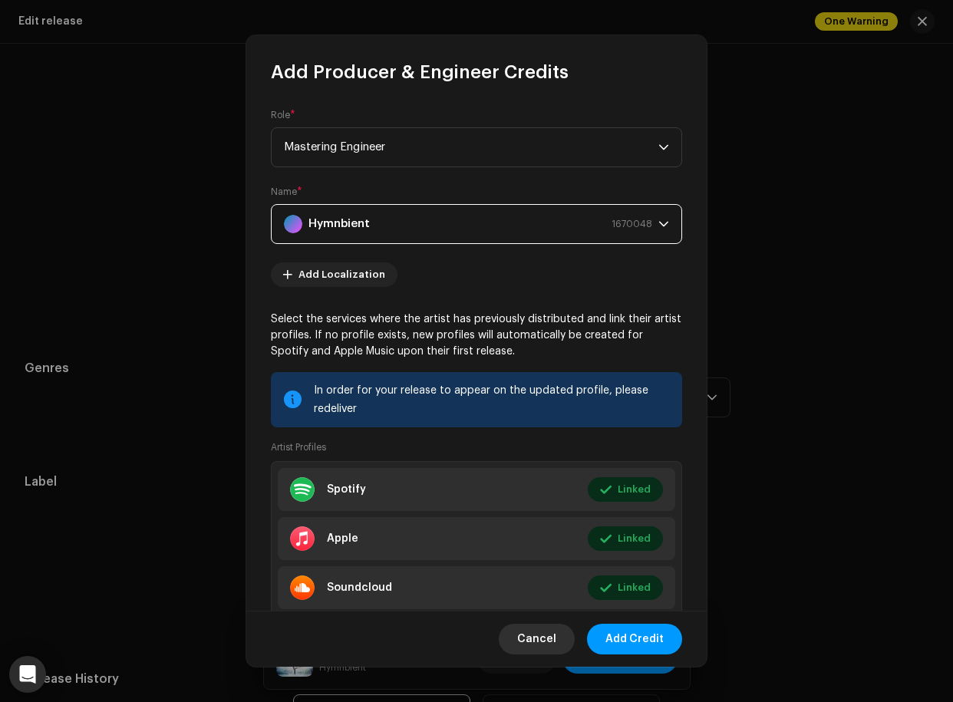
click at [538, 619] on span "Cancel" at bounding box center [536, 639] width 39 height 31
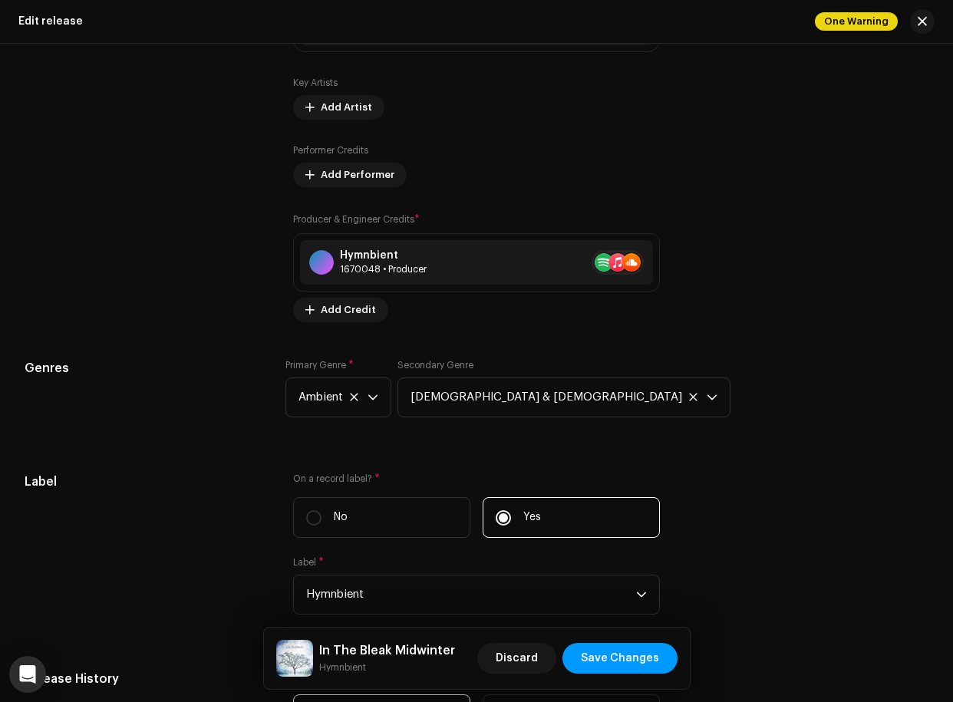
scroll to position [1700, 0]
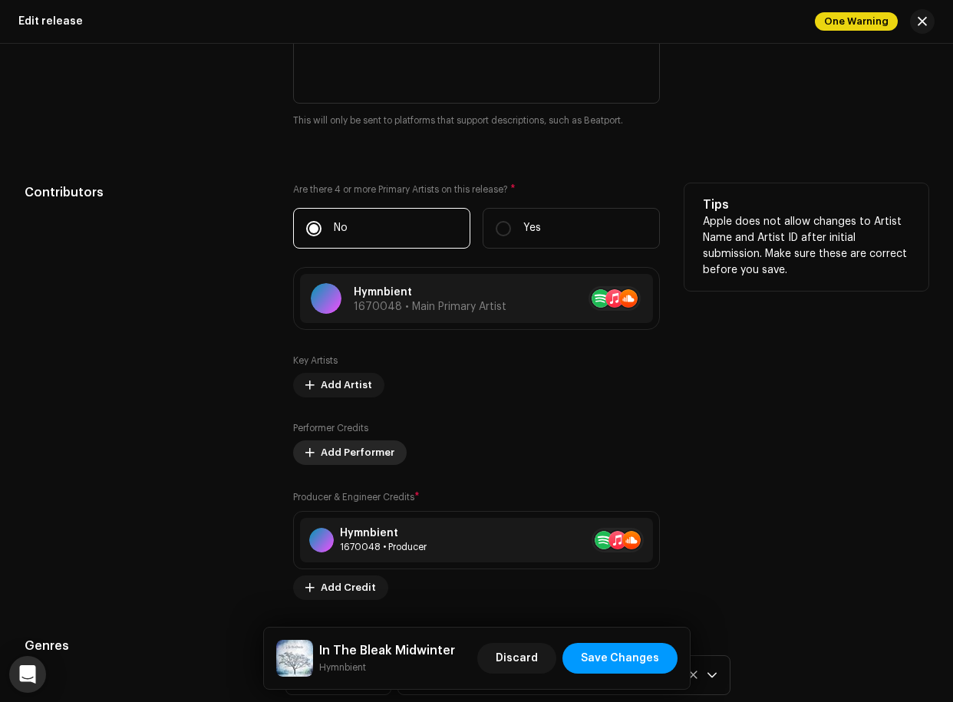
click at [349, 455] on span "Add Performer" at bounding box center [358, 453] width 74 height 31
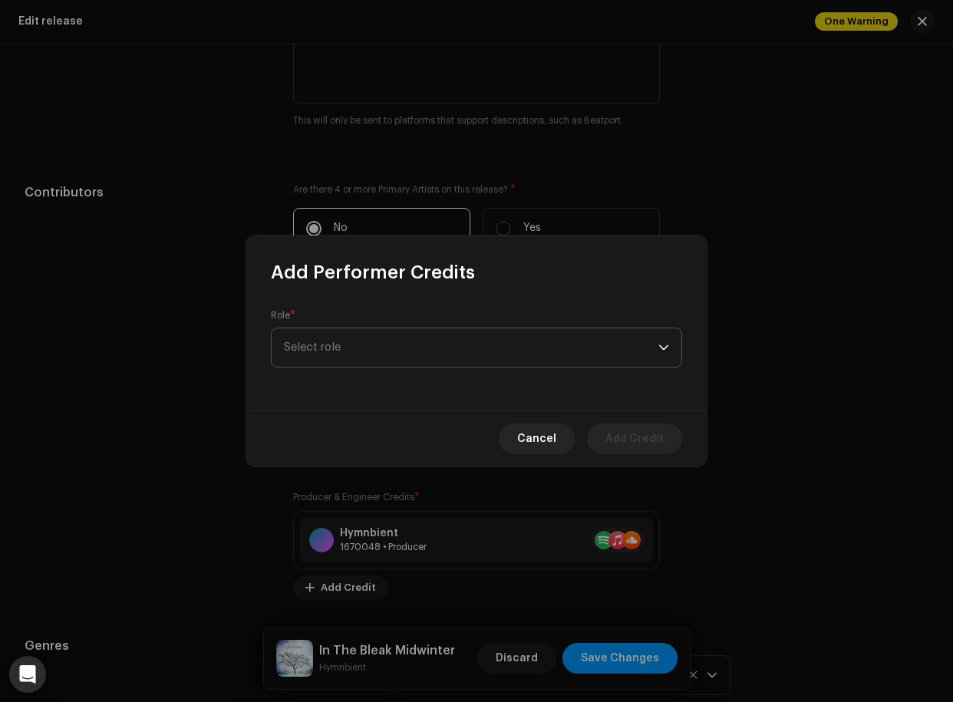
click at [376, 335] on span "Select role" at bounding box center [471, 348] width 375 height 38
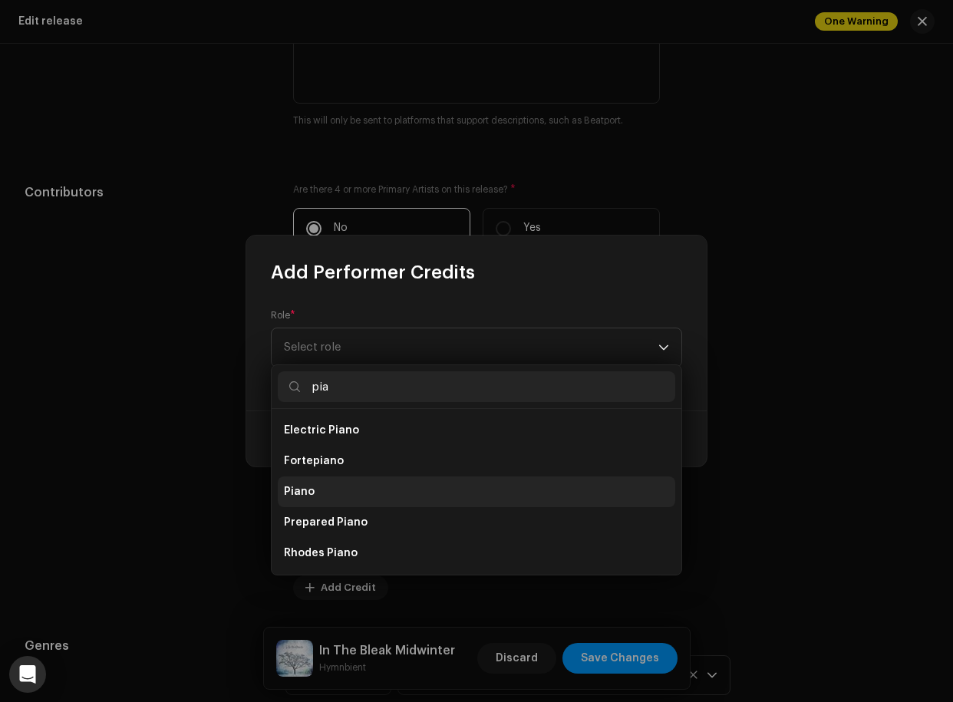
type input "pia"
click at [342, 484] on li "Piano" at bounding box center [477, 492] width 398 height 31
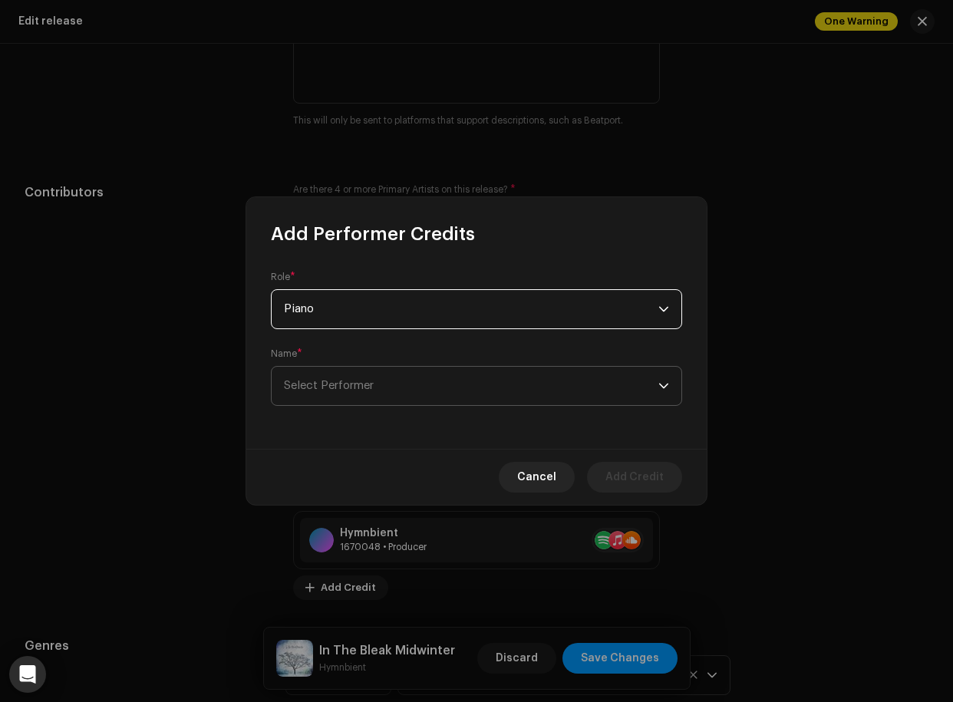
click at [348, 388] on span "Select Performer" at bounding box center [329, 386] width 90 height 12
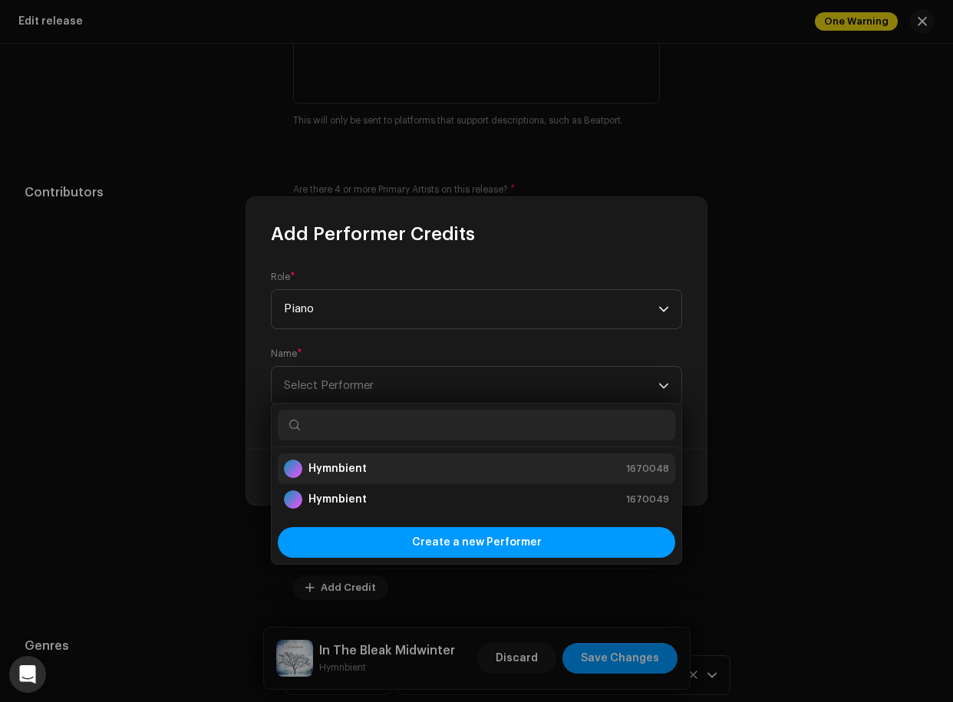
click at [345, 470] on strong "Hymnbient" at bounding box center [338, 468] width 58 height 15
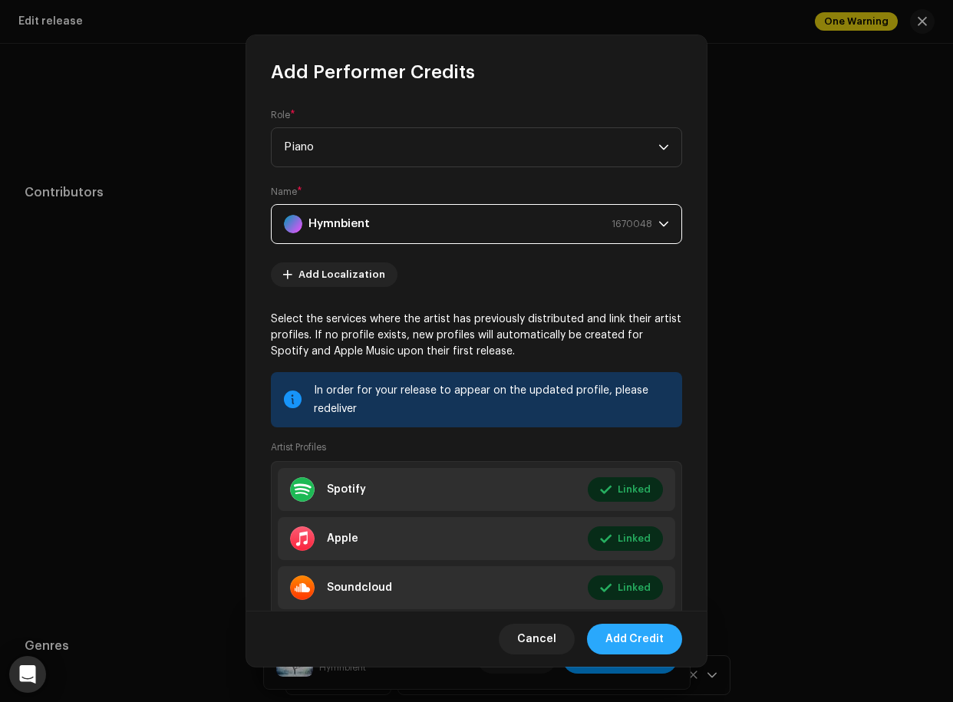
click at [639, 619] on span "Add Credit" at bounding box center [635, 639] width 58 height 31
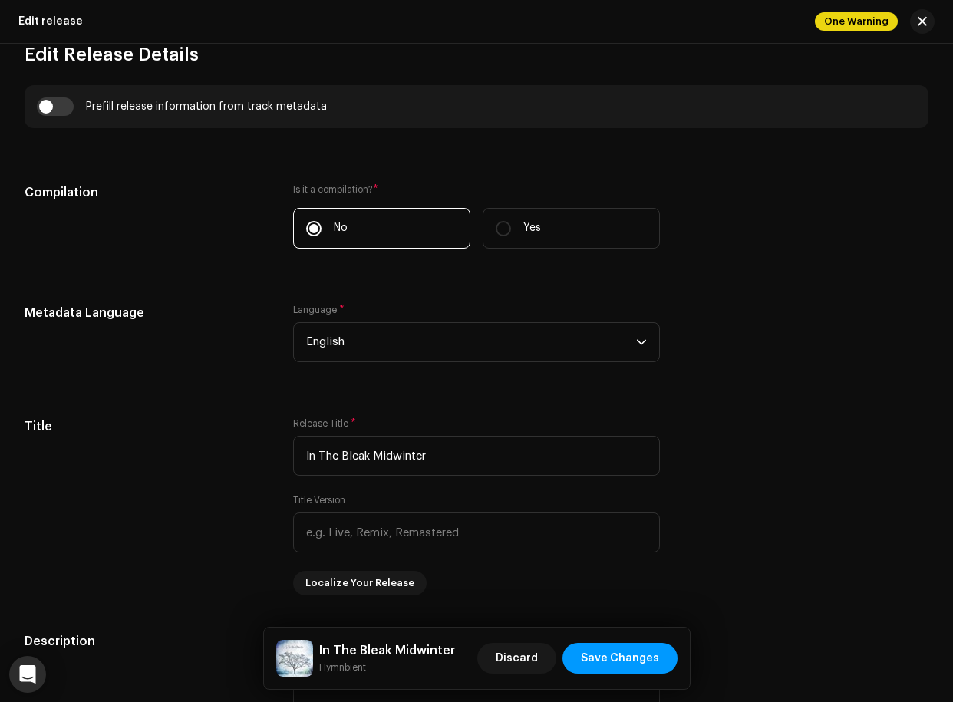
scroll to position [0, 0]
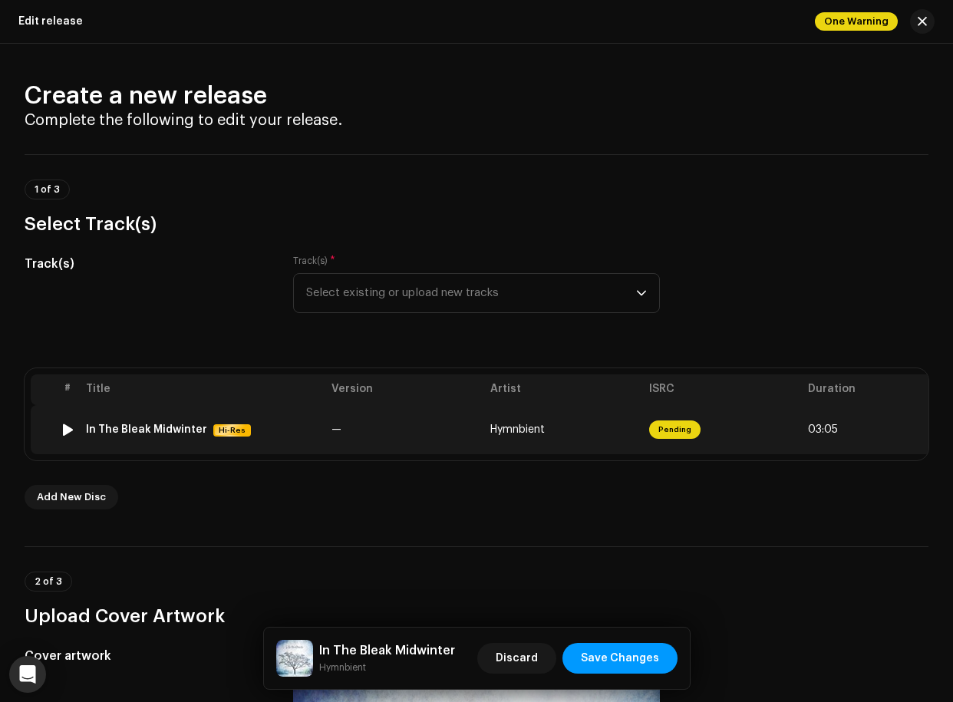
click at [684, 424] on span "Pending" at bounding box center [674, 430] width 51 height 18
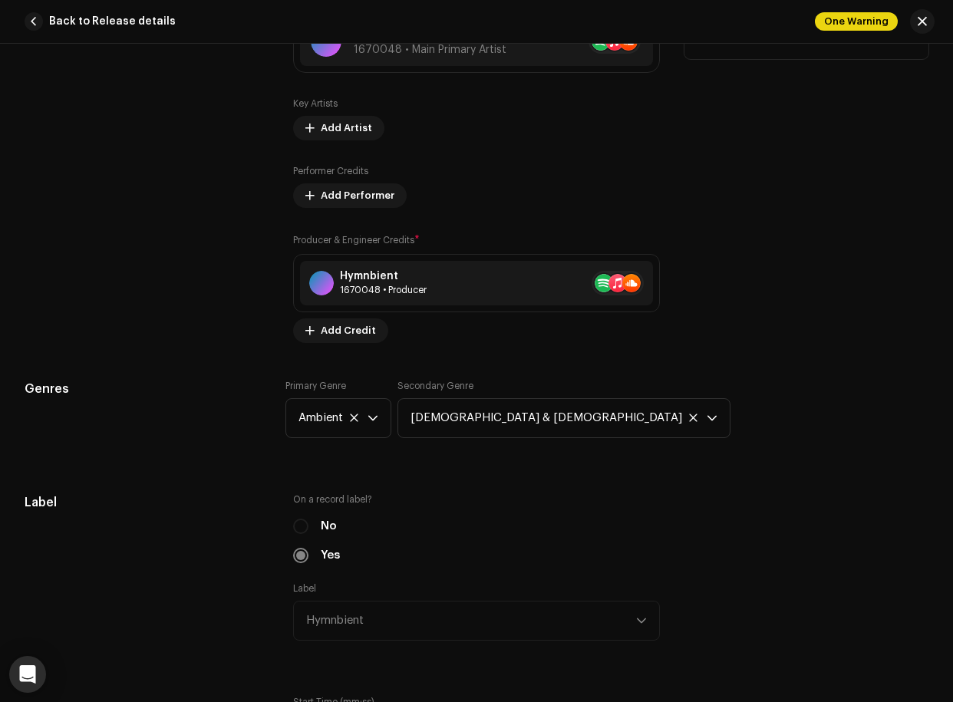
scroll to position [899, 0]
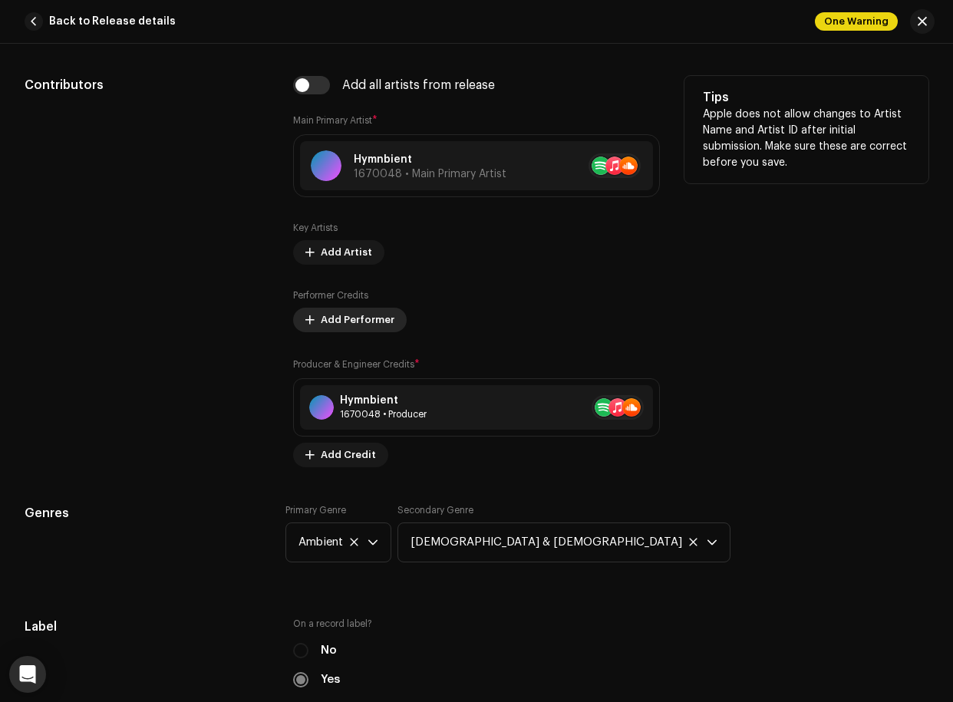
click at [353, 322] on span "Add Performer" at bounding box center [358, 320] width 74 height 31
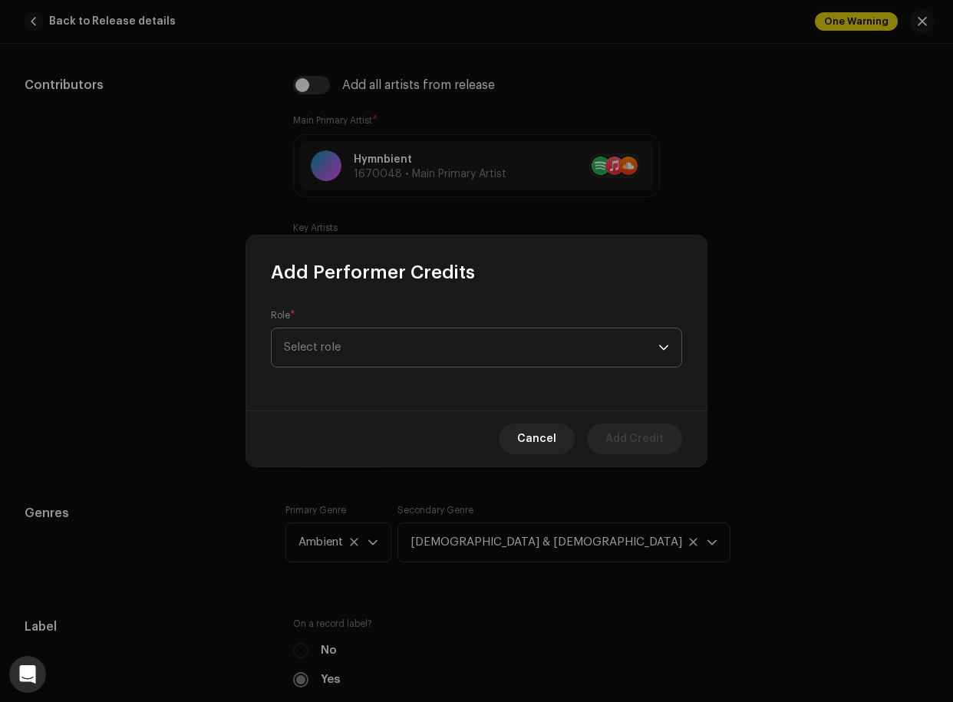
click at [366, 348] on span "Select role" at bounding box center [471, 348] width 375 height 38
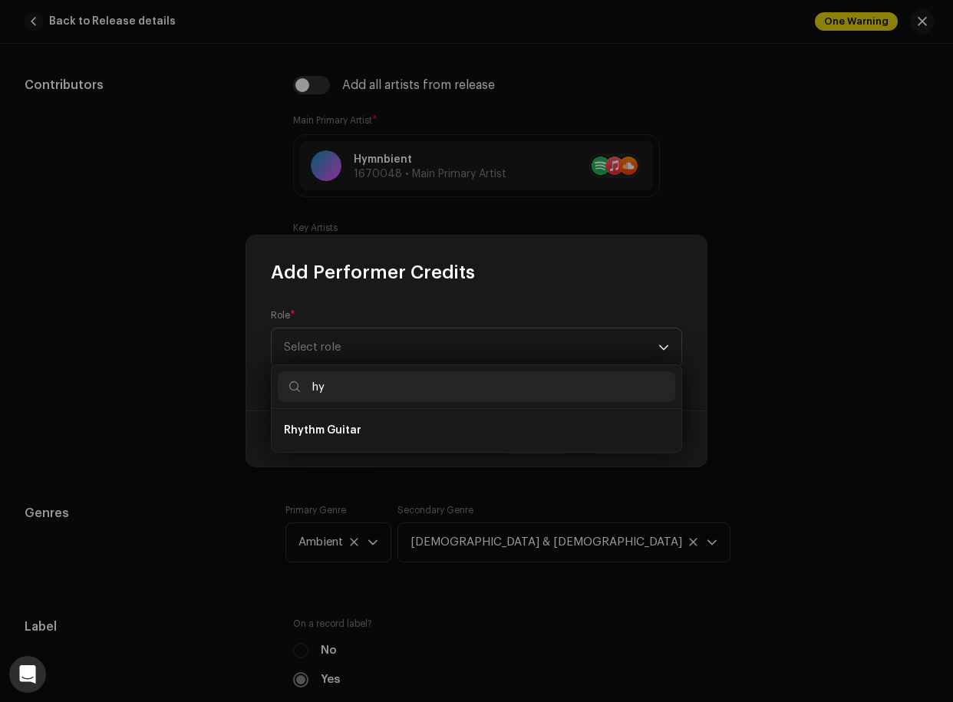
type input "h"
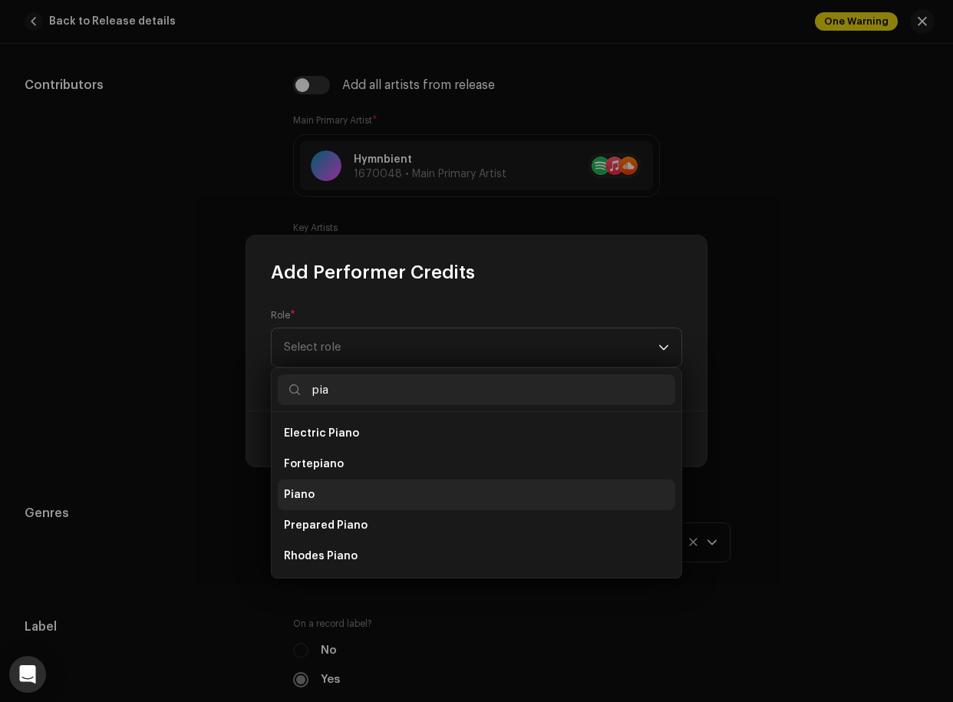
type input "pia"
click at [317, 498] on li "Piano" at bounding box center [477, 495] width 398 height 31
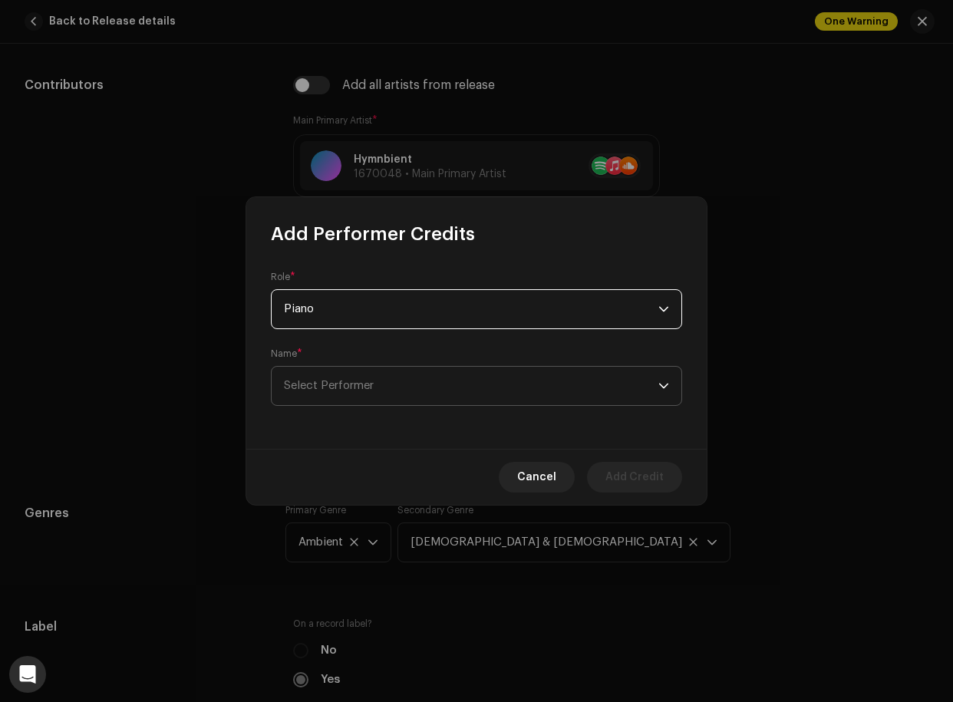
click at [342, 380] on span "Select Performer" at bounding box center [329, 386] width 90 height 12
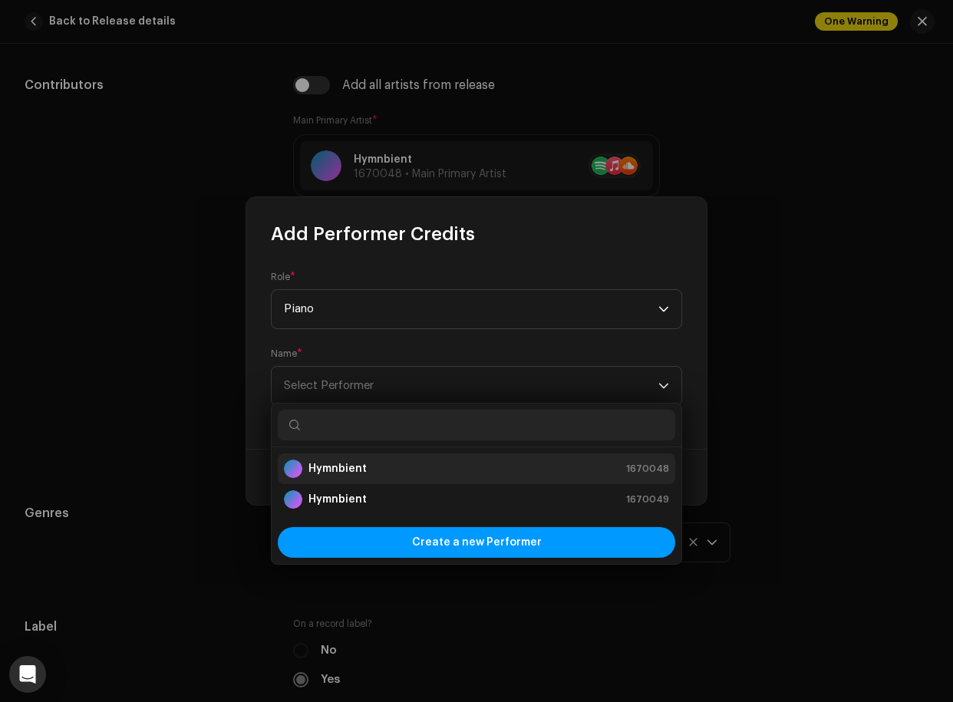
click at [338, 471] on strong "Hymnbient" at bounding box center [338, 468] width 58 height 15
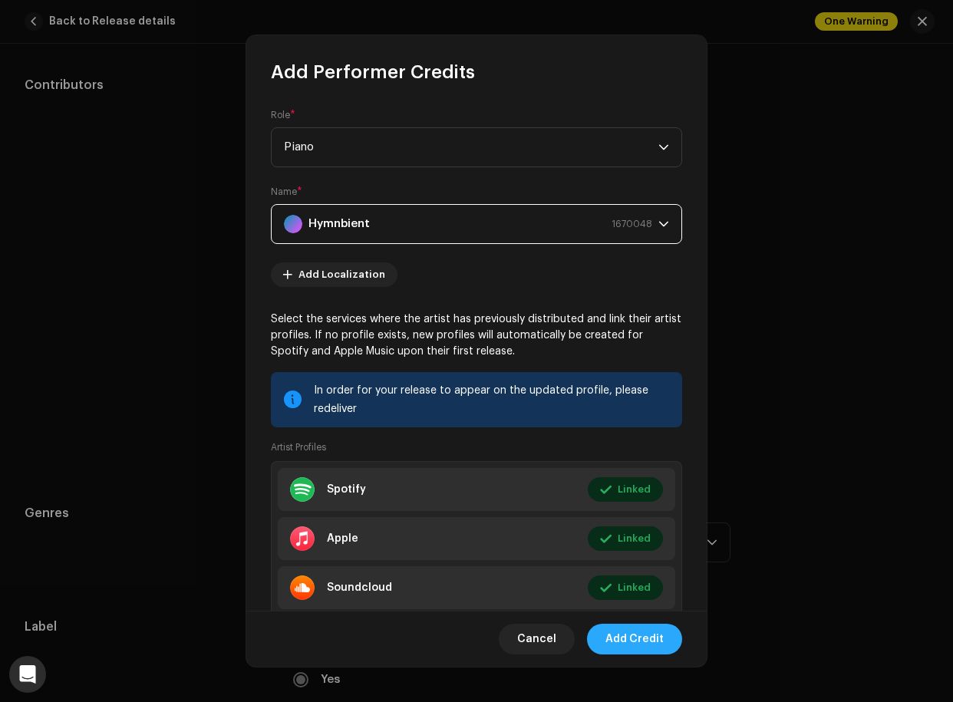
click at [653, 619] on span "Add Credit" at bounding box center [635, 639] width 58 height 31
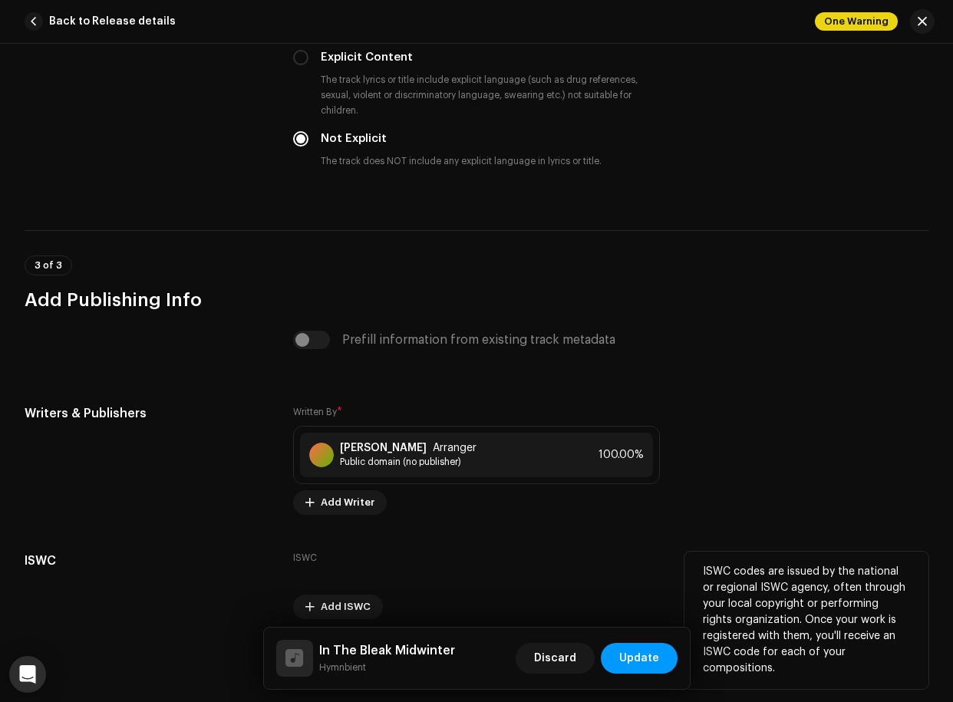
scroll to position [2808, 0]
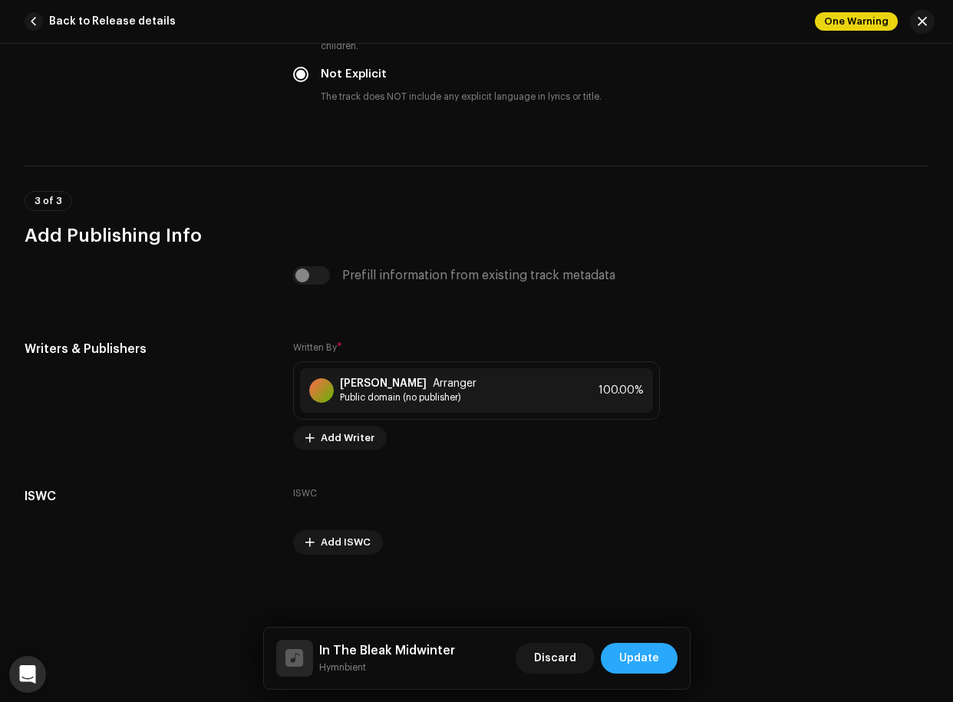
click at [641, 619] on span "Update" at bounding box center [639, 658] width 40 height 31
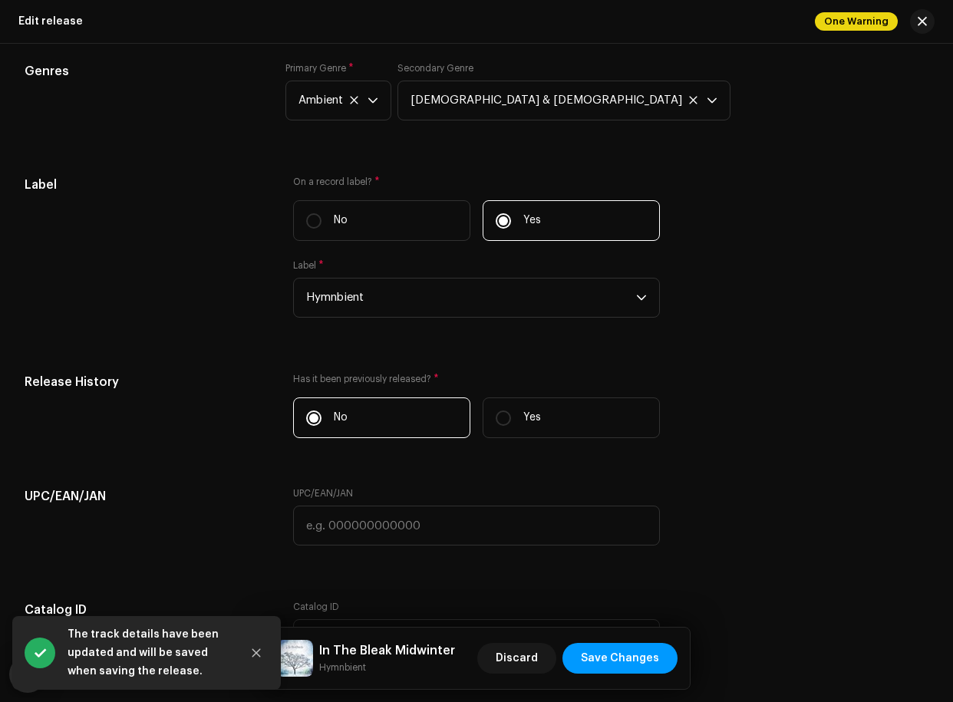
scroll to position [2657, 0]
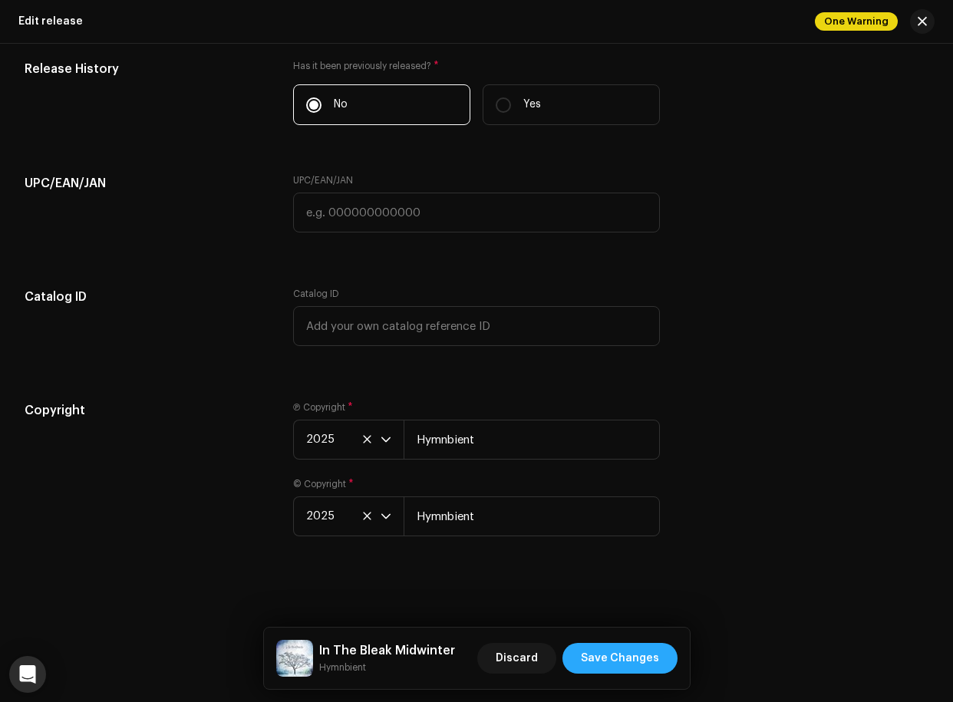
click at [619, 619] on span "Save Changes" at bounding box center [620, 658] width 78 height 31
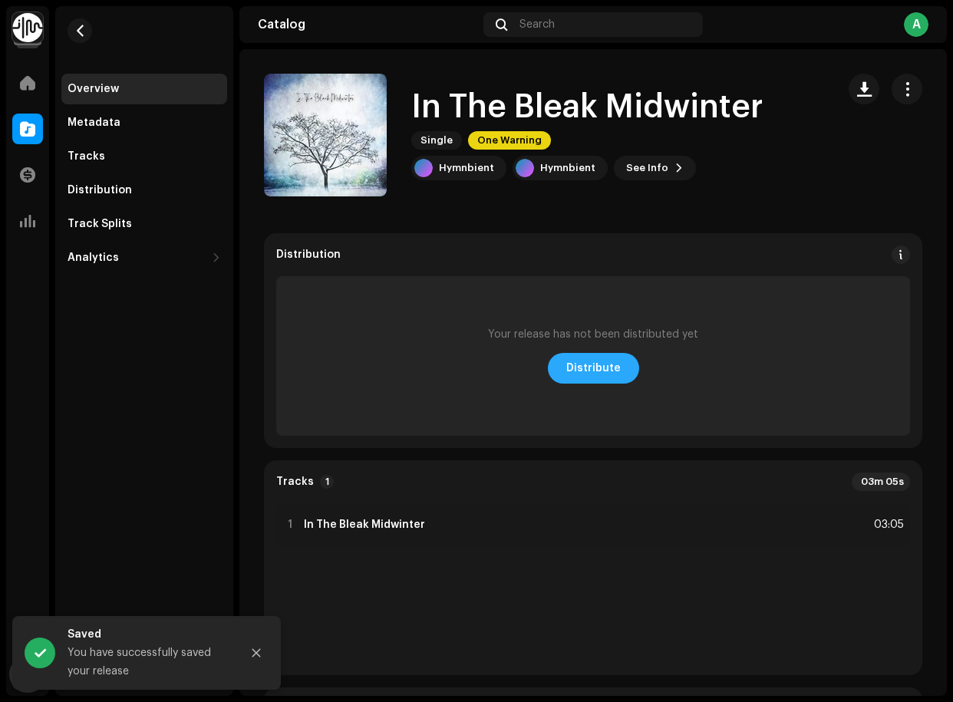
click at [608, 368] on span "Distribute" at bounding box center [593, 368] width 54 height 31
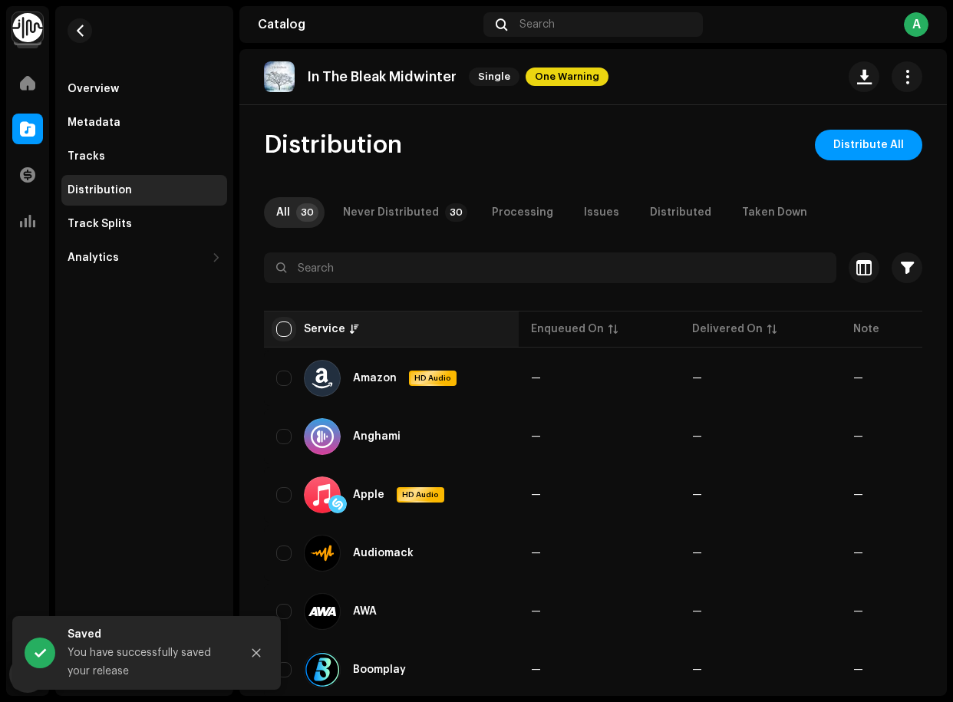
click at [286, 335] on input "checkbox" at bounding box center [283, 329] width 15 height 15
checkbox input "true"
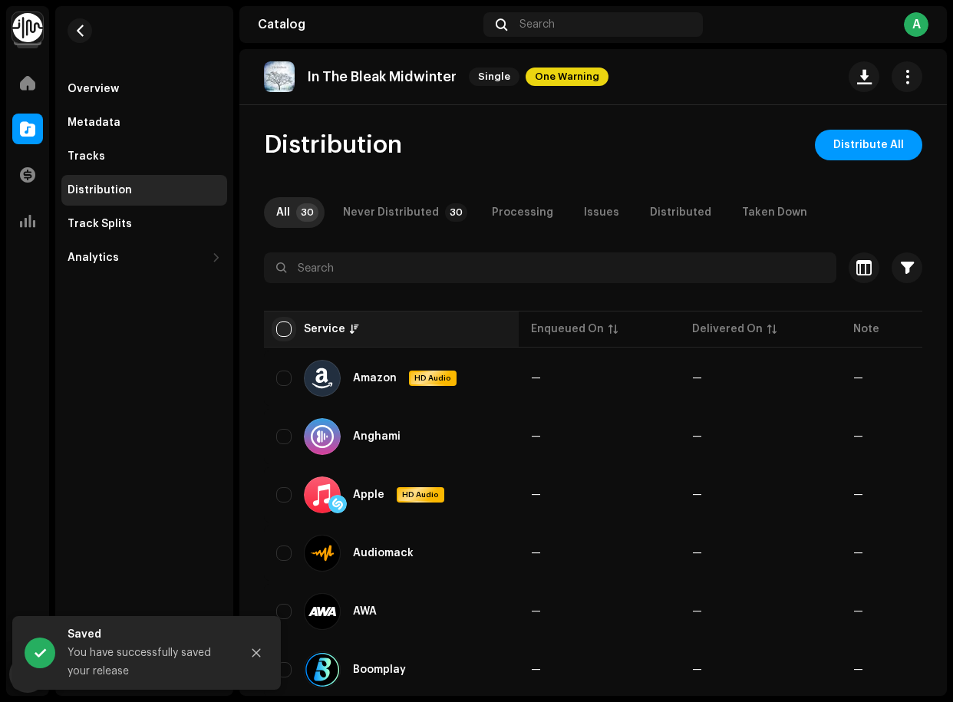
checkbox input "true"
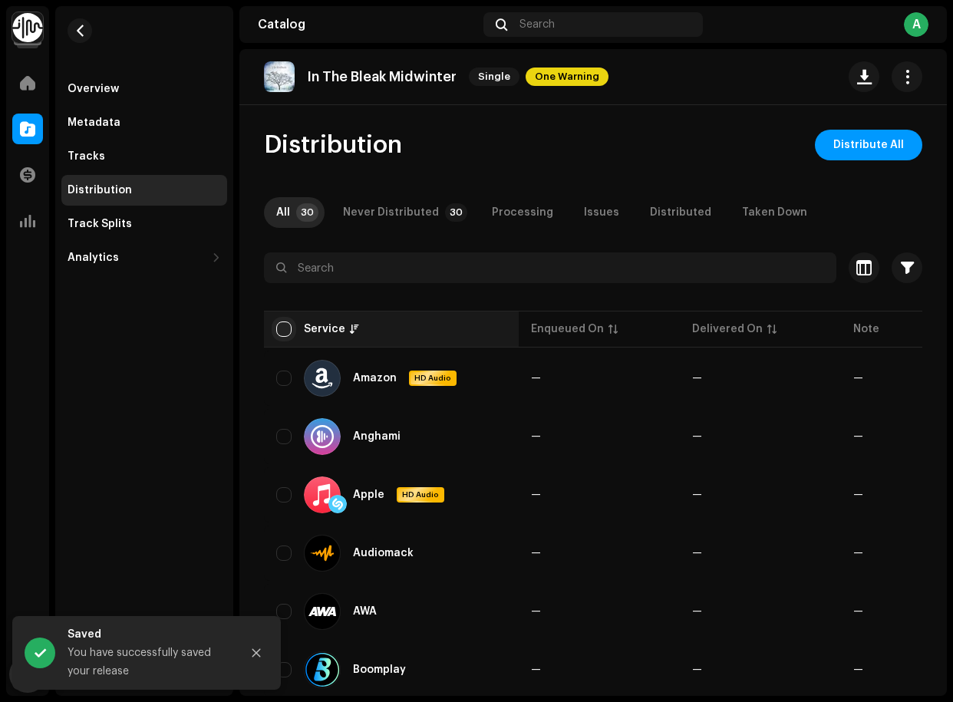
checkbox input "true"
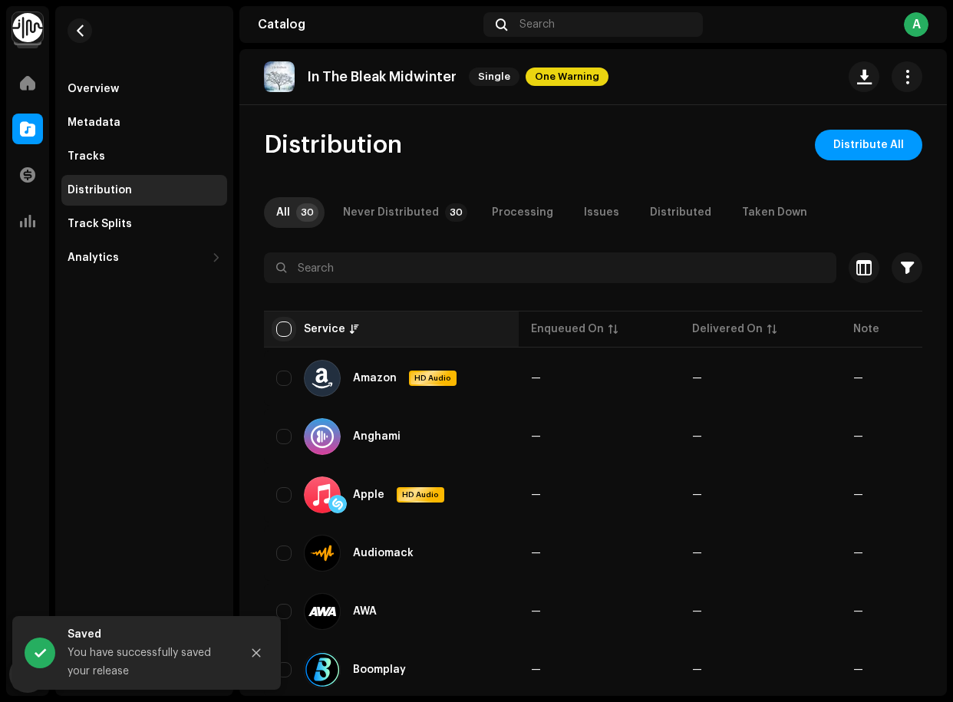
checkbox input "true"
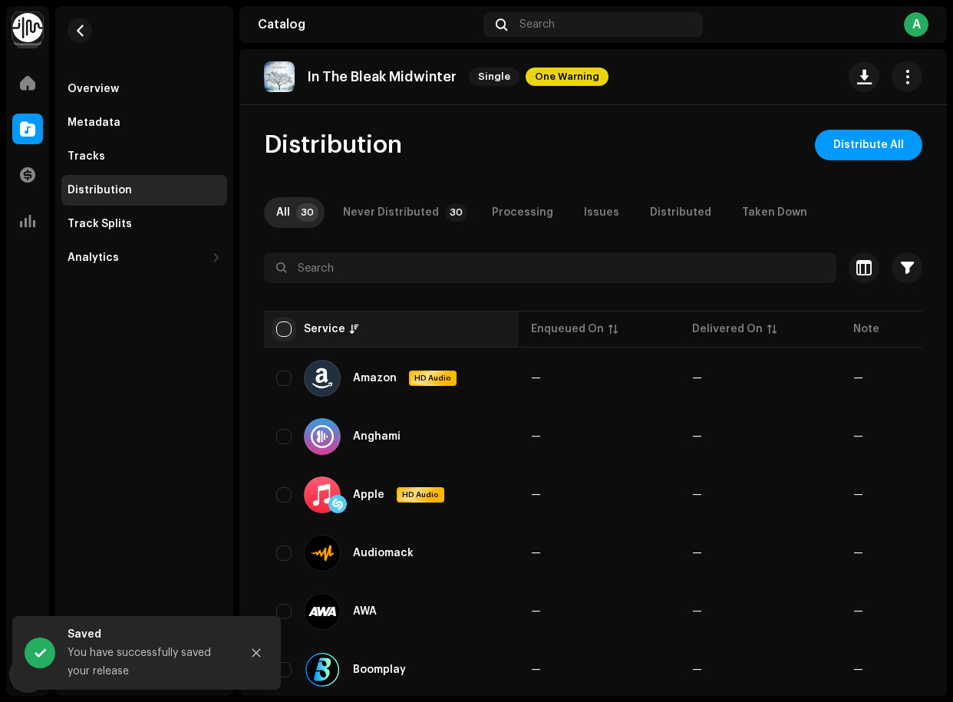
checkbox input "true"
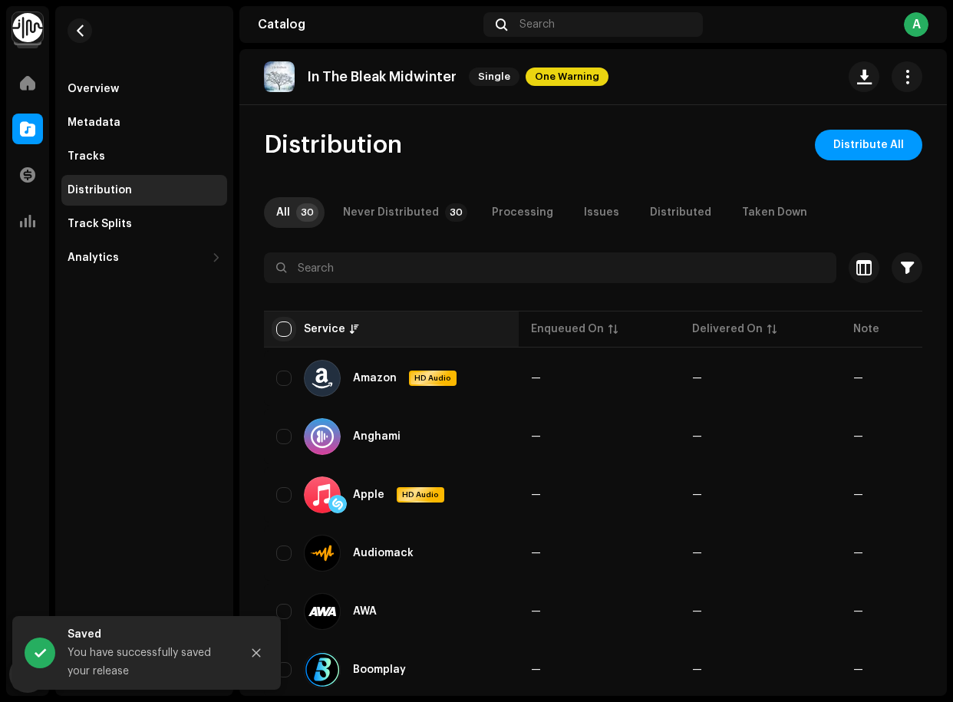
checkbox input "true"
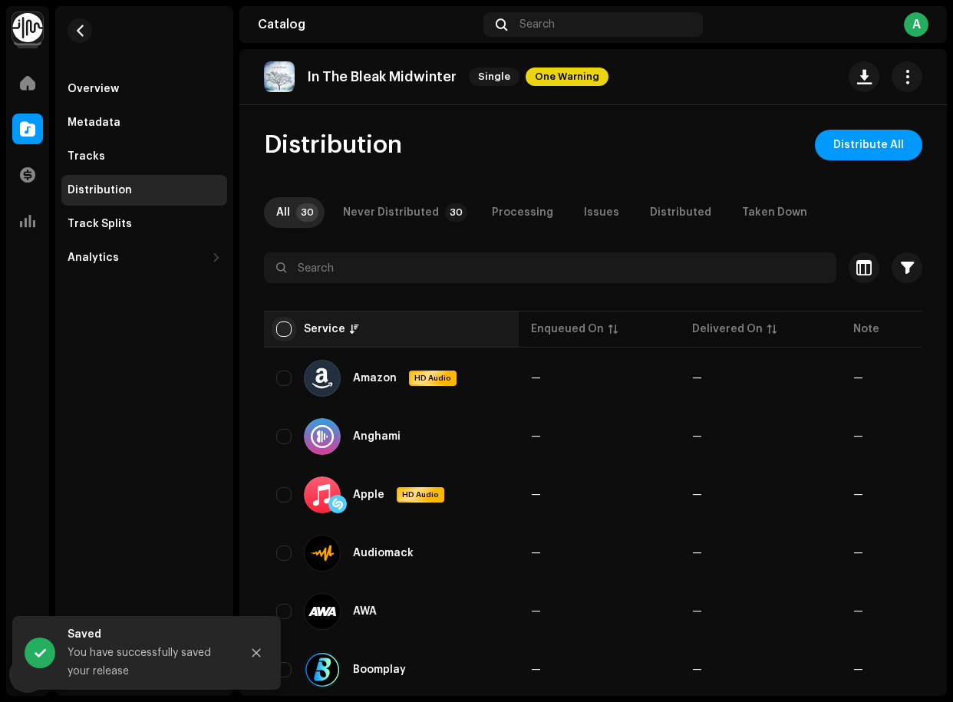
checkbox input "true"
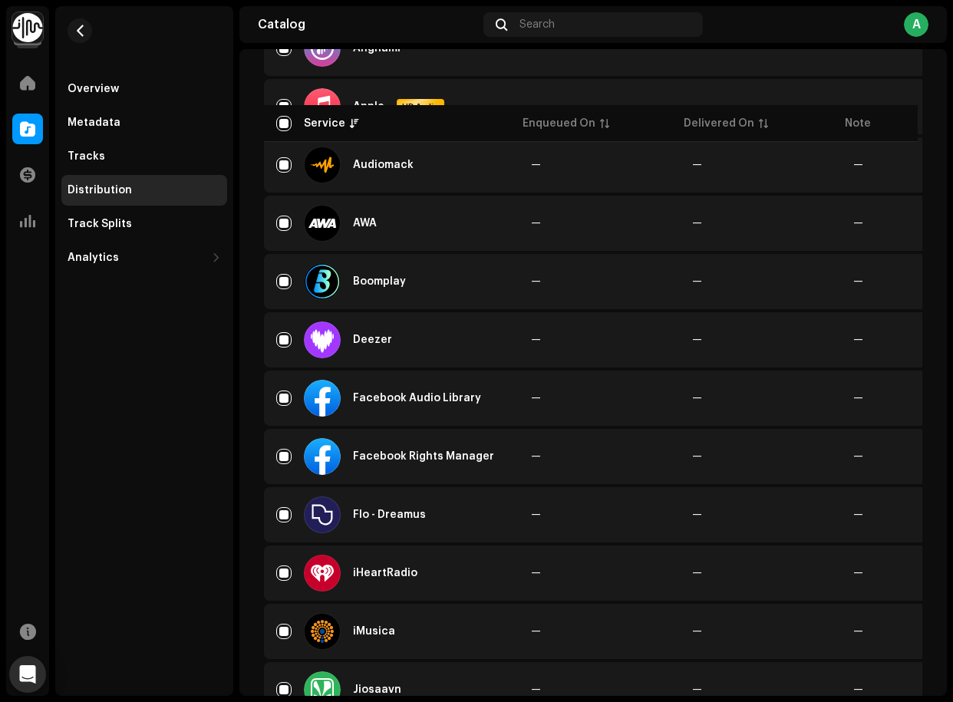
scroll to position [415, 0]
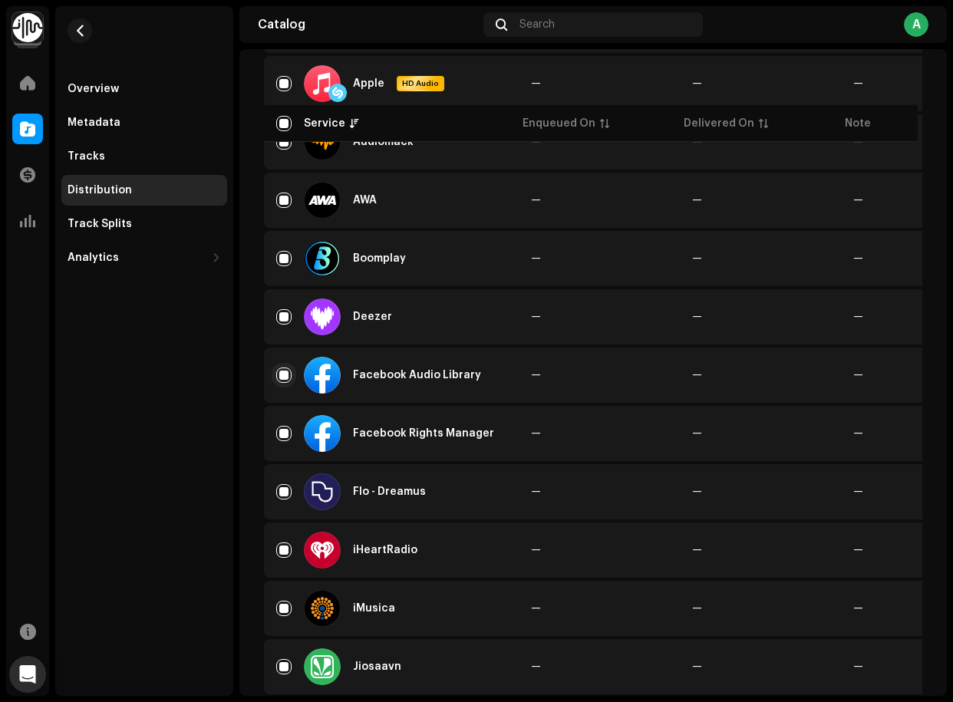
click at [280, 368] on input "Row Selected" at bounding box center [283, 375] width 15 height 15
checkbox input "false"
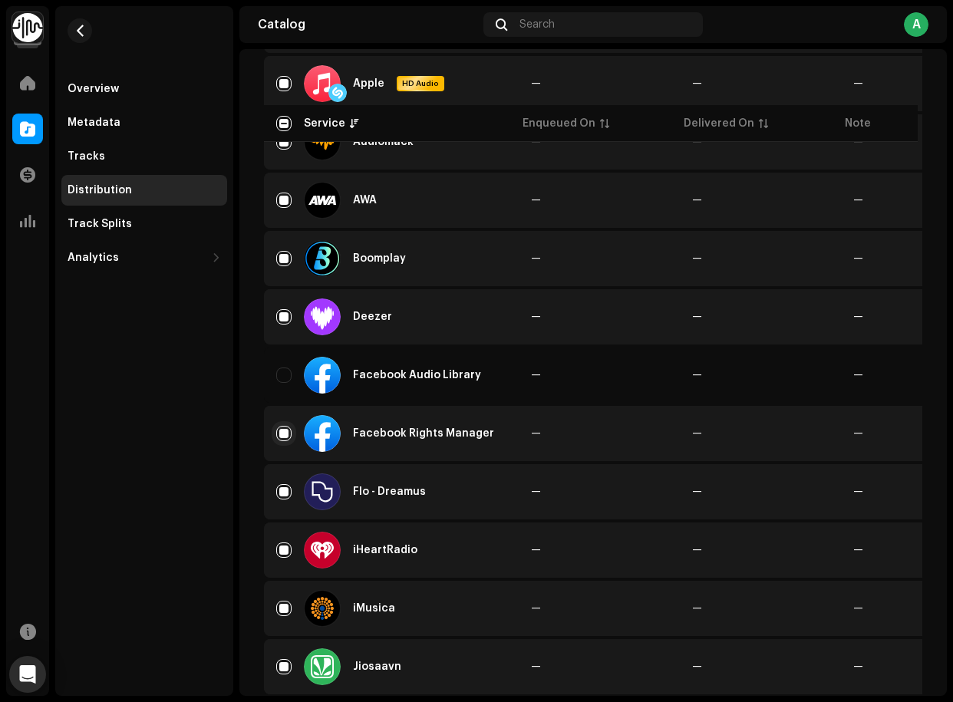
click at [283, 427] on input "Row Selected" at bounding box center [283, 433] width 15 height 15
checkbox input "false"
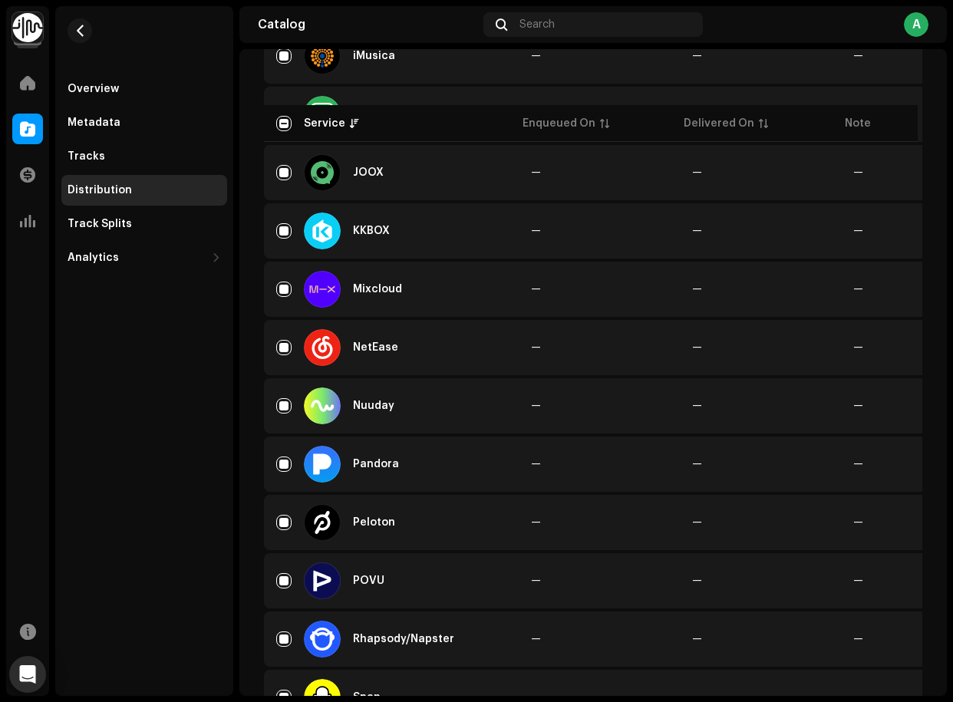
scroll to position [1084, 0]
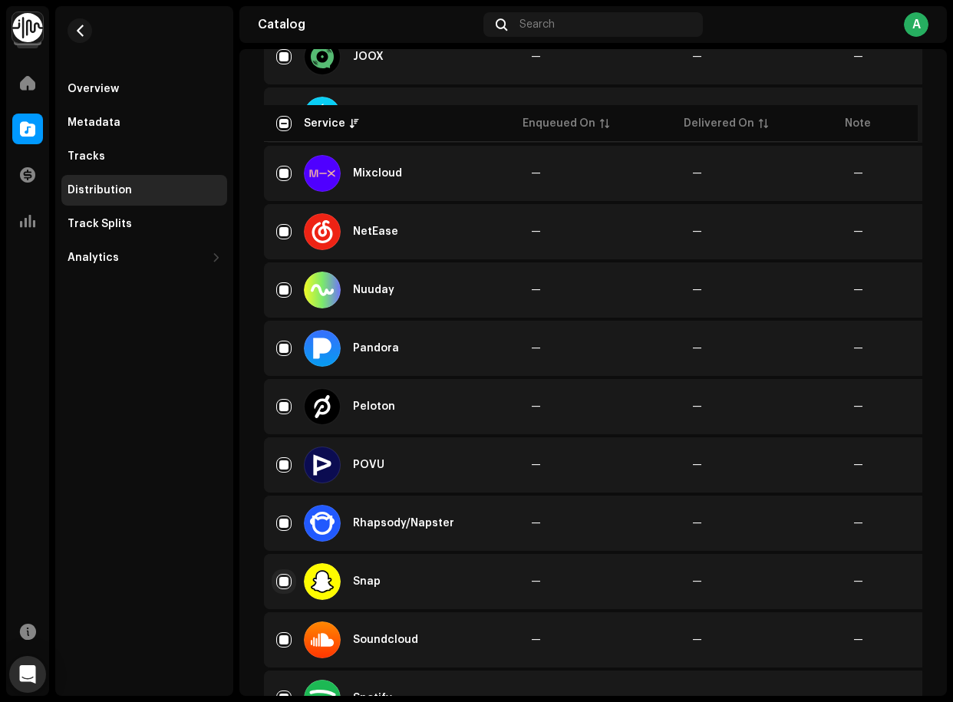
click at [291, 581] on input "Row Selected" at bounding box center [283, 581] width 15 height 15
checkbox input "false"
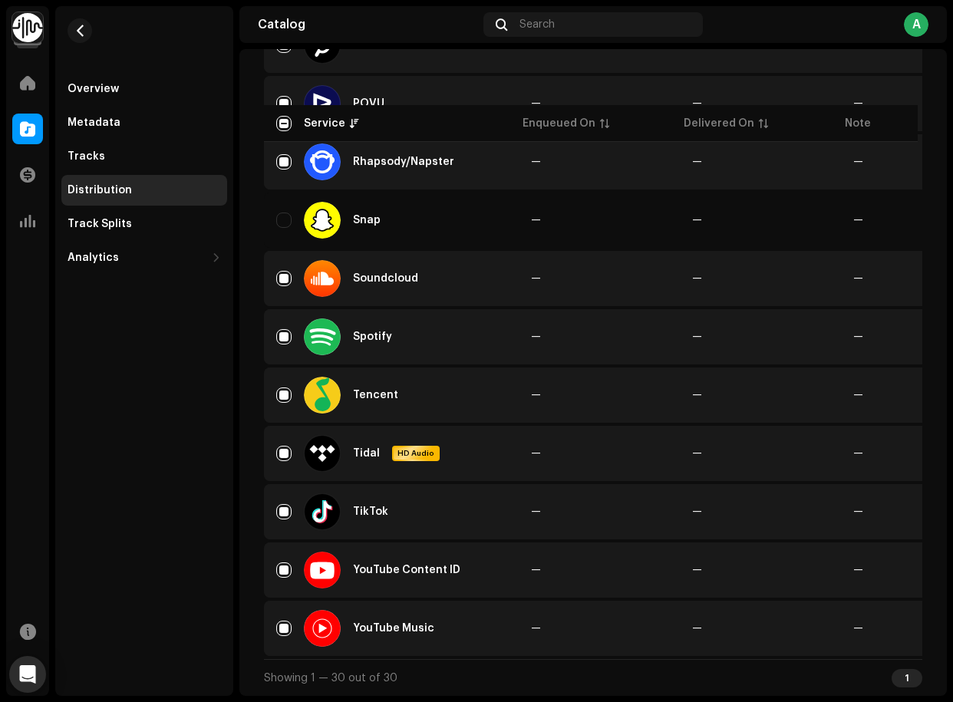
scroll to position [1445, 0]
click at [286, 571] on input "Row Selected" at bounding box center [283, 570] width 15 height 15
checkbox input "false"
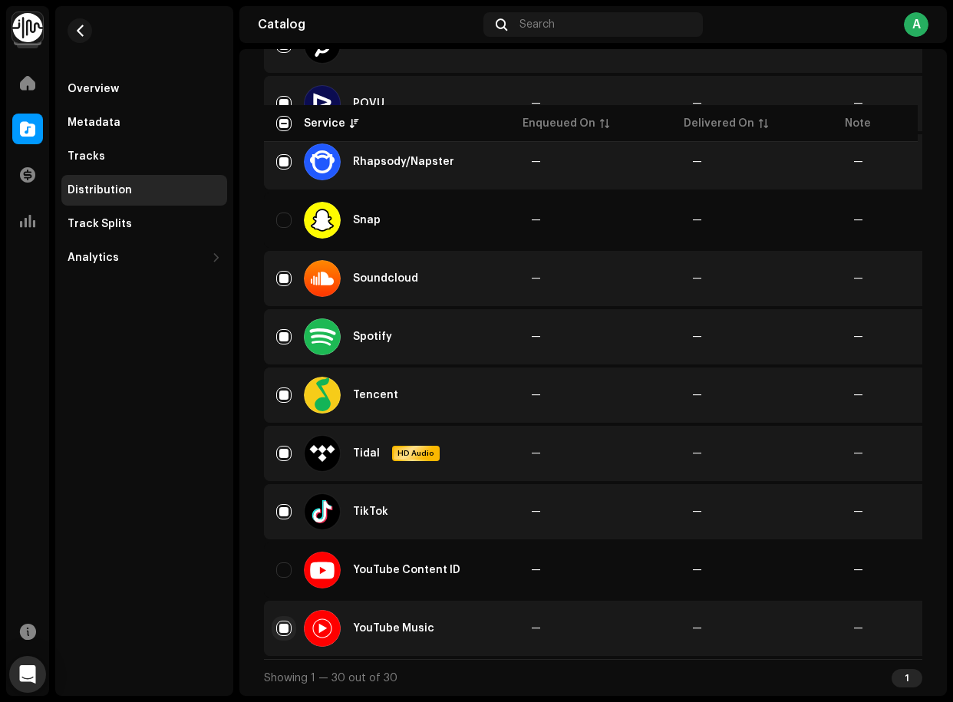
click at [286, 619] on input "Row Selected" at bounding box center [283, 628] width 15 height 15
checkbox input "false"
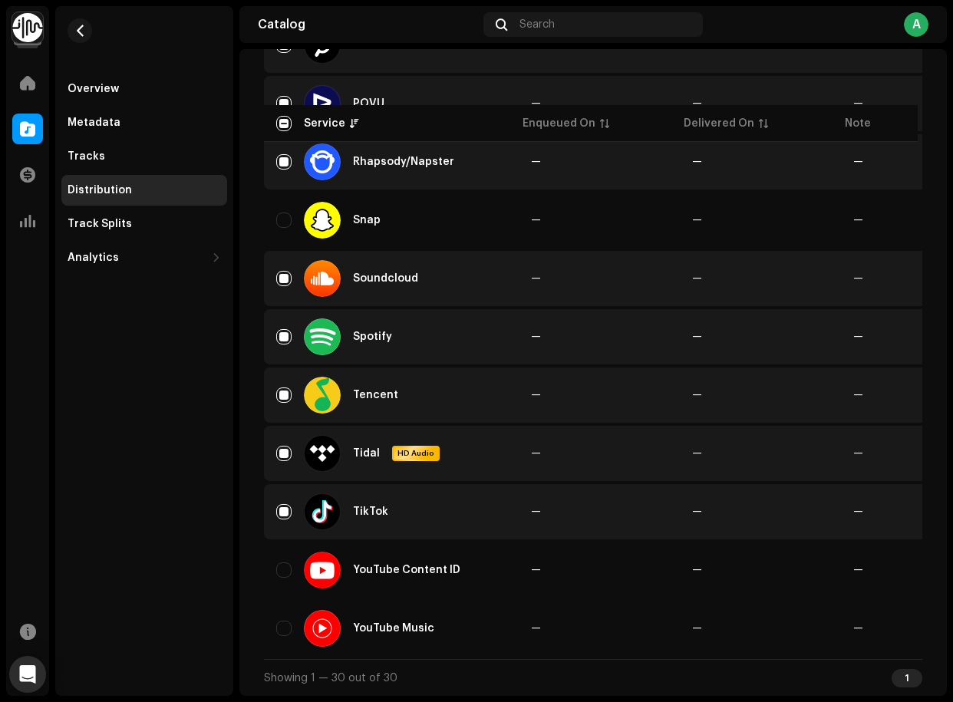
click at [284, 523] on div "TikTok" at bounding box center [391, 512] width 230 height 37
click at [284, 517] on input "Row Selected" at bounding box center [283, 511] width 15 height 15
checkbox input "false"
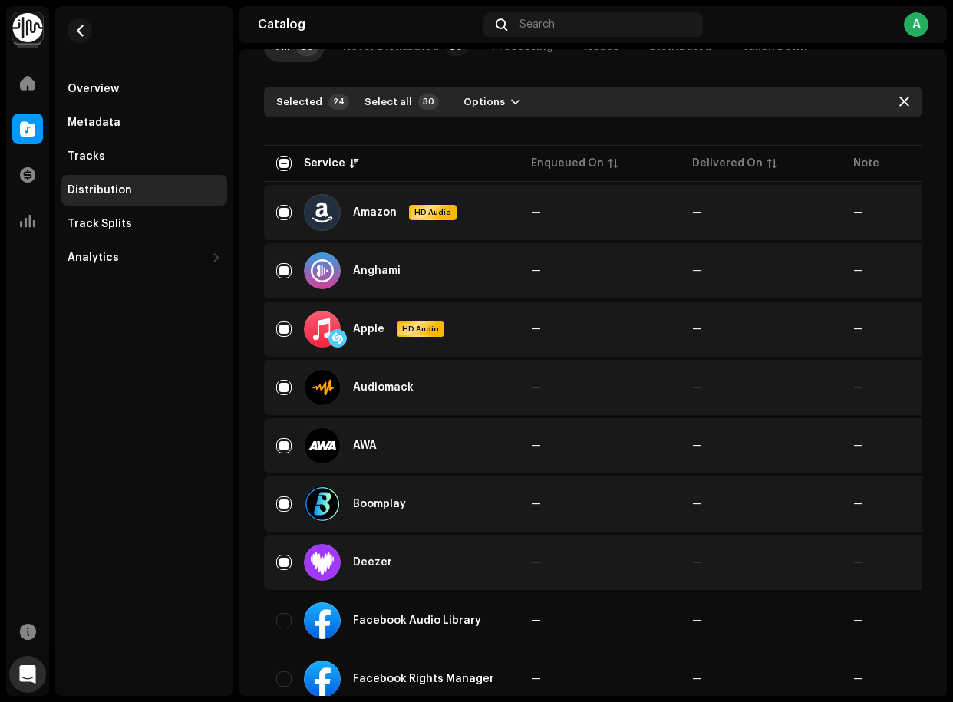
scroll to position [0, 0]
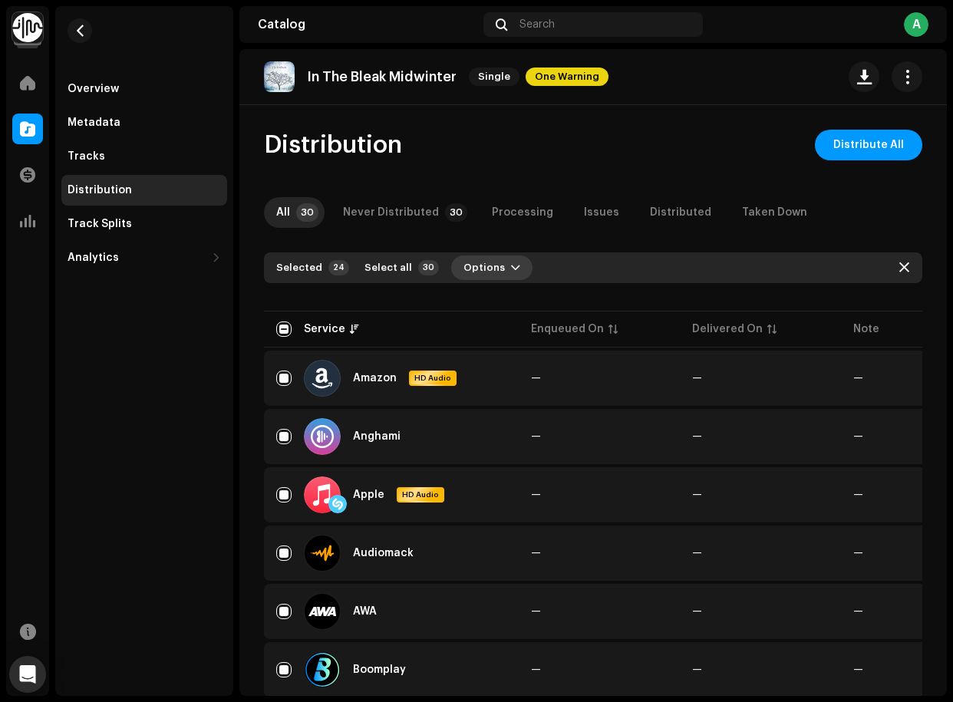
click at [511, 269] on span "button" at bounding box center [515, 268] width 9 height 12
click at [494, 303] on span "Distribute" at bounding box center [481, 302] width 54 height 12
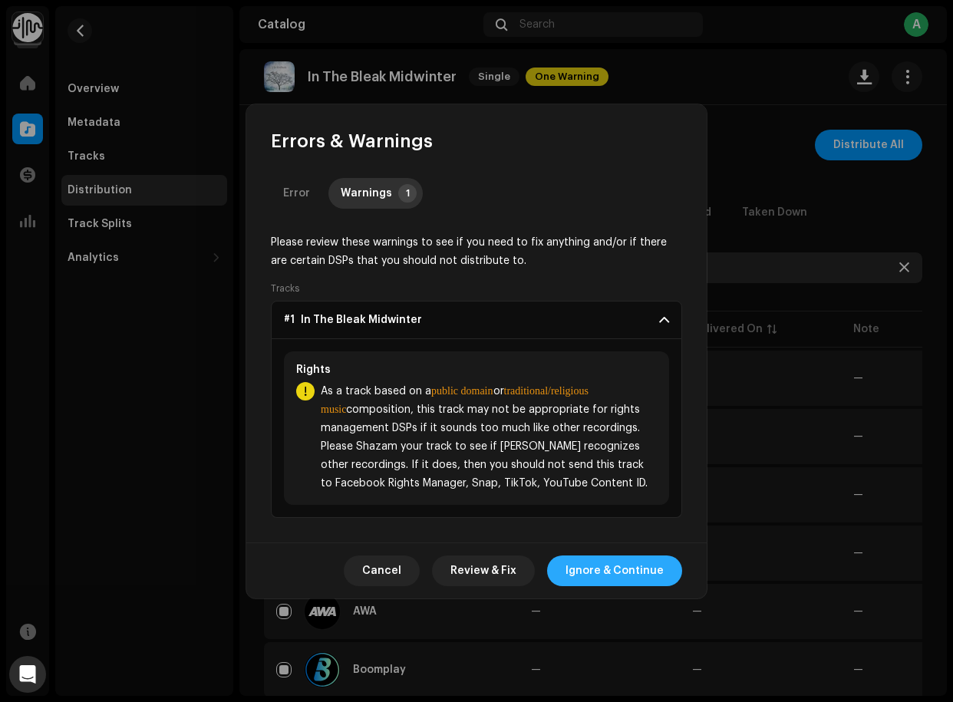
click at [587, 578] on span "Ignore & Continue" at bounding box center [615, 571] width 98 height 31
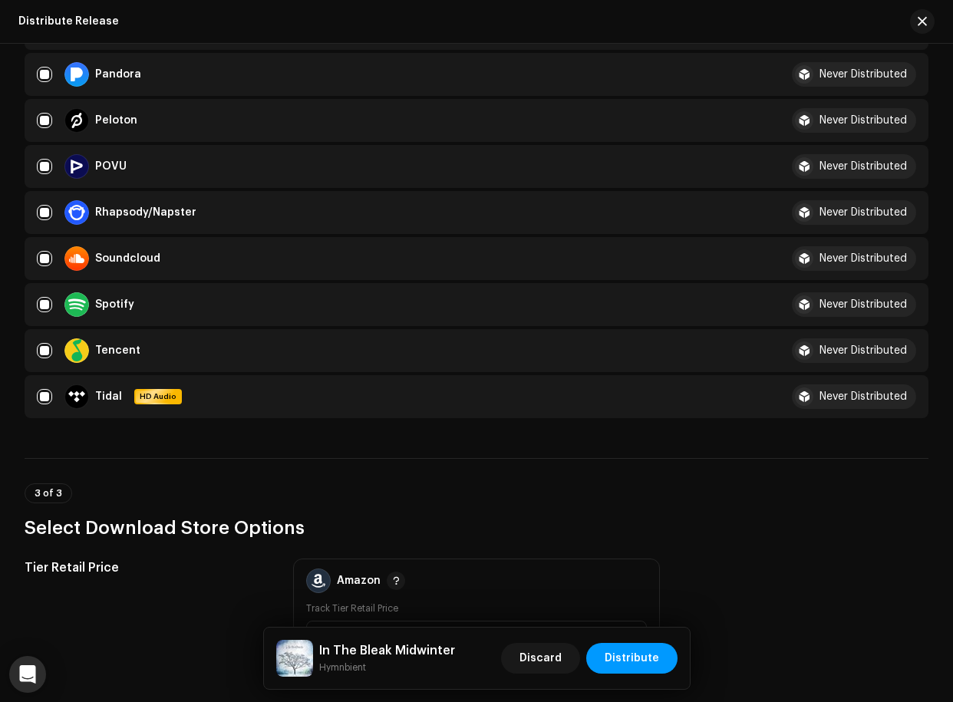
scroll to position [1499, 0]
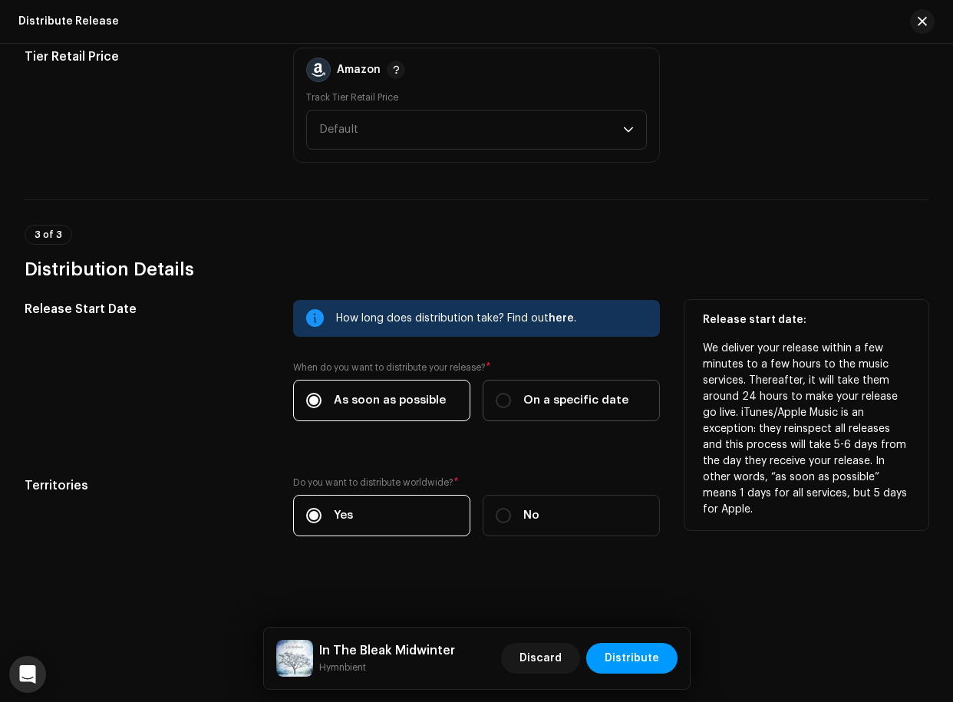
click at [517, 398] on div "On a specific date" at bounding box center [562, 400] width 133 height 17
click at [511, 398] on input "On a specific date" at bounding box center [503, 400] width 15 height 15
radio input "true"
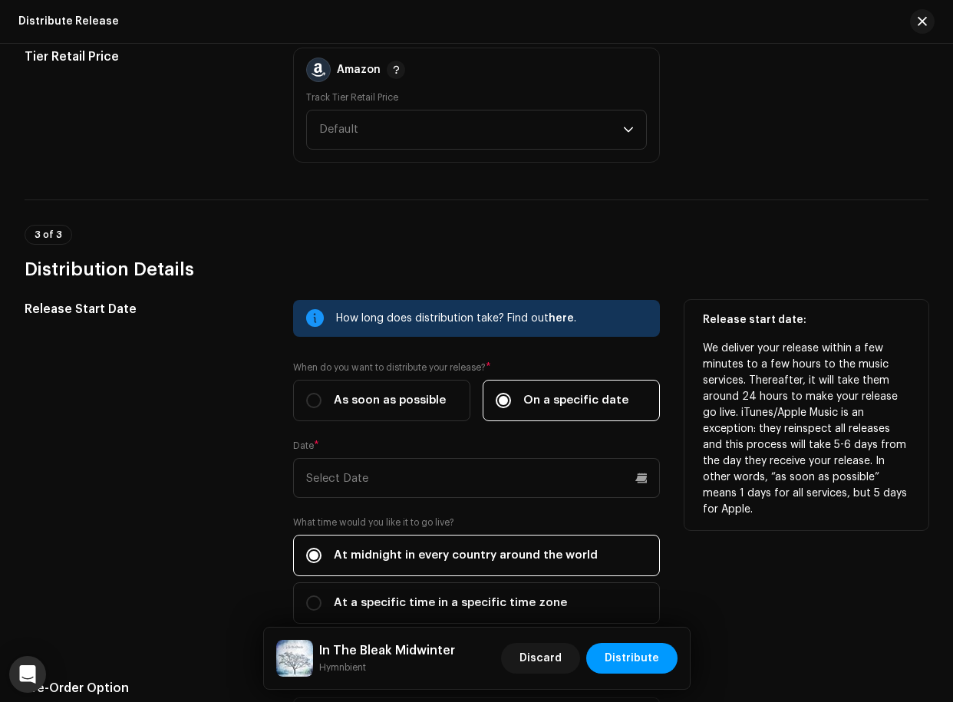
scroll to position [1612, 0]
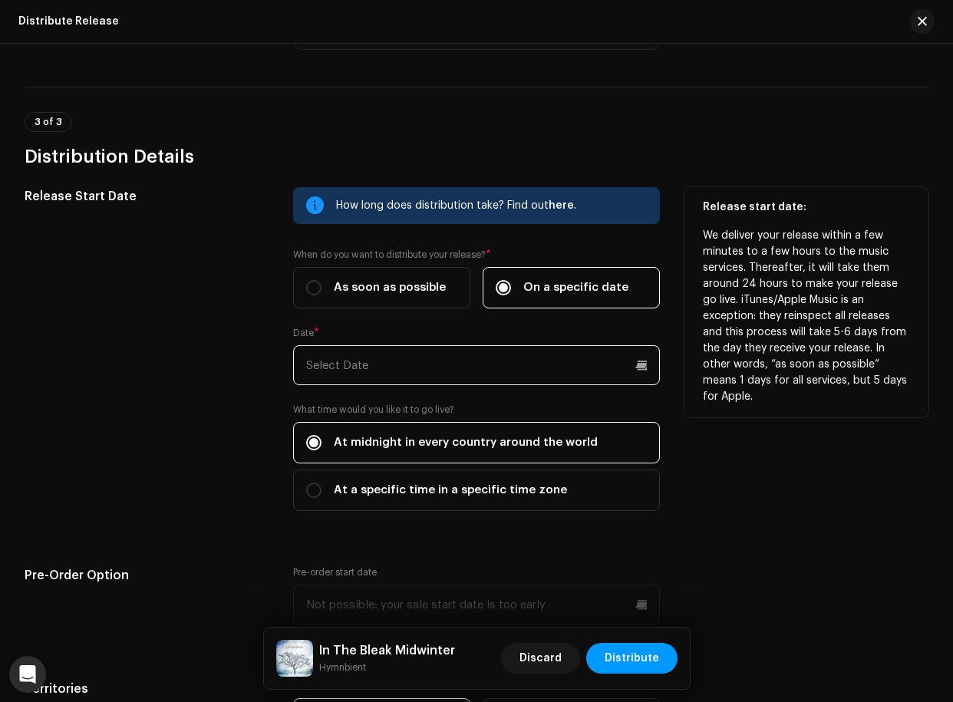
click at [527, 369] on input "text" at bounding box center [476, 365] width 366 height 40
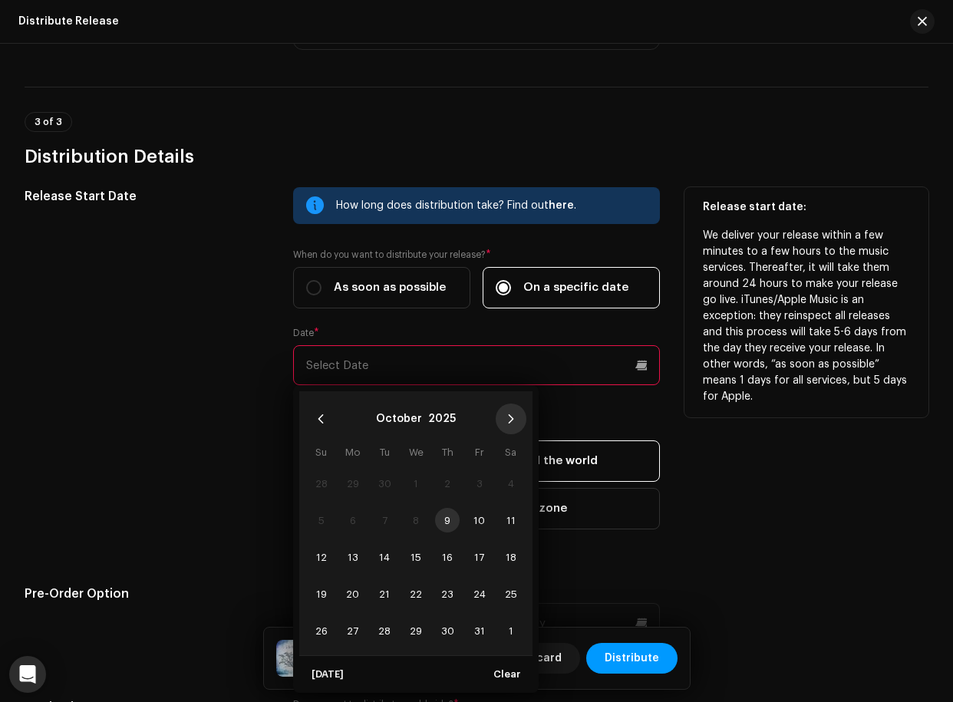
click at [510, 418] on icon "Next Month" at bounding box center [511, 419] width 11 height 11
click at [489, 485] on span "5" at bounding box center [479, 483] width 25 height 25
type input "[DATE]"
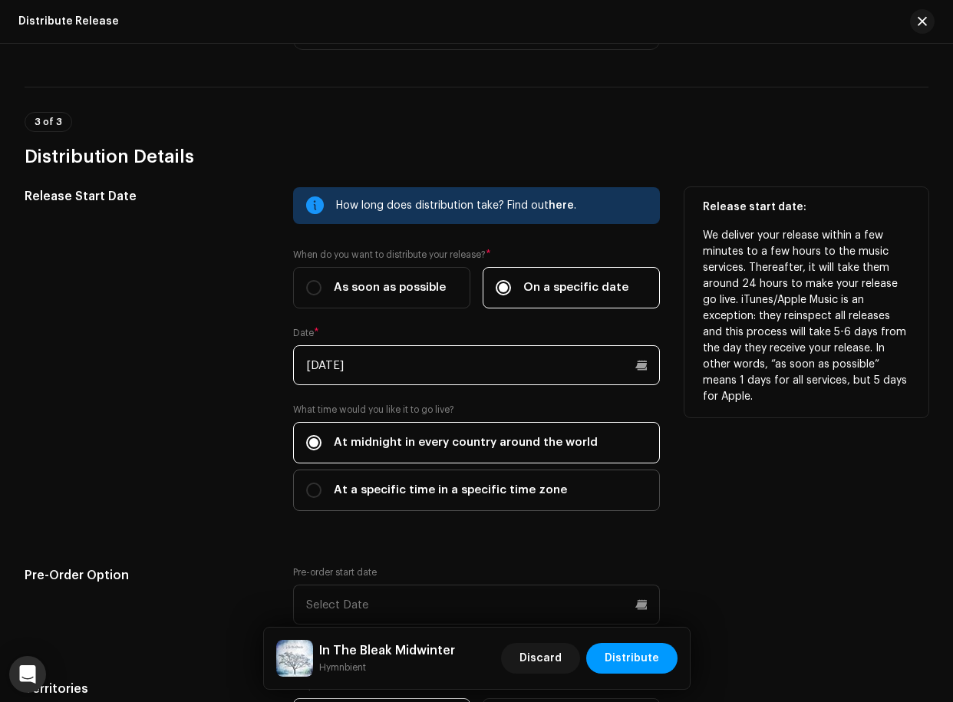
scroll to position [1725, 0]
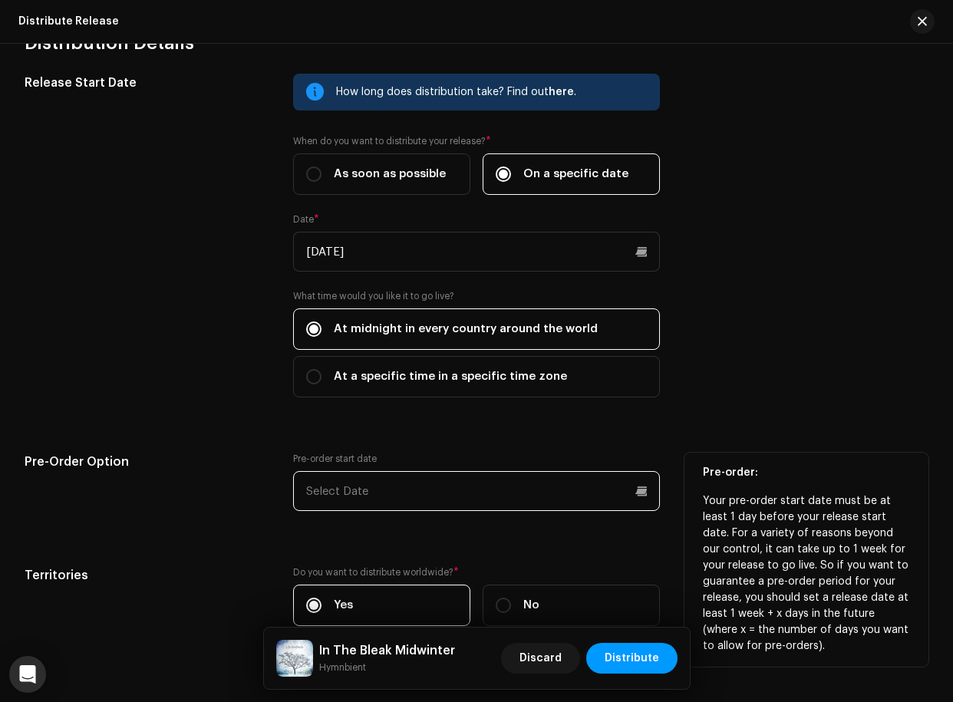
click at [378, 487] on input "text" at bounding box center [476, 491] width 366 height 40
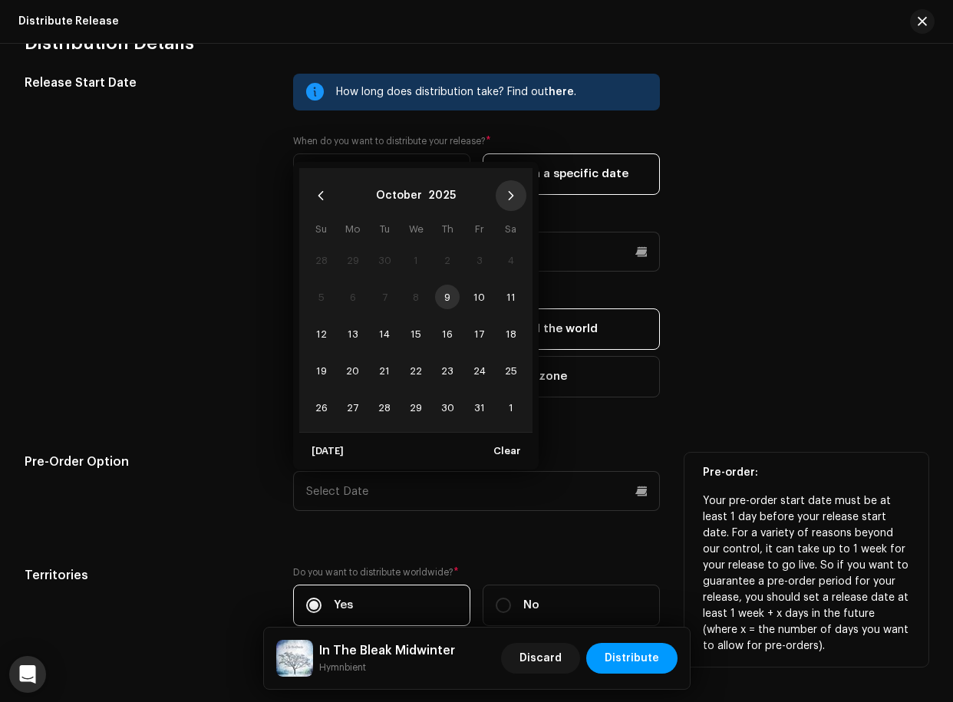
click at [508, 196] on icon "Next Month" at bounding box center [511, 195] width 11 height 11
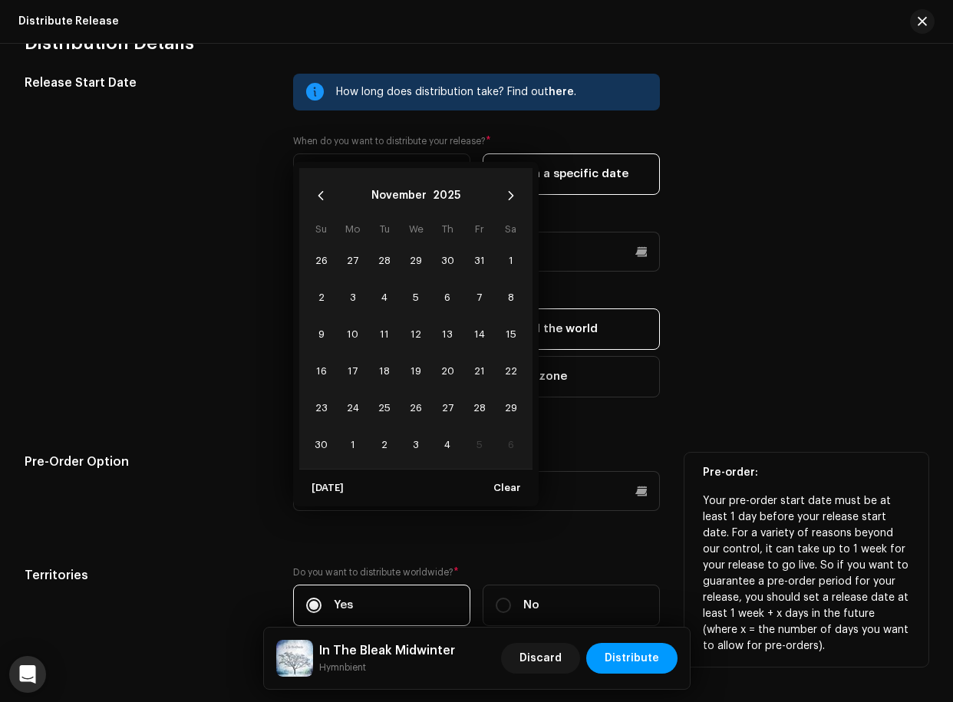
click at [508, 196] on icon "Next Month" at bounding box center [511, 195] width 11 height 11
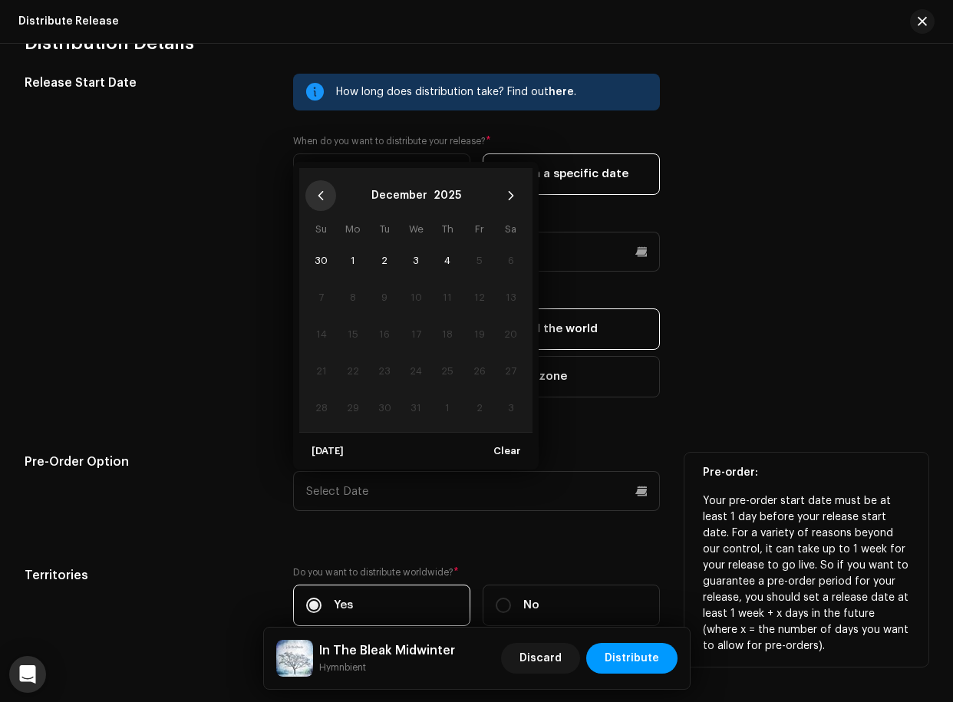
click at [328, 199] on button "Previous Month" at bounding box center [320, 195] width 31 height 31
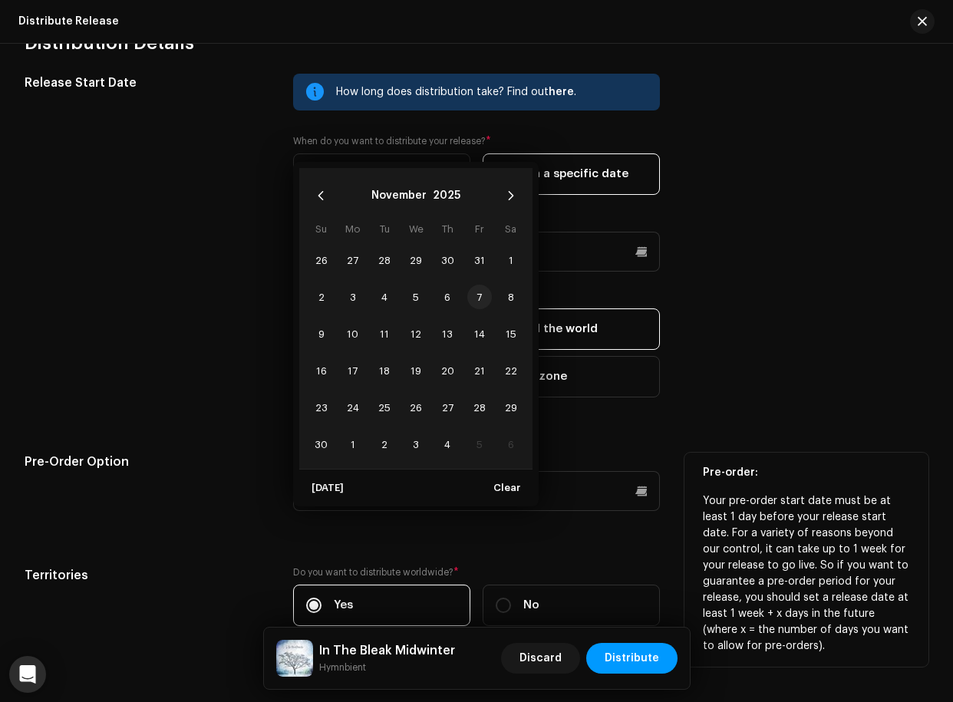
click at [484, 291] on span "7" at bounding box center [479, 297] width 25 height 25
type input "[DATE]"
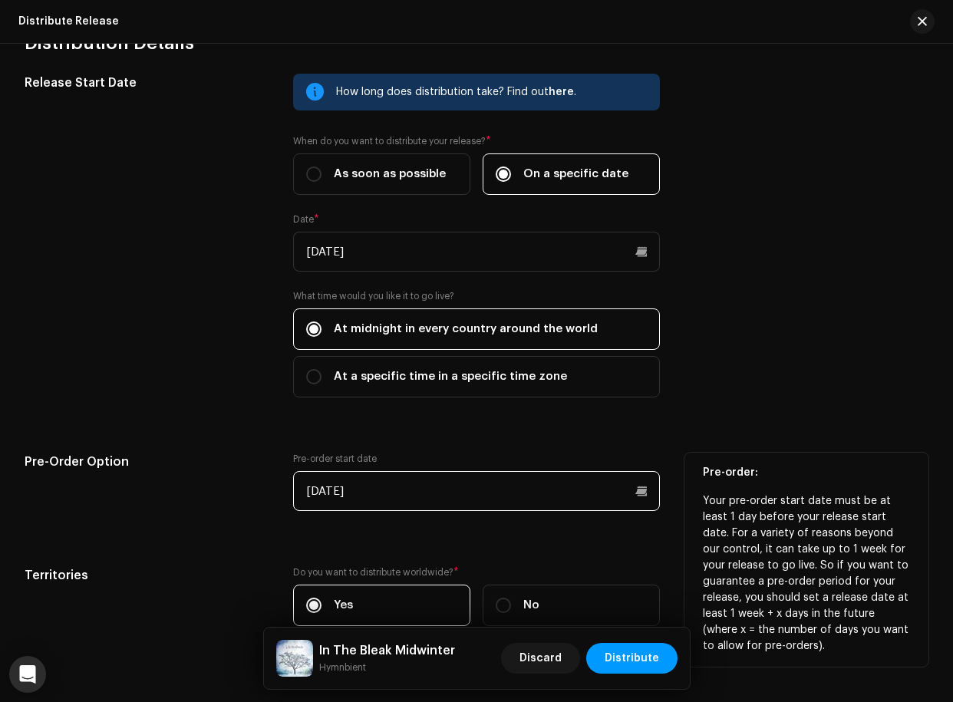
scroll to position [1815, 0]
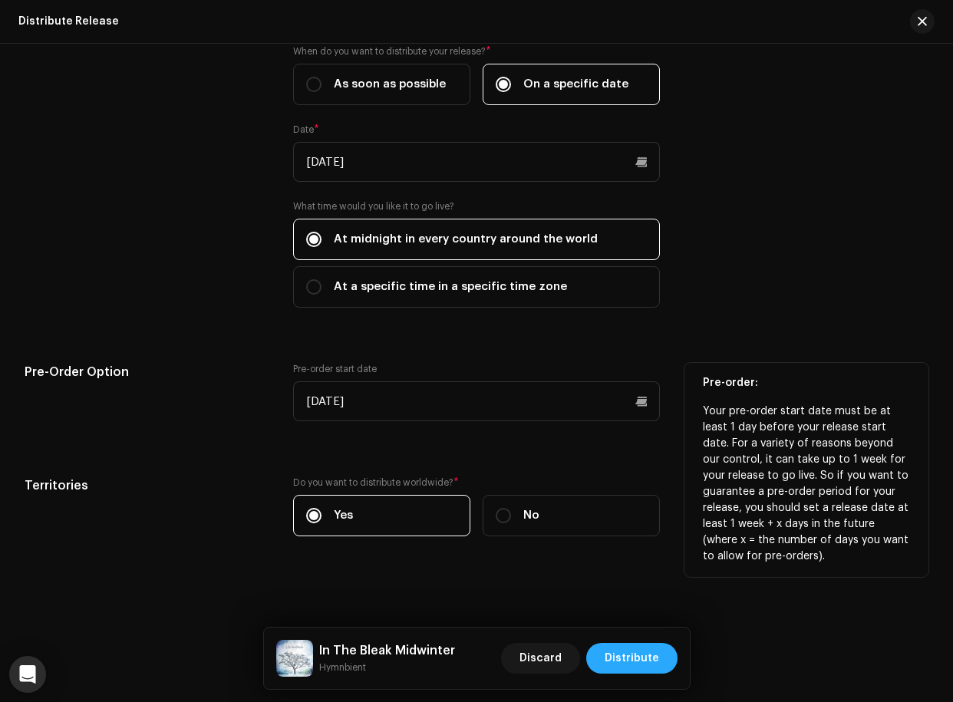
click at [639, 619] on span "Distribute" at bounding box center [632, 658] width 54 height 31
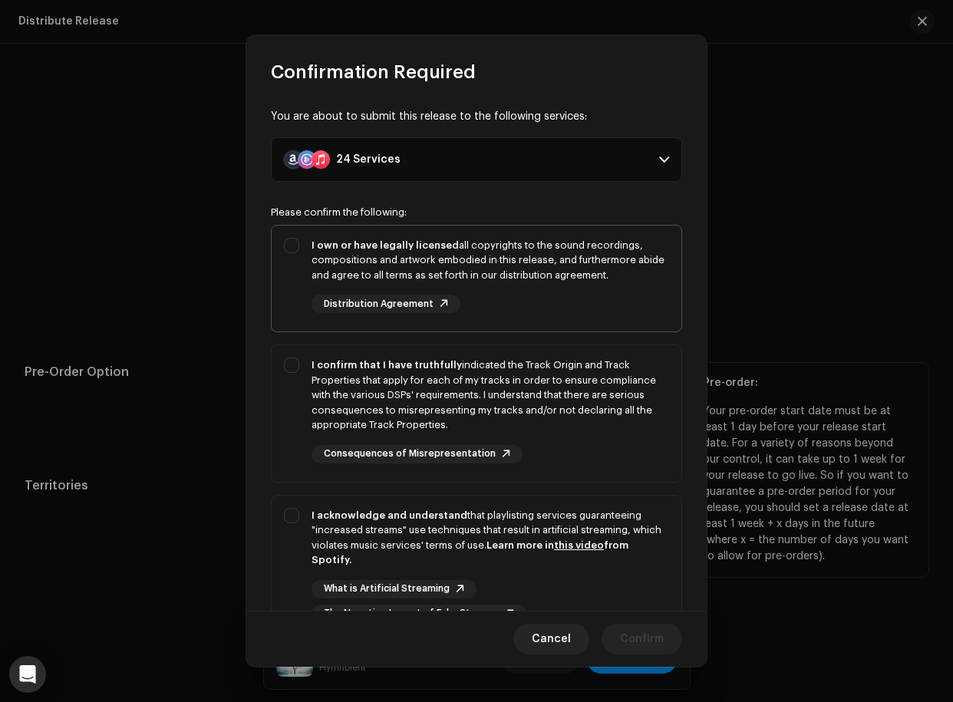
drag, startPoint x: 292, startPoint y: 251, endPoint x: 292, endPoint y: 262, distance: 10.7
click at [292, 251] on div "I own or have legally licensed all copyrights to the sound recordings, composit…" at bounding box center [477, 276] width 410 height 101
checkbox input "true"
click at [303, 365] on div "I confirm that I have truthfully indicated the Track Origin and Track Propertie…" at bounding box center [477, 410] width 410 height 130
checkbox input "true"
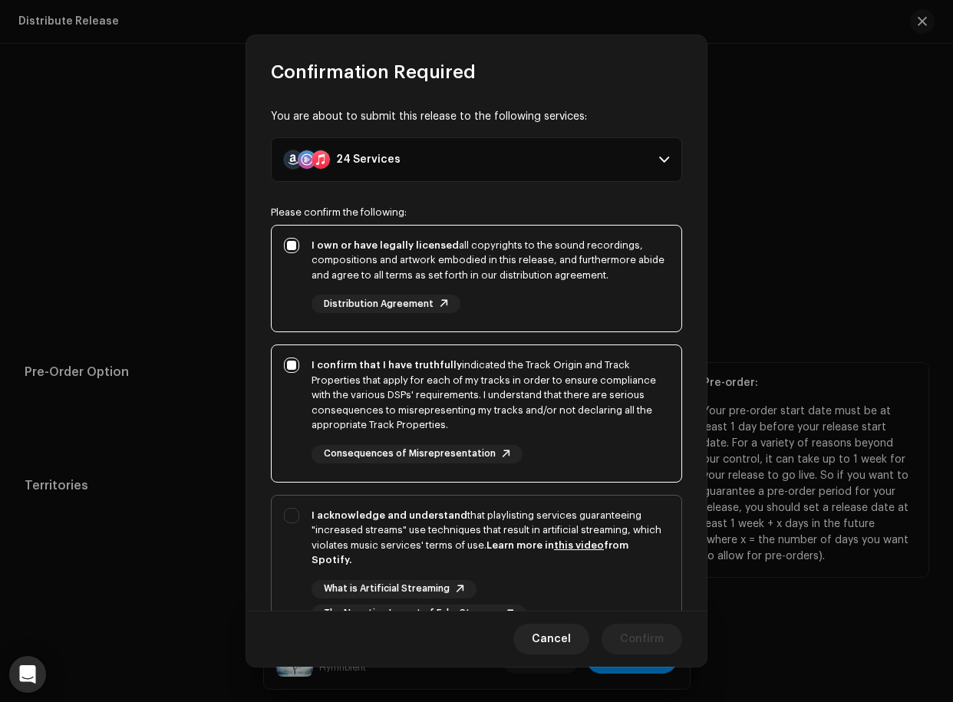
click at [296, 507] on div "I acknowledge and understand that playlisting services guaranteeing "increased …" at bounding box center [477, 566] width 410 height 140
checkbox input "true"
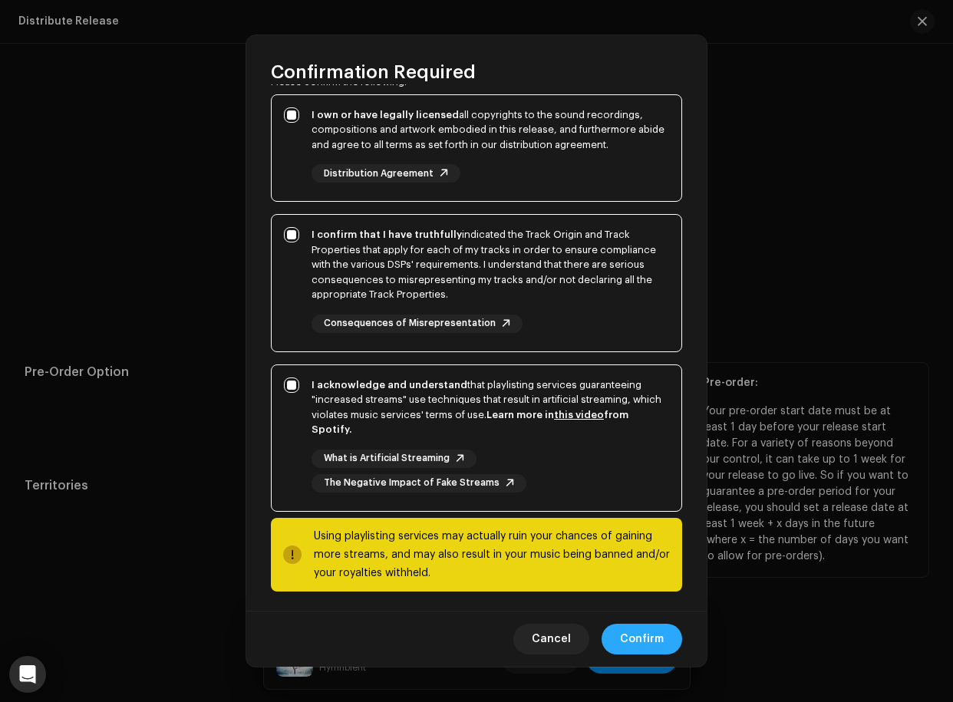
click at [636, 619] on span "Confirm" at bounding box center [642, 639] width 44 height 31
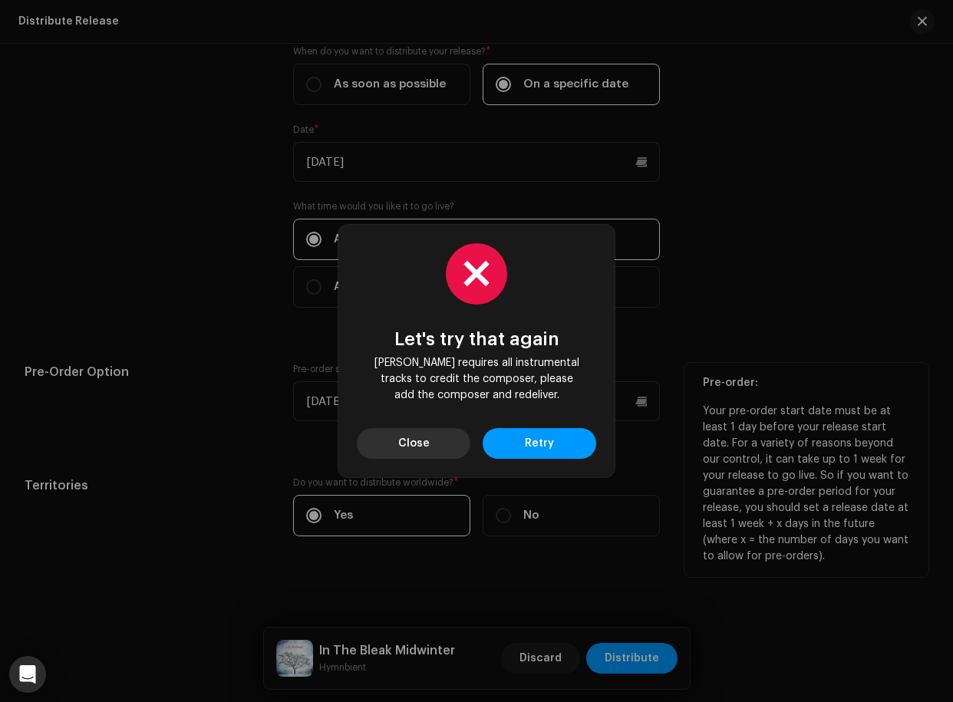
click at [438, 446] on button "Close" at bounding box center [414, 443] width 114 height 31
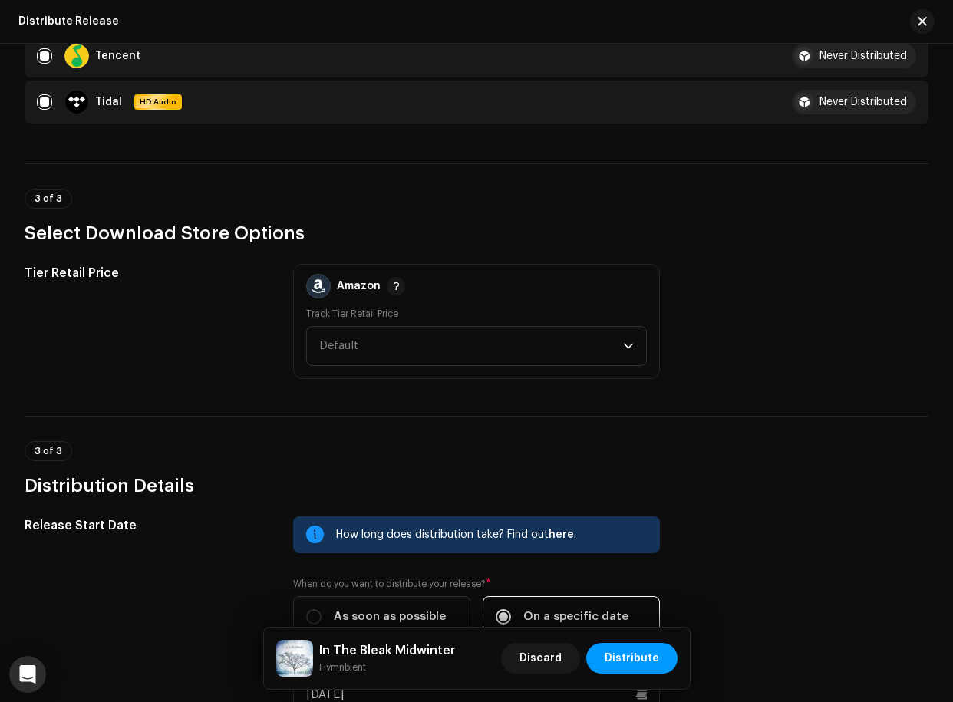
scroll to position [1815, 0]
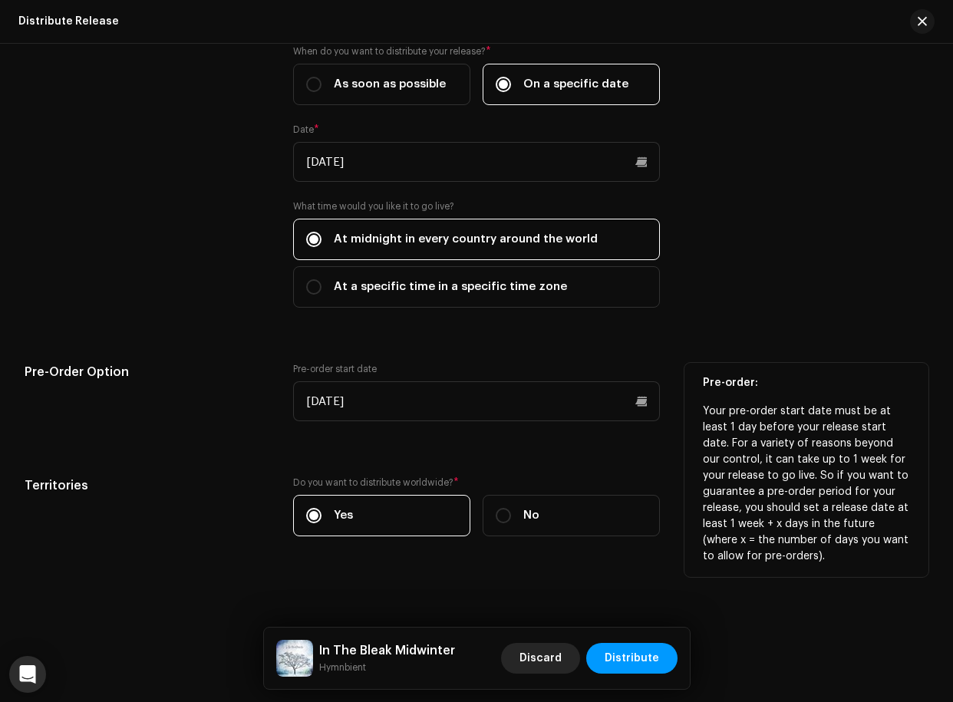
click at [544, 619] on span "Discard" at bounding box center [541, 658] width 42 height 31
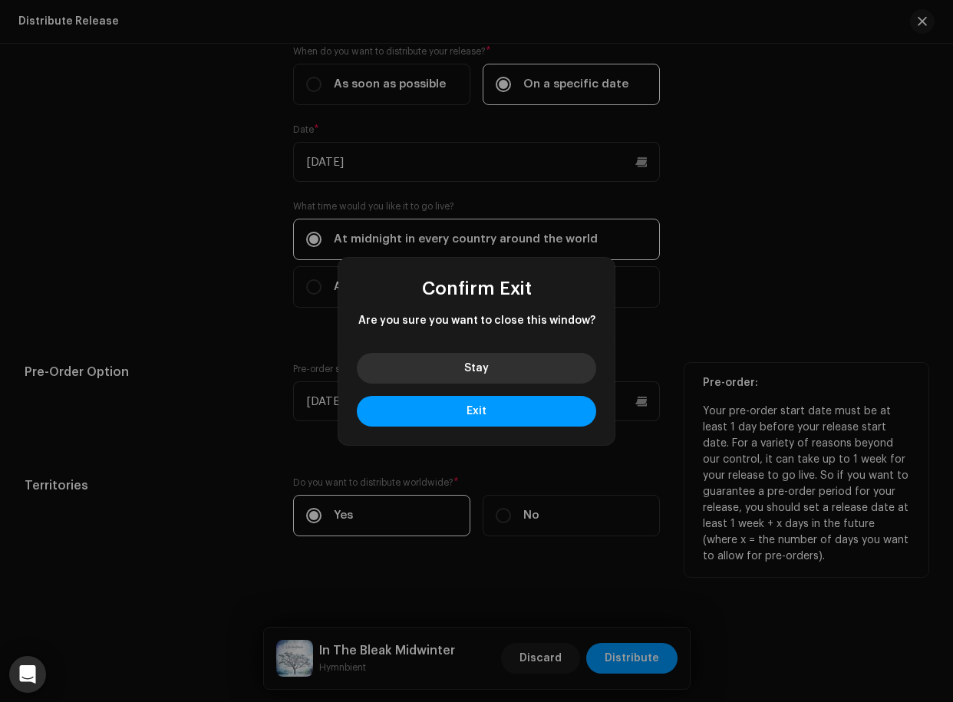
click at [482, 372] on span "Stay" at bounding box center [476, 368] width 25 height 11
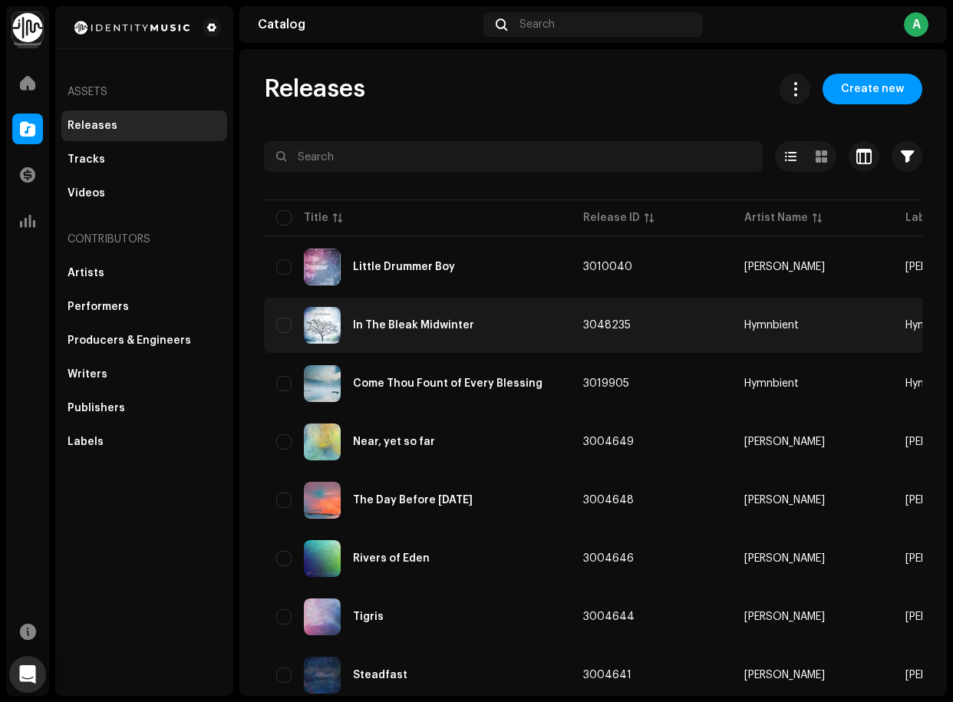
click at [405, 333] on div "In The Bleak Midwinter" at bounding box center [417, 325] width 282 height 37
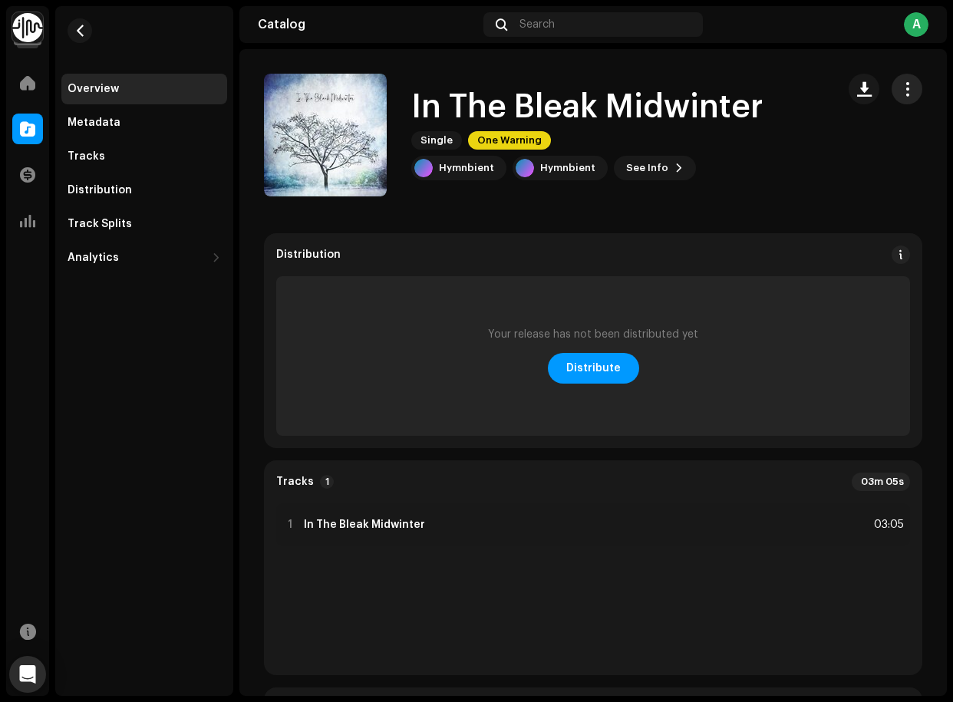
click at [811, 83] on span "button" at bounding box center [907, 89] width 15 height 12
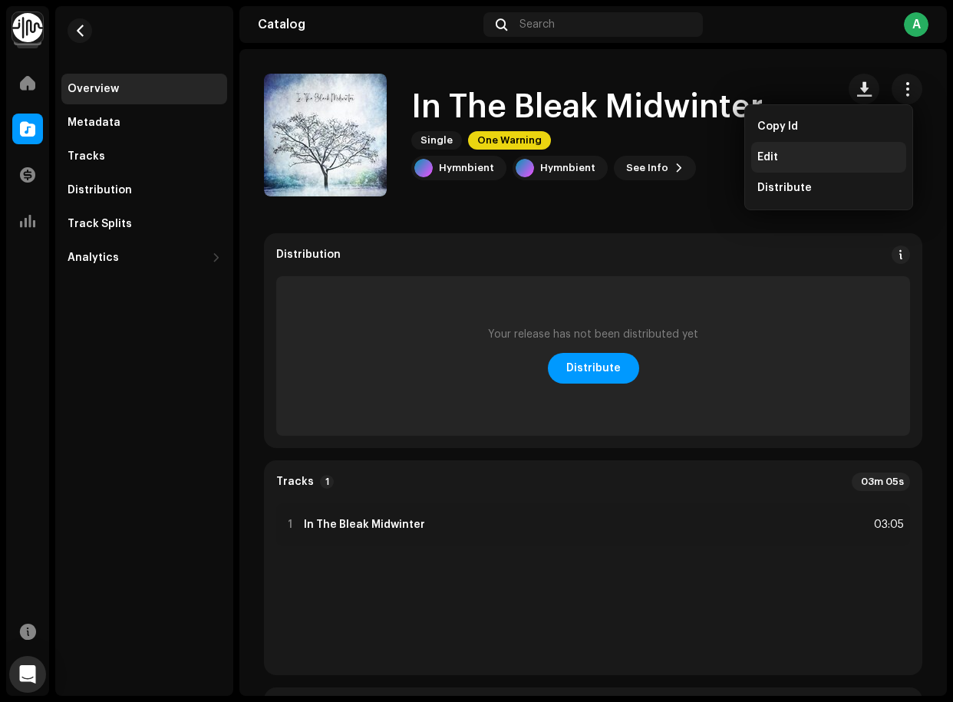
click at [801, 153] on div "Edit" at bounding box center [829, 157] width 143 height 12
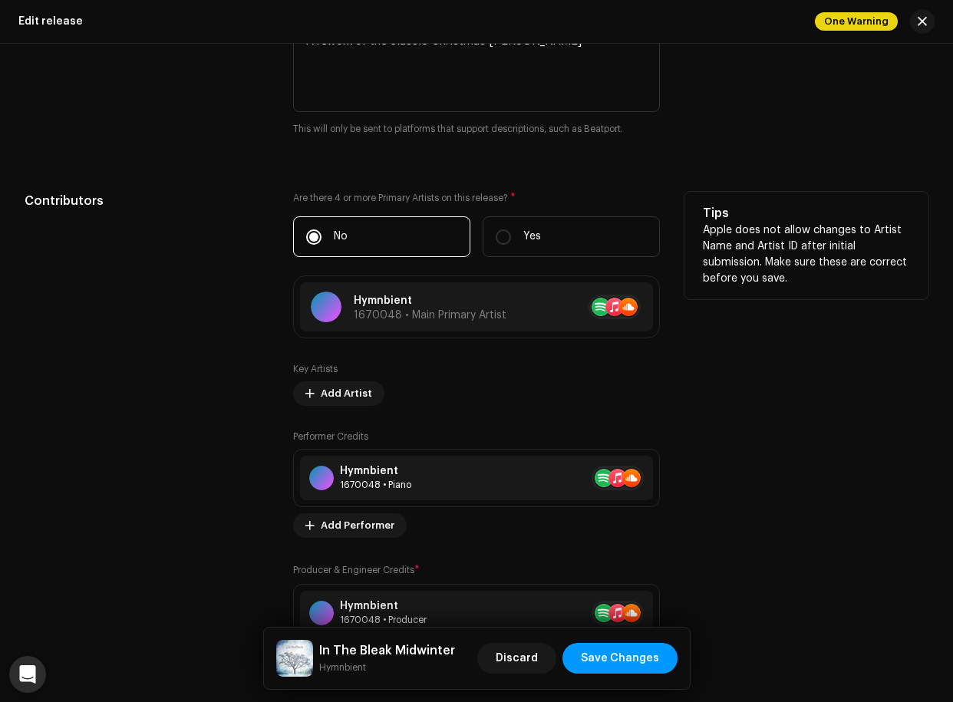
scroll to position [1719, 0]
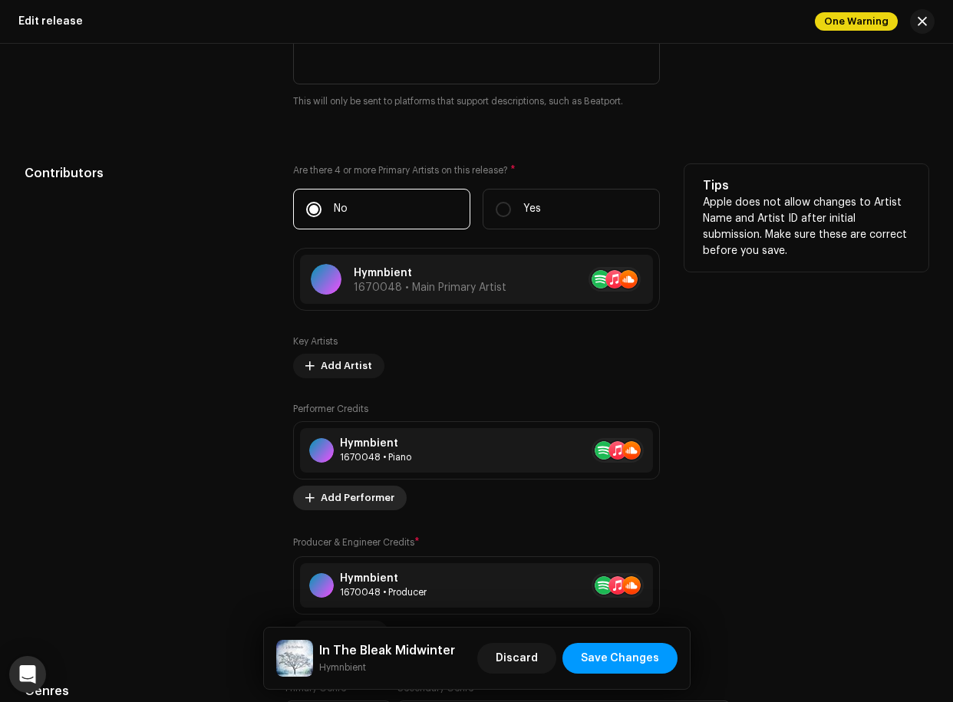
click at [343, 497] on span "Add Performer" at bounding box center [358, 498] width 74 height 31
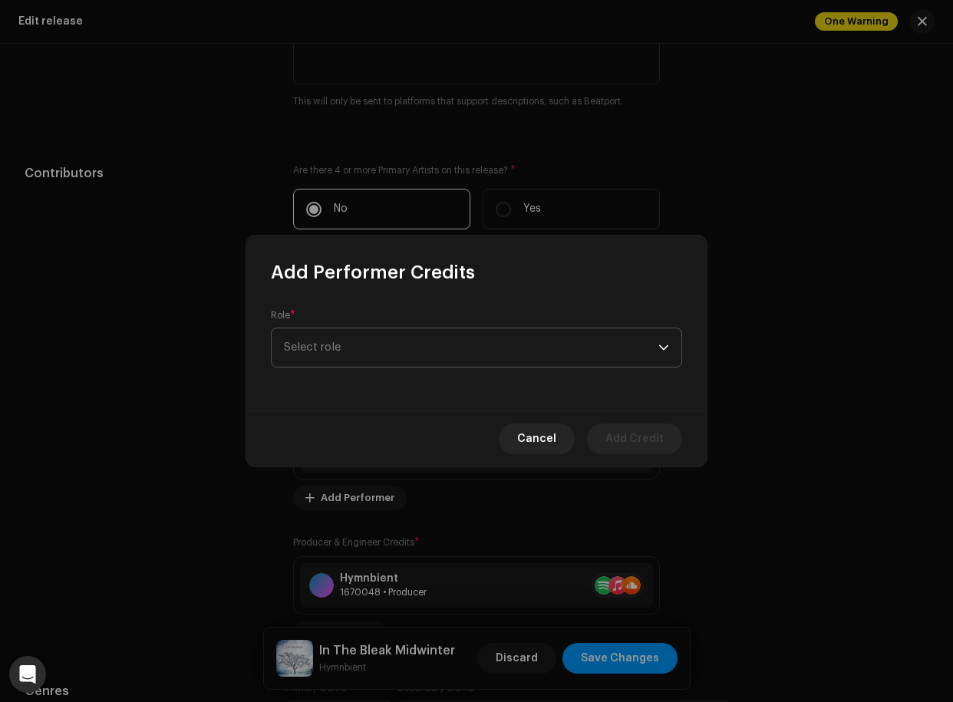
click at [343, 347] on span "Select role" at bounding box center [471, 348] width 375 height 38
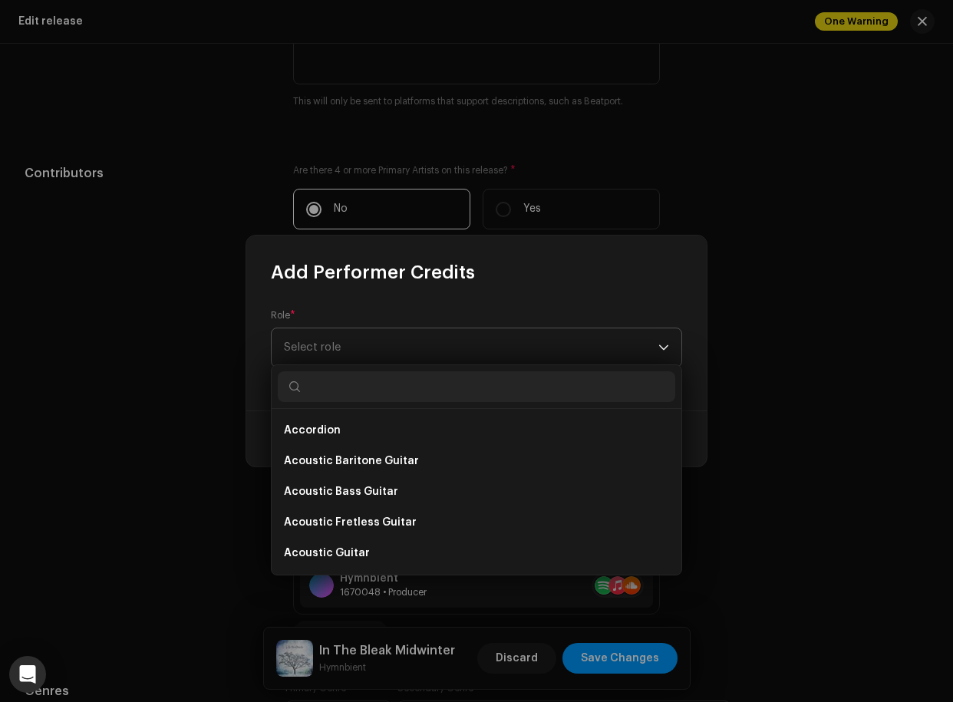
type input "c"
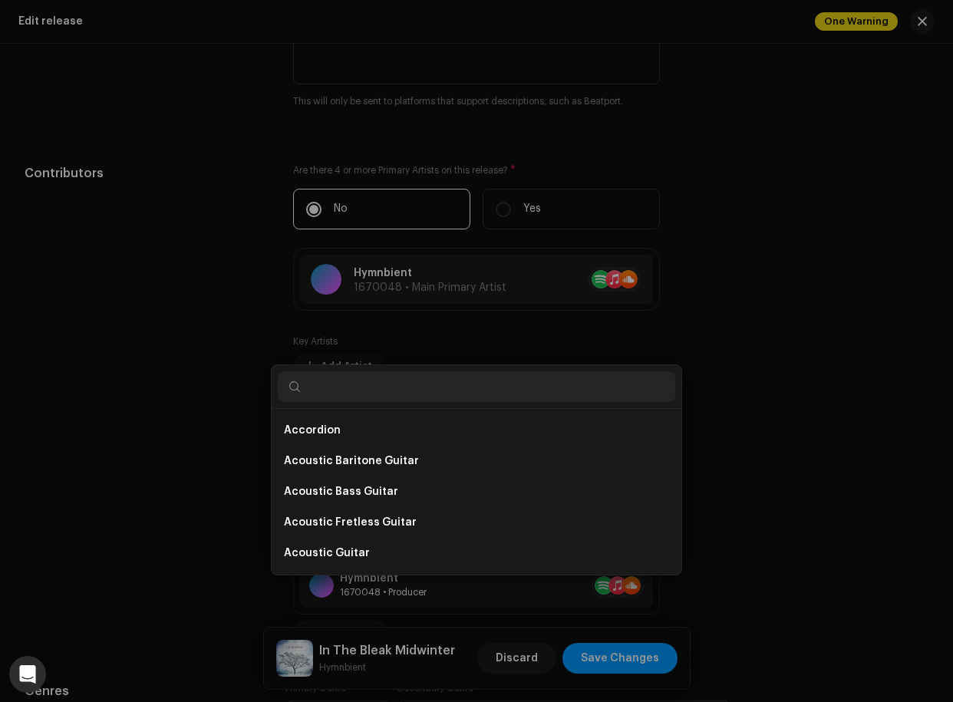
click at [783, 249] on div "Add Performer Credits Role * Select role Cancel Add Credit" at bounding box center [476, 351] width 953 height 702
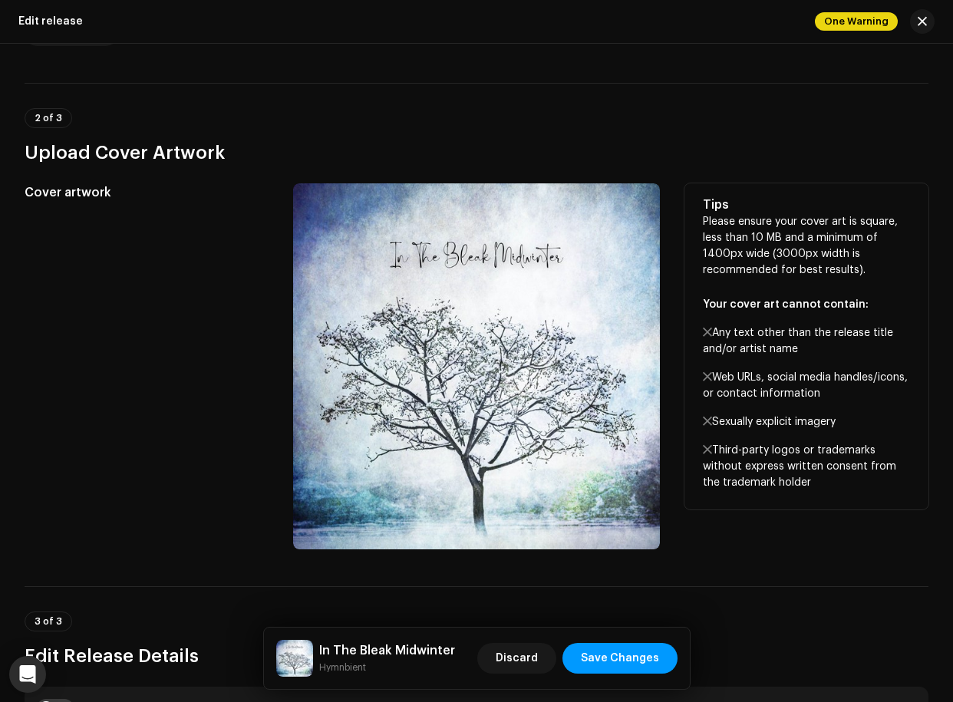
scroll to position [0, 0]
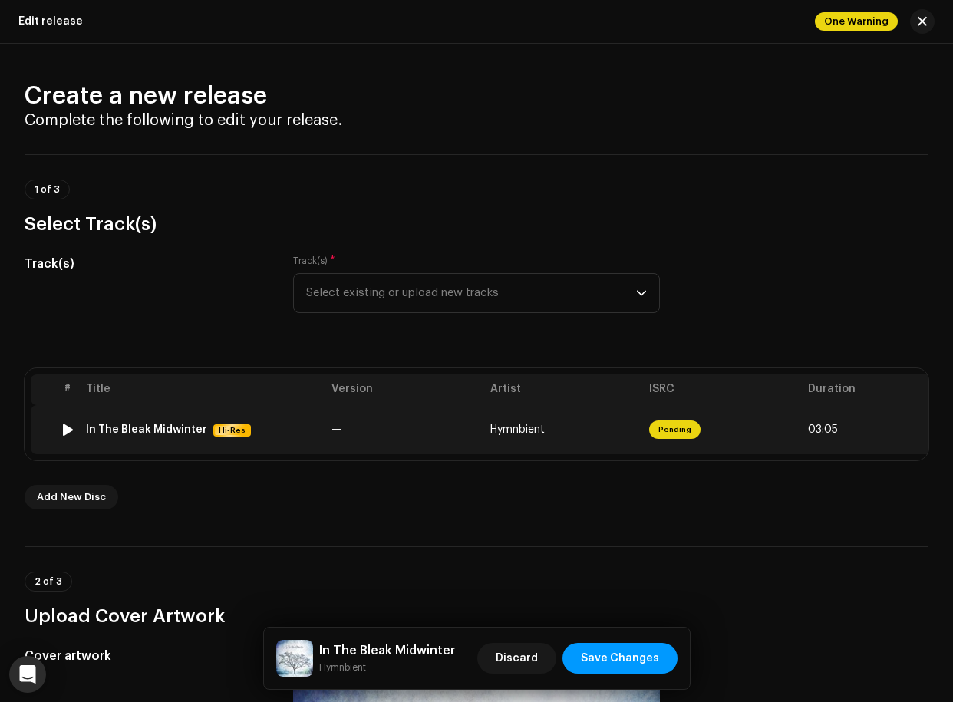
click at [685, 431] on span "Pending" at bounding box center [674, 430] width 51 height 18
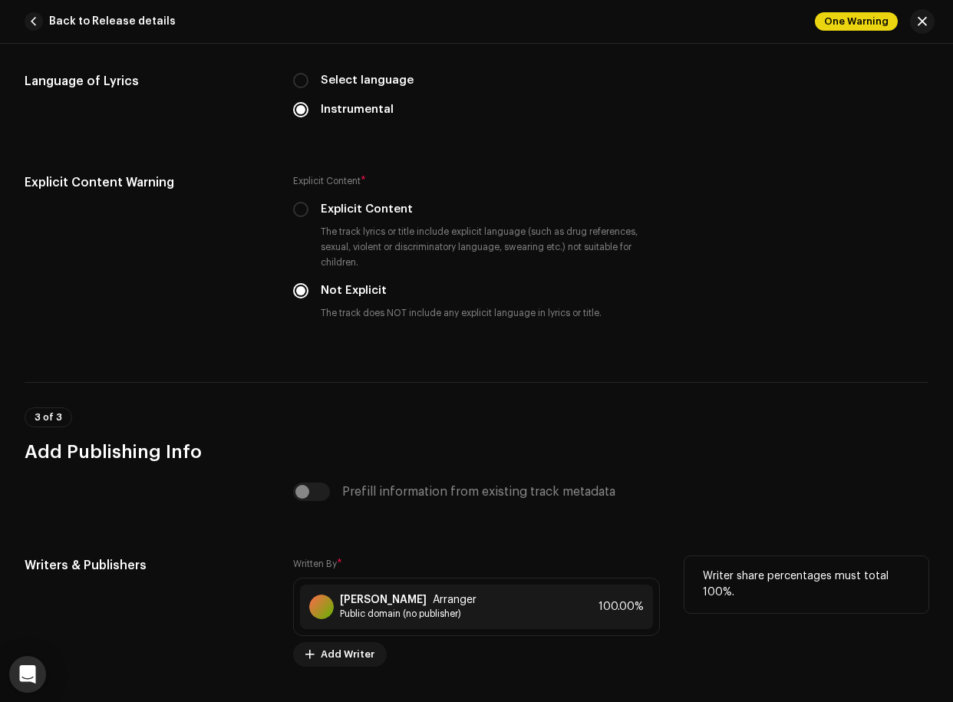
scroll to position [2808, 0]
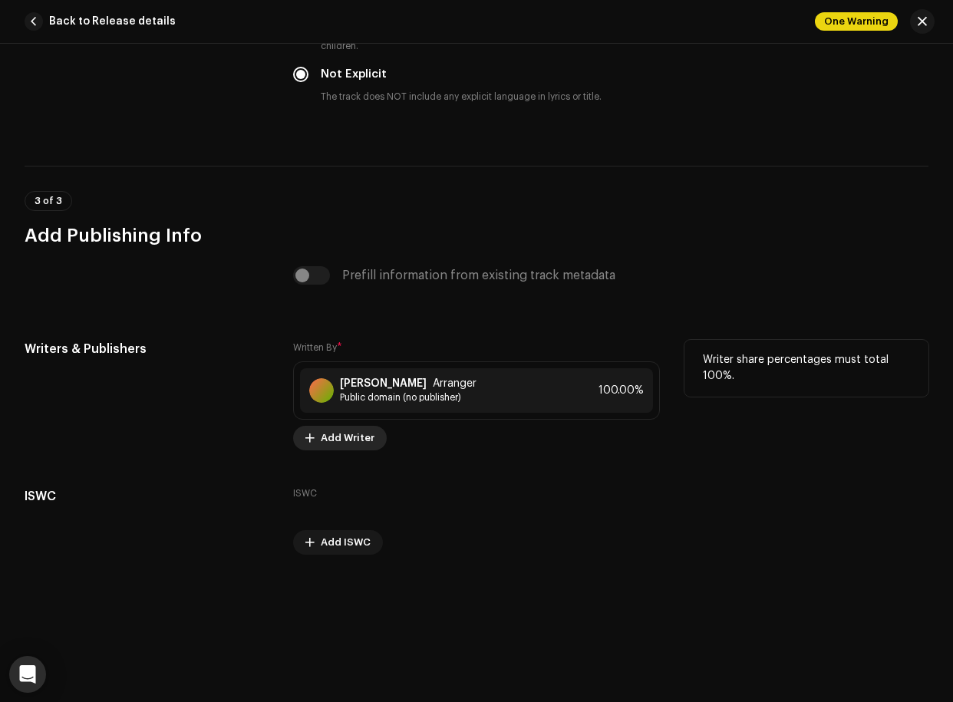
click at [349, 439] on span "Add Writer" at bounding box center [348, 438] width 54 height 31
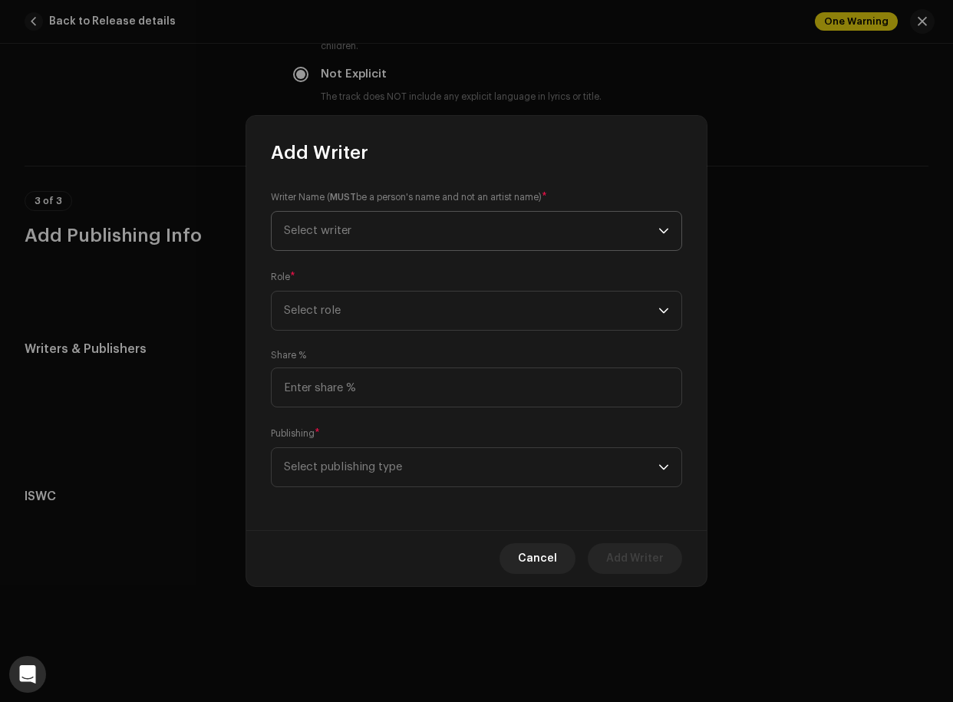
click at [527, 212] on span "Select writer" at bounding box center [471, 231] width 375 height 38
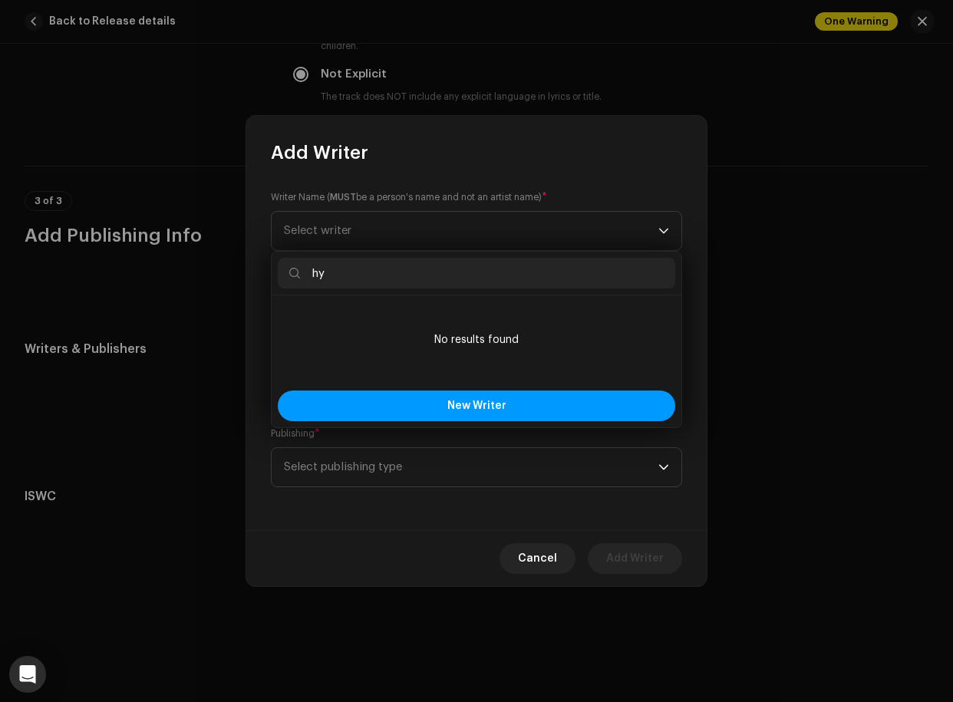
type input "h"
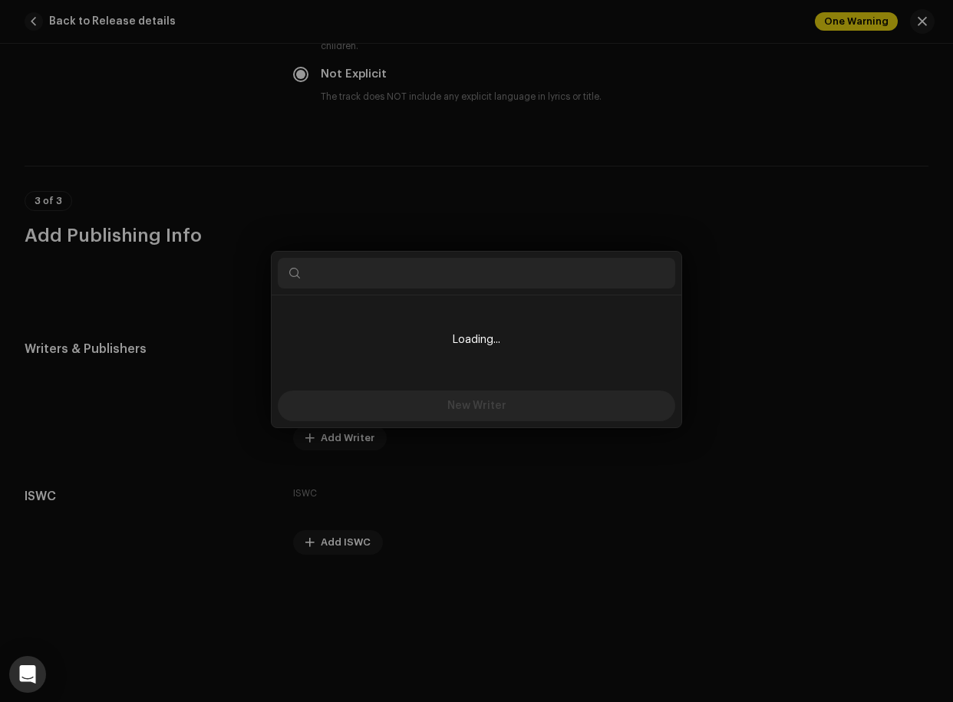
click at [785, 312] on div "Add Writer Writer Name ( MUST be a person's name and not an artist name) * Sele…" at bounding box center [476, 351] width 953 height 702
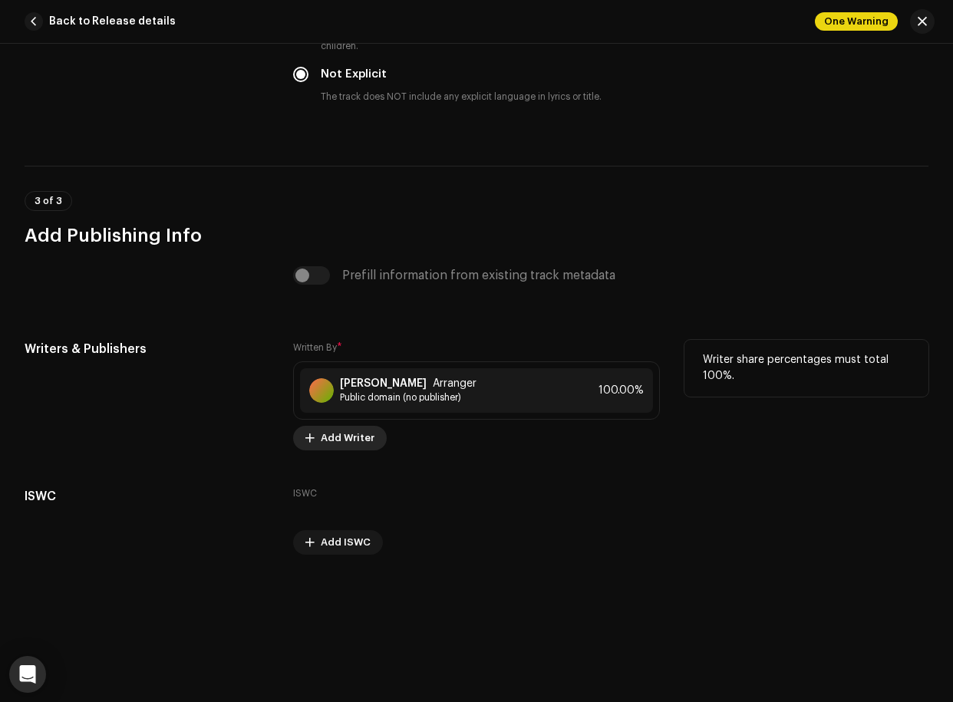
click at [363, 439] on span "Add Writer" at bounding box center [348, 438] width 54 height 31
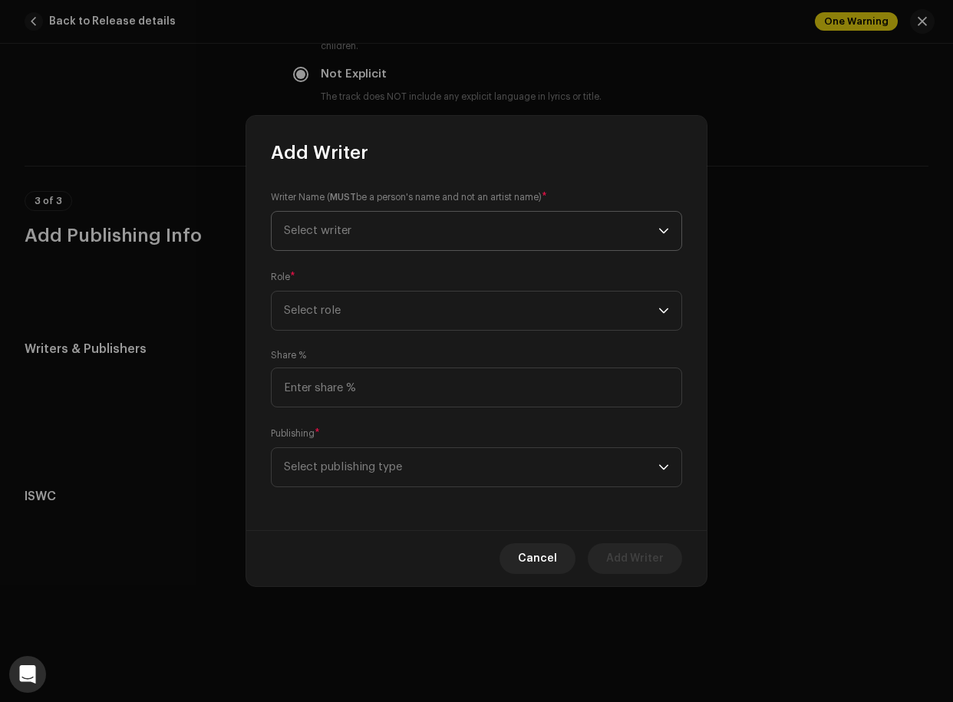
click at [398, 231] on span "Select writer" at bounding box center [471, 231] width 375 height 38
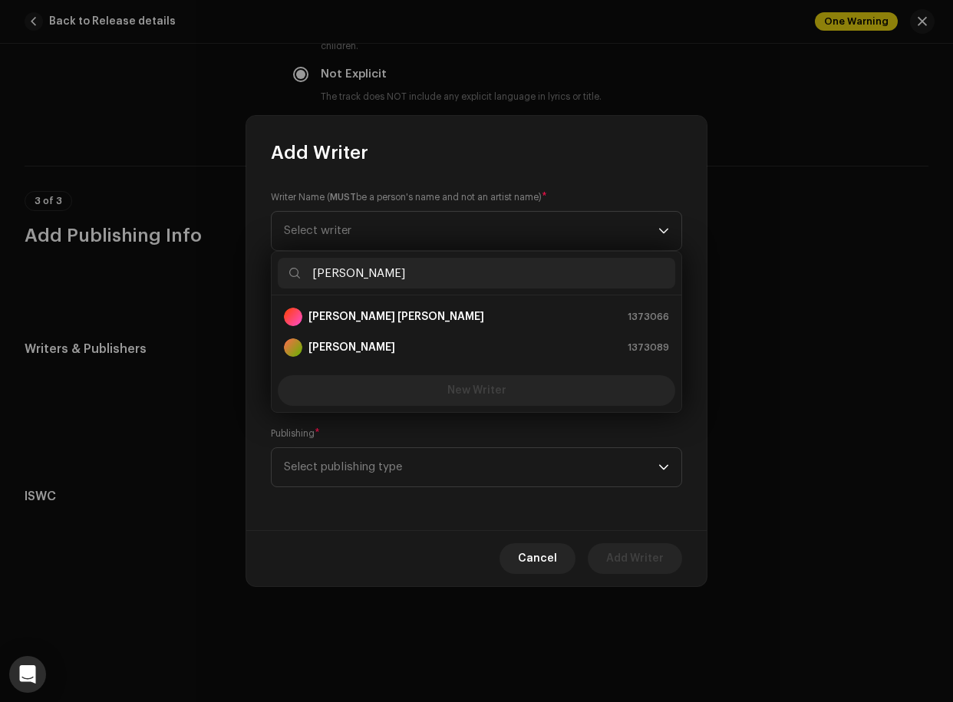
type input "[PERSON_NAME]"
drag, startPoint x: 380, startPoint y: 413, endPoint x: 377, endPoint y: 345, distance: 68.4
click at [377, 345] on strong "[PERSON_NAME]" at bounding box center [352, 347] width 87 height 15
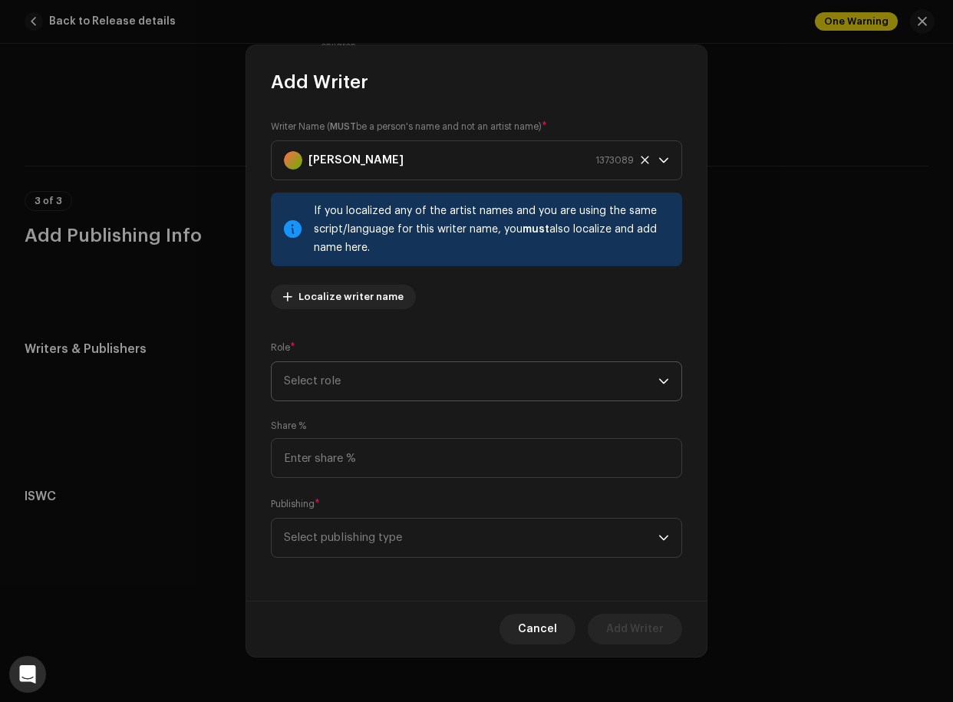
click at [381, 383] on span "Select role" at bounding box center [471, 381] width 375 height 38
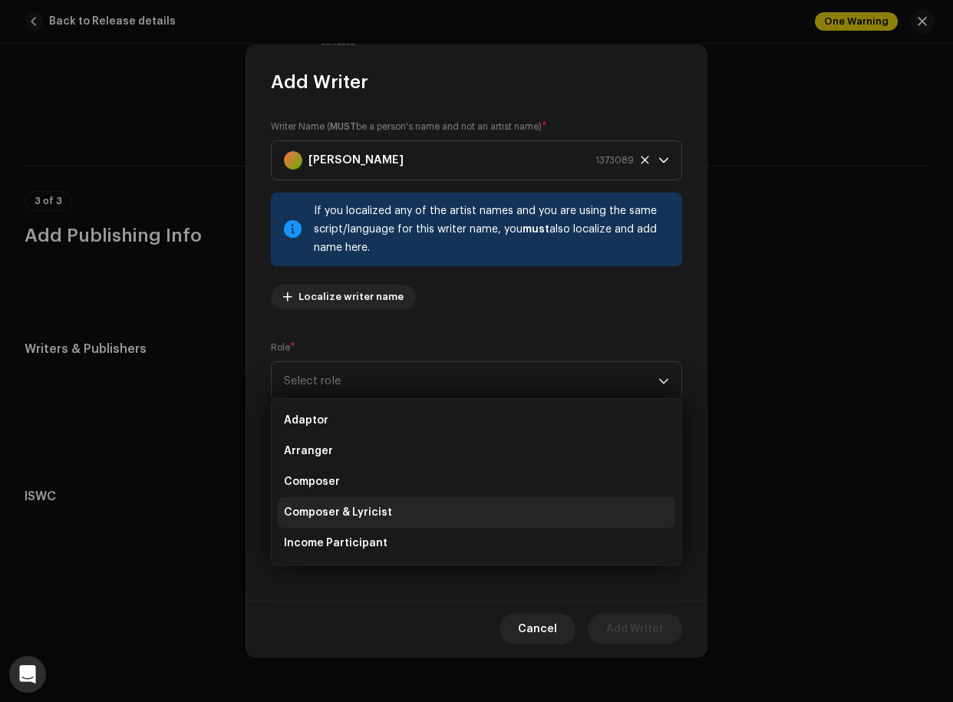
click at [343, 490] on li "Composer" at bounding box center [477, 482] width 398 height 31
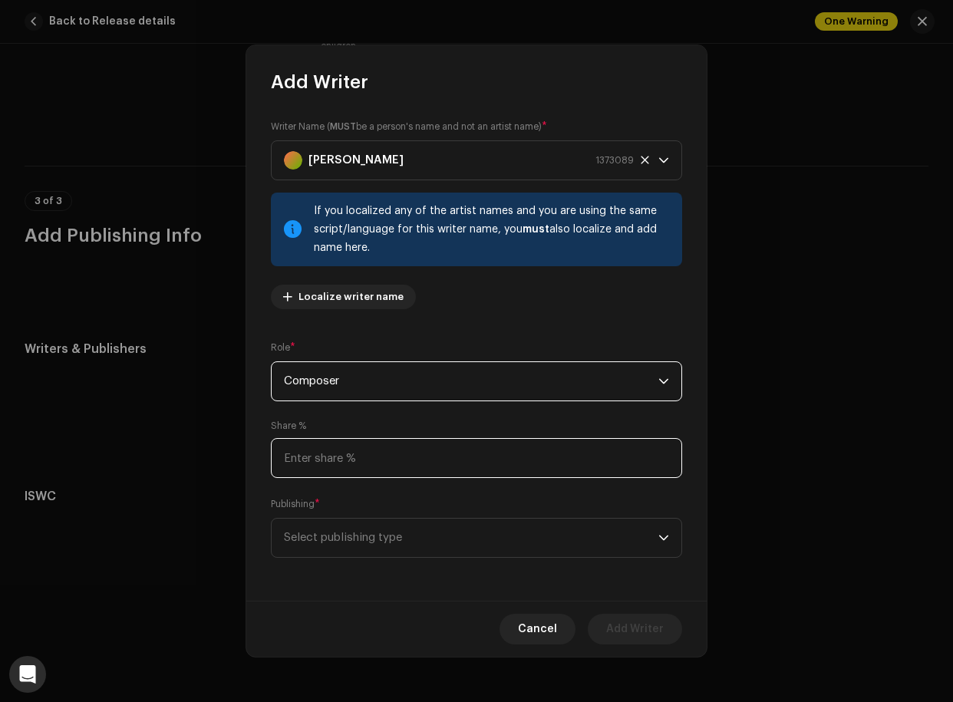
click at [375, 461] on input at bounding box center [476, 458] width 411 height 40
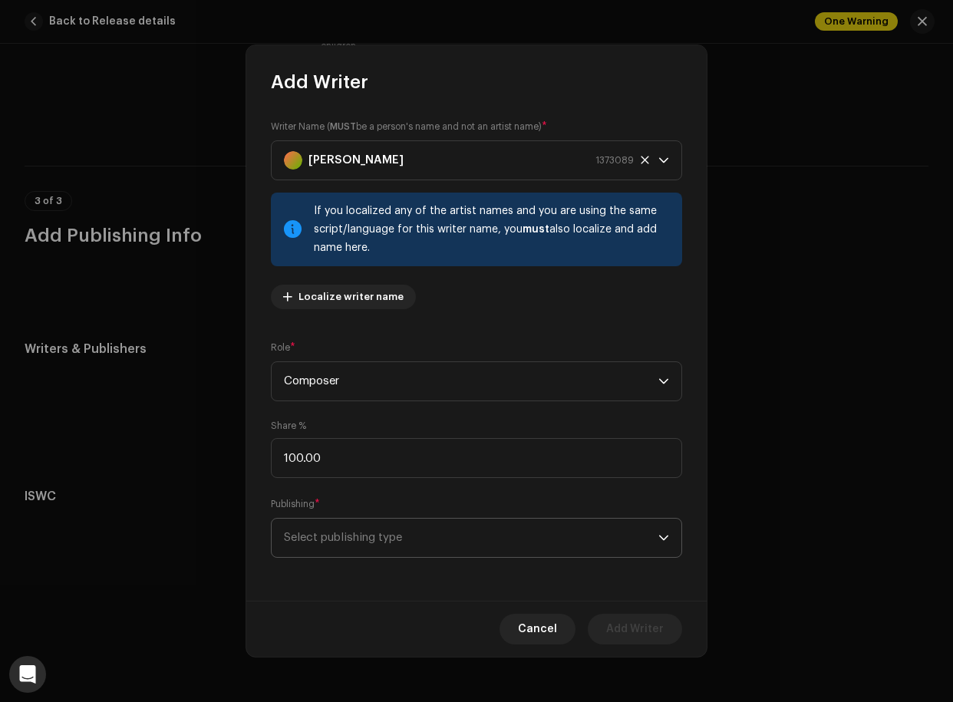
click at [533, 541] on span "Select publishing type" at bounding box center [471, 538] width 375 height 38
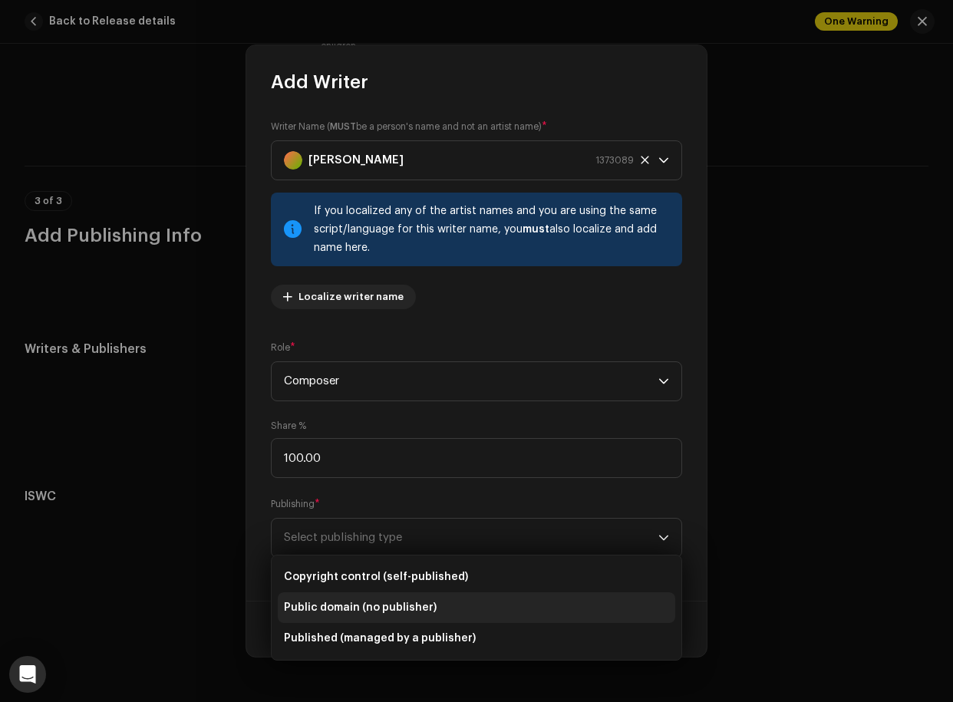
click at [376, 603] on span "Public domain (no publisher)" at bounding box center [360, 607] width 153 height 15
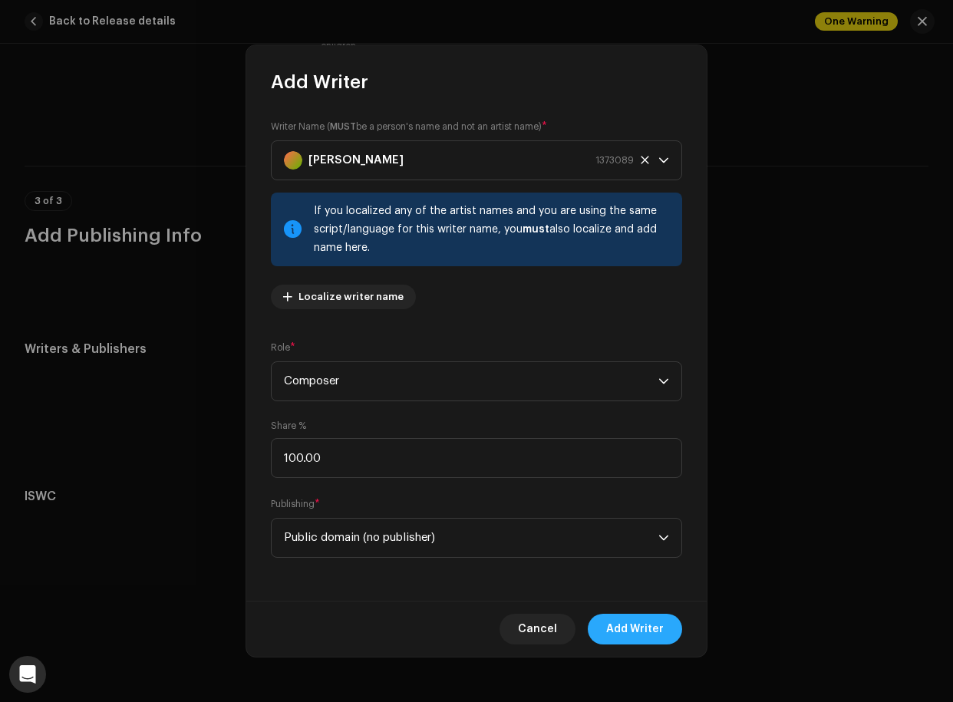
click at [643, 619] on span "Add Writer" at bounding box center [635, 629] width 58 height 31
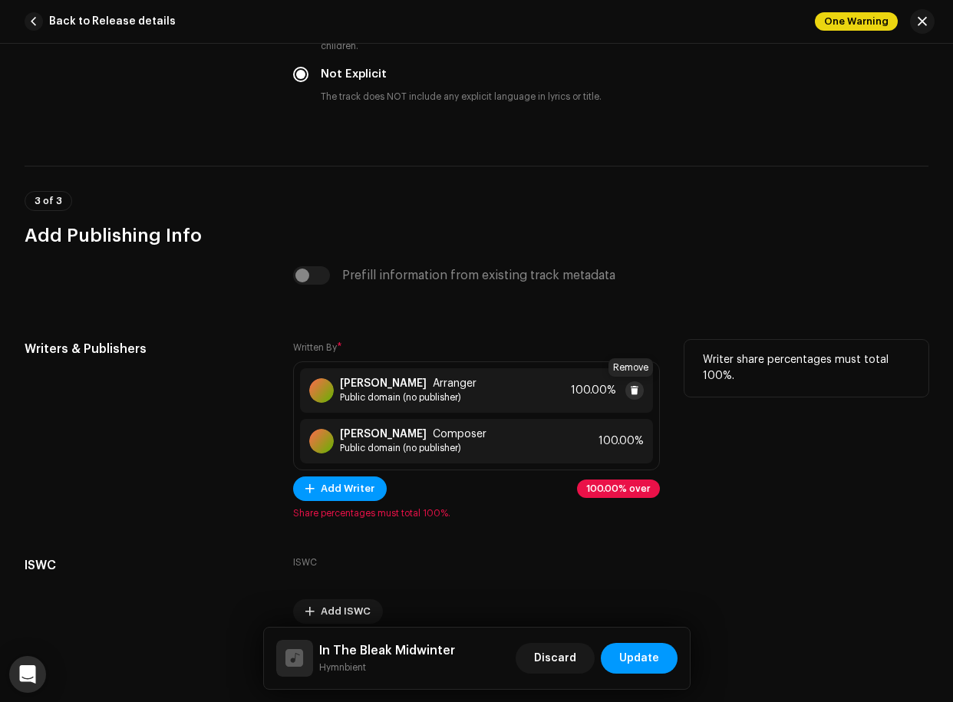
click at [631, 385] on span at bounding box center [634, 391] width 9 height 12
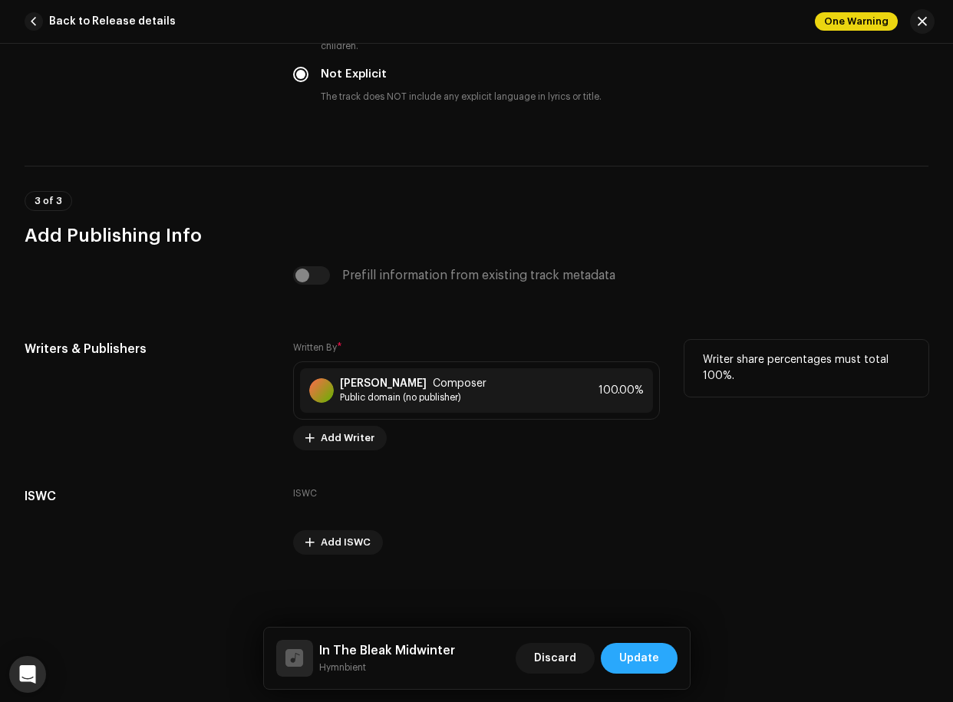
click at [644, 619] on span "Update" at bounding box center [639, 658] width 40 height 31
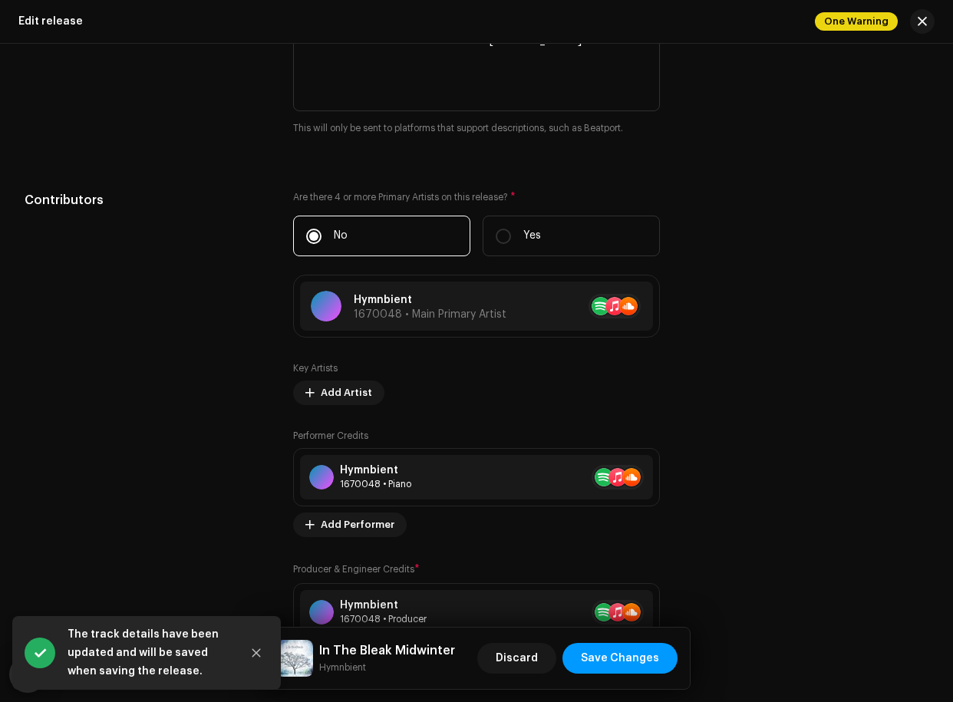
scroll to position [922, 0]
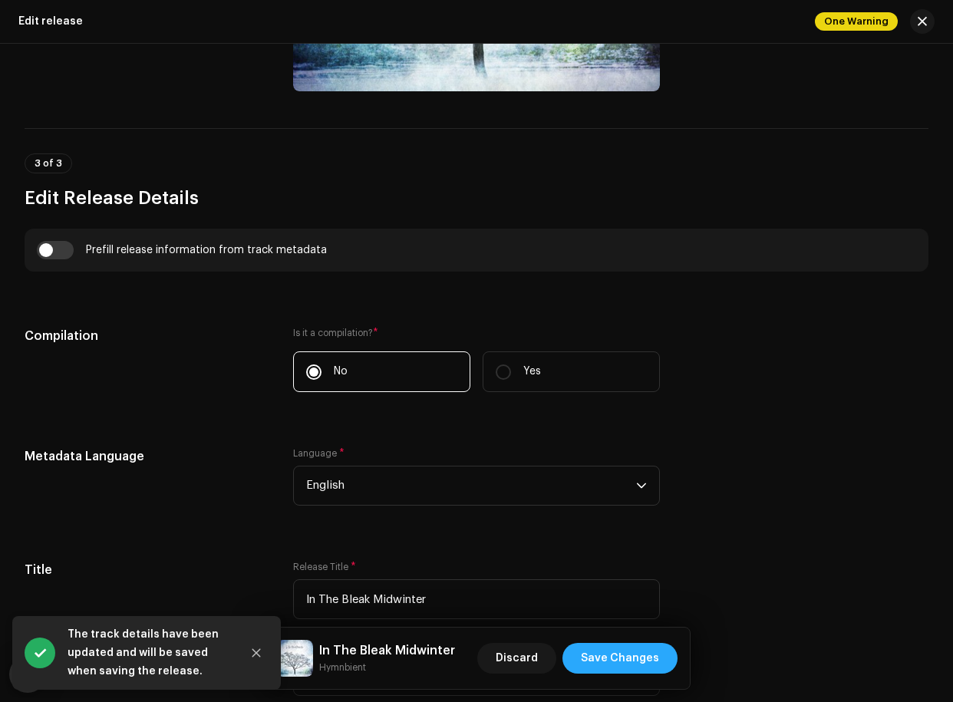
click at [619, 619] on span "Save Changes" at bounding box center [620, 658] width 78 height 31
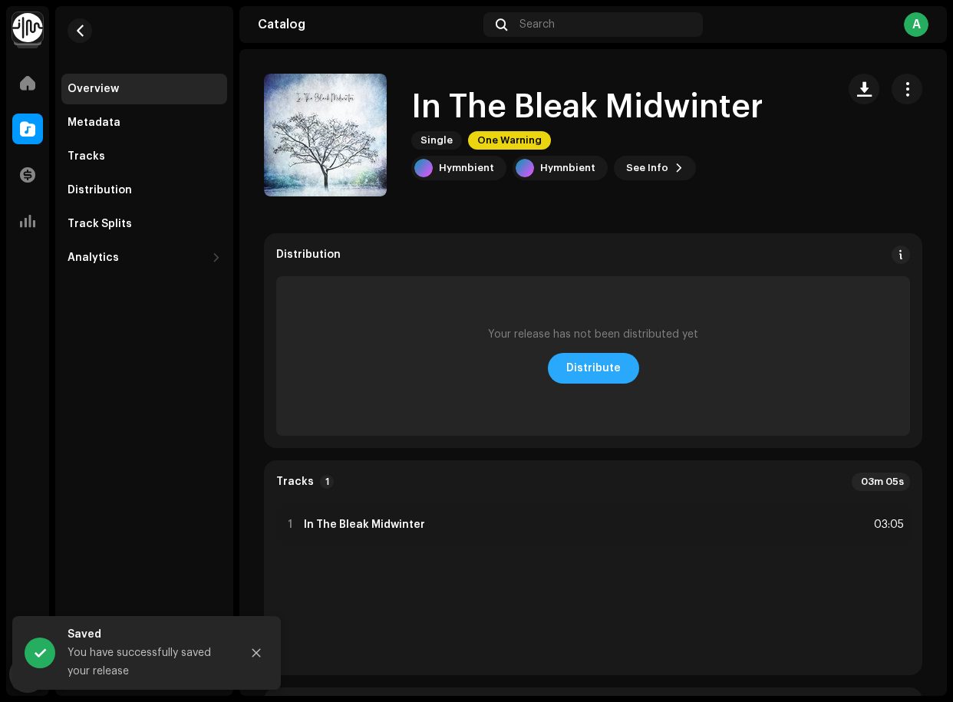
click at [610, 373] on span "Distribute" at bounding box center [593, 368] width 54 height 31
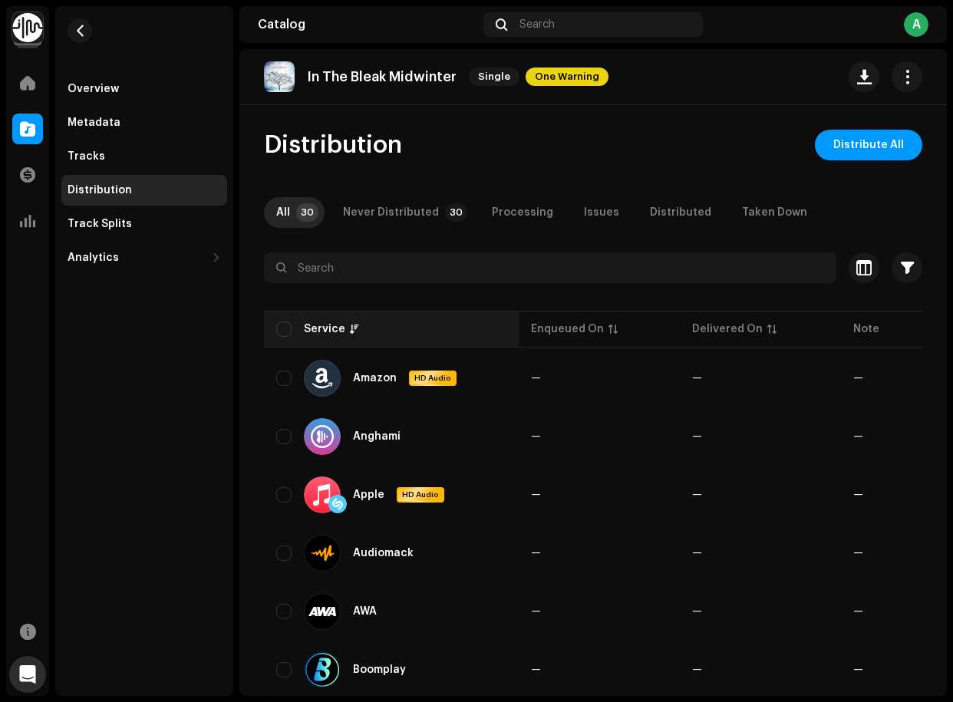
click at [286, 317] on th "Service" at bounding box center [391, 329] width 255 height 37
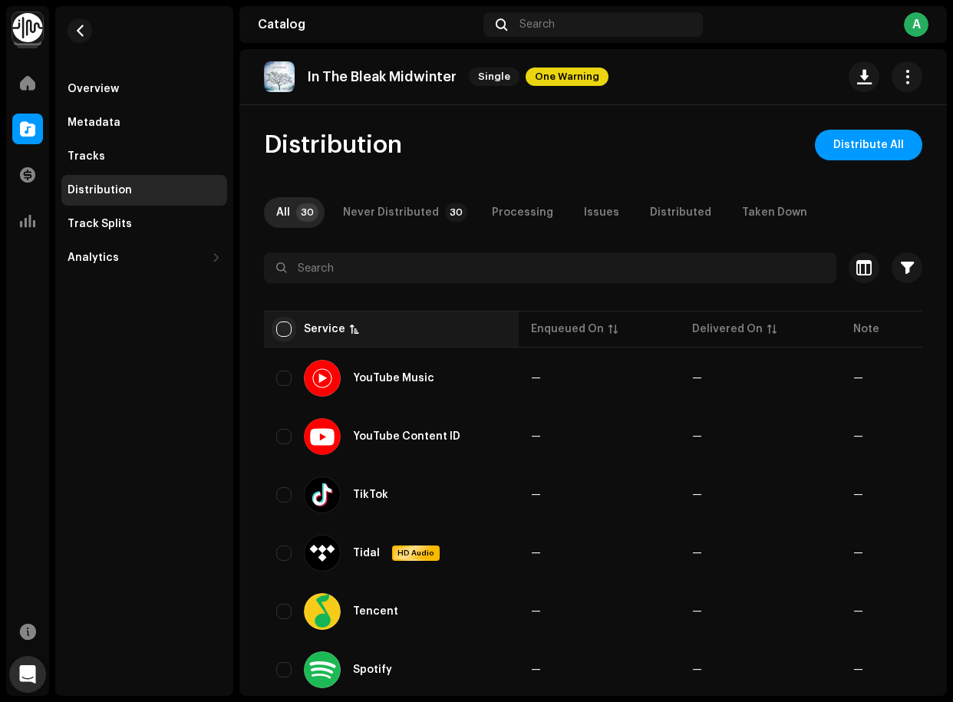
click at [289, 328] on input "checkbox" at bounding box center [283, 329] width 15 height 15
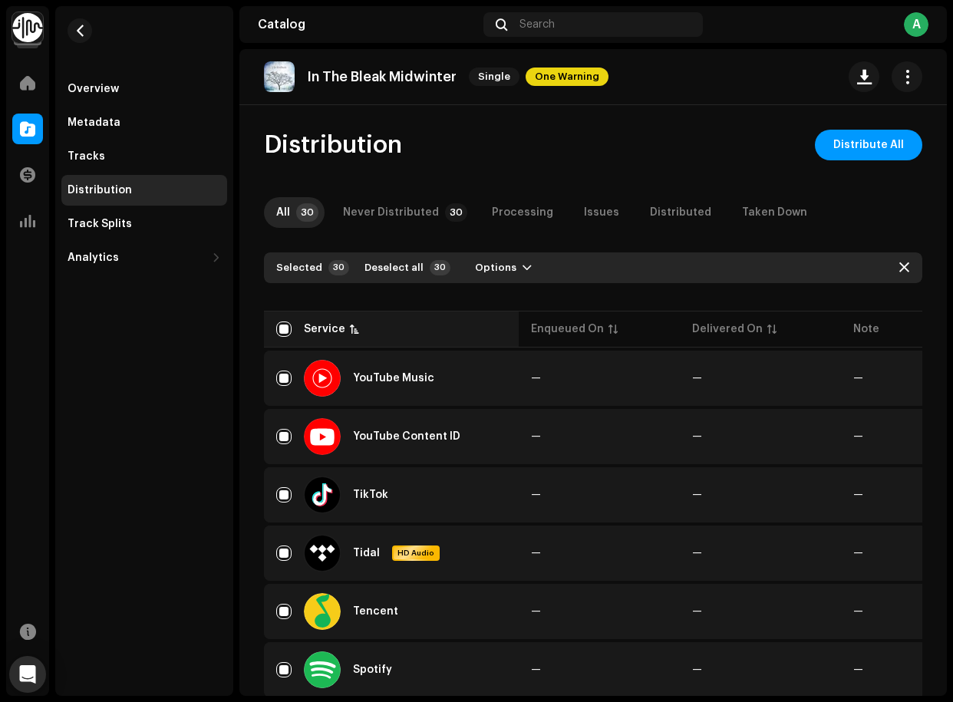
click at [308, 328] on div "Service" at bounding box center [324, 329] width 41 height 15
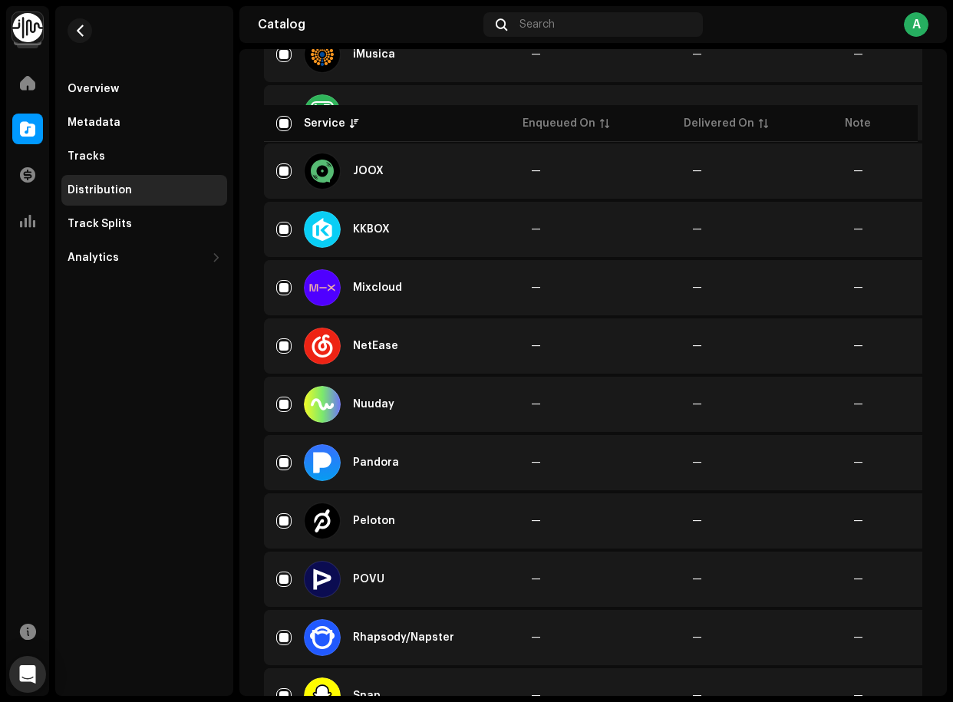
scroll to position [597, 0]
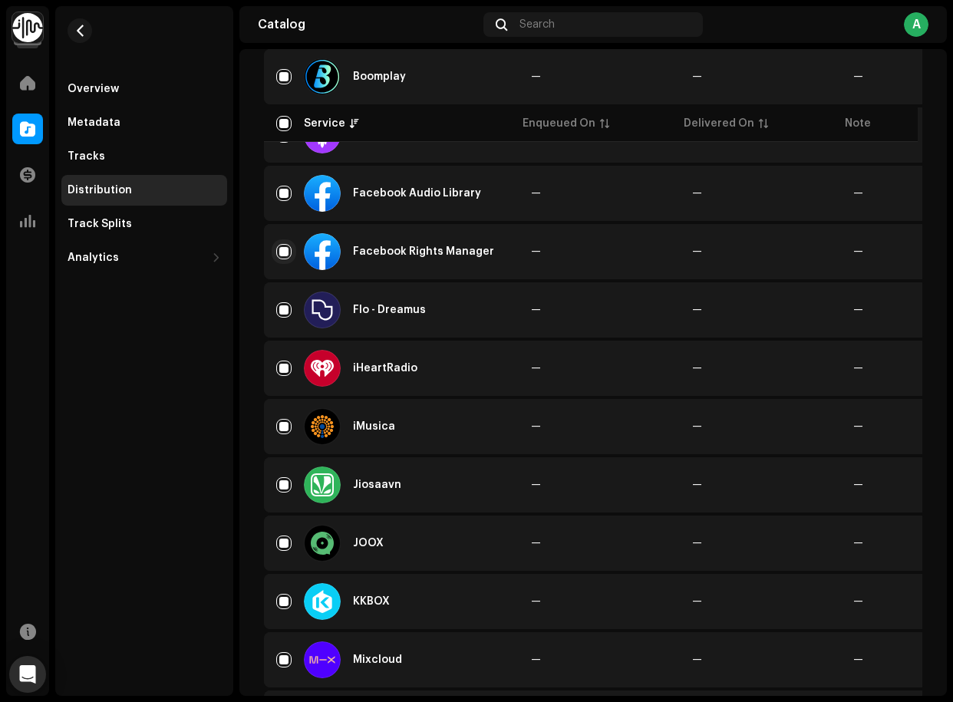
click at [286, 247] on input "Row Selected" at bounding box center [283, 251] width 15 height 15
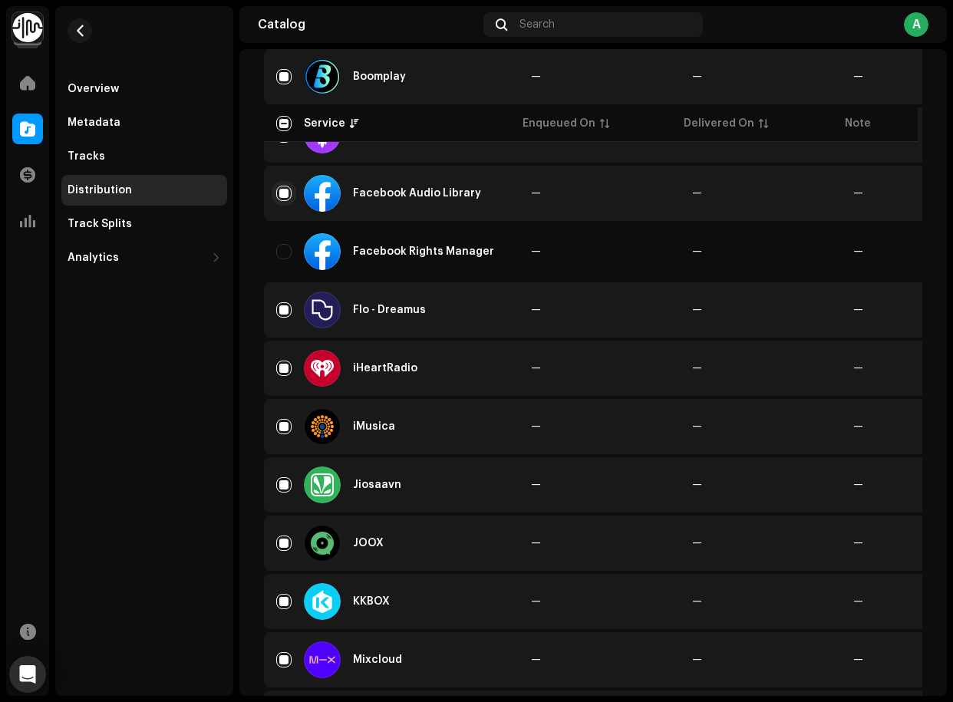
click at [286, 193] on input "Row Selected" at bounding box center [283, 193] width 15 height 15
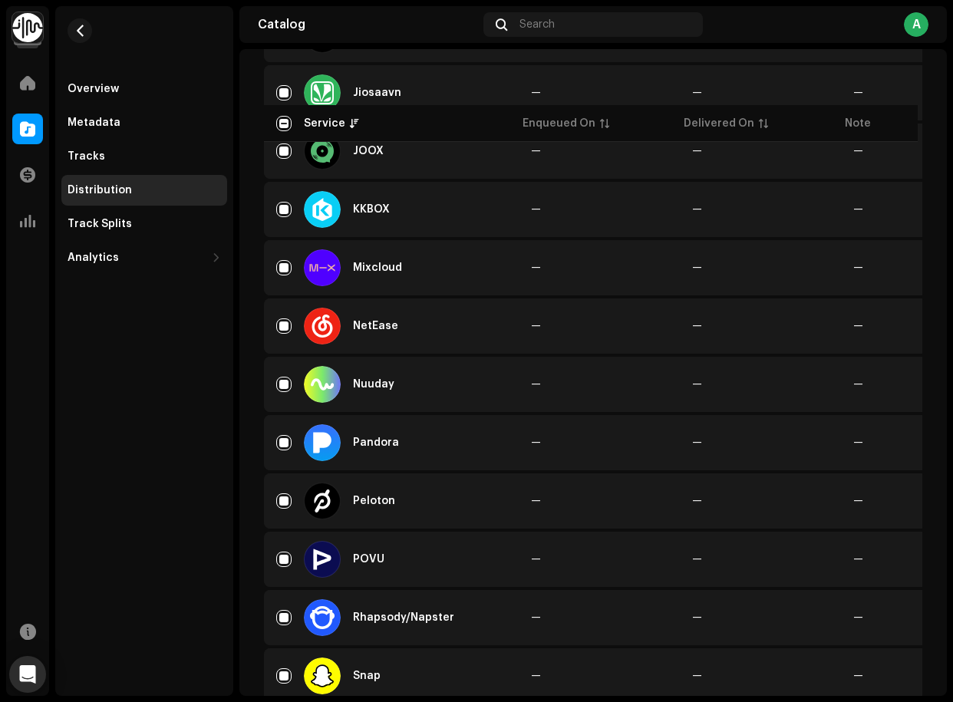
scroll to position [1100, 0]
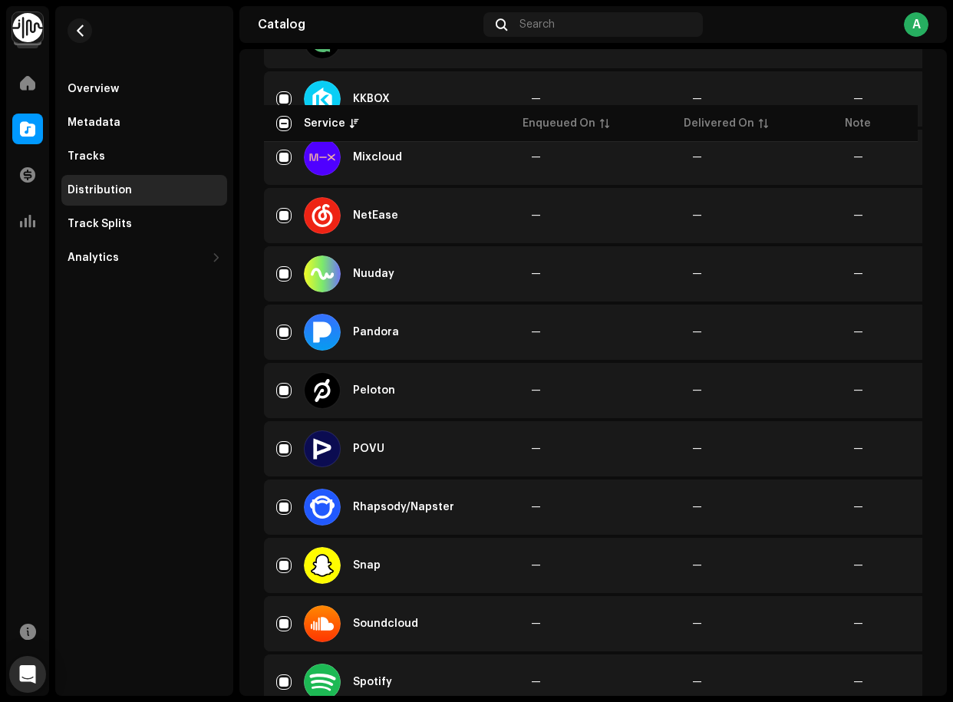
click at [295, 564] on div "Snap" at bounding box center [391, 565] width 230 height 37
click at [288, 566] on input "Row Selected" at bounding box center [283, 565] width 15 height 15
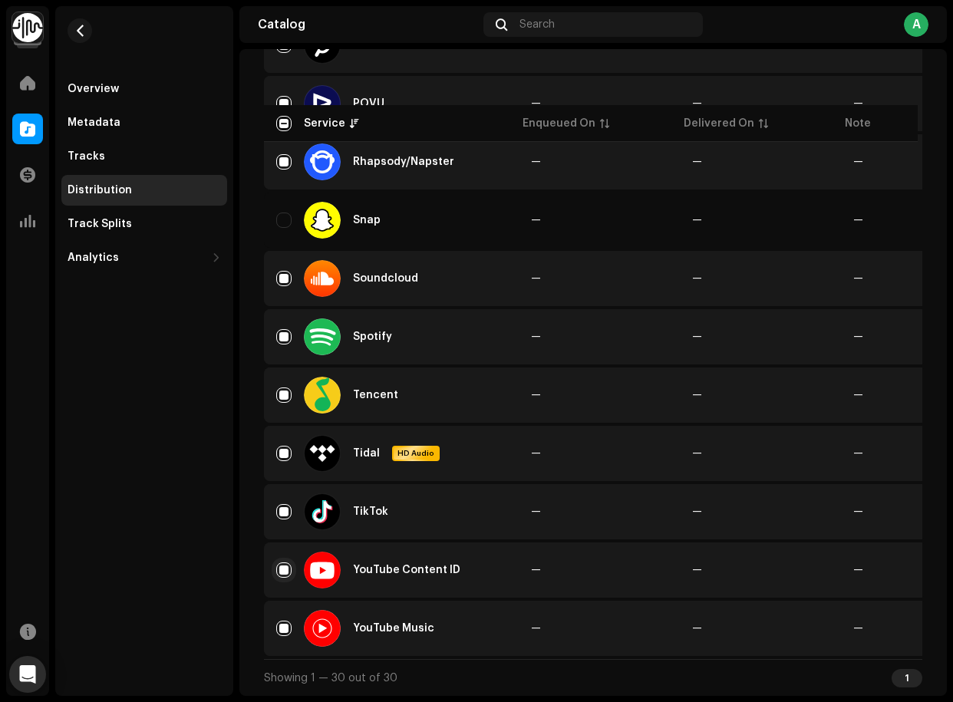
click at [287, 577] on input "Row Selected" at bounding box center [283, 570] width 15 height 15
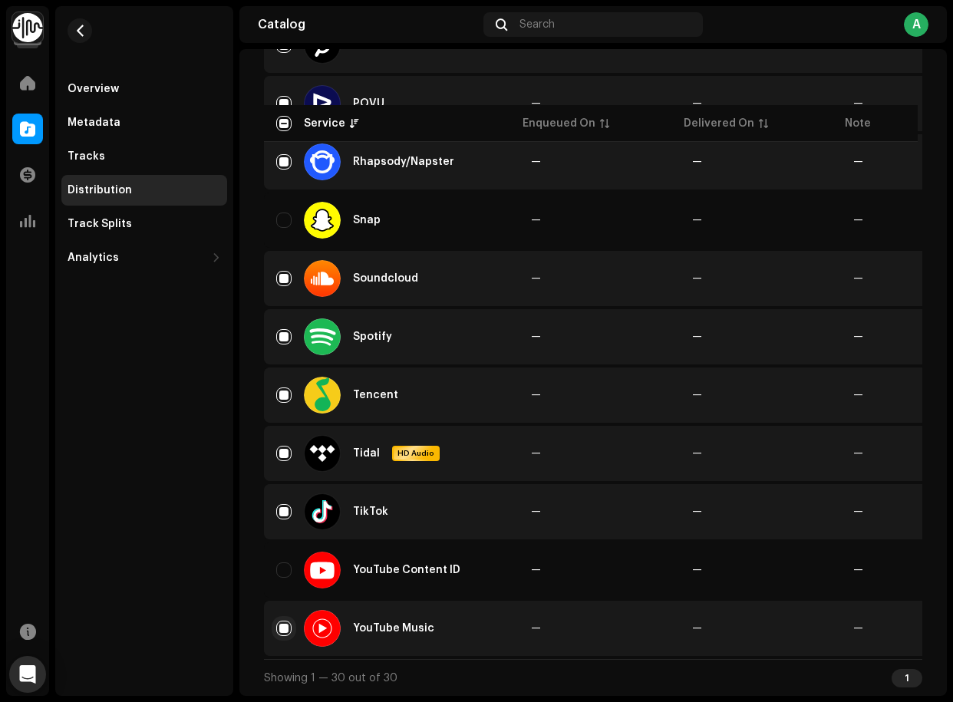
click at [284, 619] on input "Row Selected" at bounding box center [283, 628] width 15 height 15
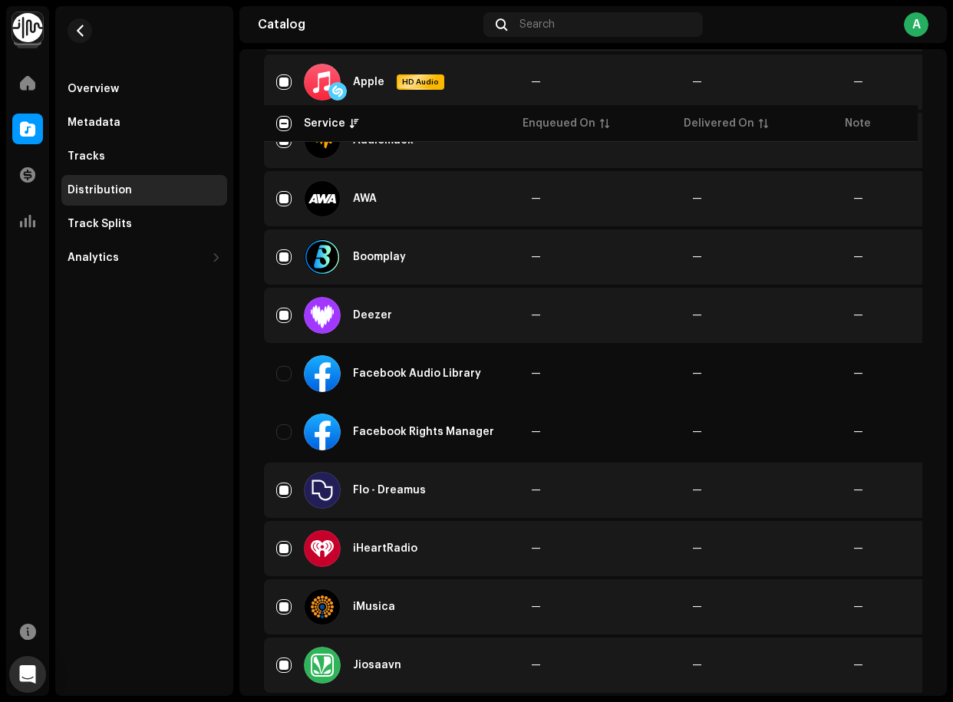
scroll to position [0, 0]
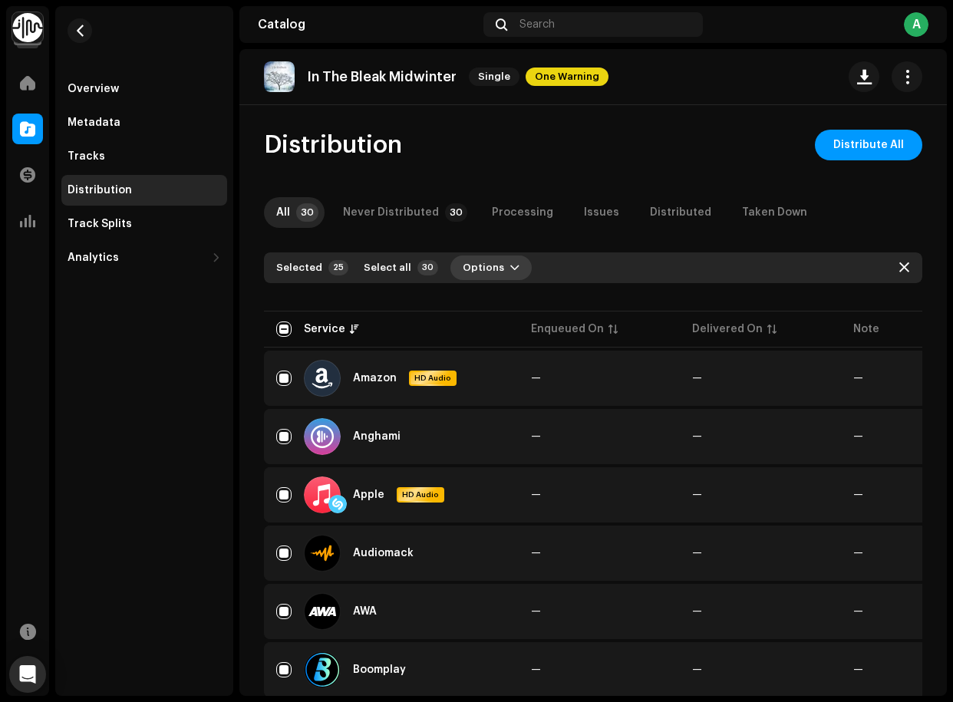
click at [480, 267] on span "Options" at bounding box center [483, 268] width 41 height 31
click at [483, 298] on span "Distribute" at bounding box center [481, 302] width 54 height 12
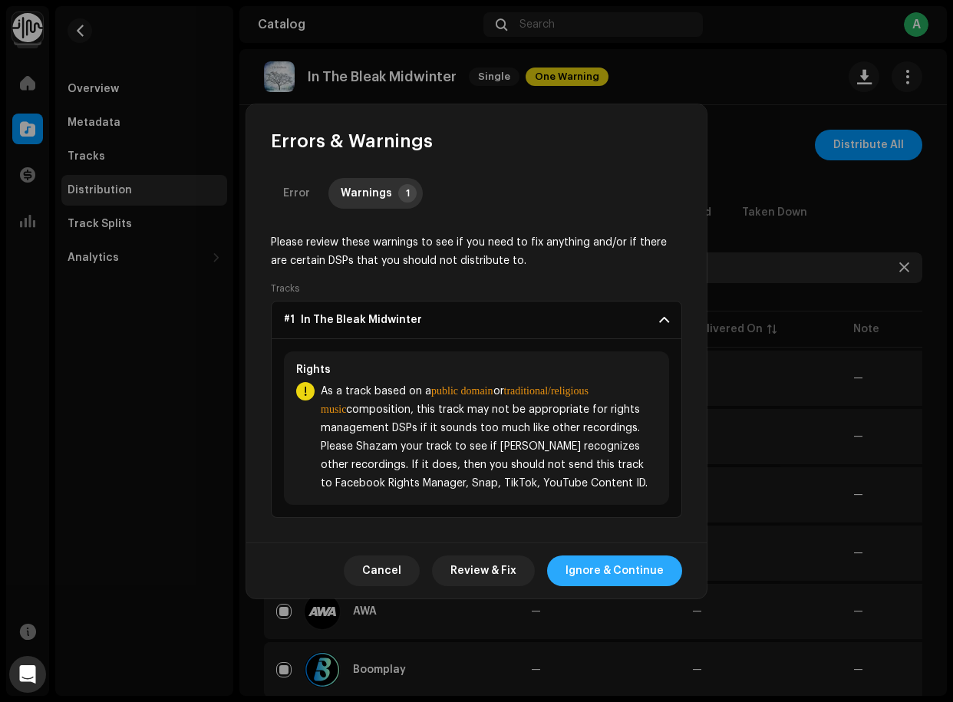
click at [616, 566] on span "Ignore & Continue" at bounding box center [615, 571] width 98 height 31
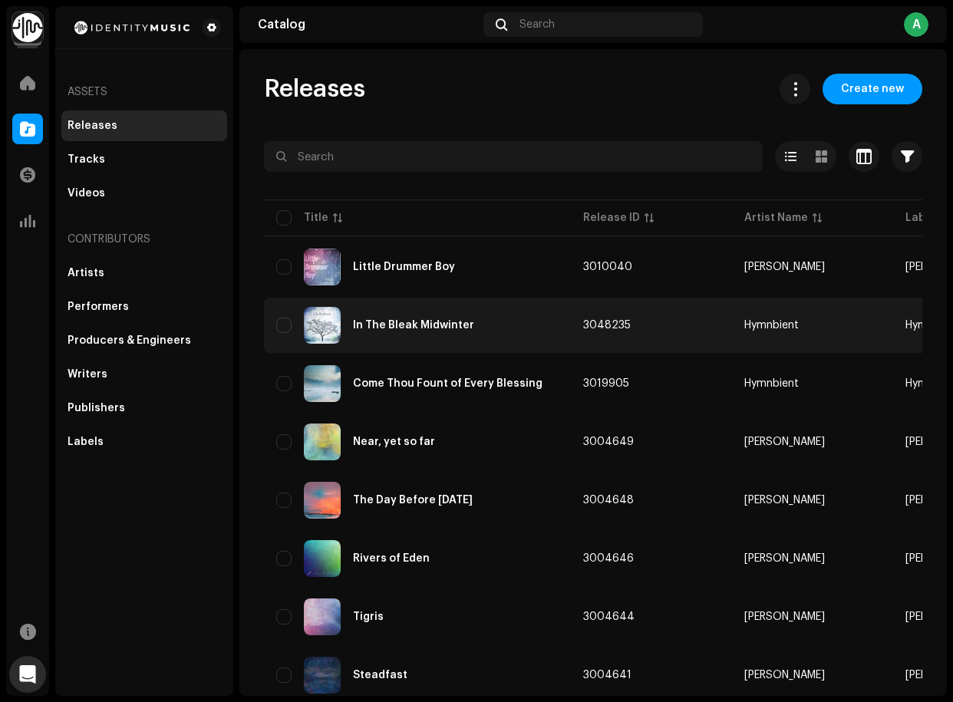
click at [412, 328] on div "In The Bleak Midwinter" at bounding box center [413, 325] width 121 height 11
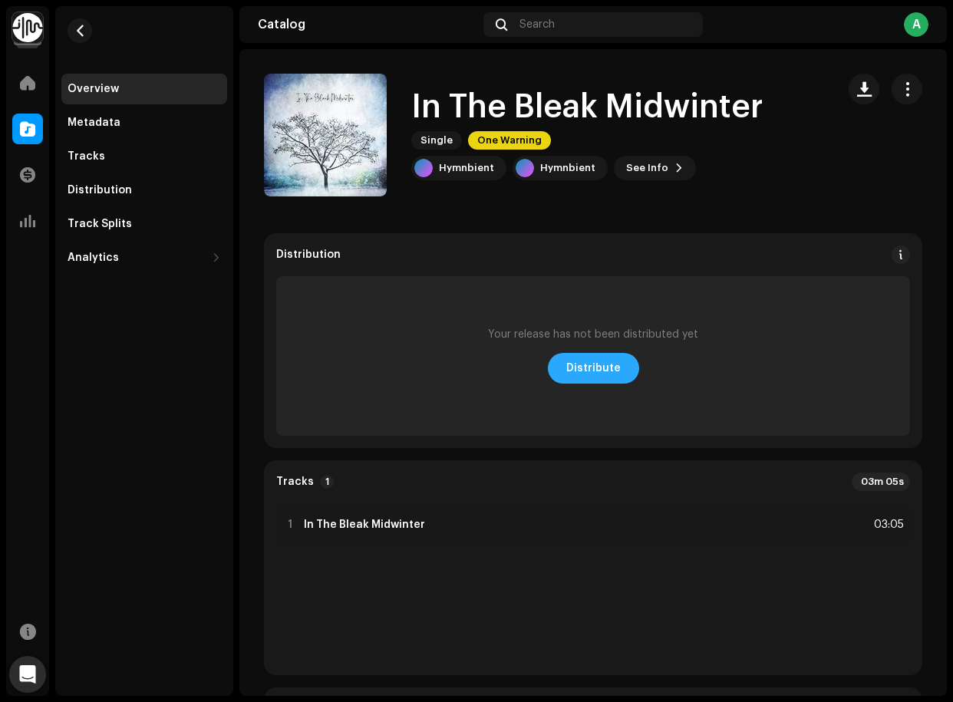
click at [600, 368] on span "Distribute" at bounding box center [593, 368] width 54 height 31
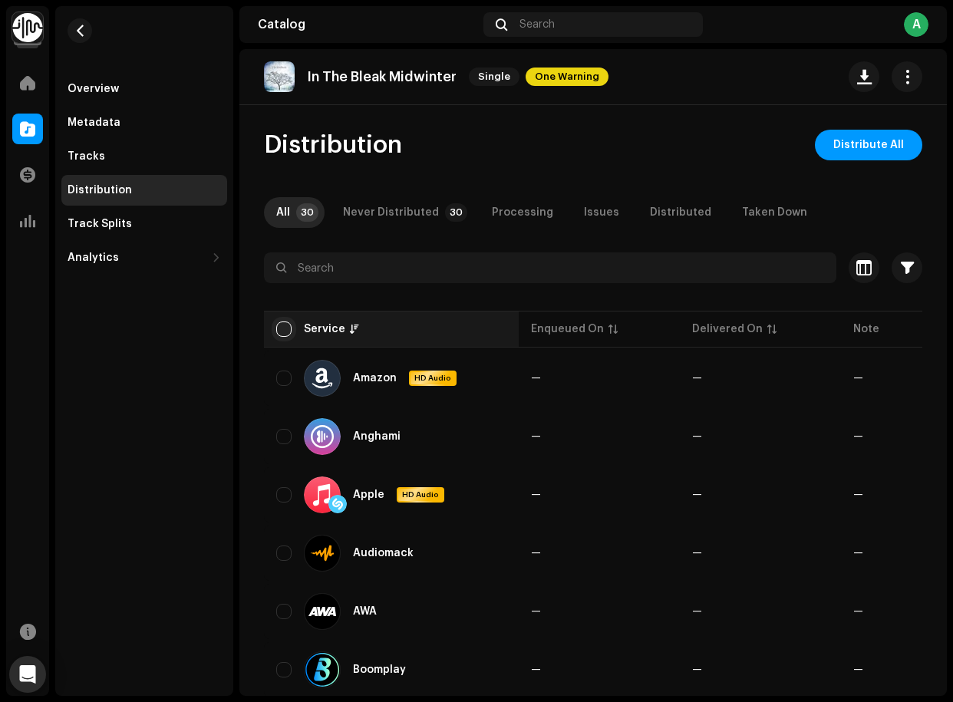
click at [283, 334] on input "checkbox" at bounding box center [283, 329] width 15 height 15
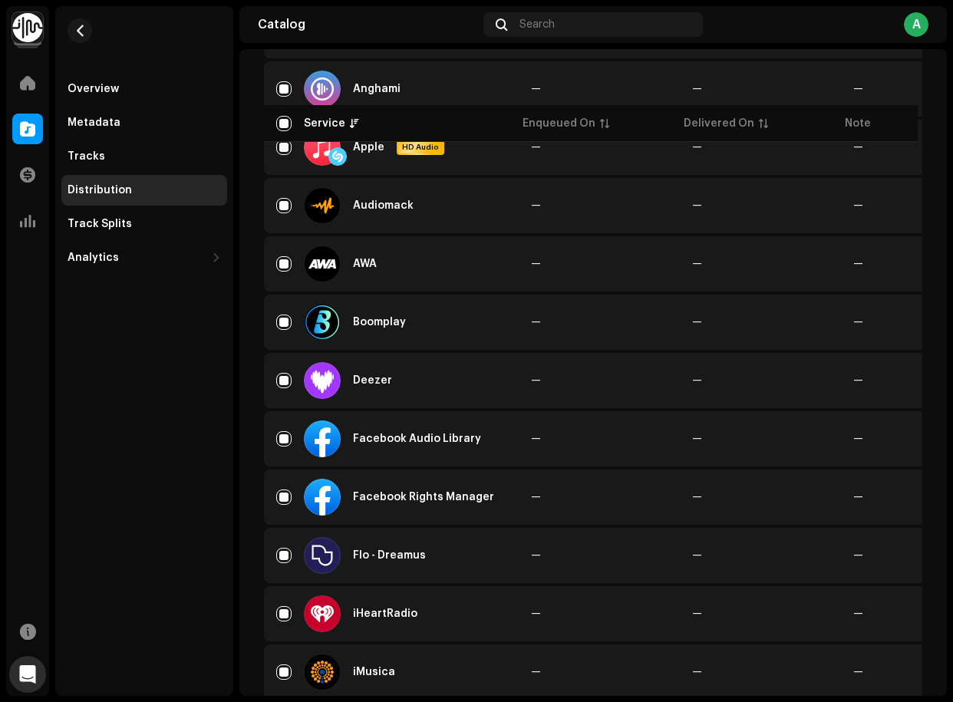
scroll to position [375, 0]
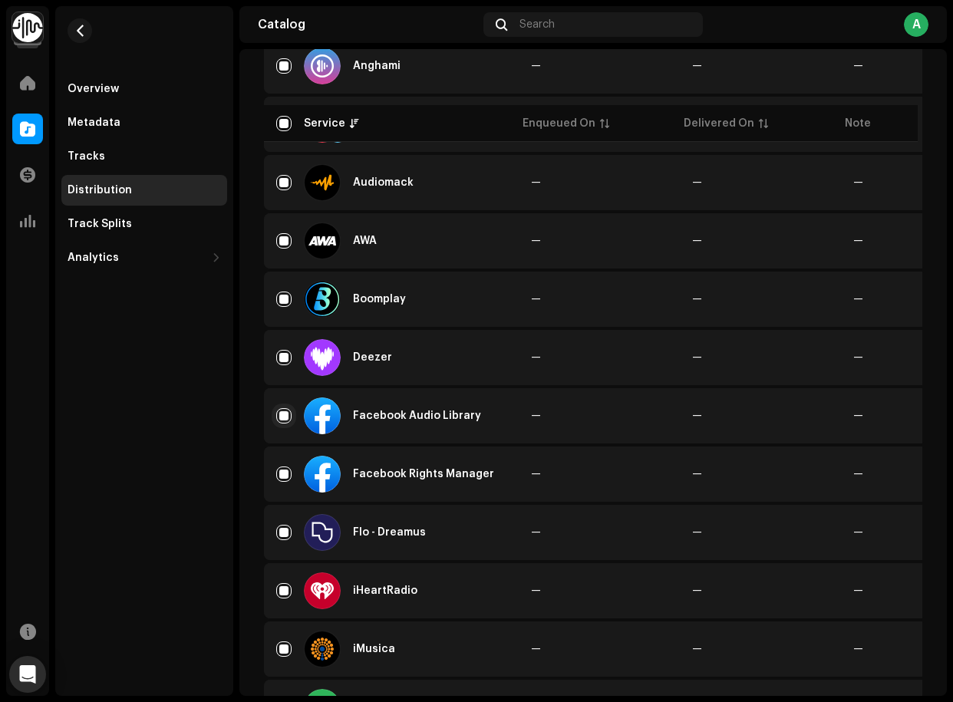
click at [283, 412] on input "Row Selected" at bounding box center [283, 415] width 15 height 15
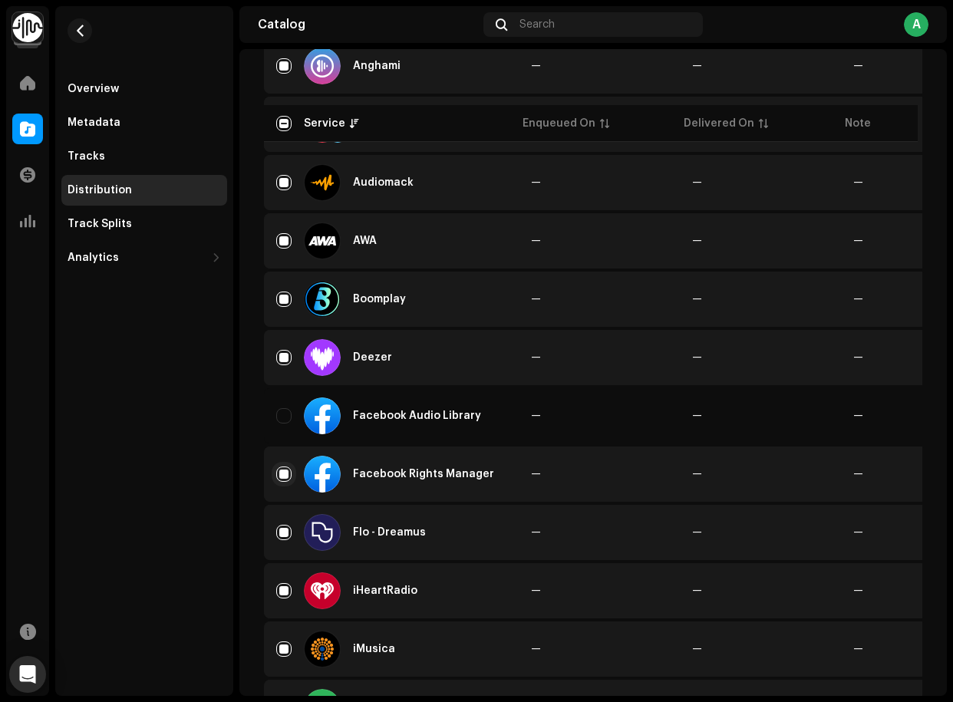
click at [280, 475] on input "Row Selected" at bounding box center [283, 474] width 15 height 15
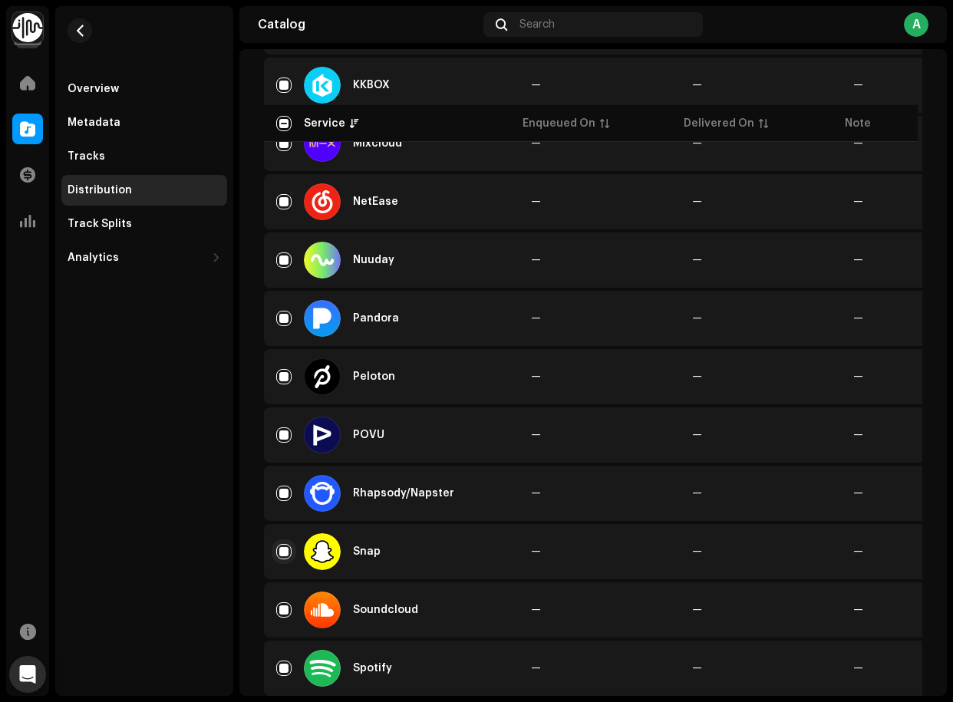
click at [282, 553] on input "Row Selected" at bounding box center [283, 551] width 15 height 15
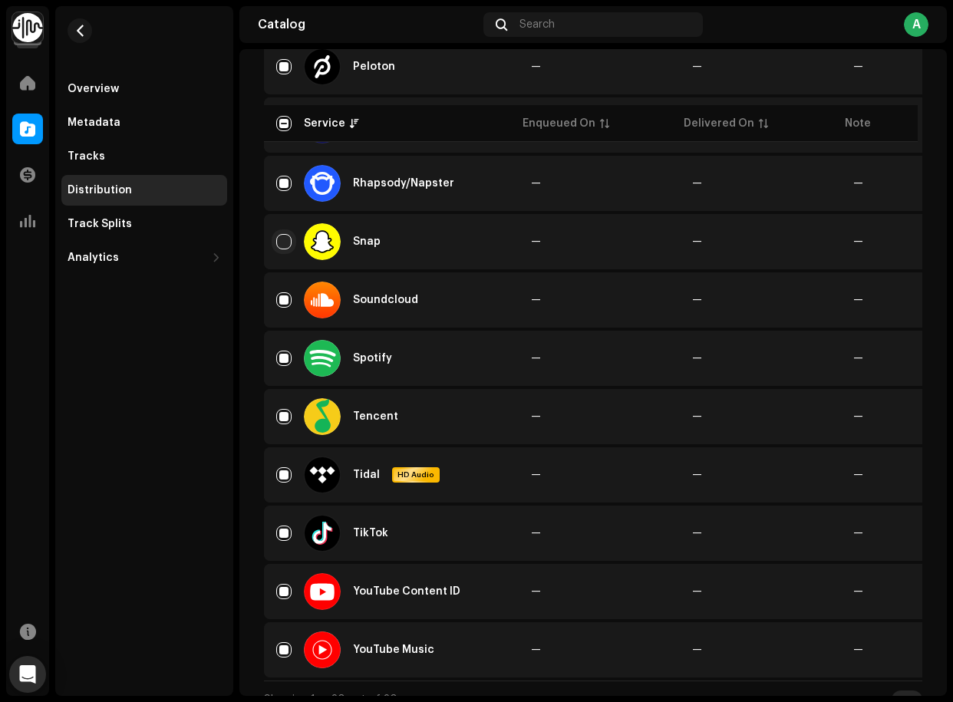
scroll to position [1445, 0]
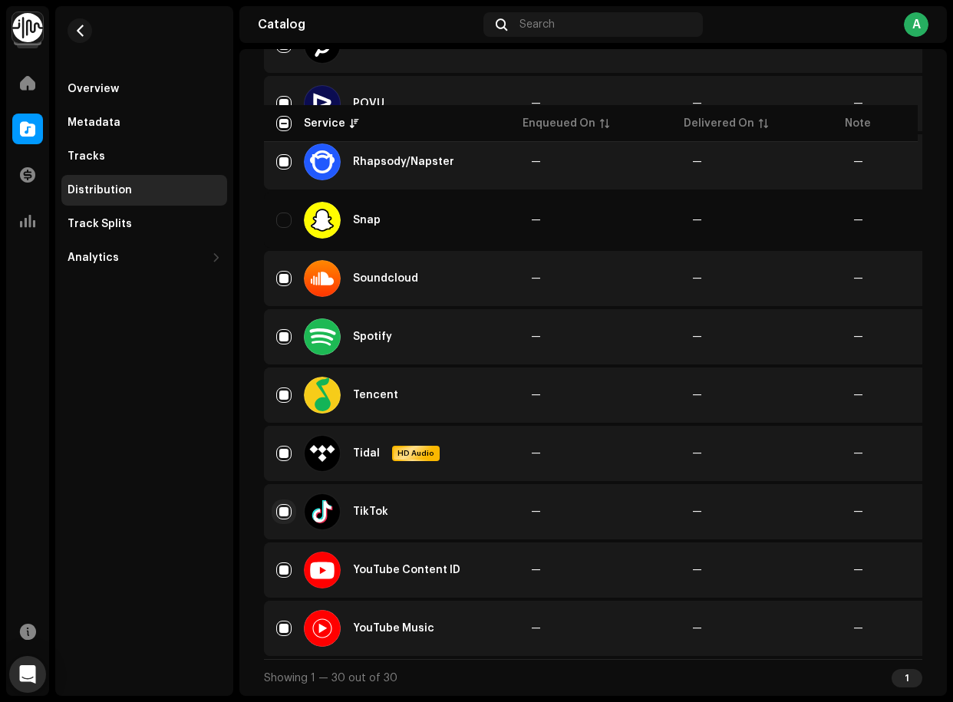
click at [288, 509] on input "Row Selected" at bounding box center [283, 511] width 15 height 15
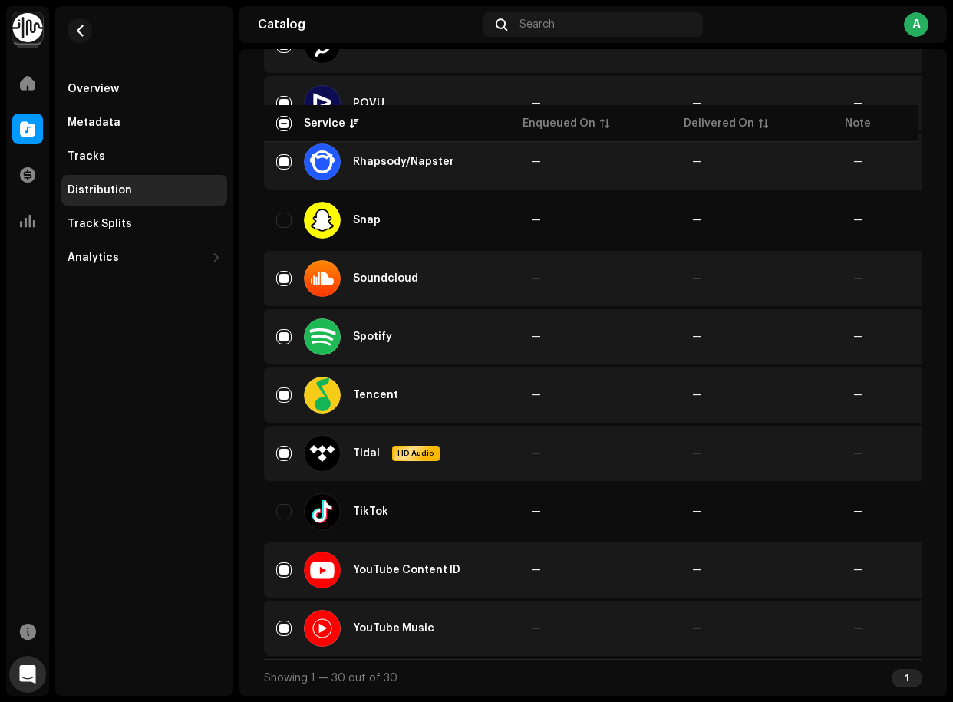
click at [284, 572] on input "Row Selected" at bounding box center [283, 570] width 15 height 15
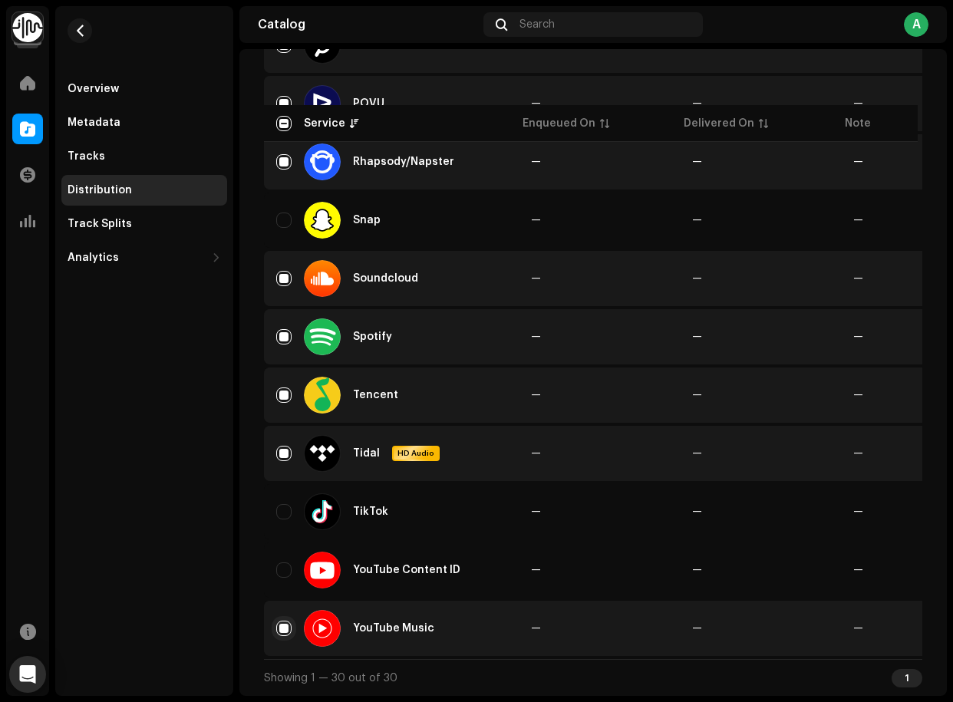
click at [284, 619] on input "Row Selected" at bounding box center [283, 628] width 15 height 15
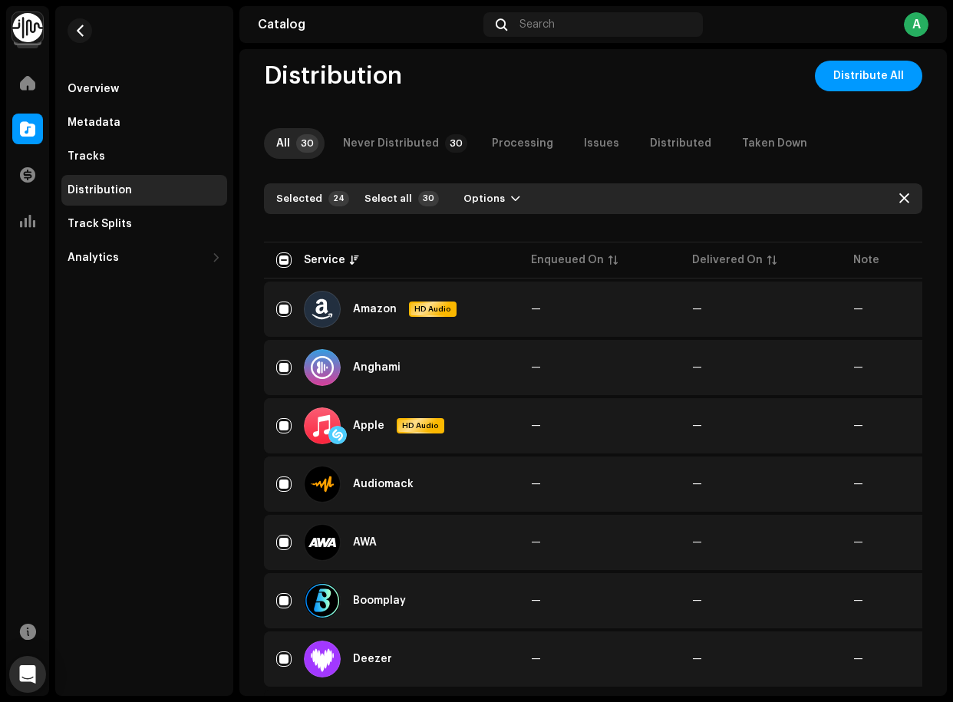
scroll to position [0, 0]
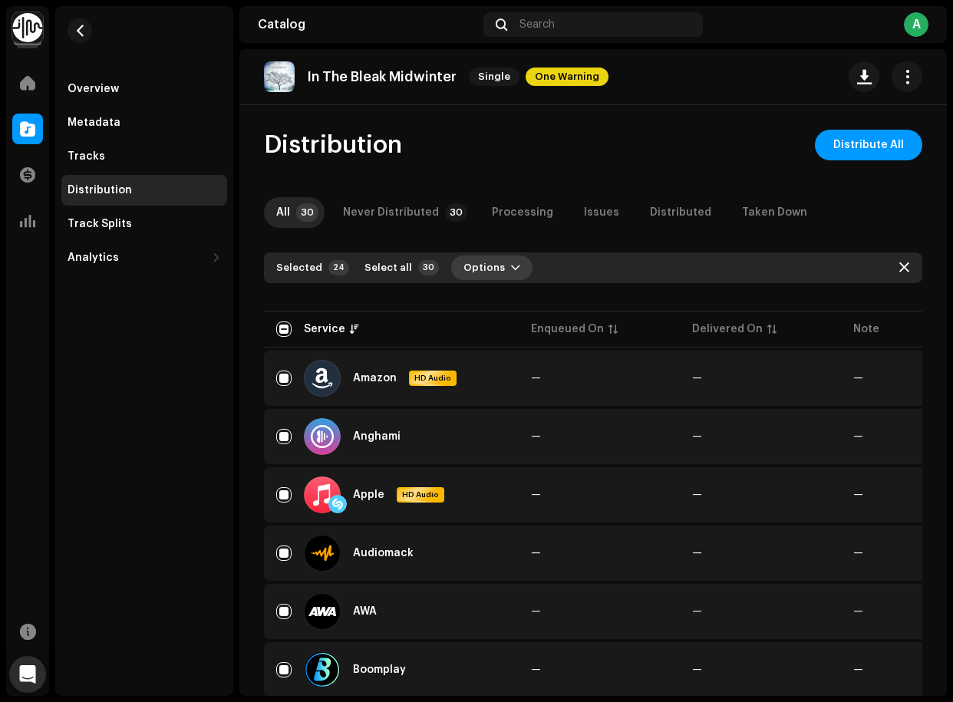
click at [491, 273] on span "Options" at bounding box center [484, 268] width 41 height 31
click at [500, 304] on span "Distribute" at bounding box center [481, 302] width 54 height 12
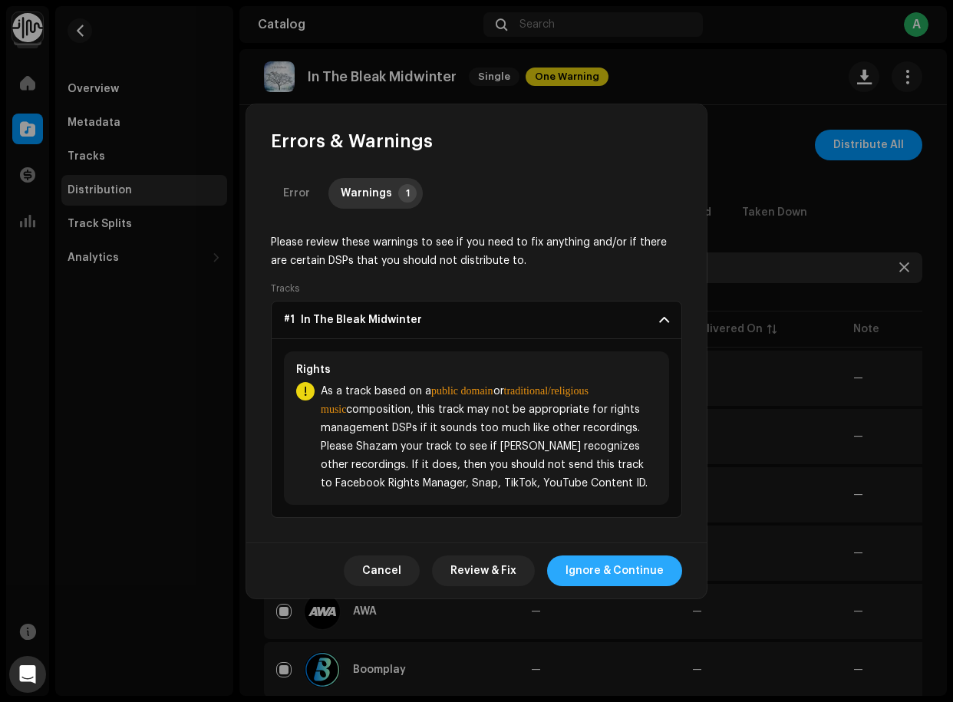
click at [614, 571] on span "Ignore & Continue" at bounding box center [615, 571] width 98 height 31
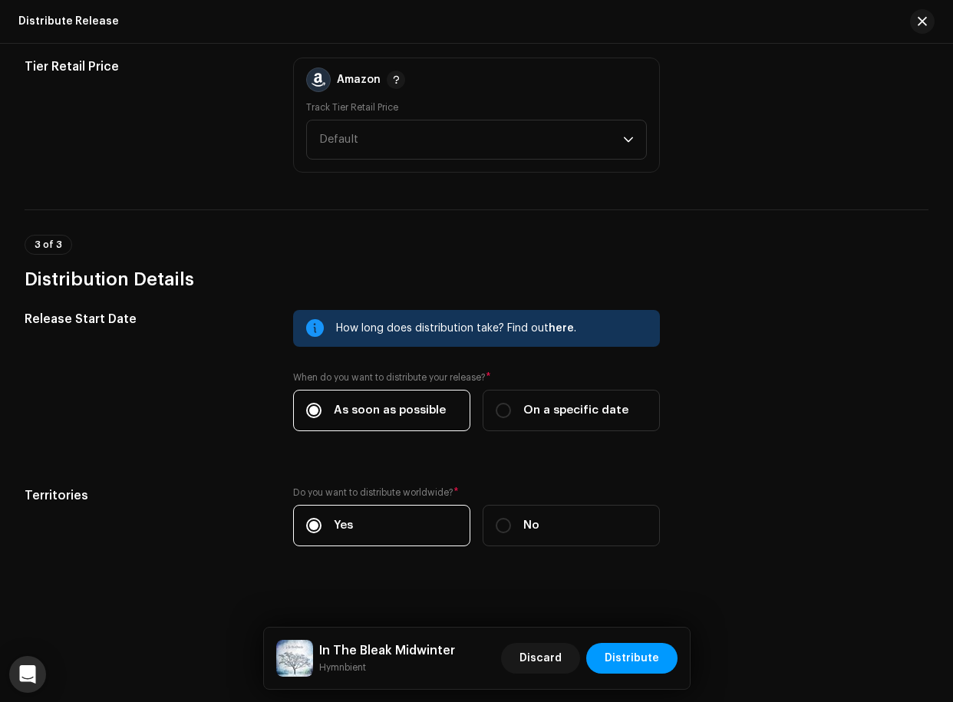
scroll to position [1280, 0]
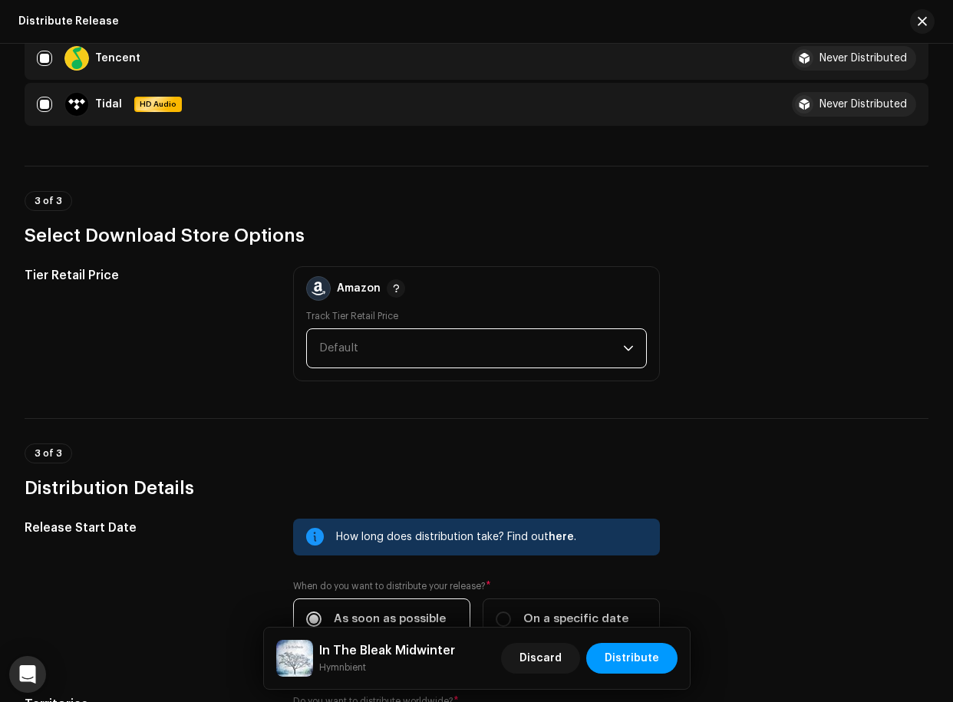
click at [415, 348] on span "Default" at bounding box center [470, 348] width 303 height 38
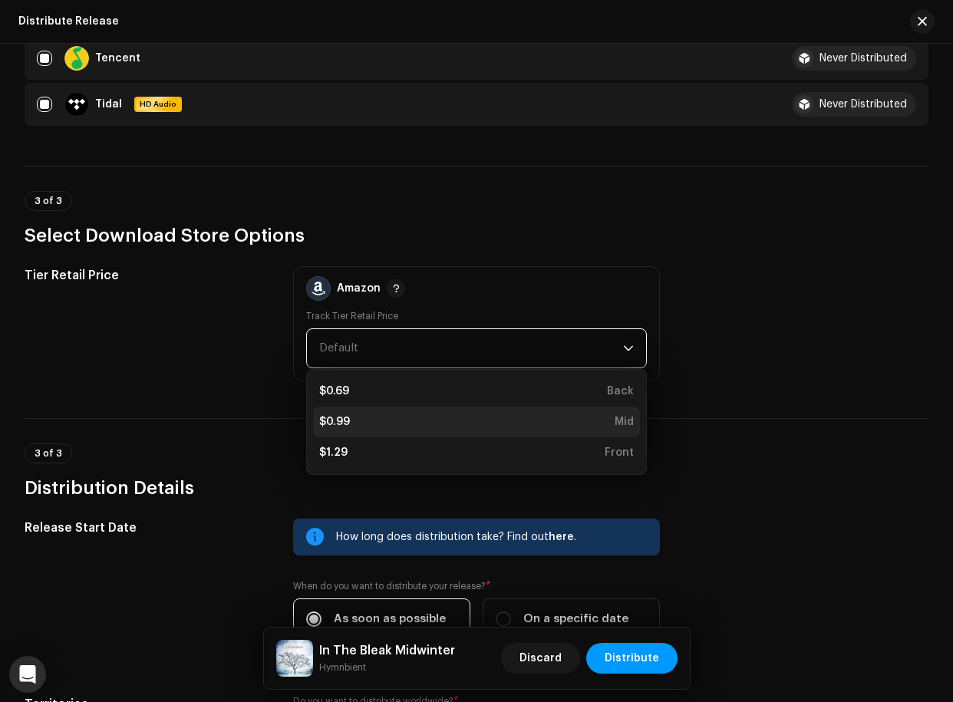
click at [365, 414] on li "$0.99 Mid" at bounding box center [476, 422] width 326 height 31
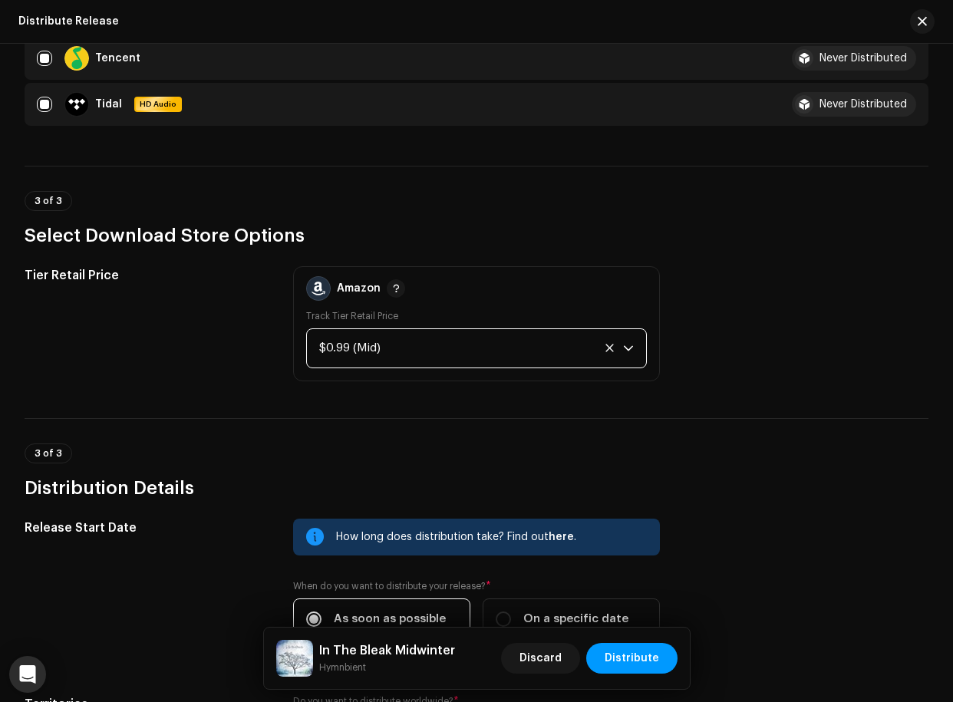
scroll to position [1499, 0]
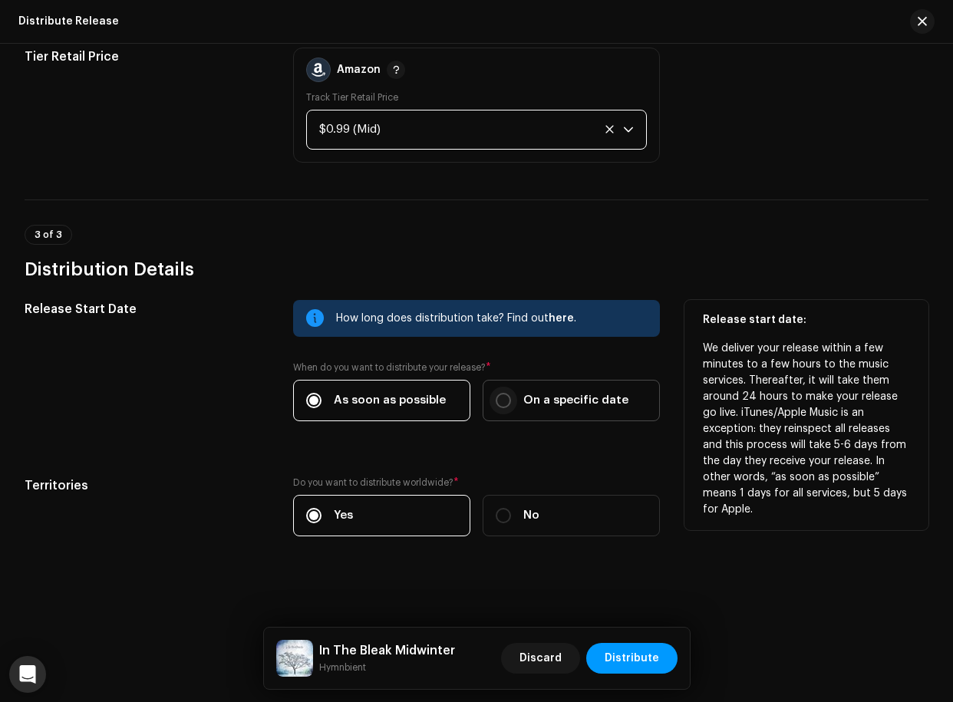
click at [496, 401] on input "On a specific date" at bounding box center [503, 400] width 15 height 15
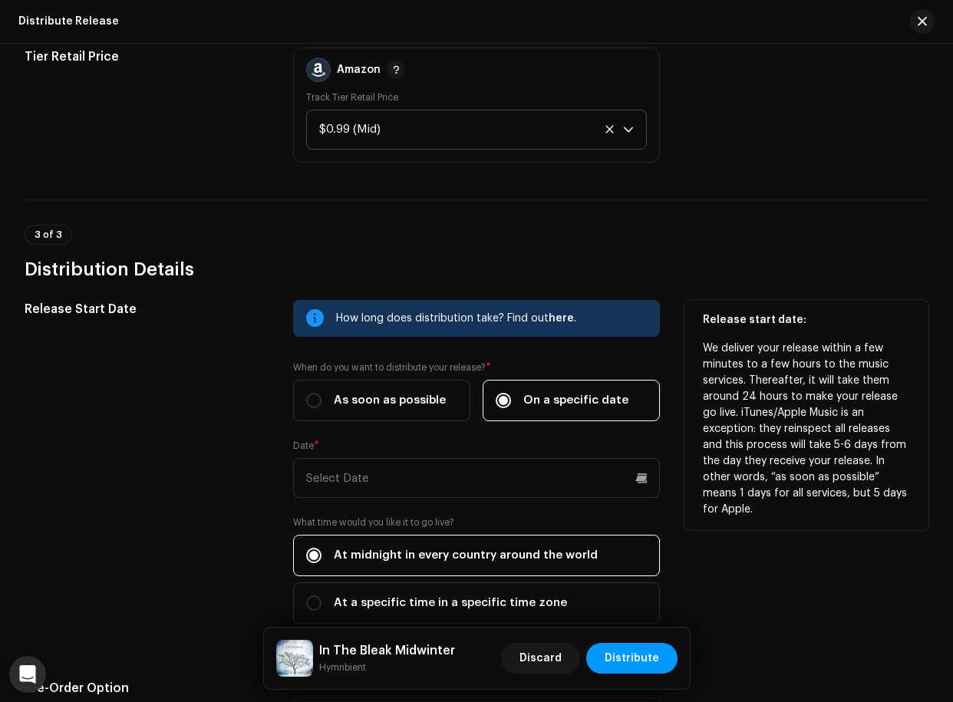
click at [516, 457] on div "Date *" at bounding box center [476, 469] width 366 height 58
click at [510, 500] on div "How long does distribution take? Find out here . When do you want to distribute…" at bounding box center [476, 471] width 366 height 342
click at [500, 487] on input "text" at bounding box center [476, 478] width 366 height 40
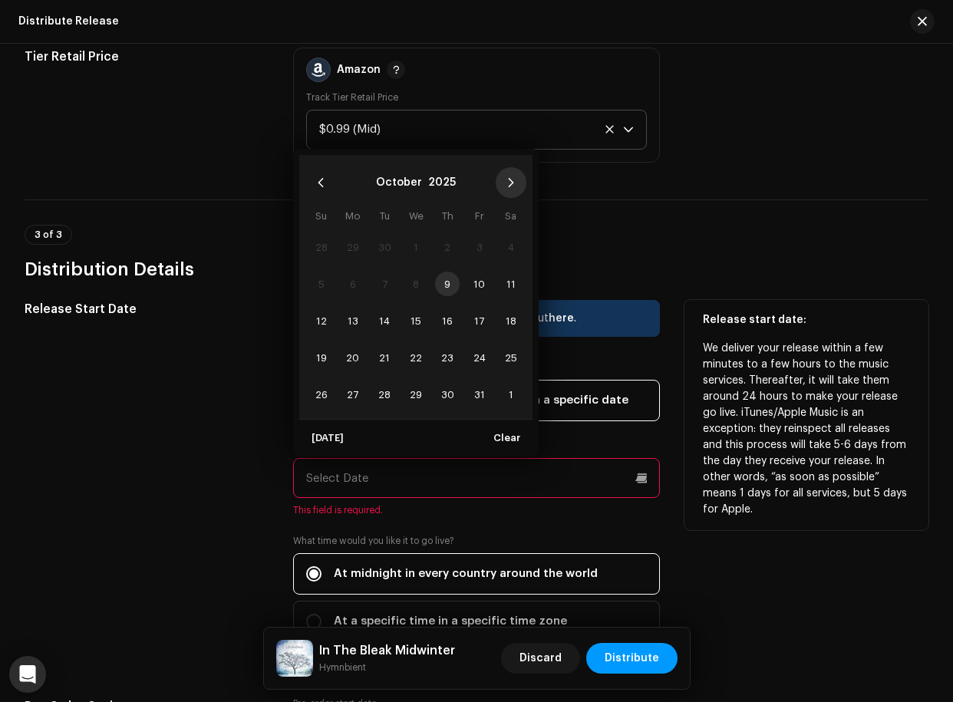
click at [514, 179] on icon "Next Month" at bounding box center [511, 182] width 11 height 11
click at [477, 250] on span "5" at bounding box center [479, 247] width 25 height 25
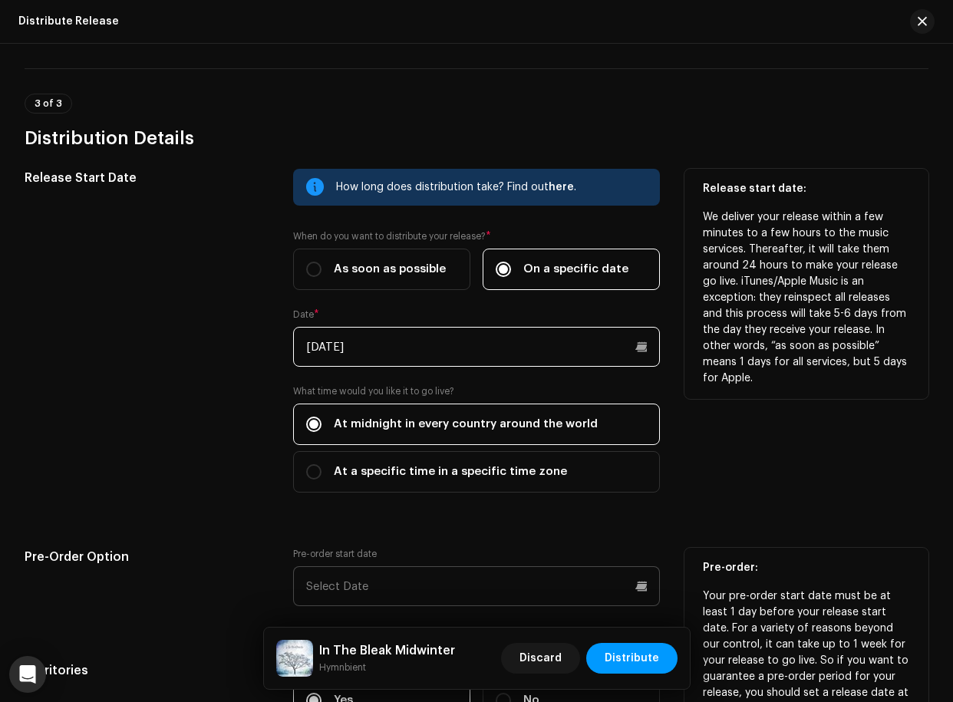
scroll to position [1766, 0]
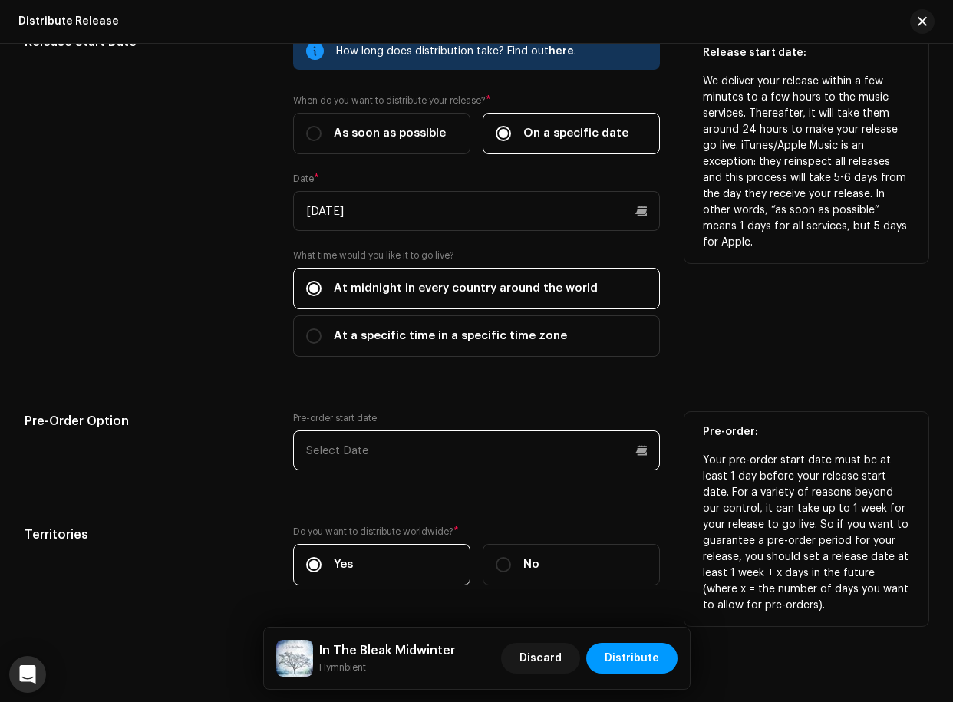
click at [444, 462] on input "text" at bounding box center [476, 451] width 366 height 40
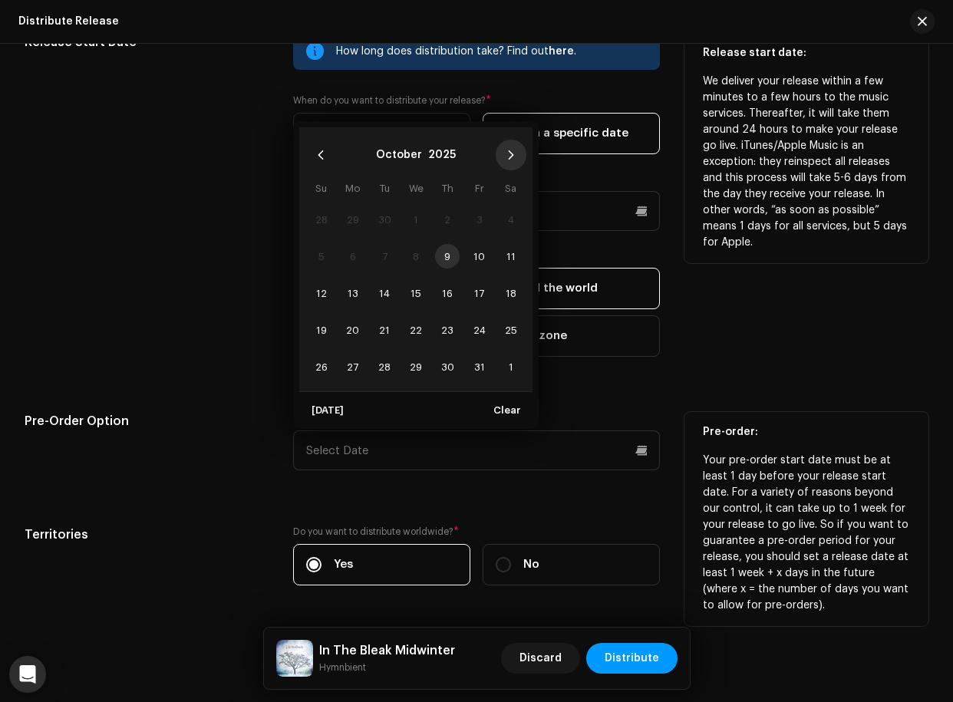
click at [511, 161] on button "Next Month" at bounding box center [511, 155] width 31 height 31
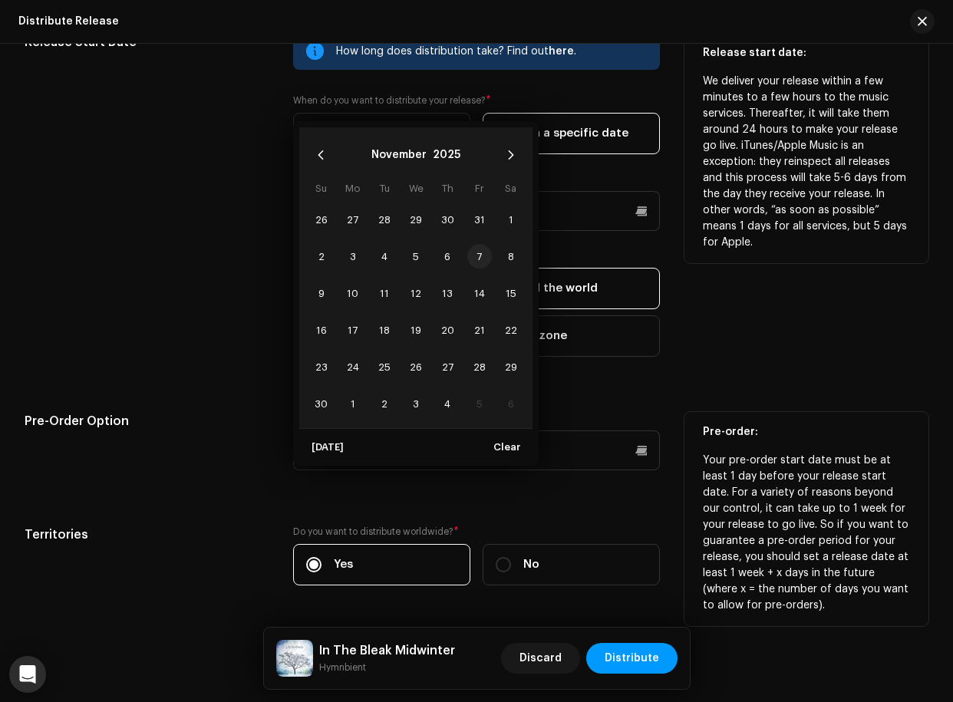
click at [483, 257] on span "7" at bounding box center [479, 256] width 25 height 25
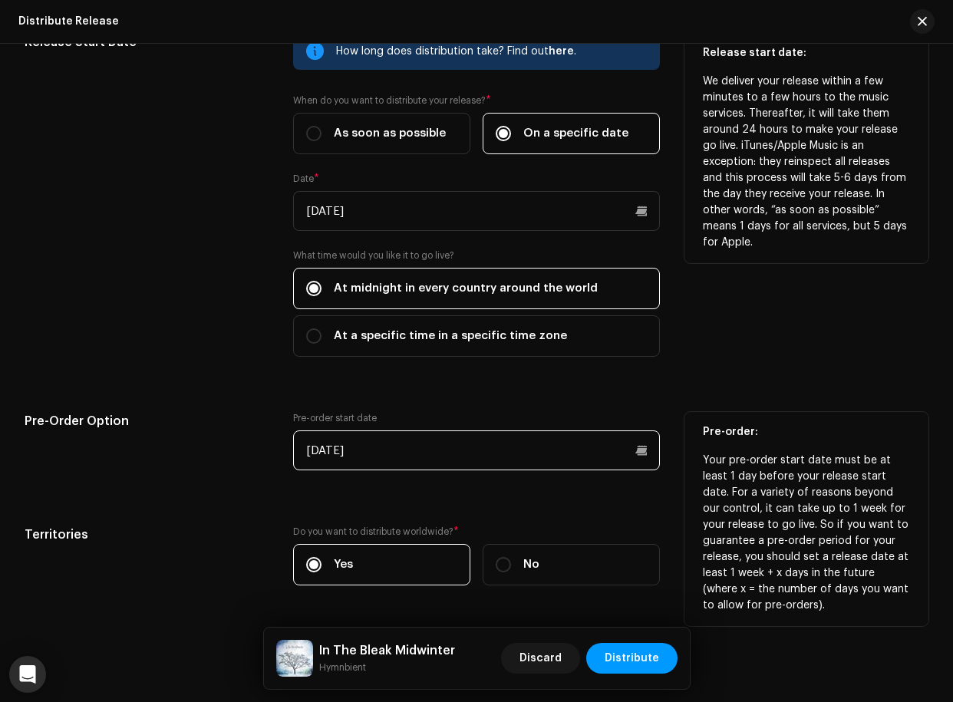
scroll to position [1815, 0]
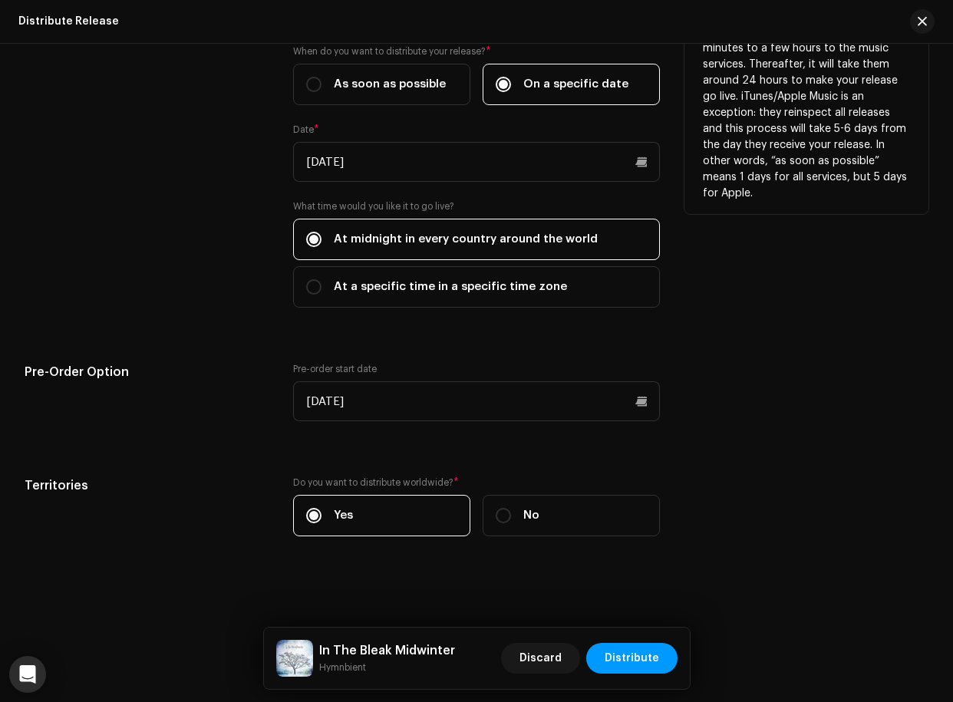
click at [682, 619] on div "In The Bleak Midwinter Hymnbient Discard Distribute" at bounding box center [477, 658] width 426 height 61
click at [635, 619] on span "Distribute" at bounding box center [632, 658] width 54 height 31
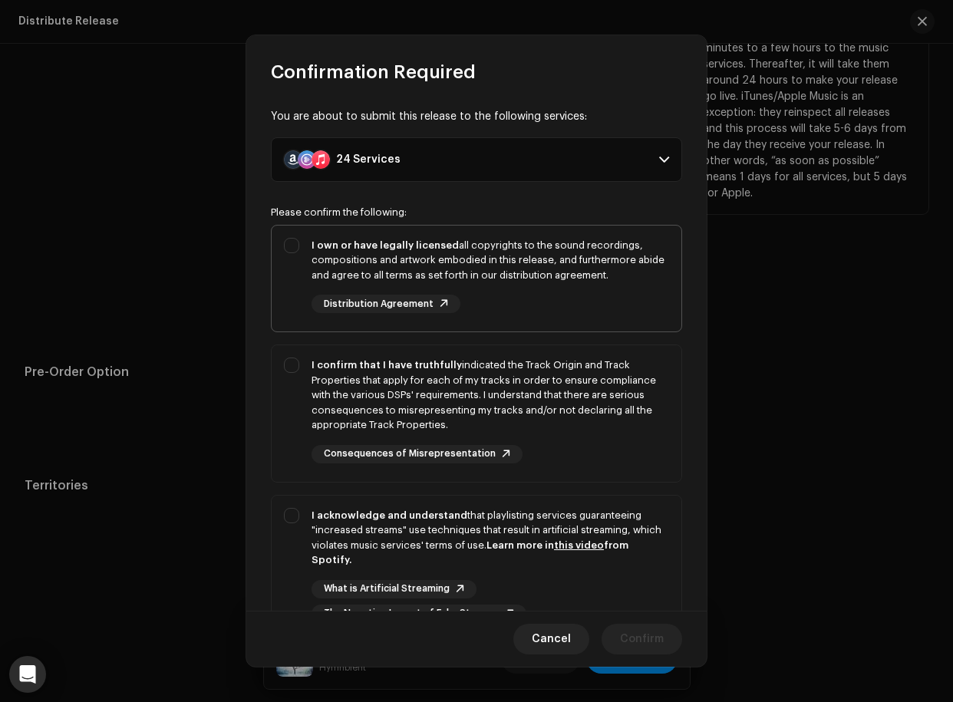
drag, startPoint x: 293, startPoint y: 244, endPoint x: 322, endPoint y: 324, distance: 84.7
click at [291, 244] on div "I own or have legally licensed all copyrights to the sound recordings, composit…" at bounding box center [477, 276] width 410 height 101
click at [297, 365] on div "I confirm that I have truthfully indicated the Track Origin and Track Propertie…" at bounding box center [477, 410] width 410 height 130
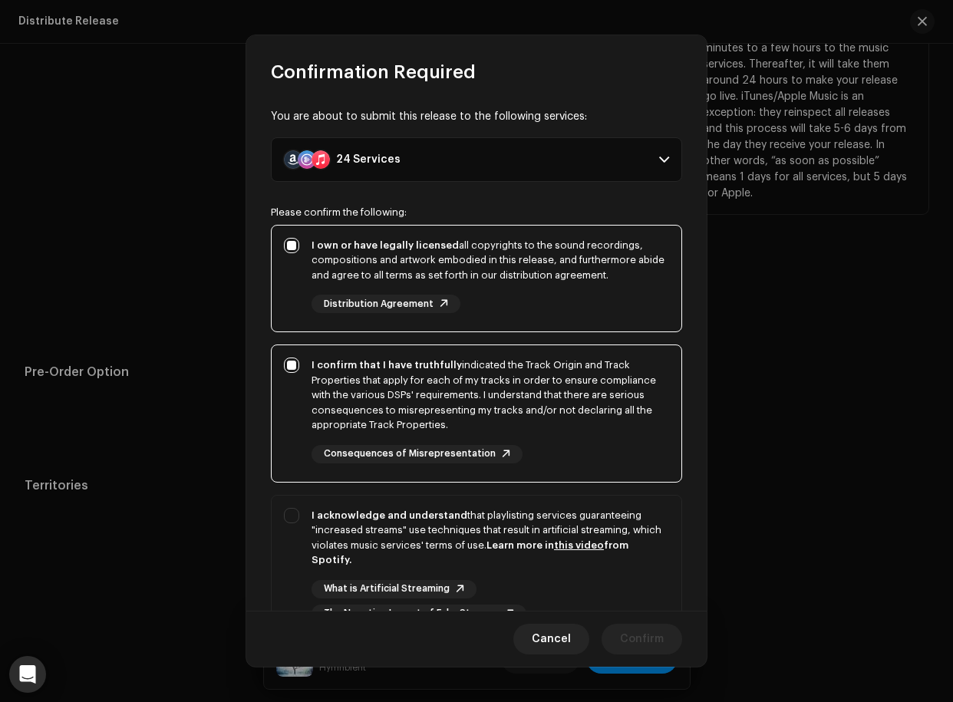
scroll to position [130, 0]
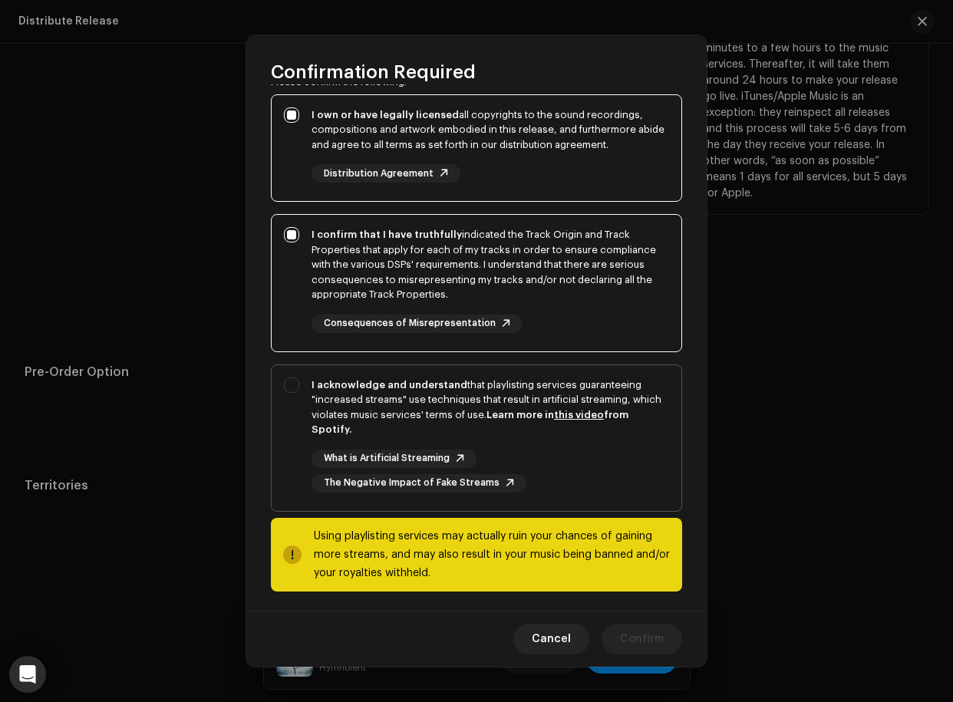
click at [296, 382] on div "I acknowledge and understand that playlisting services guaranteeing "increased …" at bounding box center [477, 435] width 410 height 140
click at [663, 619] on span "Confirm" at bounding box center [642, 639] width 44 height 31
